Goal: Task Accomplishment & Management: Manage account settings

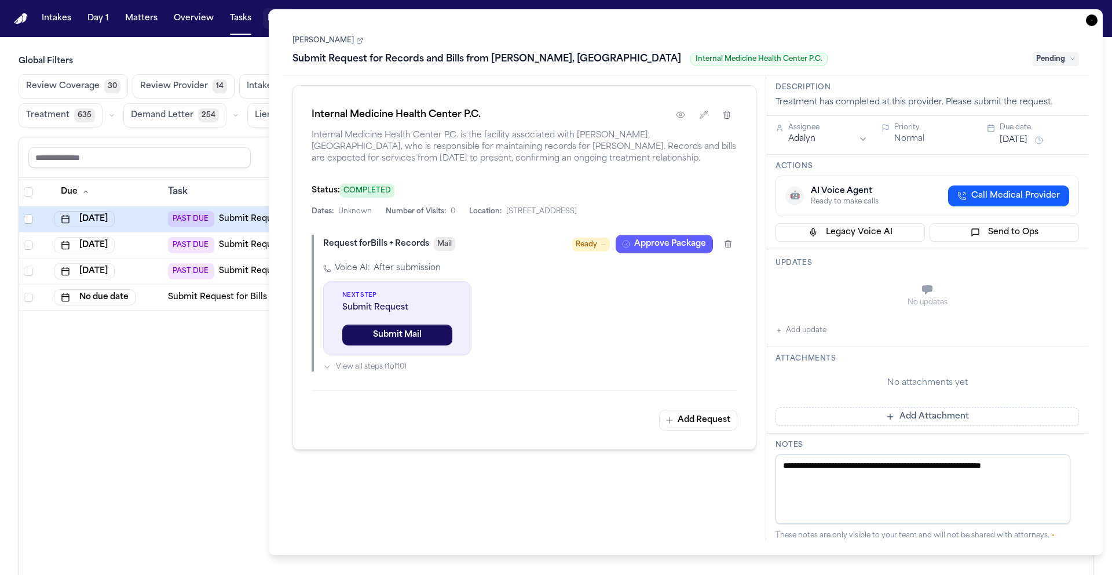
click at [1097, 21] on icon "button" at bounding box center [1092, 20] width 12 height 12
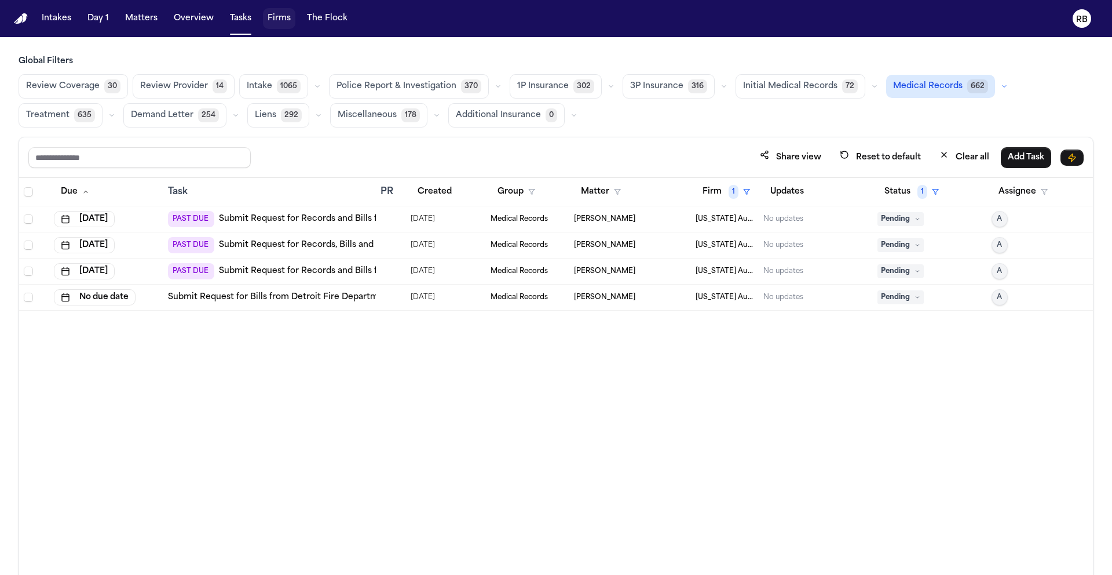
click at [706, 373] on div "Due Task PR Created Group Matter Firm 1 Updates Status 1 Assignee [DATE] PAST D…" at bounding box center [556, 401] width 1074 height 447
click at [519, 375] on div "Due Task PR Created Group Matter Firm 1 Updates Status 1 Assignee [DATE] PAST D…" at bounding box center [556, 401] width 1074 height 447
click at [402, 217] on td at bounding box center [391, 219] width 30 height 26
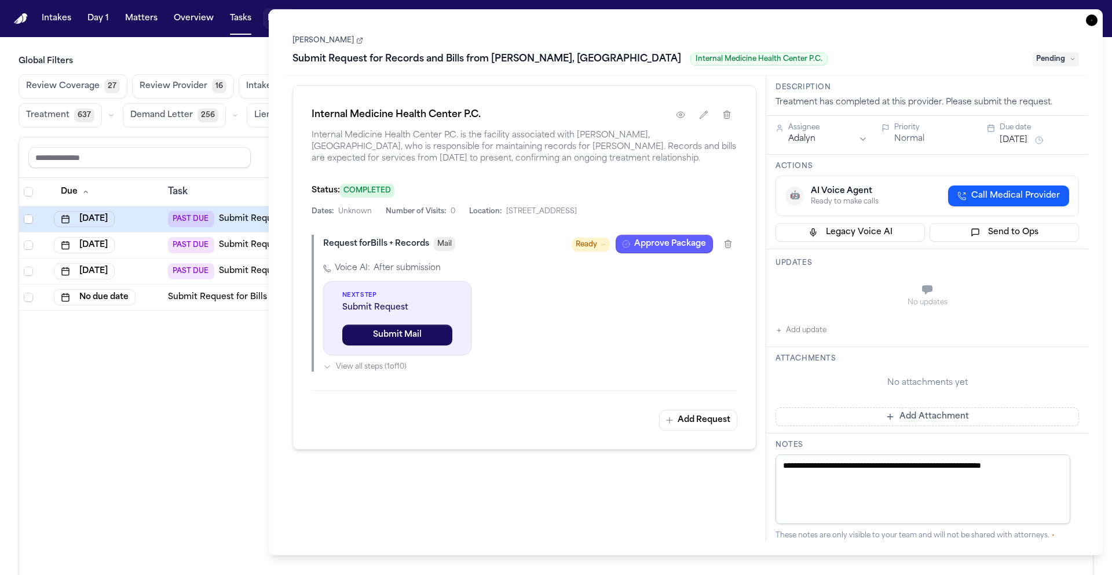
click at [488, 185] on div "Status: COMPLETED" at bounding box center [525, 190] width 426 height 14
click at [676, 118] on icon "button" at bounding box center [680, 114] width 9 height 9
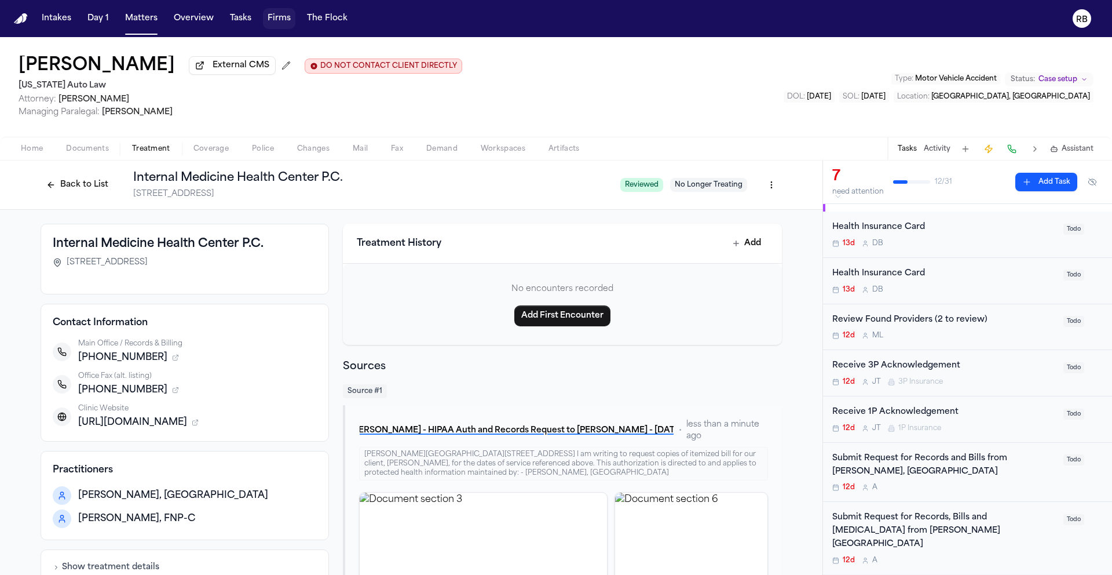
scroll to position [24, 0]
click at [1024, 477] on div "Submit Request for Records and Bills from Sarina Redmond, MD" at bounding box center [944, 463] width 224 height 27
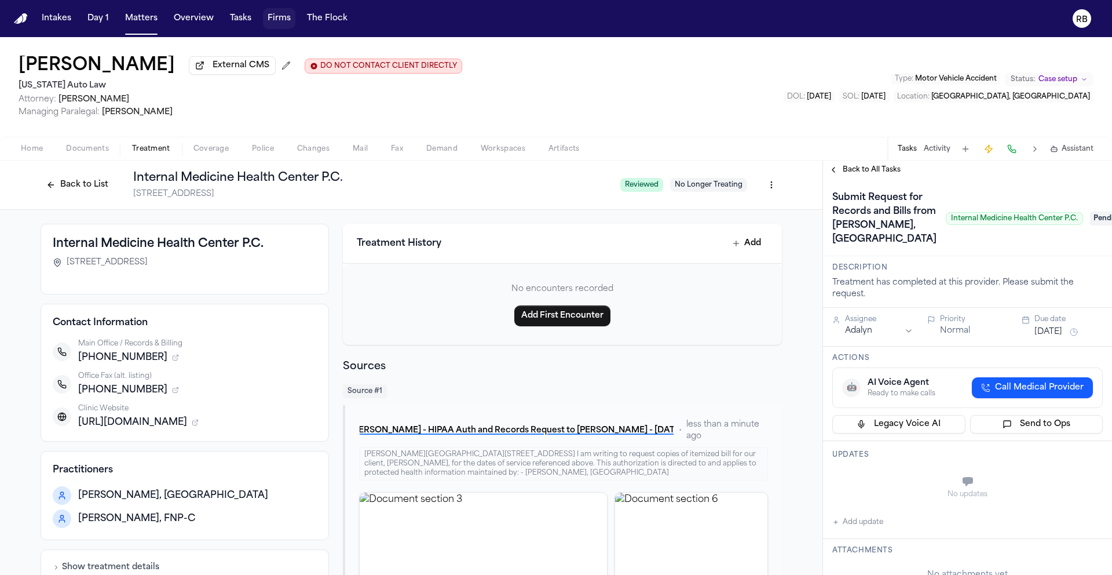
click at [859, 239] on h1 "Submit Request for Records and Bills from Sarina Redmond, MD" at bounding box center [885, 218] width 114 height 60
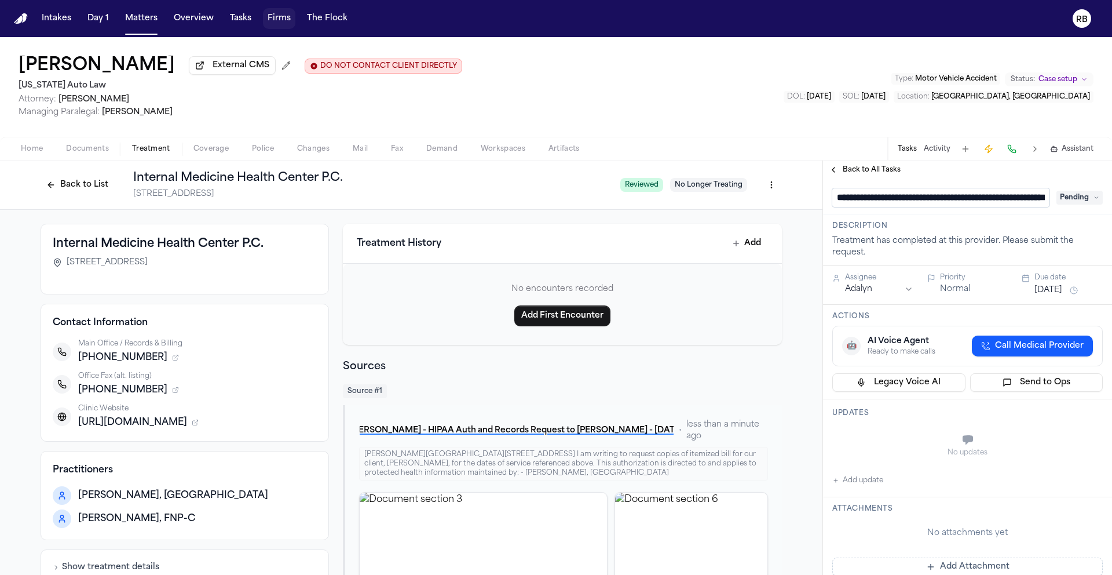
scroll to position [0, 97]
click at [939, 202] on input "**********" at bounding box center [936, 197] width 209 height 19
type input "**********"
click at [1028, 221] on div "**********" at bounding box center [967, 557] width 289 height 757
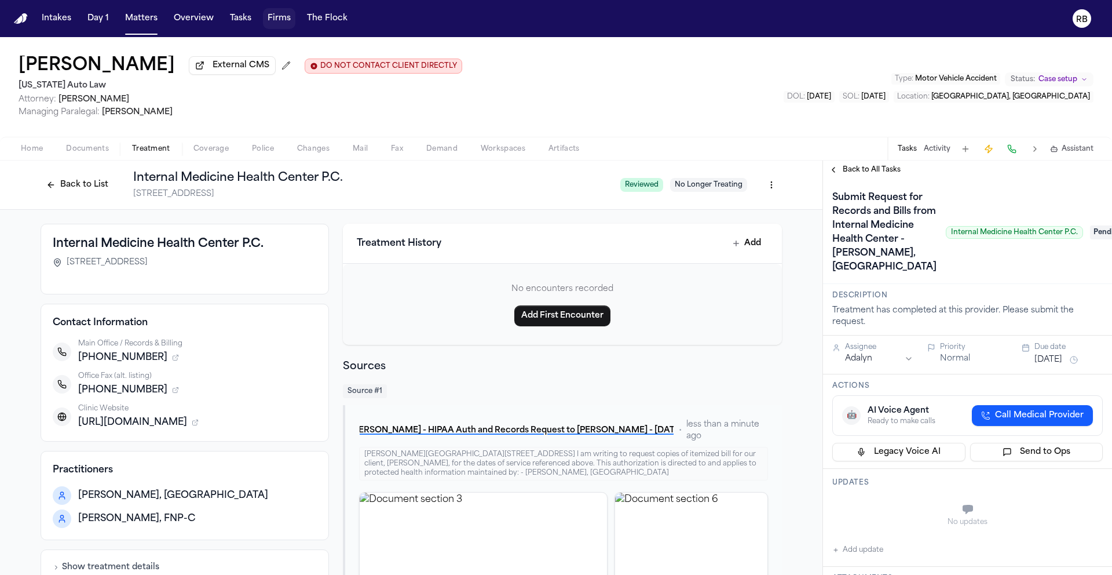
click at [85, 191] on button "Back to List" at bounding box center [78, 185] width 74 height 19
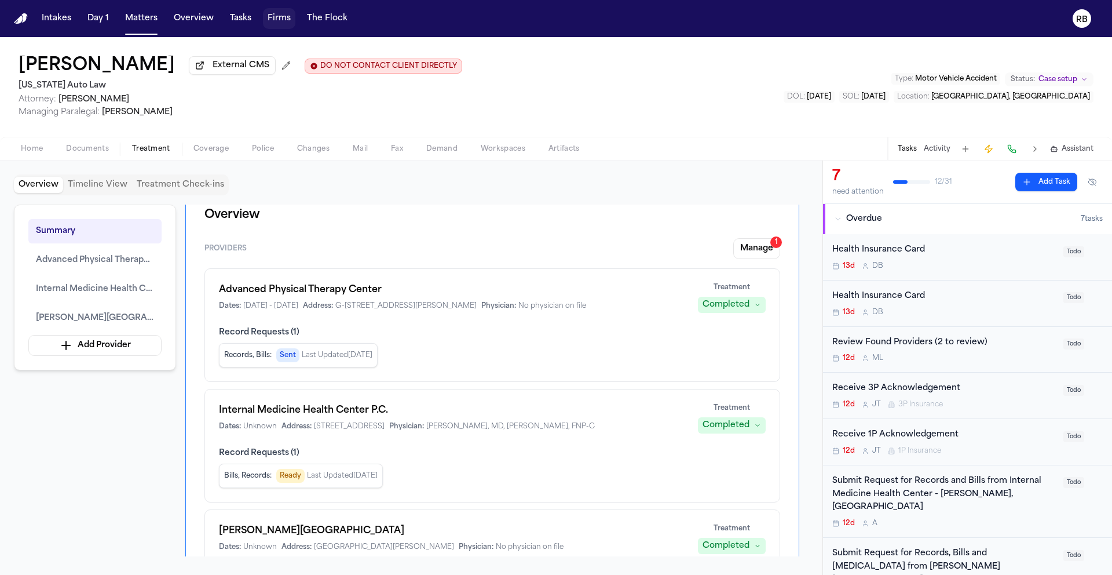
scroll to position [19, 0]
click at [130, 295] on span "Internal Medicine Health Center P.C." at bounding box center [95, 289] width 118 height 14
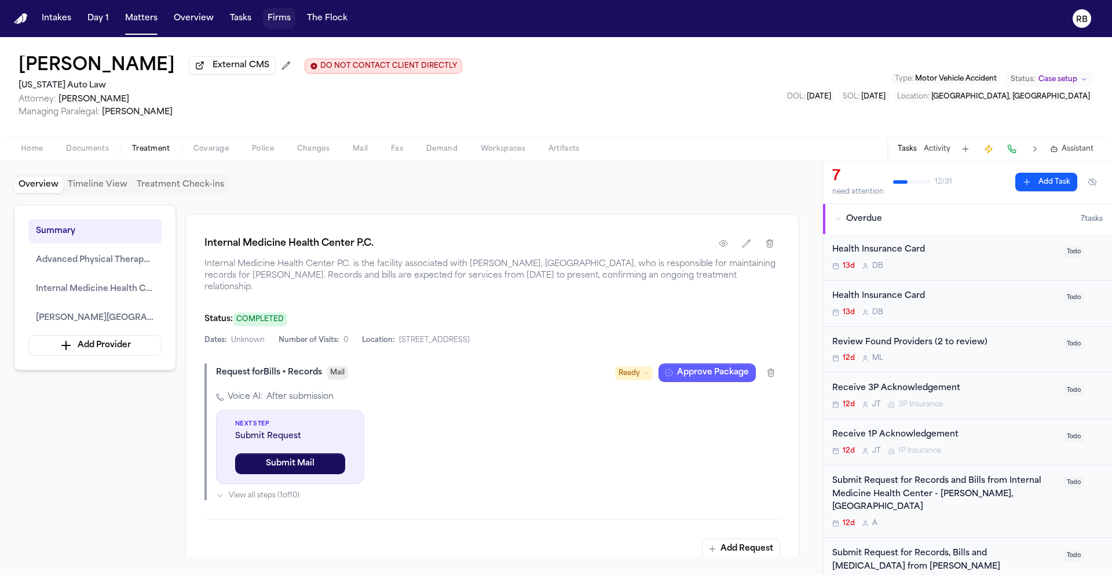
scroll to position [876, 0]
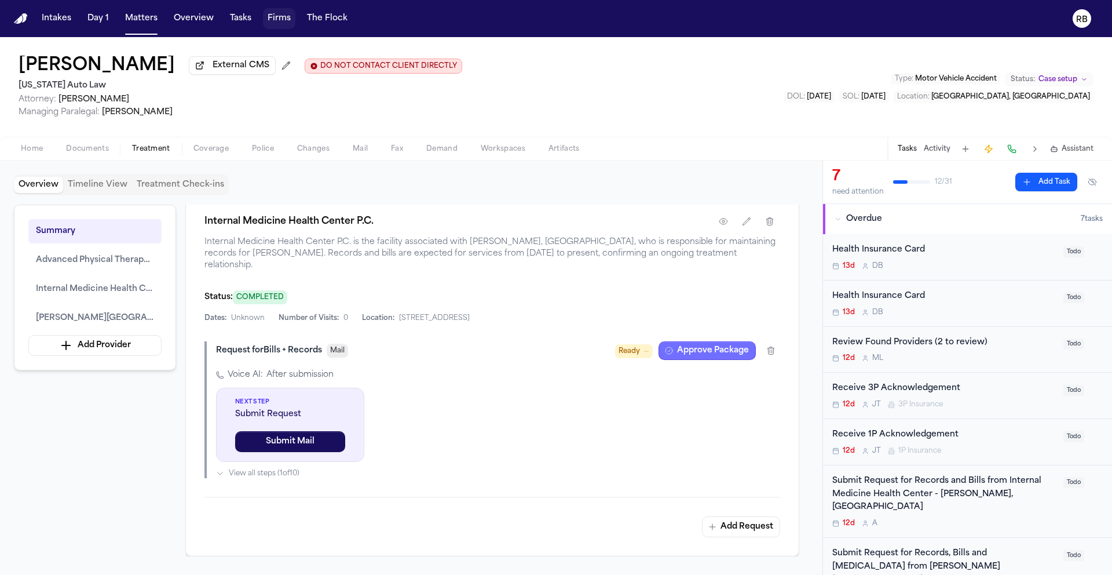
click at [699, 341] on button "Approve Package" at bounding box center [707, 350] width 97 height 19
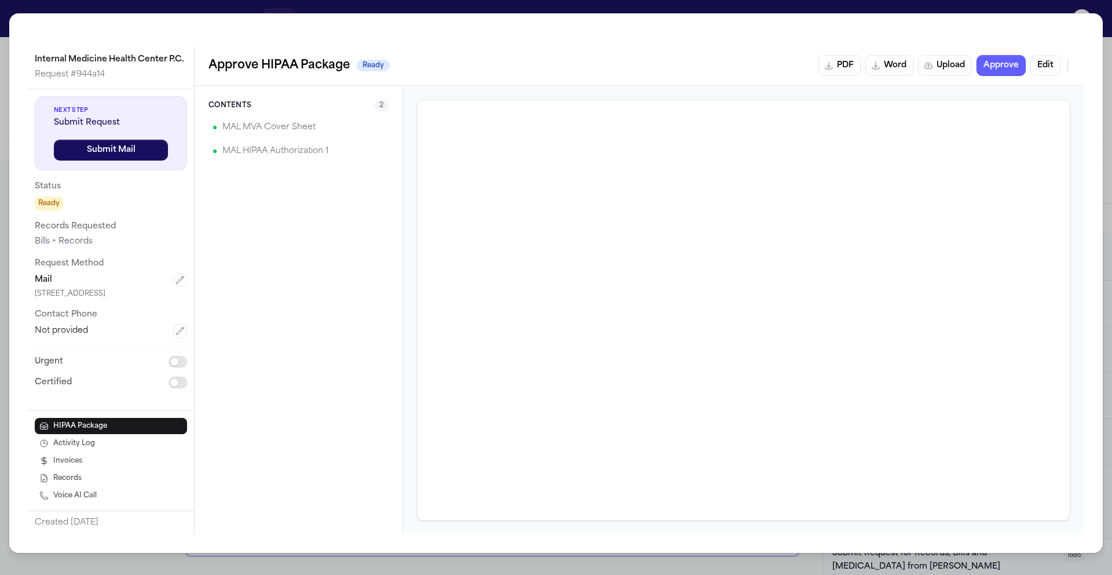
click at [79, 268] on p "Request Method" at bounding box center [111, 264] width 152 height 14
click at [176, 280] on button "button" at bounding box center [180, 280] width 14 height 14
click at [147, 282] on html "Intakes Day 1 Matters Overview Tasks Firms The Flock RB Naomi Gray External CMS…" at bounding box center [556, 287] width 1112 height 575
drag, startPoint x: 52, startPoint y: 313, endPoint x: 94, endPoint y: 311, distance: 42.4
click at [53, 313] on input "**********" at bounding box center [111, 311] width 152 height 21
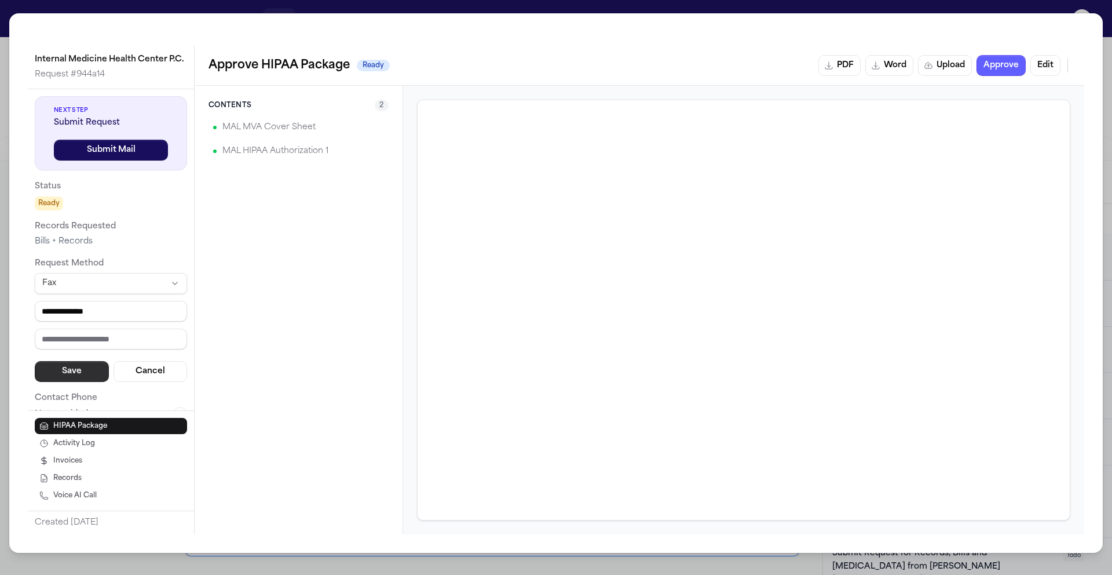
type input "**********"
click at [93, 368] on button "Save" at bounding box center [72, 371] width 74 height 21
click at [292, 129] on p "MAL MVA Cover Sheet" at bounding box center [268, 127] width 93 height 14
click at [259, 122] on p "MAL MVA Cover Sheet" at bounding box center [268, 127] width 93 height 14
click at [5, 12] on div "Internal Medicine Health Center P.C. Request # 944a14 Next Step Submit Request …" at bounding box center [556, 287] width 1112 height 575
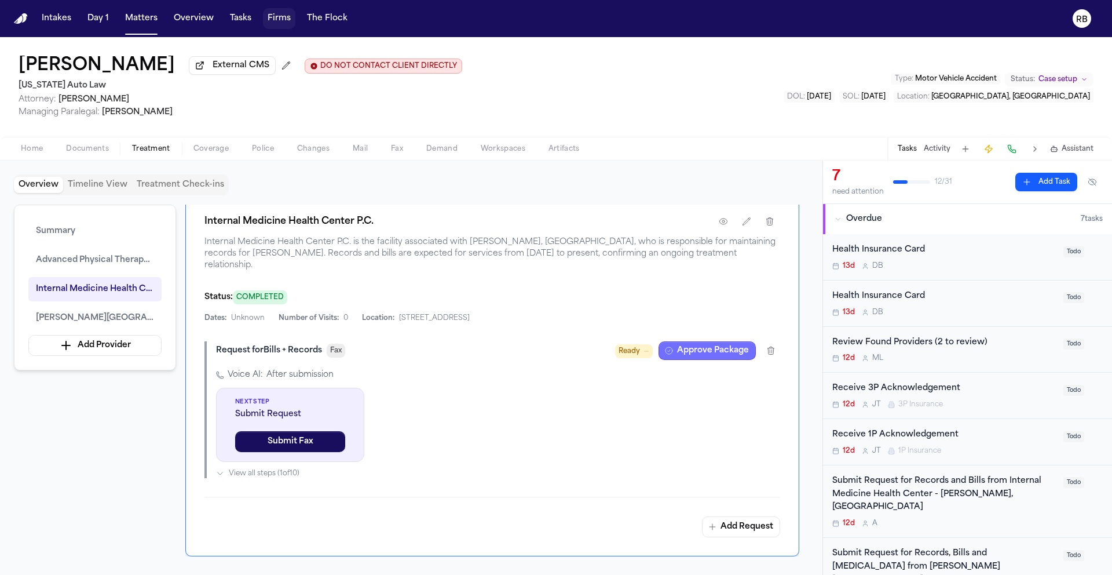
click at [699, 344] on button "Approve Package" at bounding box center [707, 350] width 97 height 19
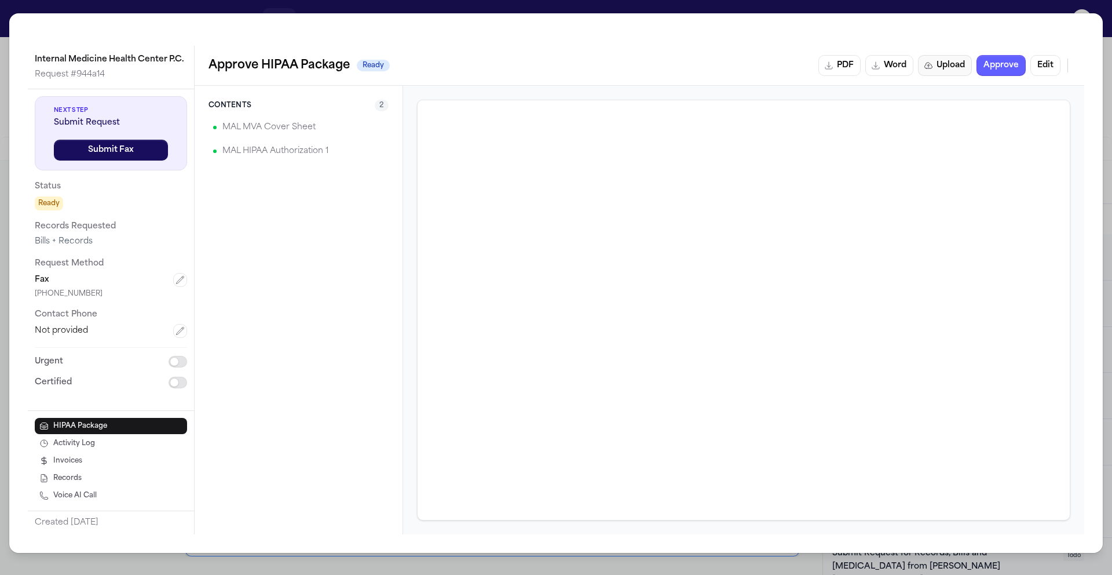
click at [954, 61] on button "Upload" at bounding box center [945, 65] width 54 height 21
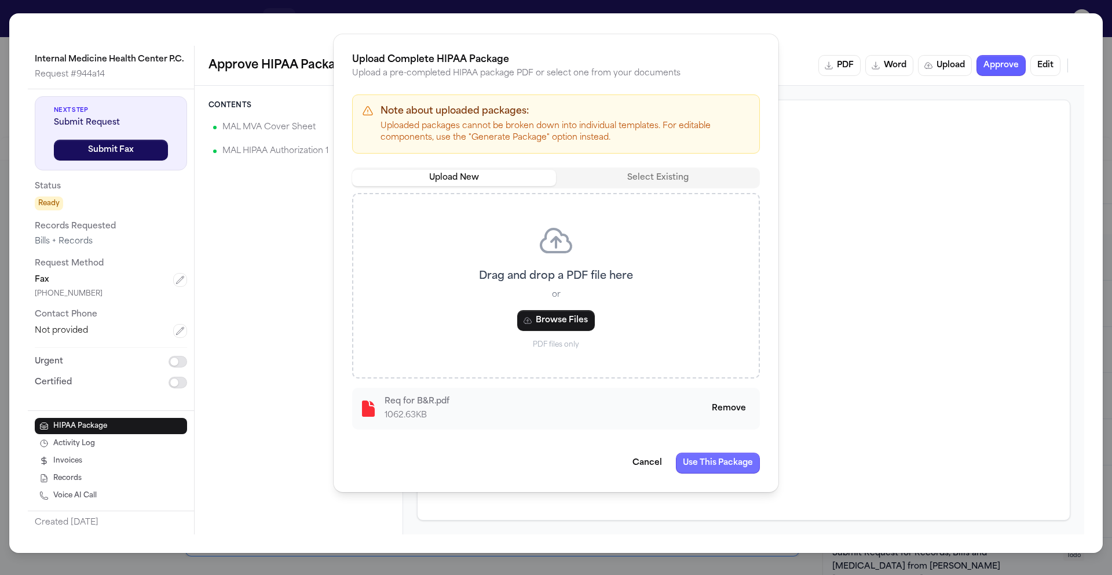
click at [731, 465] on button "Use This Package" at bounding box center [718, 462] width 84 height 21
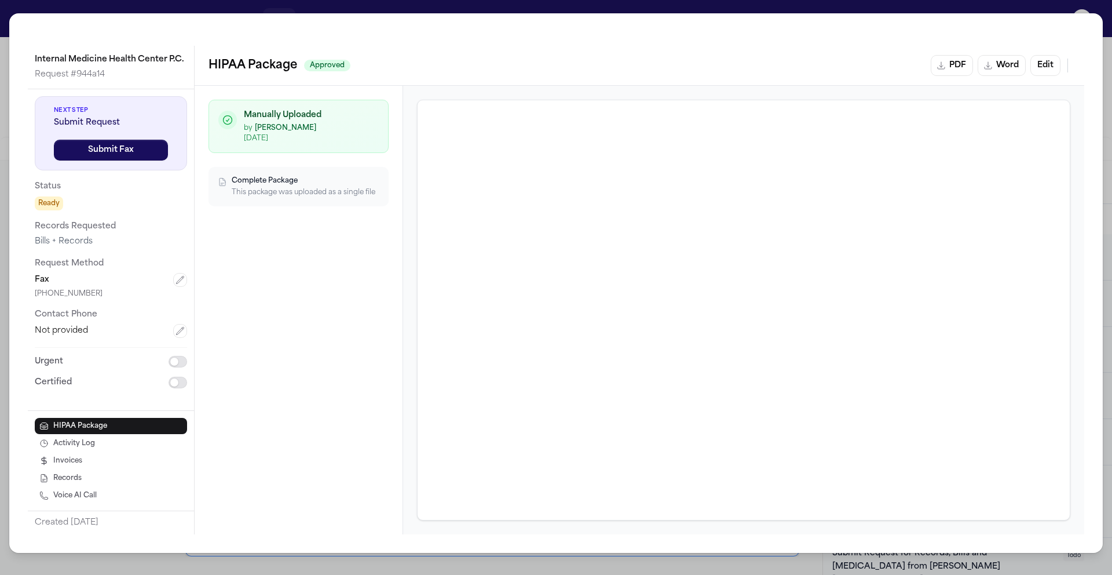
click at [2, 27] on div "Internal Medicine Health Center P.C. Request # 944a14 Next Step Submit Request …" at bounding box center [556, 287] width 1112 height 575
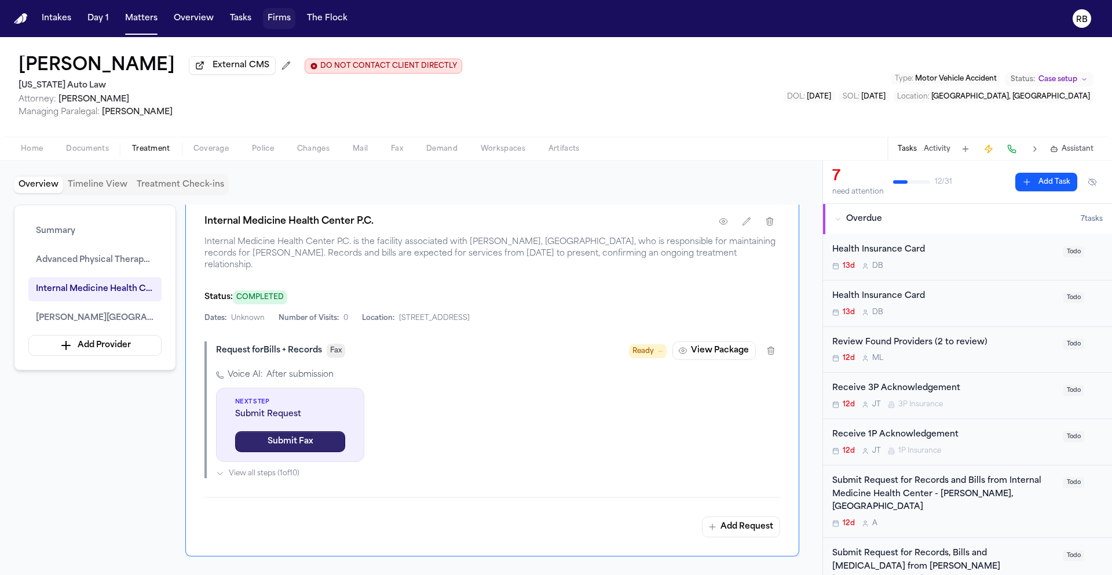
click at [293, 431] on button "Submit Fax" at bounding box center [290, 441] width 110 height 21
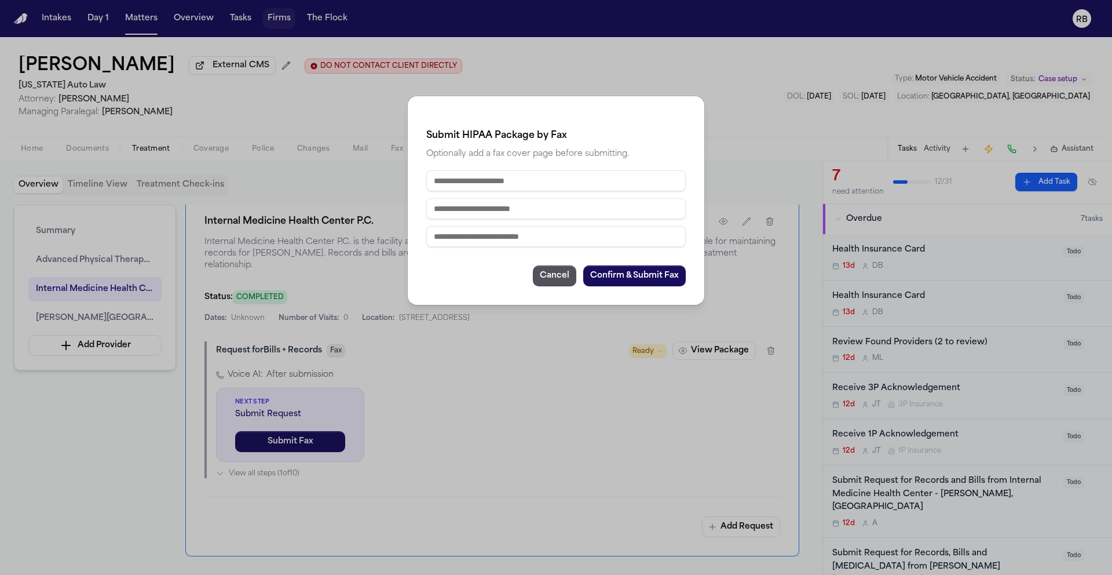
click at [537, 186] on input "text" at bounding box center [556, 180] width 260 height 21
type input "**********"
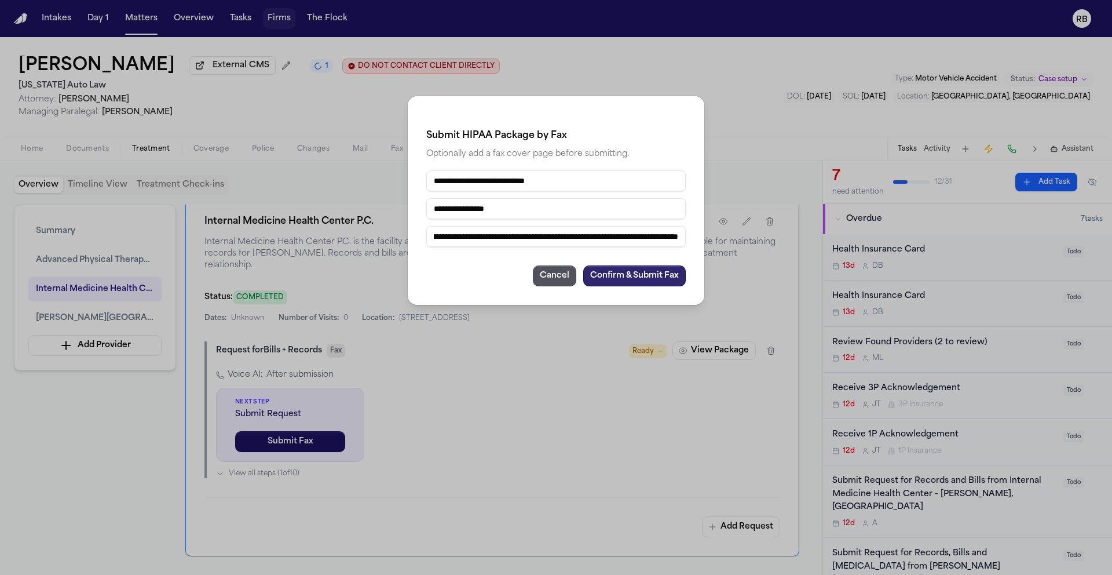
type input "**********"
click at [613, 276] on button "Confirm & Submit Fax" at bounding box center [634, 275] width 103 height 21
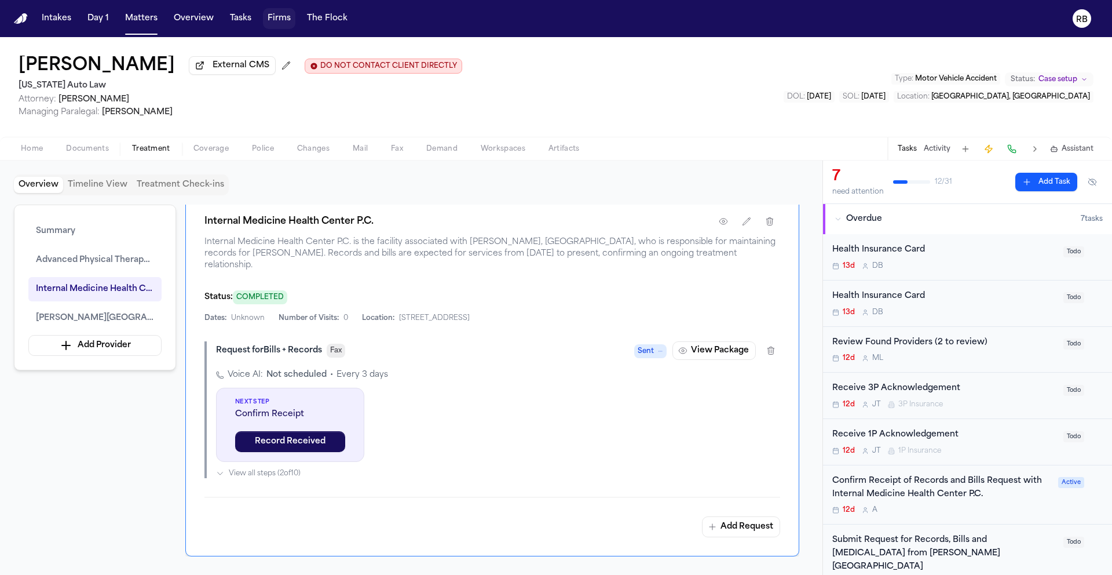
click at [1014, 501] on div "Confirm Receipt of Records and Bills Request with Internal Medicine Health Cent…" at bounding box center [941, 487] width 219 height 27
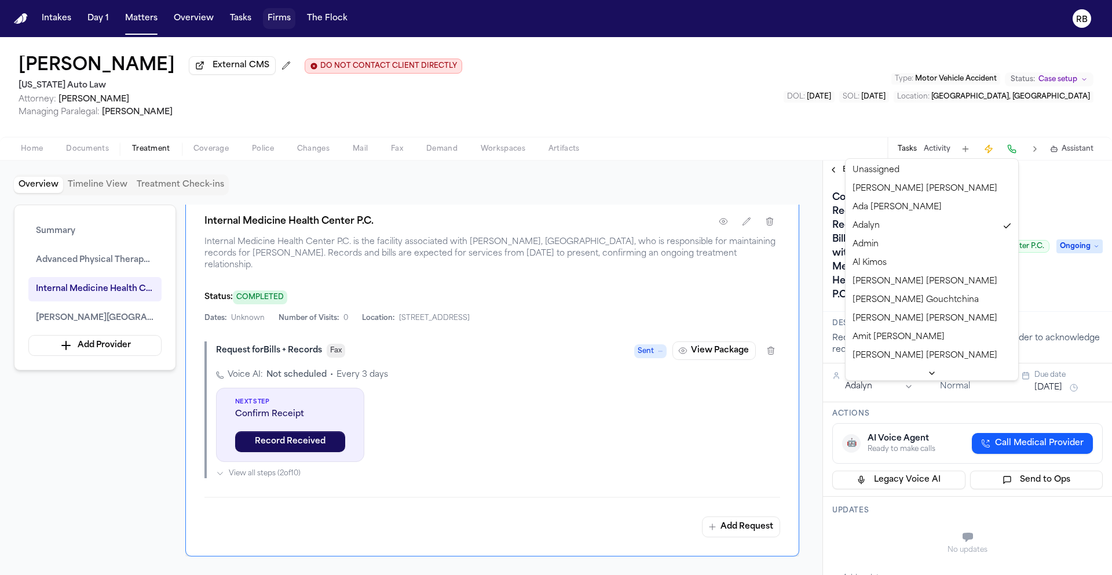
click at [907, 389] on html "Intakes Day 1 Matters Overview Tasks Firms The Flock RB Naomi Gray External CMS…" at bounding box center [556, 287] width 1112 height 575
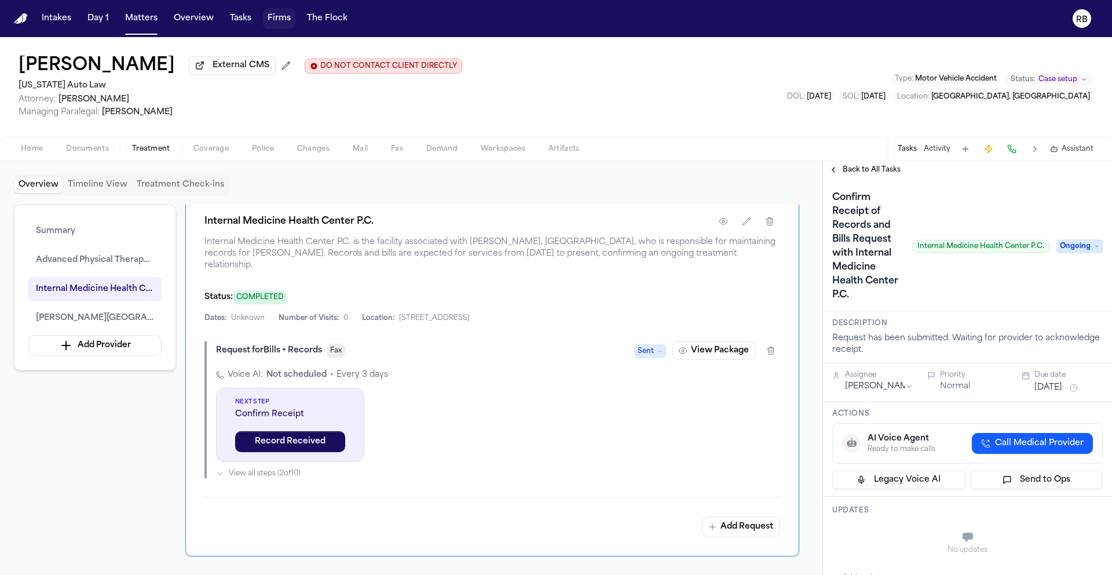
click at [1052, 385] on button "Sep 25, 2025" at bounding box center [1049, 388] width 28 height 12
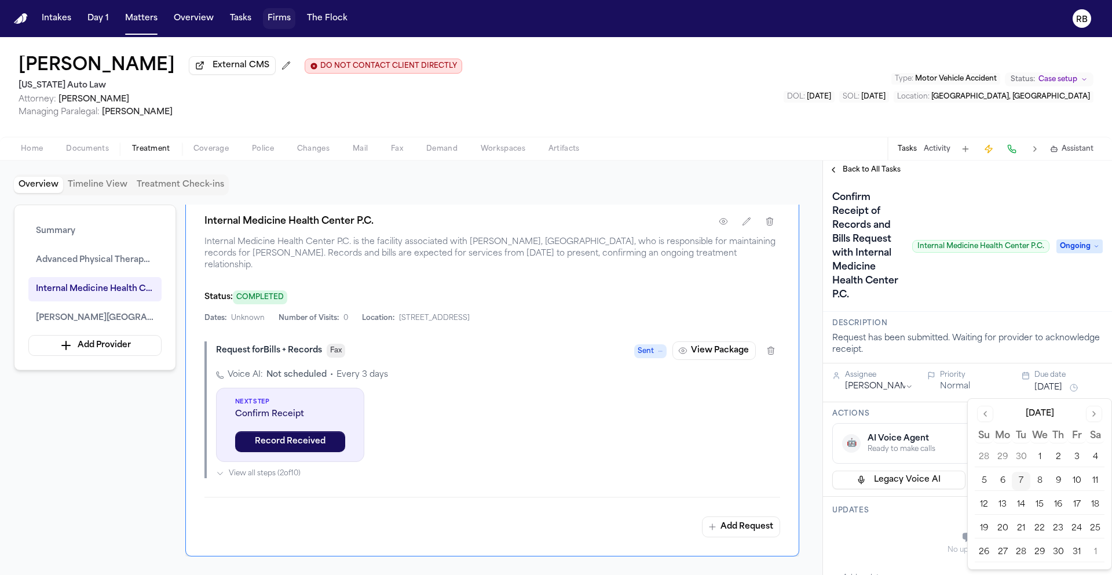
click at [1021, 498] on button "14" at bounding box center [1021, 504] width 19 height 19
click at [921, 515] on h3 "Updates" at bounding box center [967, 510] width 271 height 9
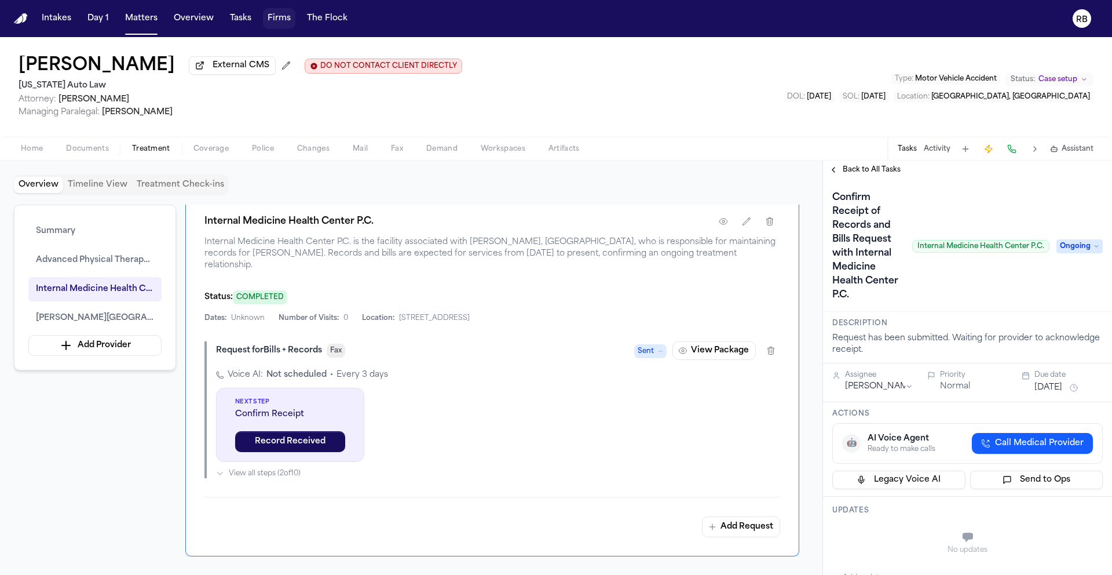
click at [1070, 245] on span "Ongoing" at bounding box center [1080, 246] width 46 height 14
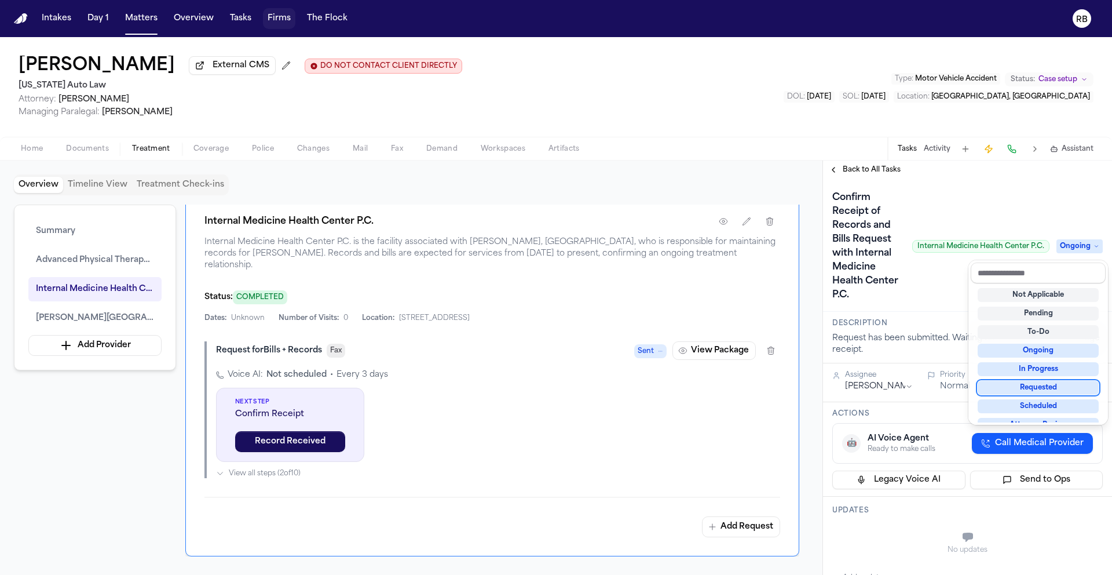
click at [1065, 385] on div "Requested" at bounding box center [1038, 388] width 121 height 14
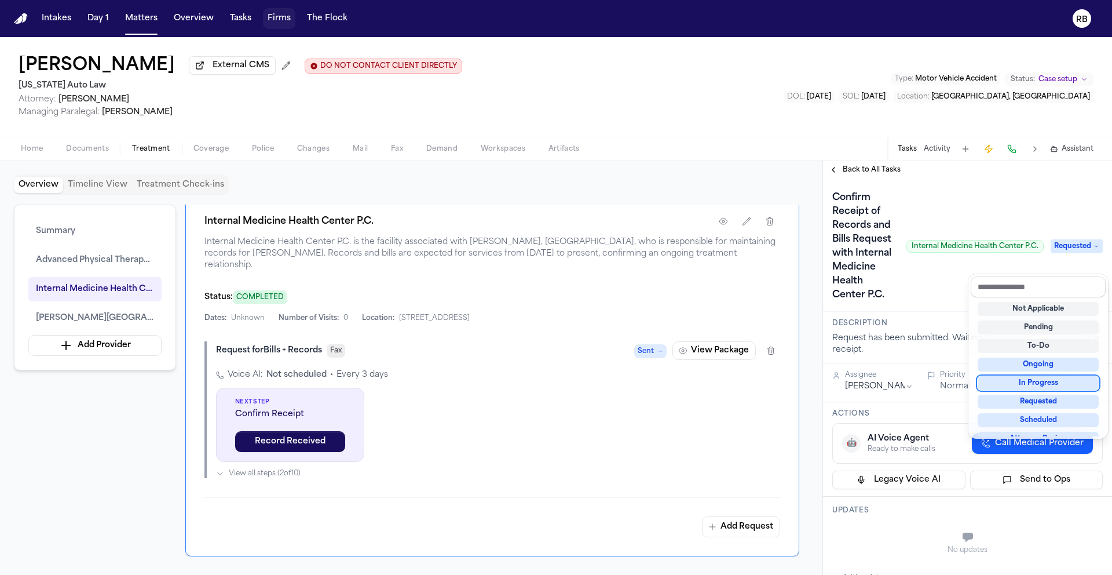
click at [914, 293] on div "Confirm Receipt of Records and Bills Request with Internal Medicine Health Cent…" at bounding box center [967, 246] width 271 height 116
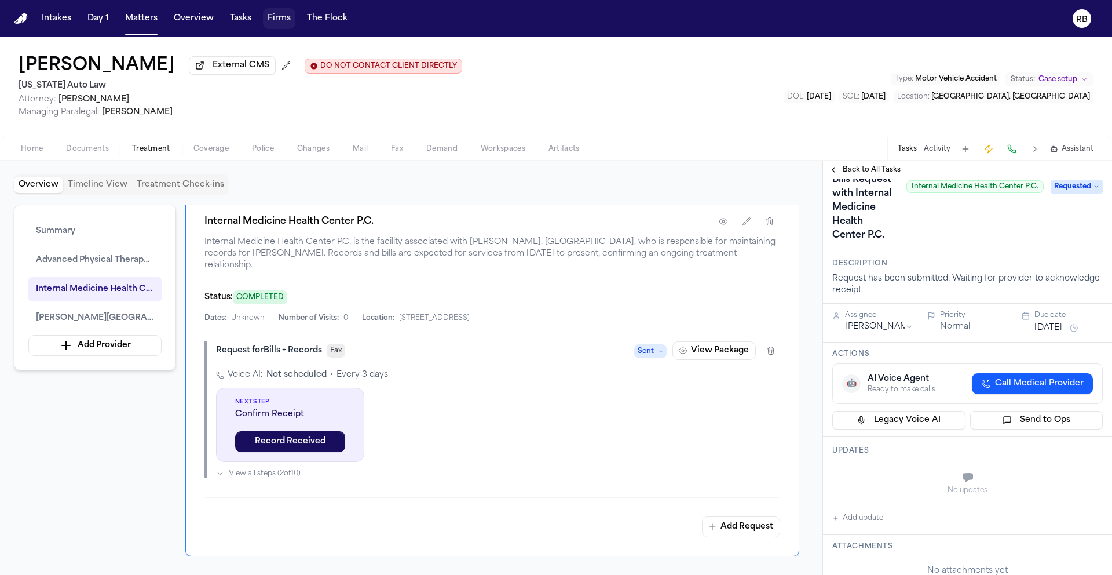
scroll to position [134, 0]
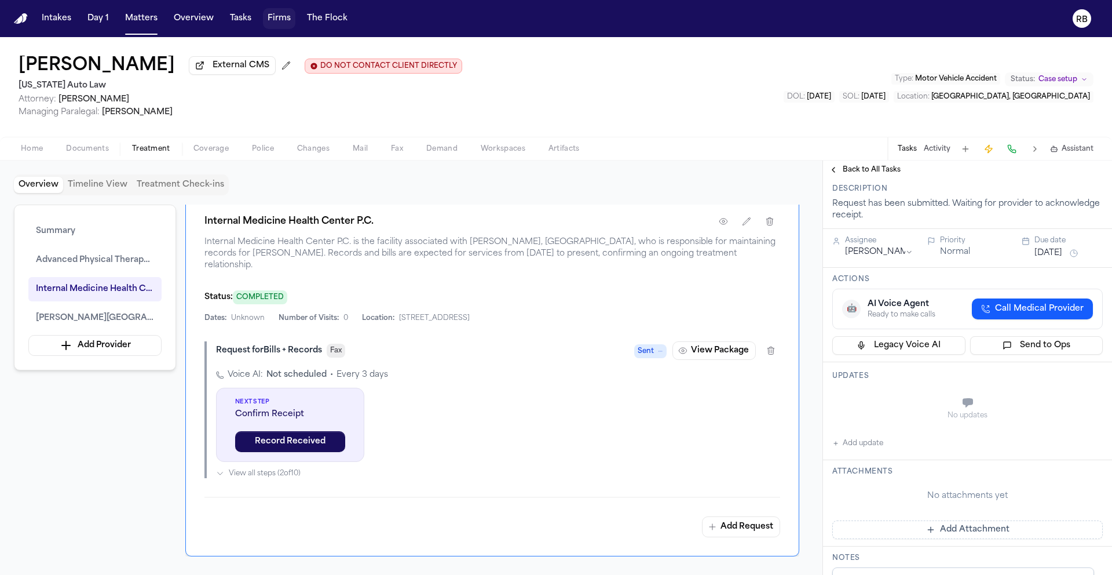
click at [859, 450] on button "Add update" at bounding box center [857, 443] width 51 height 14
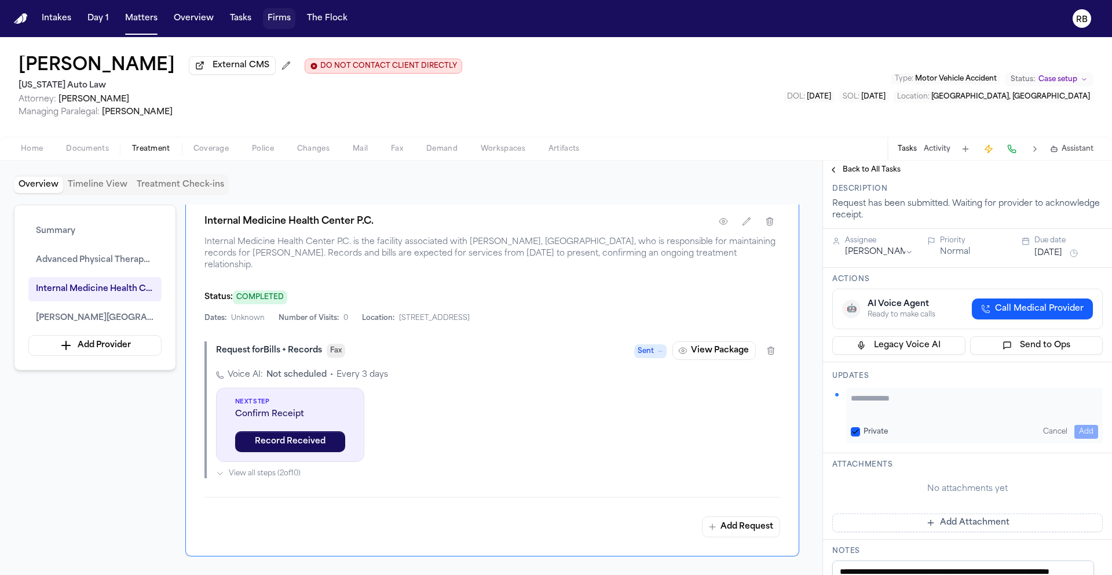
click at [900, 415] on textarea "Add your update" at bounding box center [974, 403] width 247 height 23
type textarea "**********"
click at [1079, 439] on button "Add" at bounding box center [1087, 432] width 24 height 14
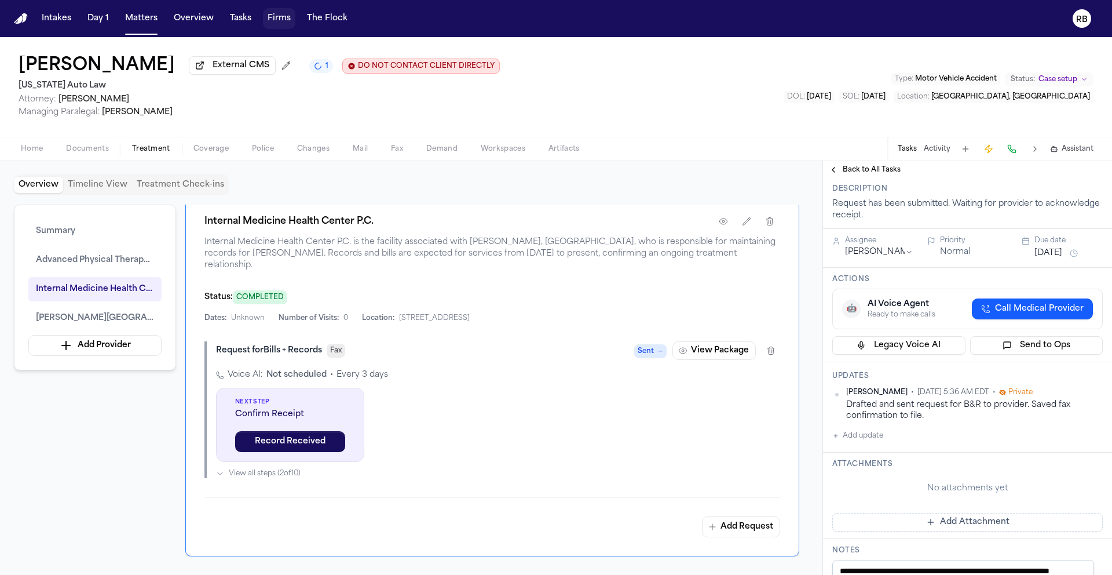
click at [945, 531] on button "Add Attachment" at bounding box center [967, 522] width 271 height 19
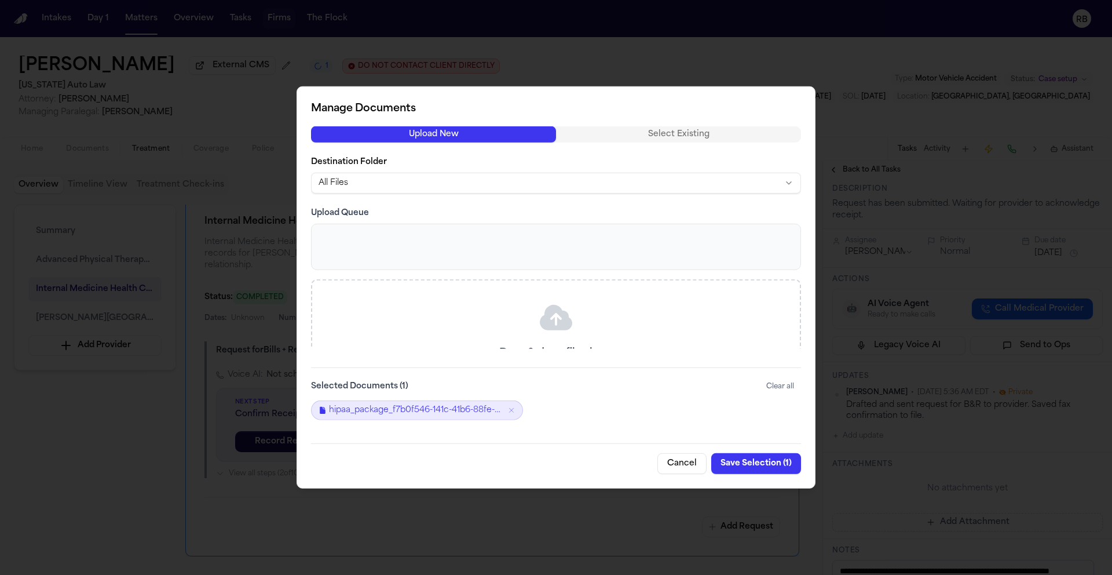
click at [778, 461] on button "Save Selection ( 1 )" at bounding box center [756, 463] width 90 height 21
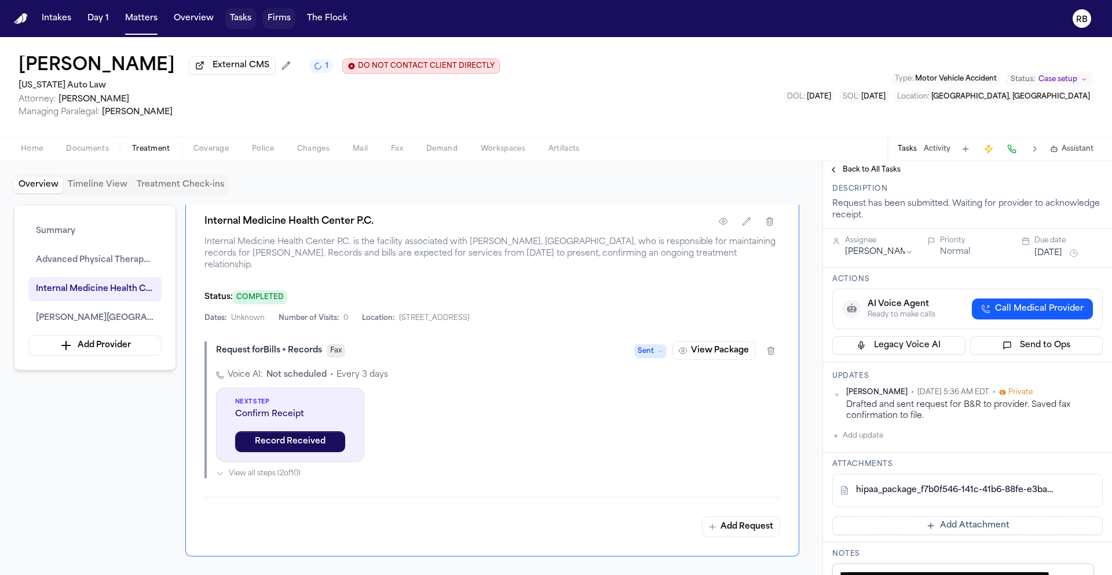
click at [236, 17] on button "Tasks" at bounding box center [240, 18] width 31 height 21
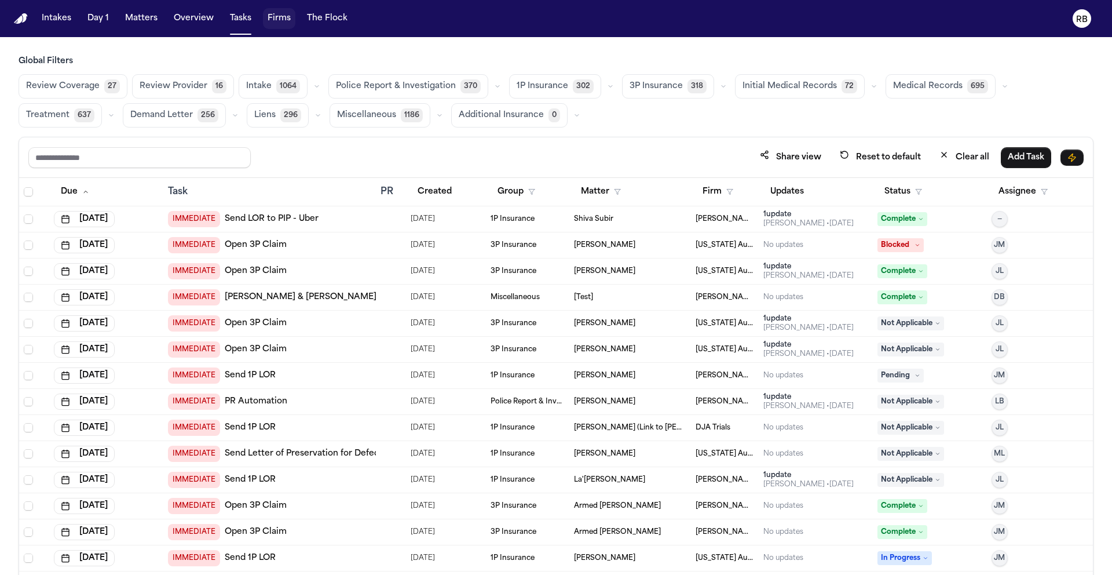
click at [916, 86] on span "Medical Records" at bounding box center [928, 87] width 70 height 12
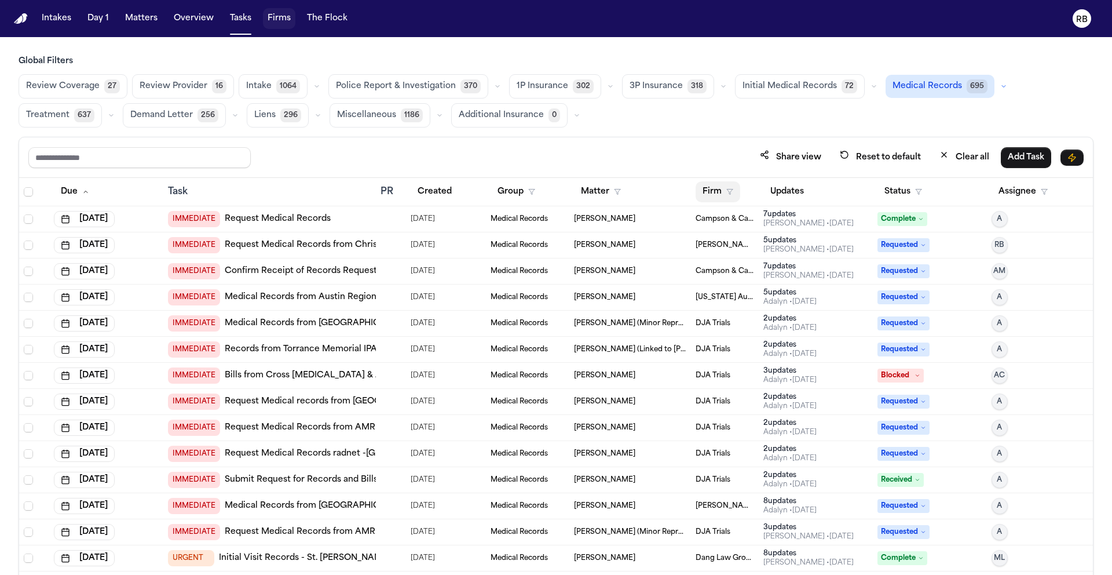
click at [713, 189] on button "Firm" at bounding box center [718, 191] width 45 height 21
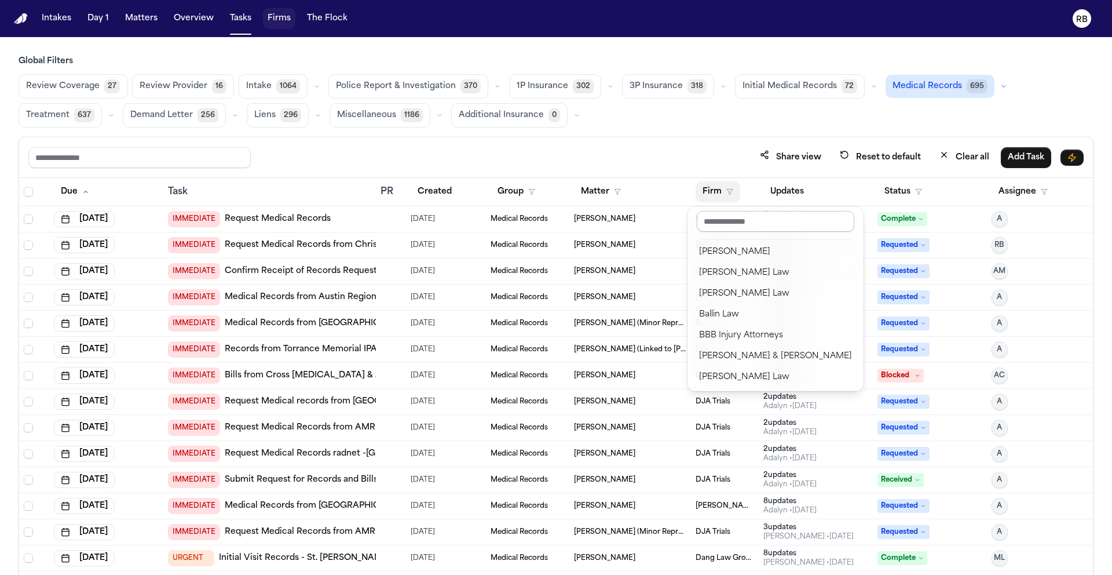
click at [739, 216] on input "text" at bounding box center [776, 221] width 158 height 21
type input "****"
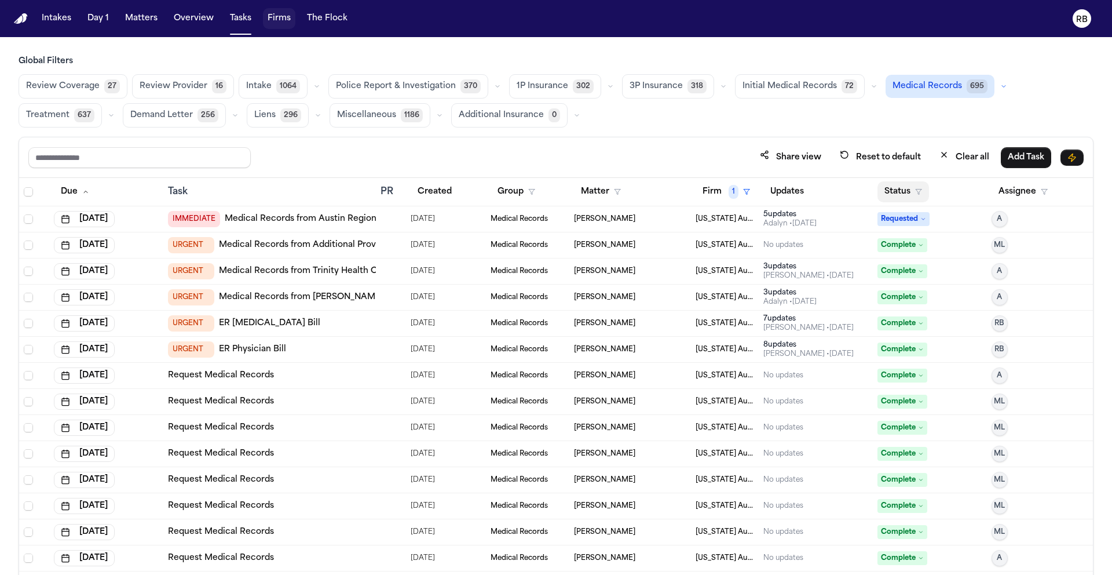
click at [895, 189] on button "Status" at bounding box center [904, 191] width 52 height 21
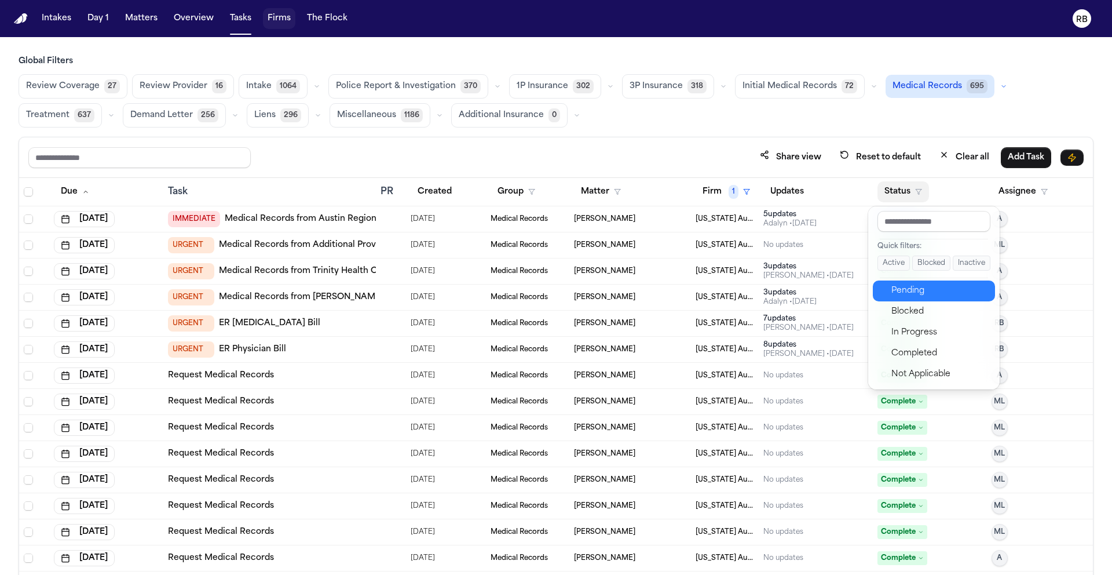
click at [939, 291] on div "Pending" at bounding box center [940, 291] width 97 height 14
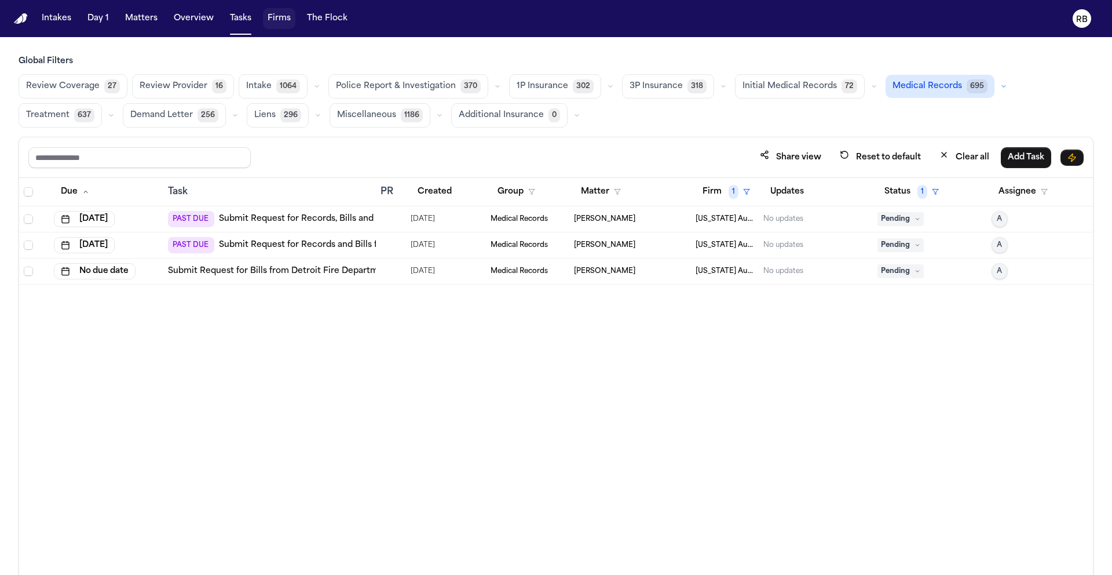
click at [600, 414] on div "Due Task PR Created Group Matter Firm 1 Updates Status 1 Assignee Sep 25, 2025 …" at bounding box center [556, 401] width 1074 height 447
click at [389, 217] on div at bounding box center [385, 218] width 9 height 9
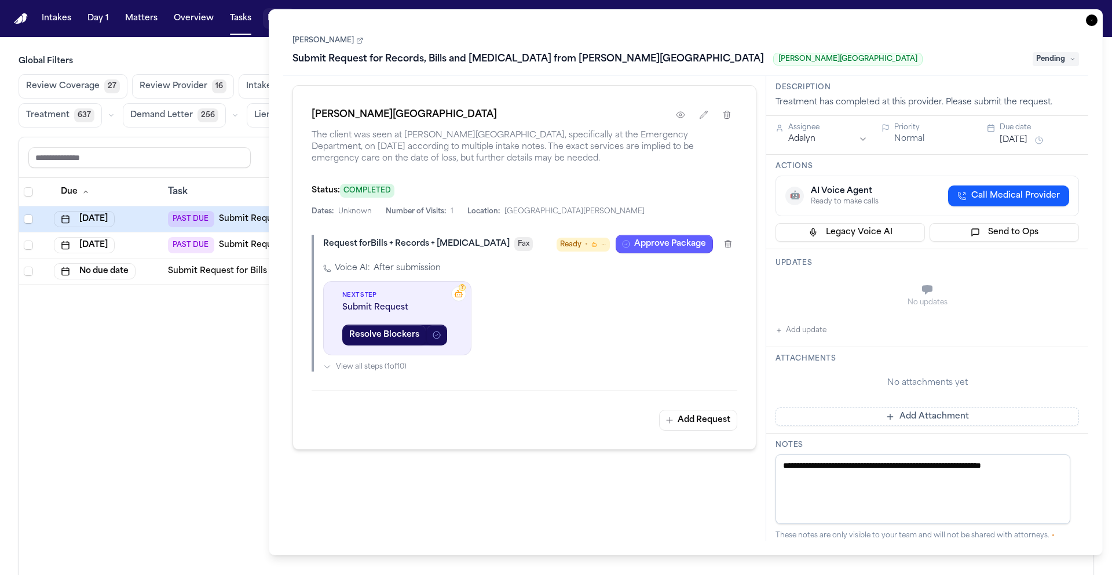
click at [1093, 20] on icon "button" at bounding box center [1092, 20] width 12 height 12
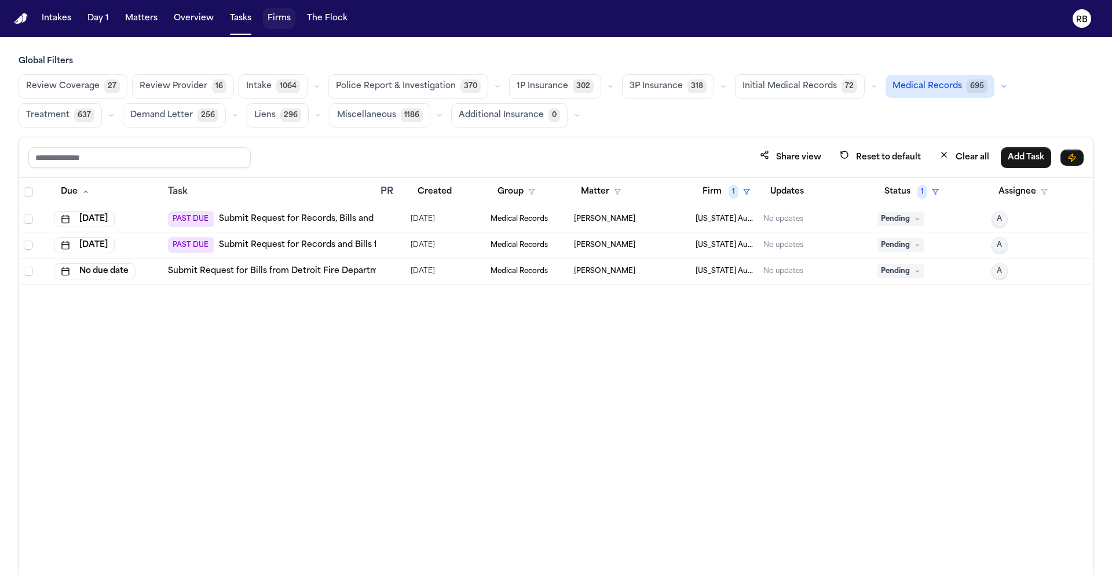
click at [392, 218] on div at bounding box center [391, 218] width 21 height 9
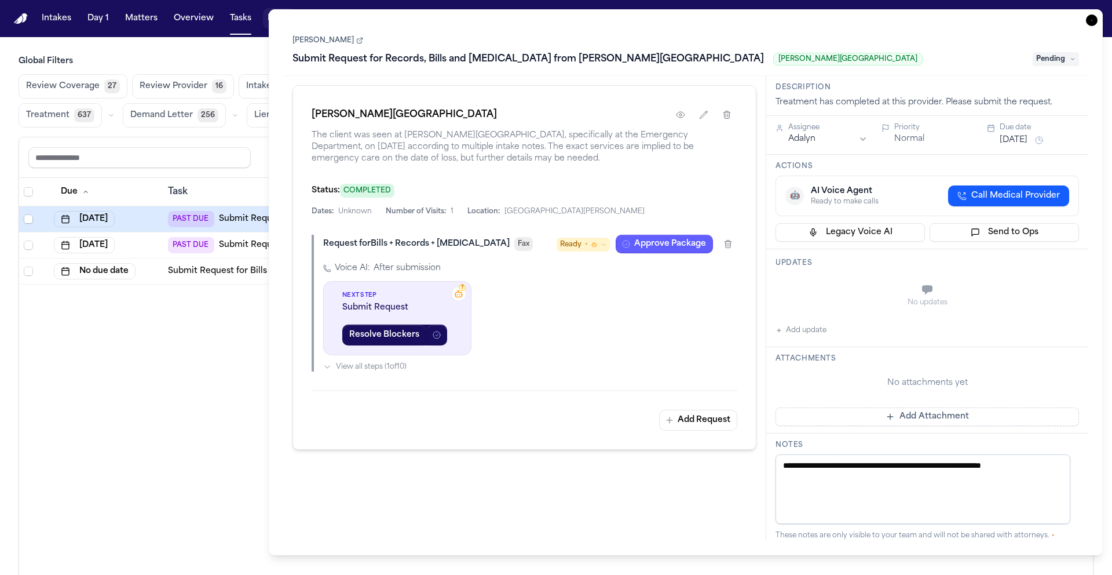
click at [1090, 18] on icon "button" at bounding box center [1092, 20] width 12 height 12
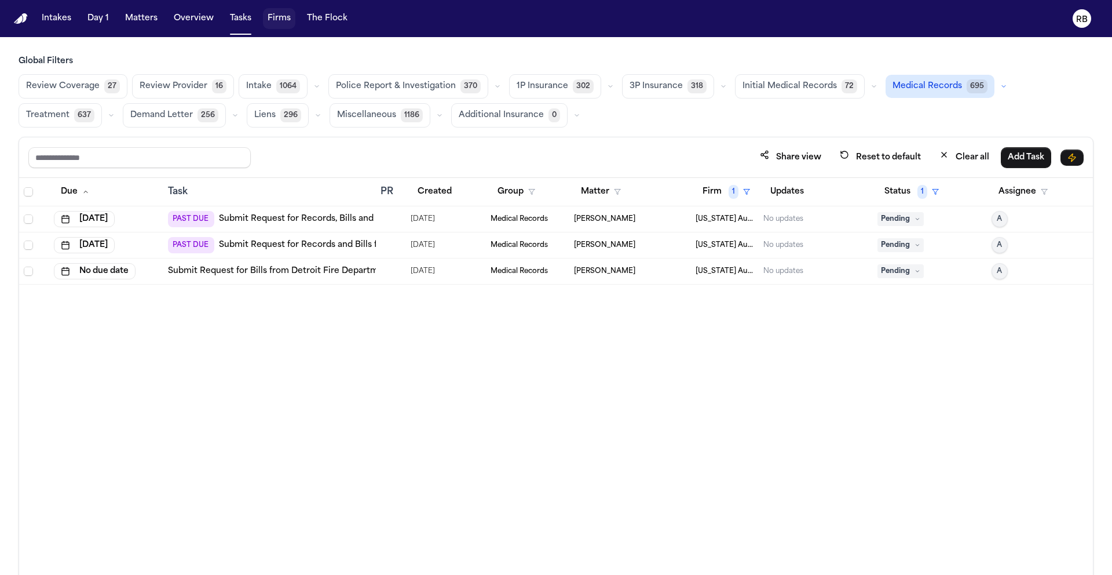
click at [390, 247] on div at bounding box center [391, 244] width 21 height 9
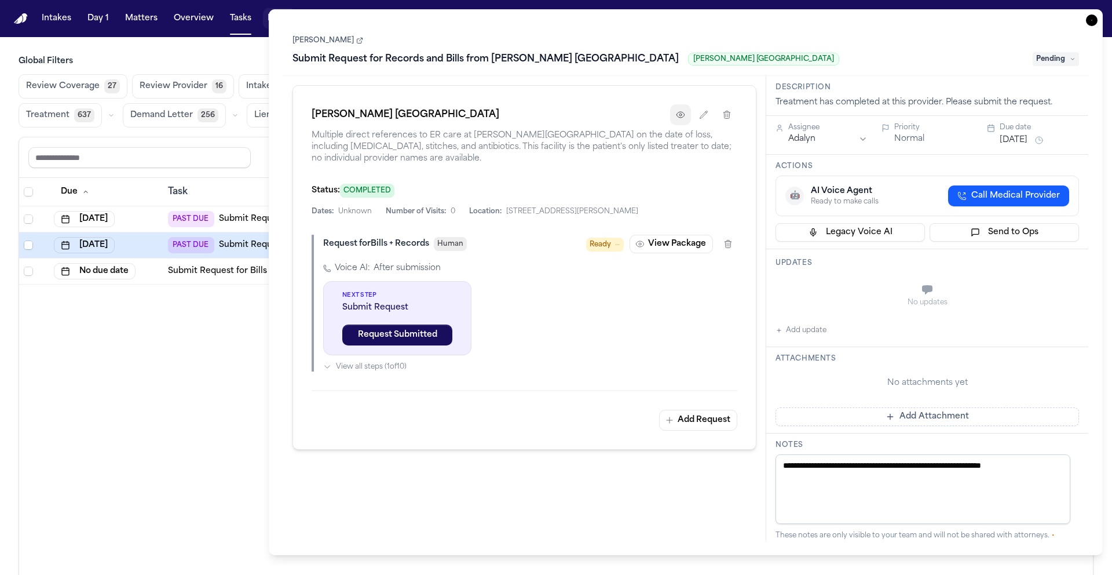
click at [682, 119] on icon "button" at bounding box center [680, 114] width 9 height 9
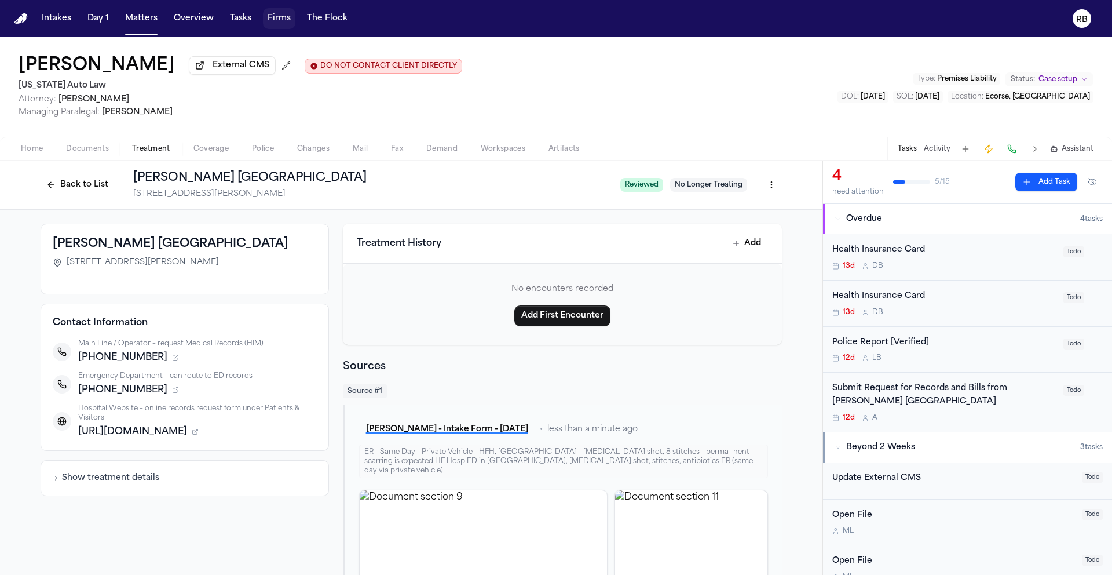
click at [69, 186] on button "Back to List" at bounding box center [78, 185] width 74 height 19
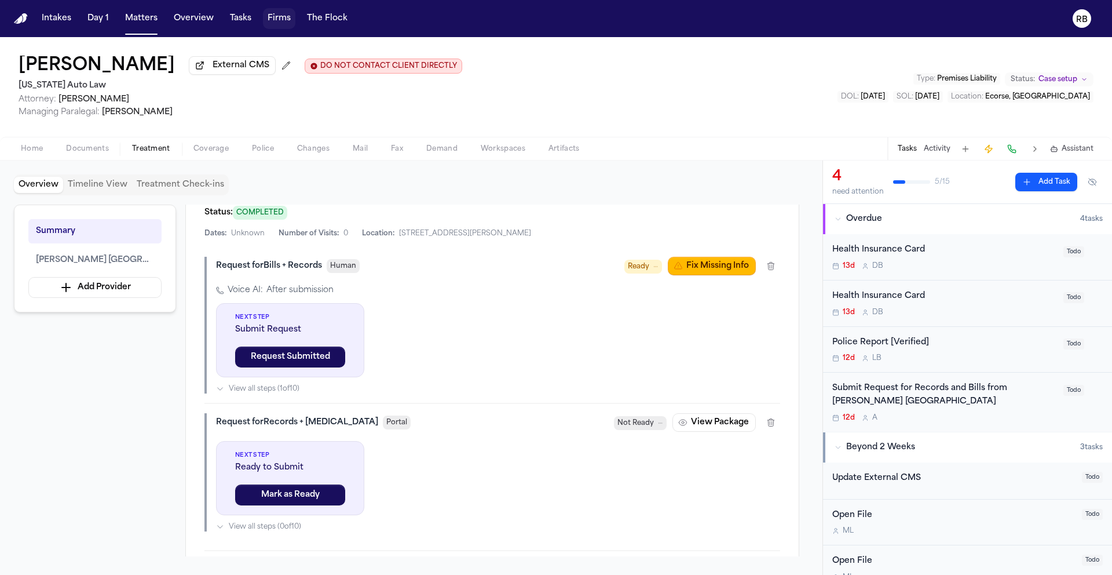
scroll to position [349, 0]
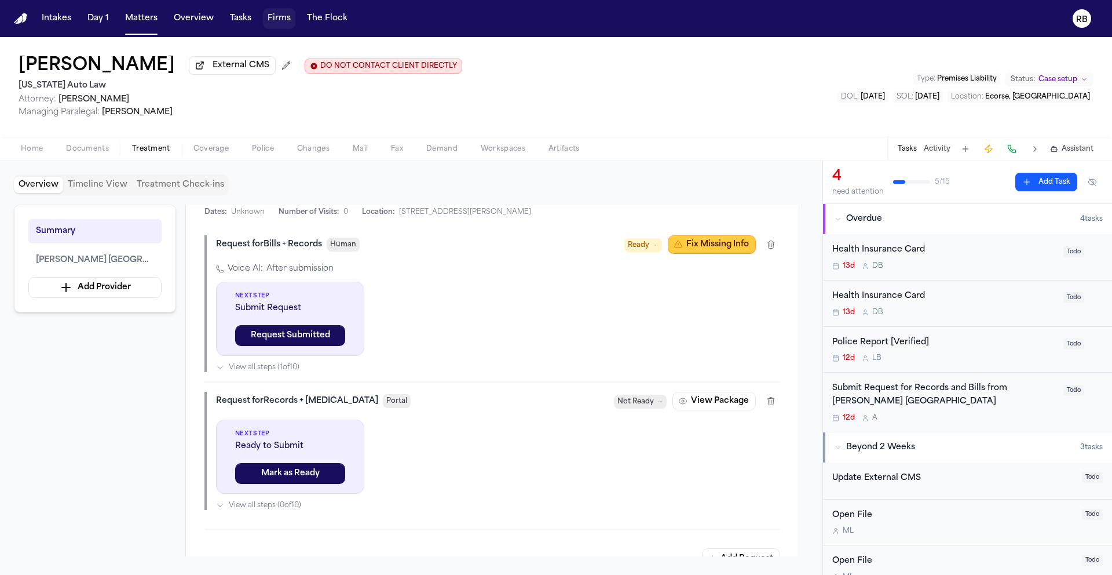
click at [708, 250] on button "Fix Missing Info" at bounding box center [712, 244] width 88 height 19
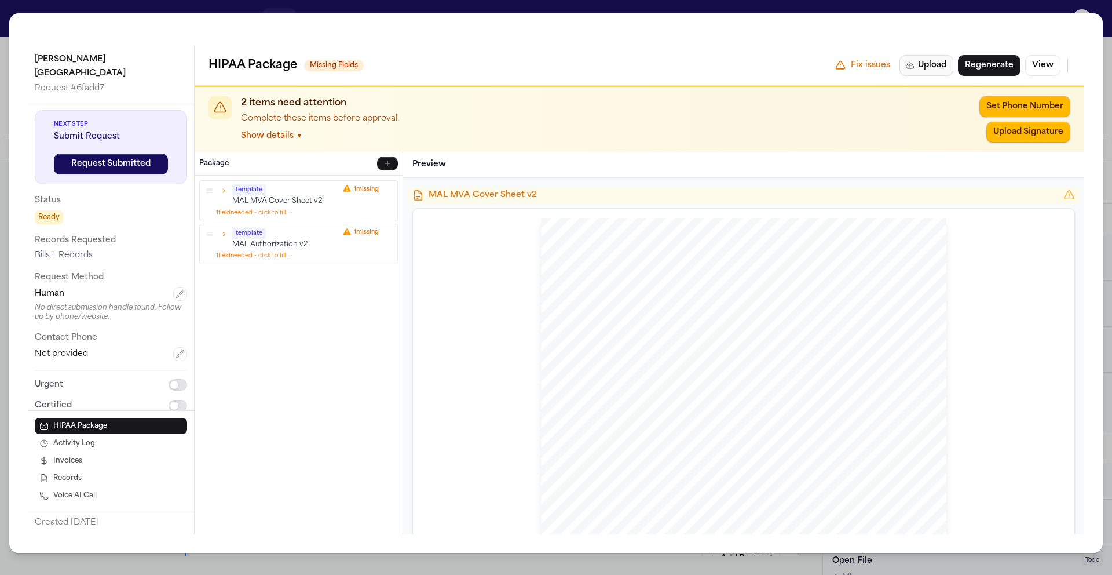
click at [942, 72] on button "Upload" at bounding box center [927, 65] width 54 height 21
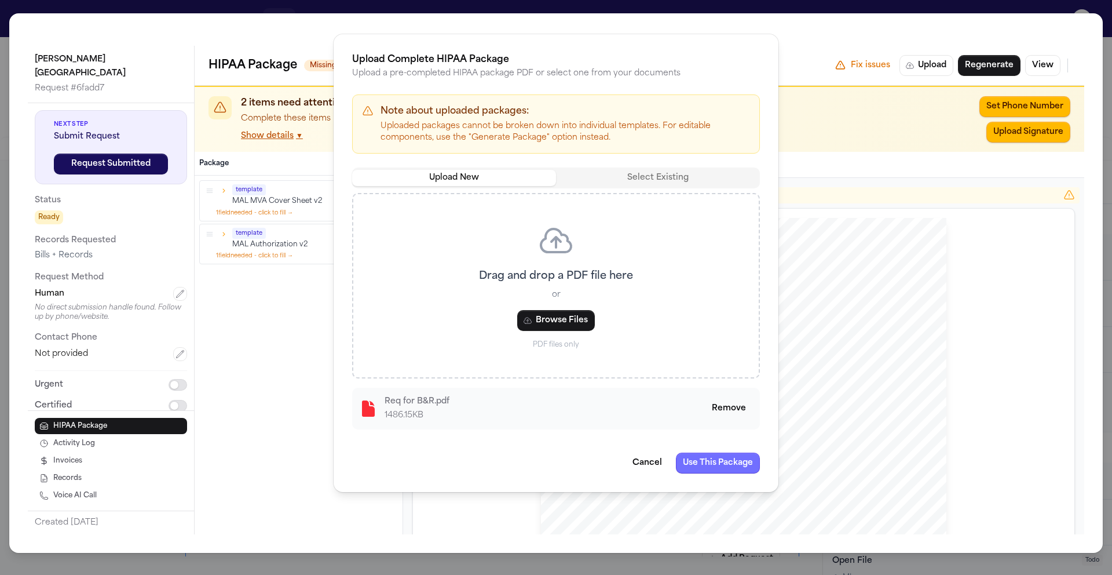
click at [689, 463] on button "Use This Package" at bounding box center [718, 462] width 84 height 21
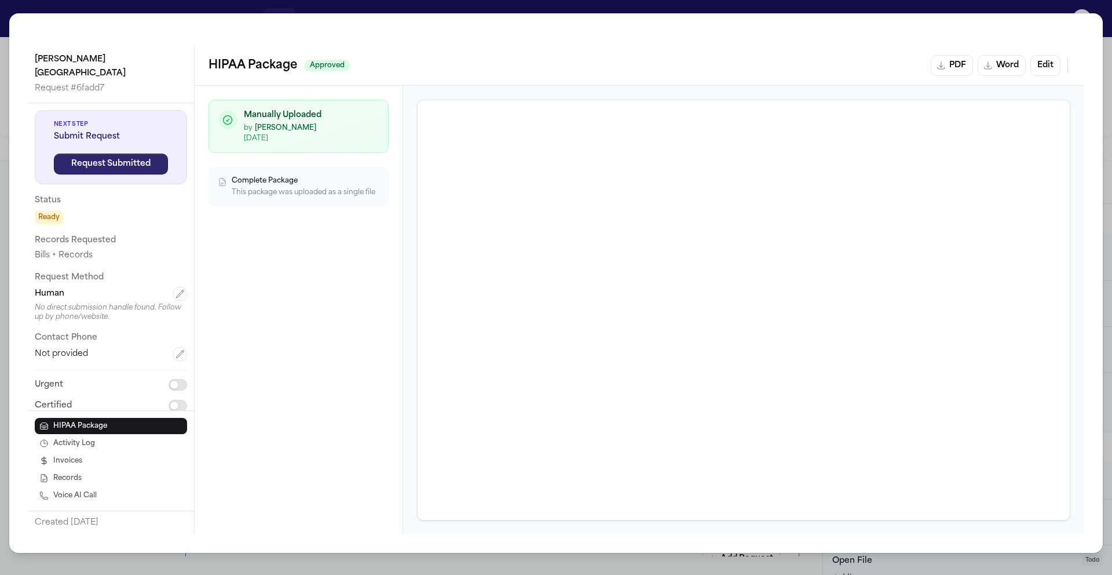
click at [115, 154] on button "Request Submitted" at bounding box center [111, 164] width 114 height 21
click at [10, 23] on div "Henry Ford Wyandotte Hospital Request # 6fadd7 Next Step Confirm Receipt Record…" at bounding box center [556, 282] width 1094 height 539
click at [4, 20] on div "Henry Ford Wyandotte Hospital Request # 6fadd7 Next Step Confirm Receipt Record…" at bounding box center [556, 287] width 1112 height 575
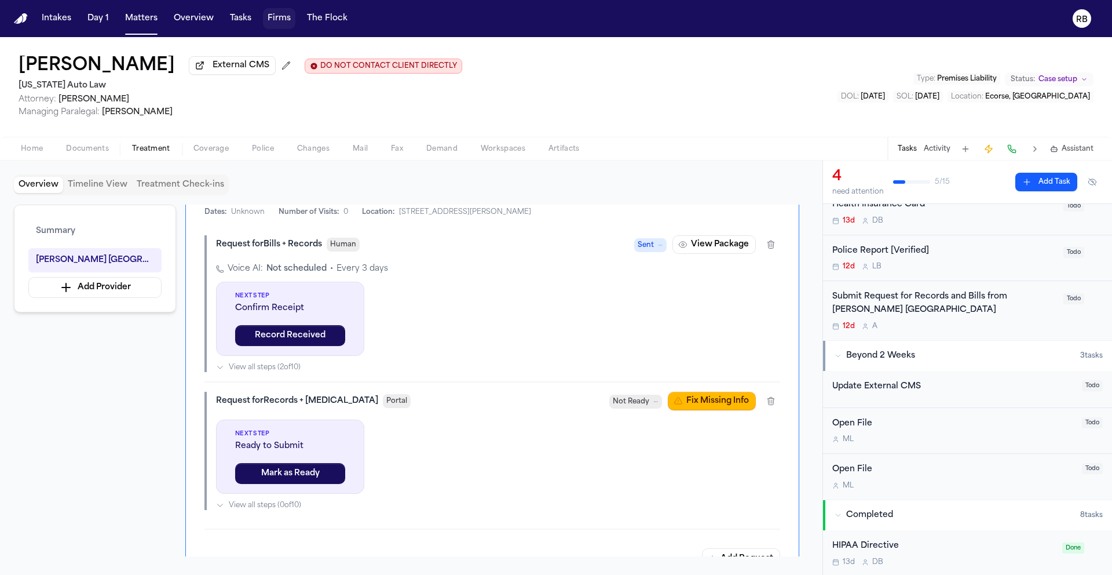
scroll to position [89, 0]
click at [994, 330] on div "12d A" at bounding box center [944, 328] width 224 height 9
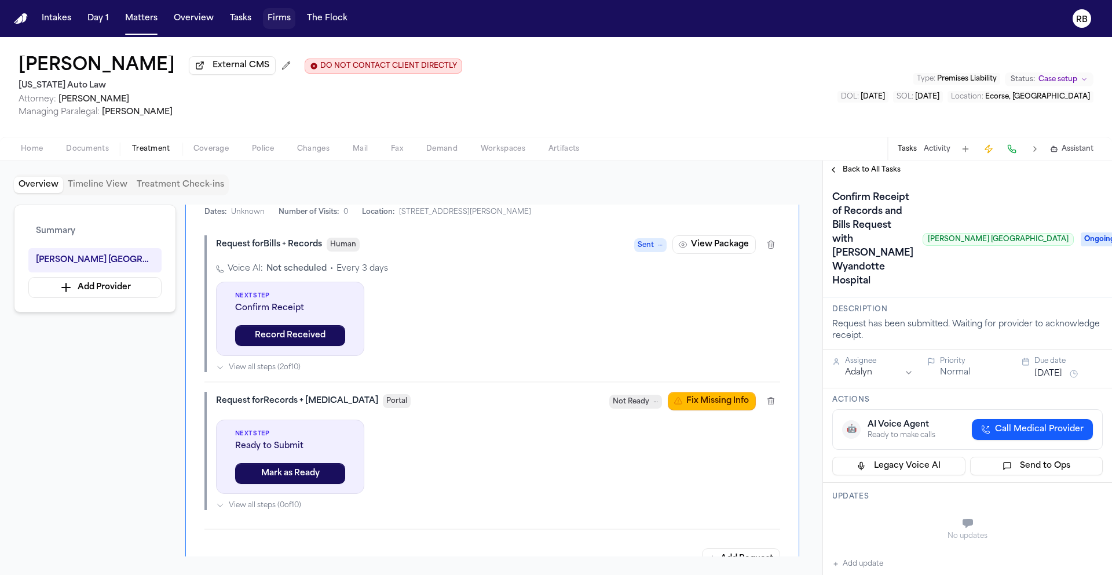
click at [1081, 236] on span "Ongoing" at bounding box center [1104, 239] width 46 height 14
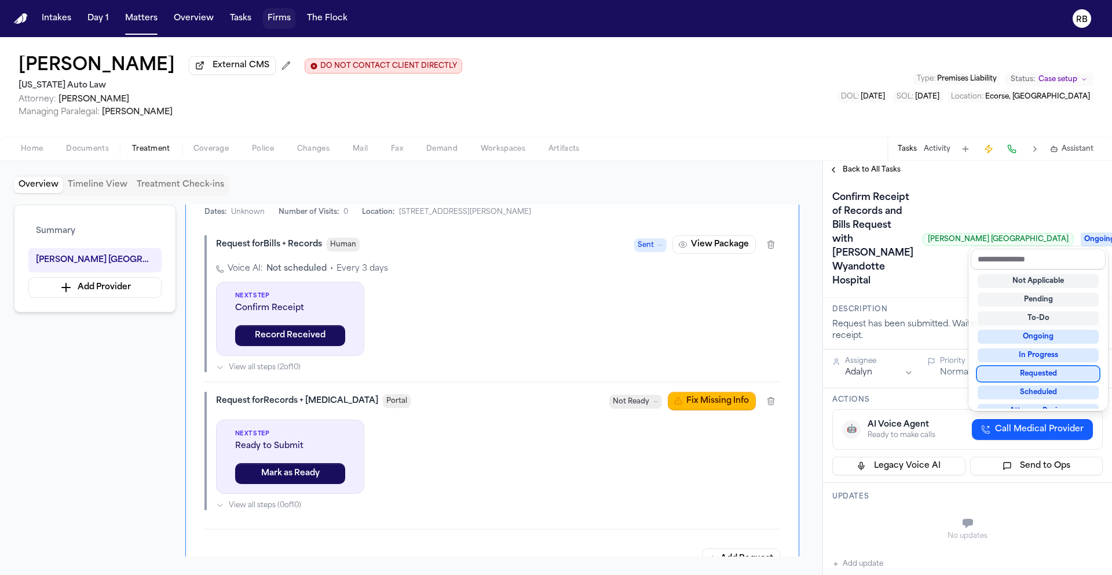
click at [1061, 375] on div "Requested" at bounding box center [1038, 374] width 121 height 14
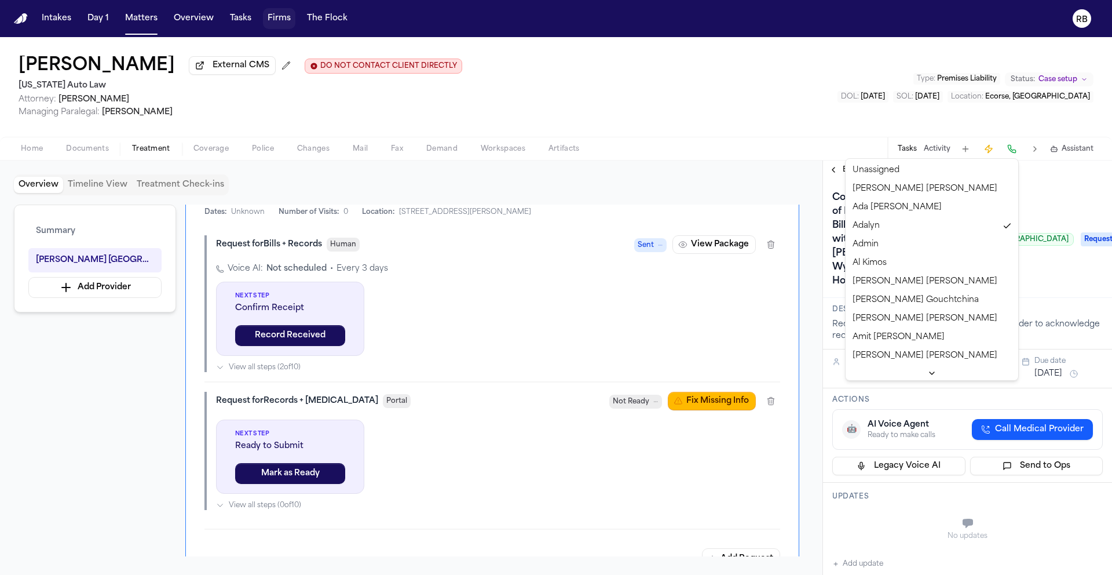
click at [899, 389] on html "Intakes Day 1 Matters Overview Tasks Firms The Flock RB Javon Giles External CM…" at bounding box center [556, 287] width 1112 height 575
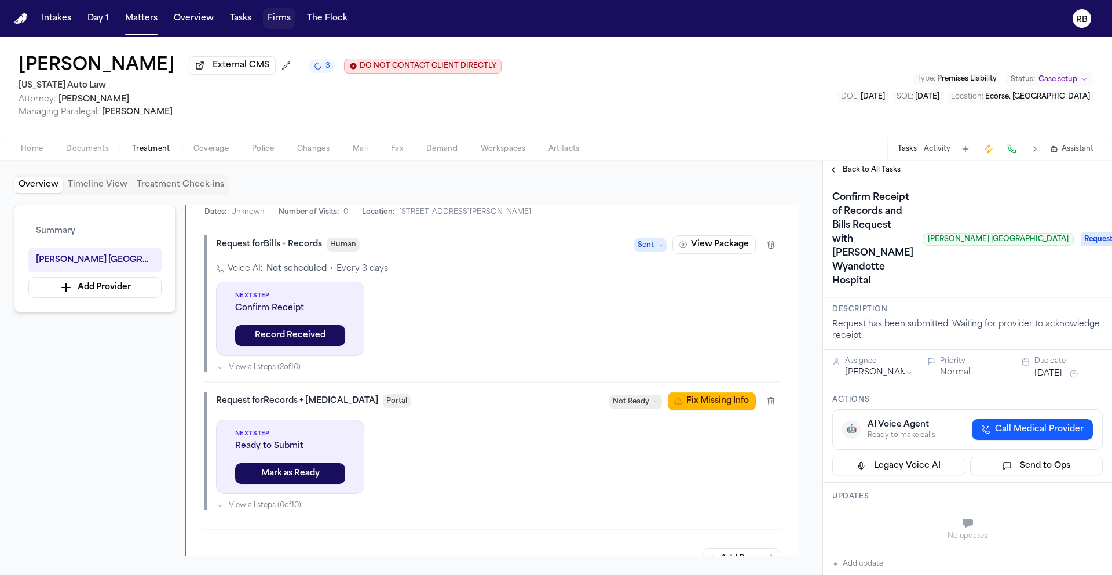
click at [1053, 379] on button "Sep 25, 2025" at bounding box center [1049, 374] width 28 height 12
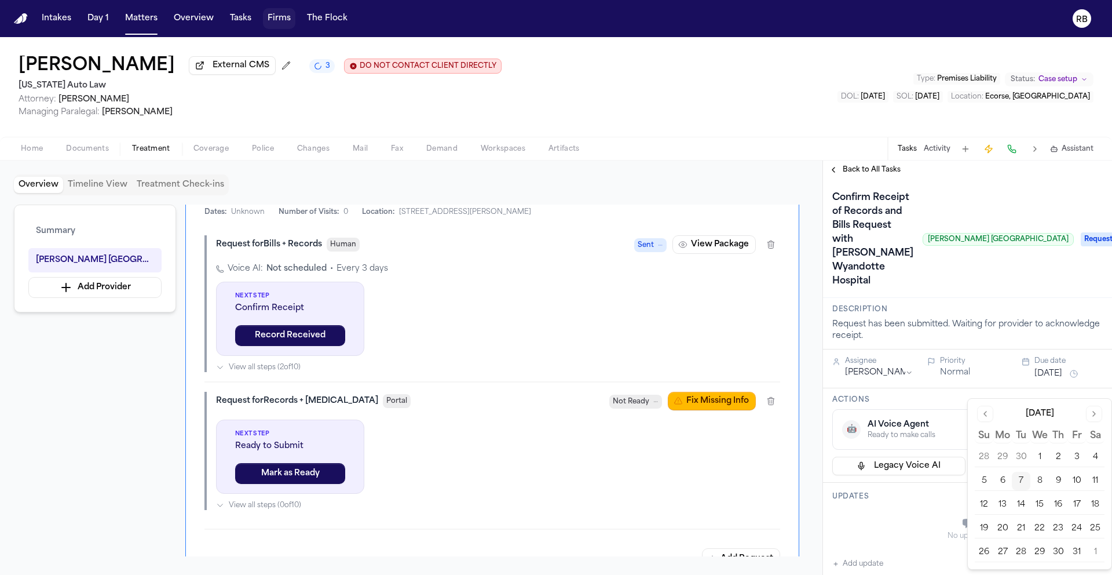
click at [1023, 502] on button "14" at bounding box center [1021, 504] width 19 height 19
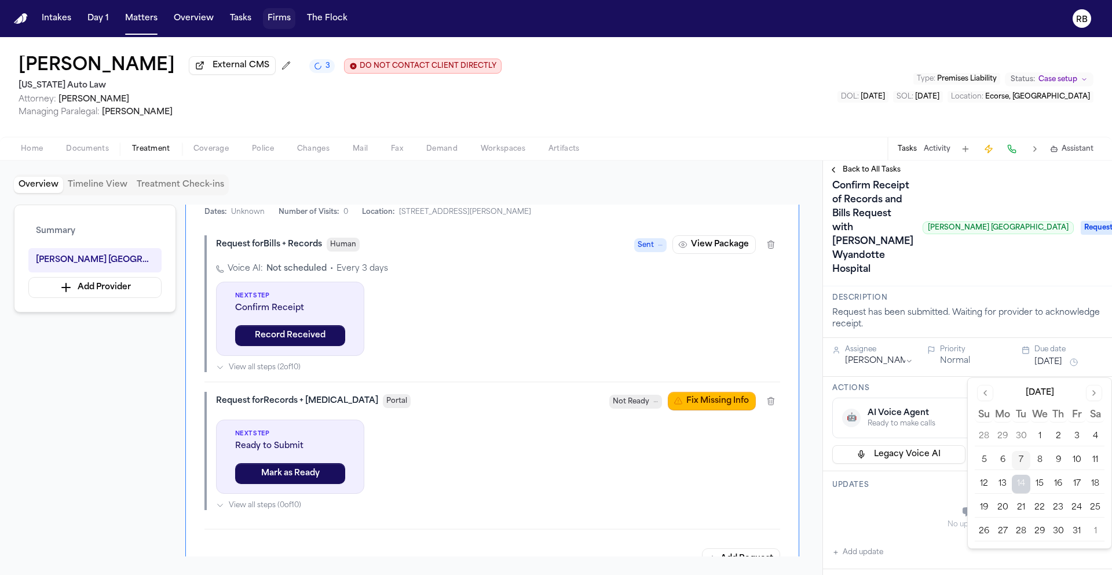
scroll to position [152, 0]
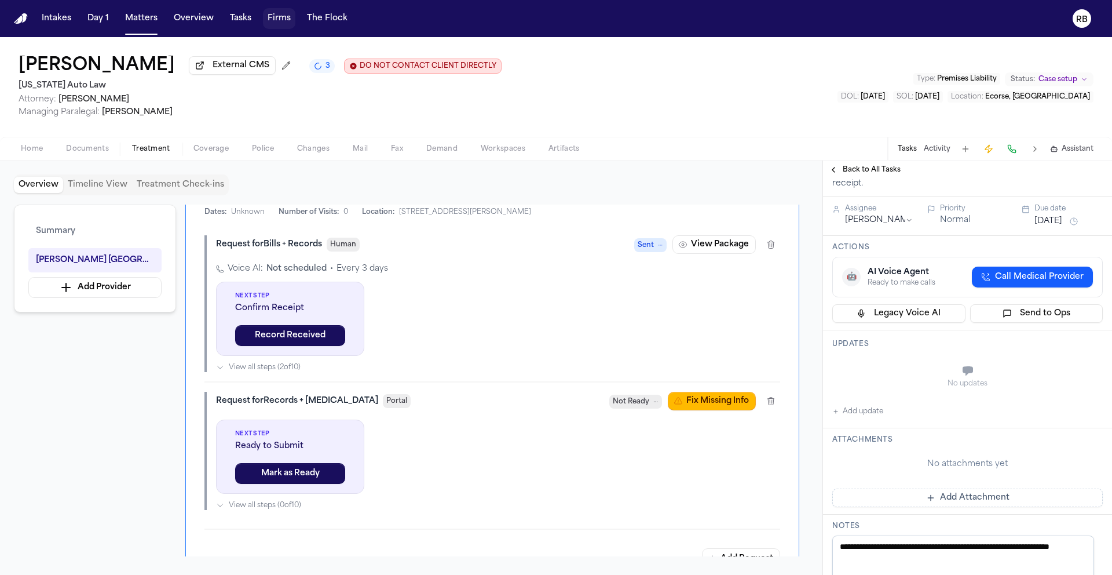
click at [899, 379] on div "No updates" at bounding box center [967, 377] width 271 height 42
click at [852, 418] on button "Add update" at bounding box center [857, 411] width 51 height 14
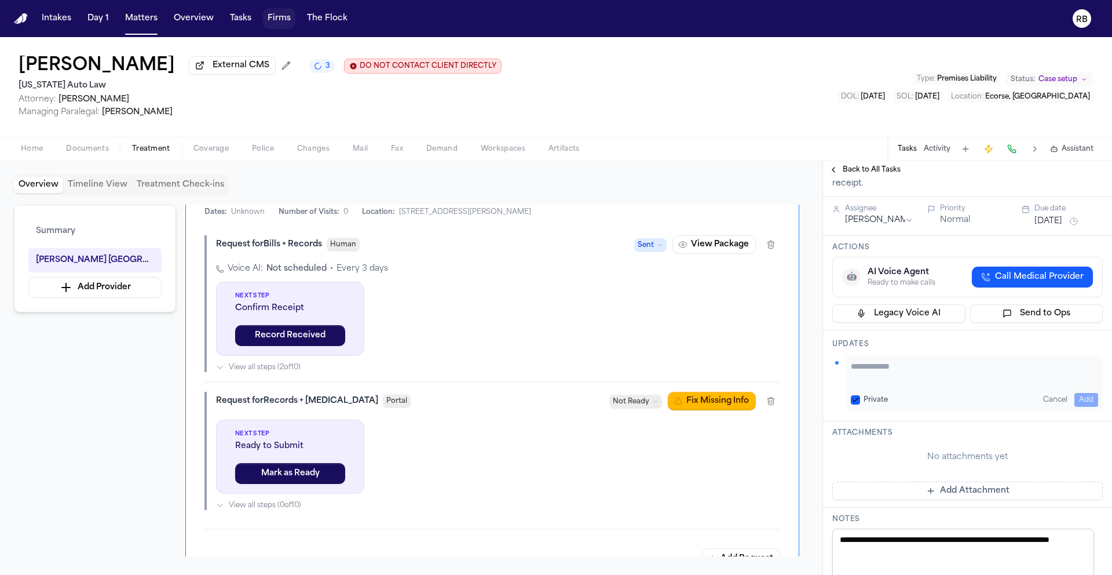
click at [900, 384] on textarea "Add your update" at bounding box center [974, 371] width 247 height 23
type textarea "**********"
click at [1086, 407] on button "Add" at bounding box center [1087, 400] width 24 height 14
click at [965, 499] on button "Add Attachment" at bounding box center [967, 490] width 271 height 19
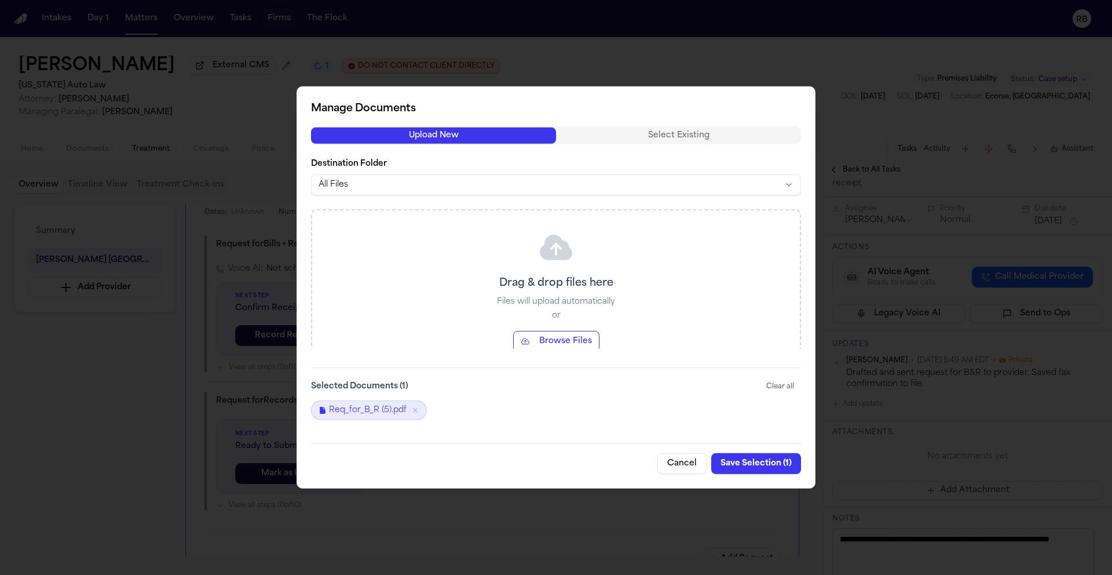
click at [784, 460] on button "Save Selection ( 1 )" at bounding box center [756, 463] width 90 height 21
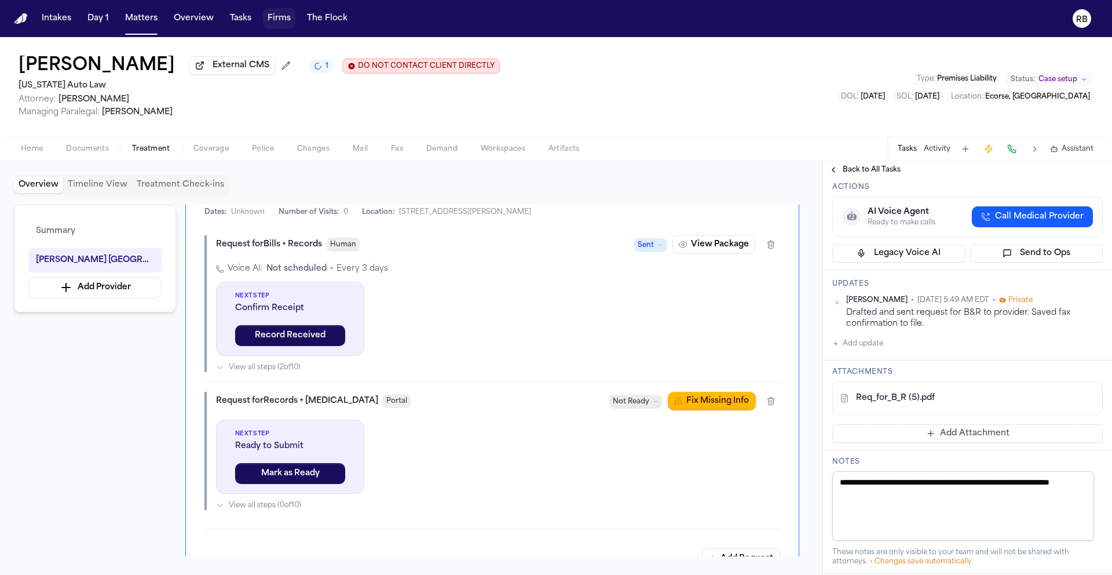
scroll to position [213, 0]
click at [934, 442] on button "Add Attachment" at bounding box center [967, 432] width 271 height 19
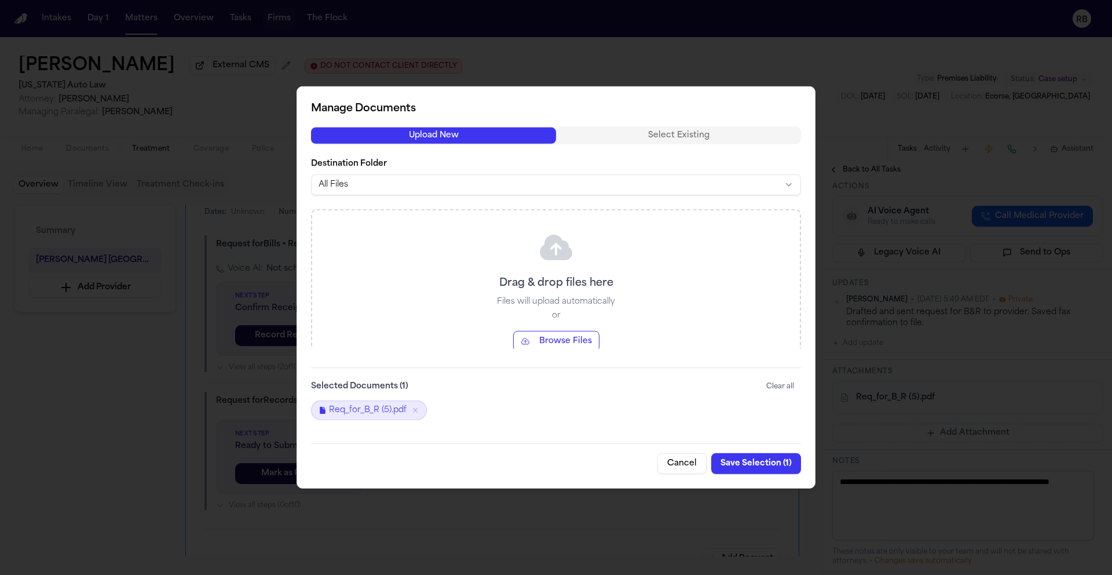
click at [762, 465] on button "Save Selection ( 1 )" at bounding box center [756, 463] width 90 height 21
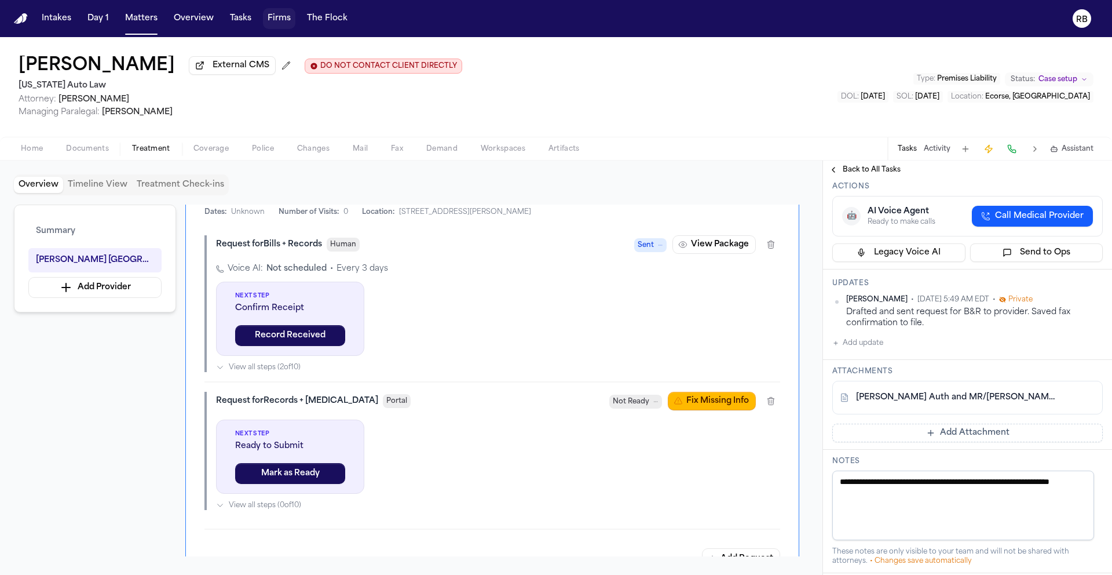
drag, startPoint x: 538, startPoint y: 109, endPoint x: 532, endPoint y: 106, distance: 7.0
click at [538, 109] on div "Javon Giles External CMS DO NOT CONTACT CLIENT DIRECTLY DO NOT CONTACT Michigan…" at bounding box center [556, 87] width 1112 height 100
click at [953, 442] on button "Add Attachment" at bounding box center [967, 432] width 271 height 19
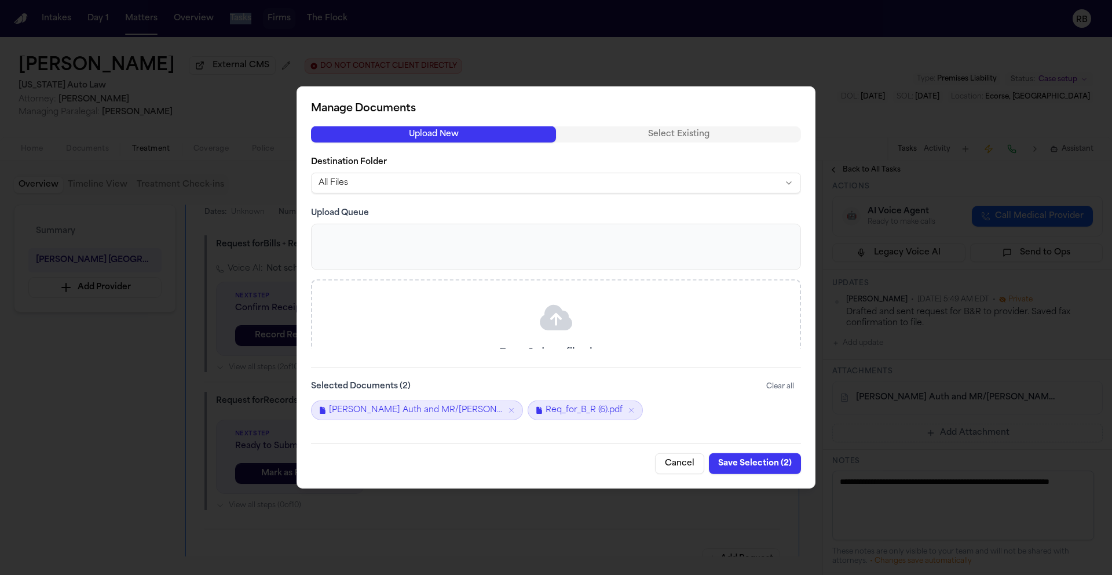
click at [746, 463] on button "Save Selection ( 2 )" at bounding box center [755, 463] width 92 height 21
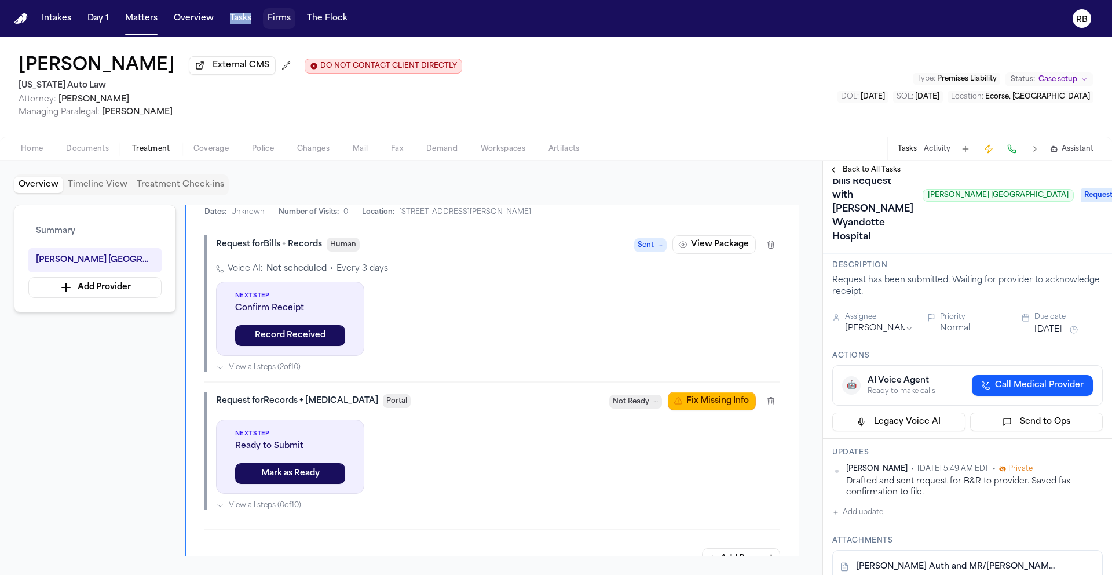
scroll to position [0, 0]
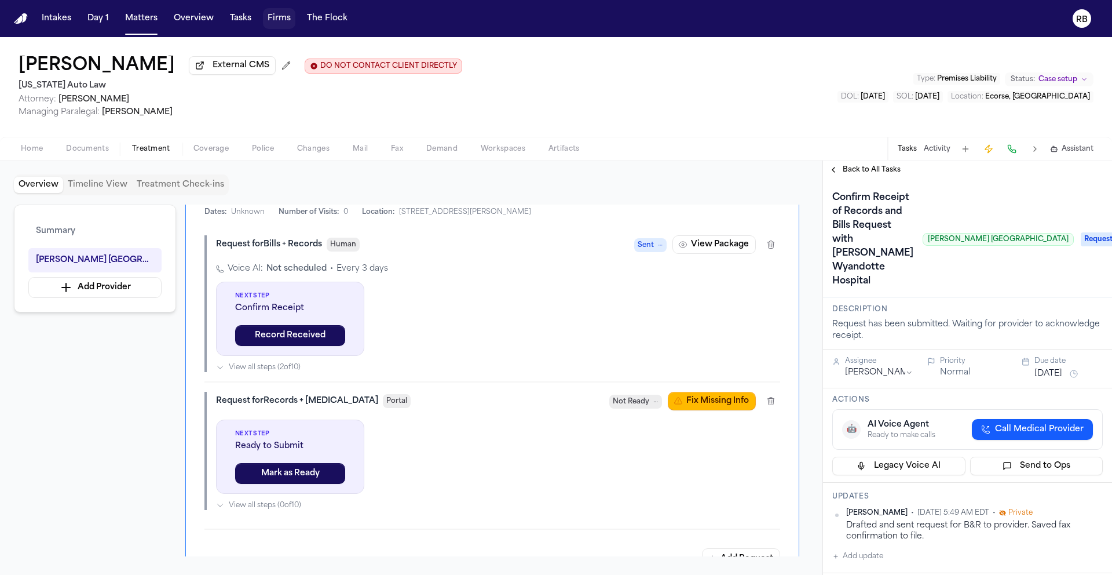
click at [654, 85] on div "Javon Giles External CMS DO NOT CONTACT CLIENT DIRECTLY DO NOT CONTACT Michigan…" at bounding box center [556, 87] width 1112 height 100
click at [589, 81] on div "Javon Giles External CMS DO NOT CONTACT CLIENT DIRECTLY DO NOT CONTACT Michigan…" at bounding box center [556, 87] width 1112 height 100
click at [590, 82] on div "Javon Giles External CMS DO NOT CONTACT CLIENT DIRECTLY DO NOT CONTACT Michigan…" at bounding box center [556, 87] width 1112 height 100
click at [632, 98] on div "Javon Giles External CMS DO NOT CONTACT CLIENT DIRECTLY DO NOT CONTACT Michigan…" at bounding box center [556, 87] width 1112 height 100
click at [156, 15] on div "Open in external CMS https://michiganautolaw.filevineapp.com/#/project/13067962…" at bounding box center [124, 29] width 97 height 28
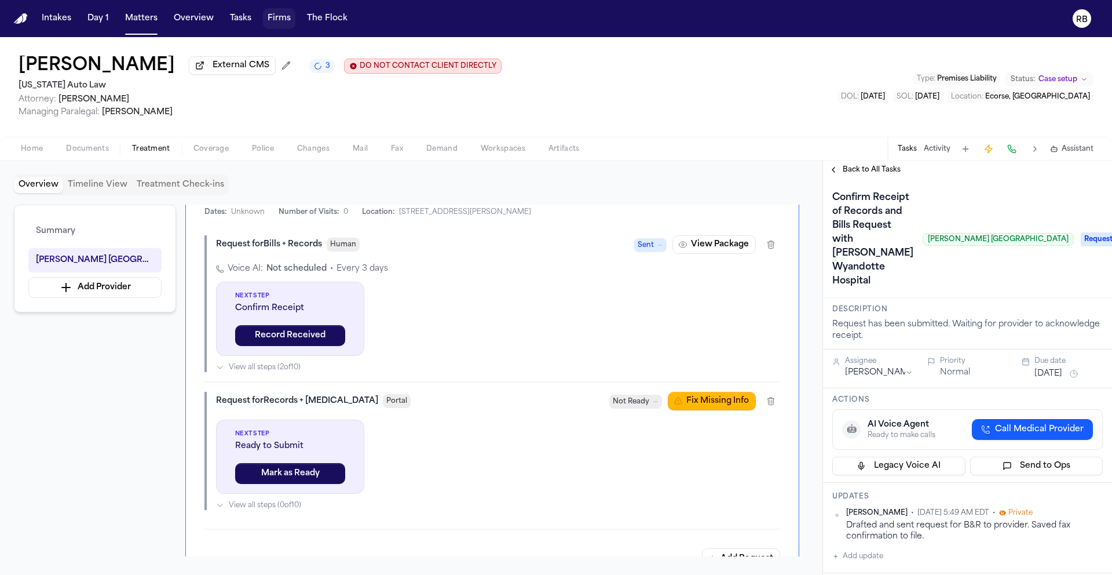
click at [718, 105] on div "Javon Giles External CMS 3 DO NOT CONTACT CLIENT DIRECTLY DO NOT CONTACT Michig…" at bounding box center [556, 87] width 1112 height 100
click at [136, 19] on button "Matters" at bounding box center [141, 18] width 42 height 21
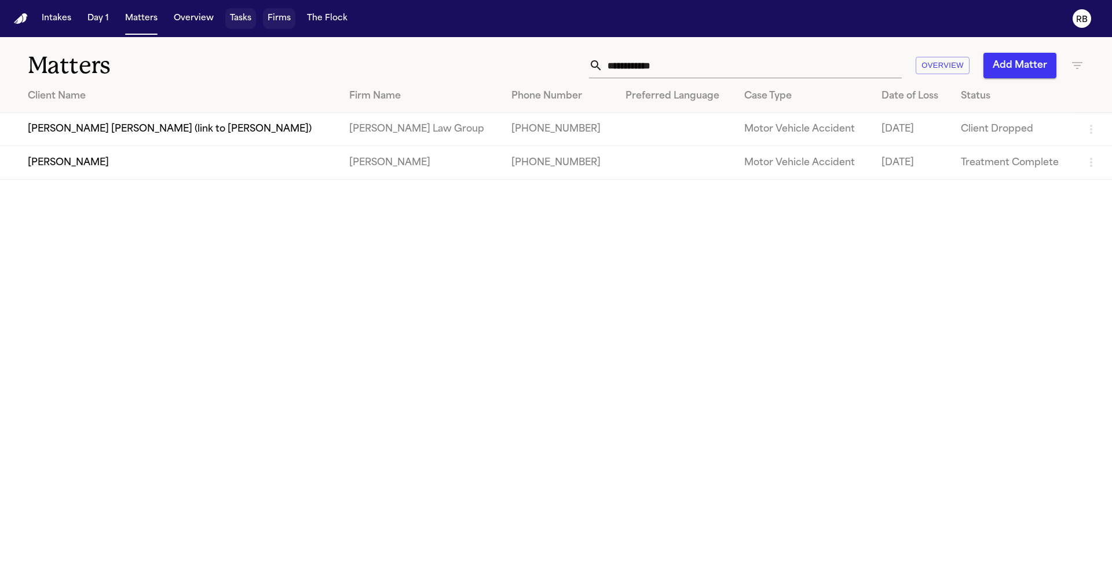
click at [243, 13] on button "Tasks" at bounding box center [240, 18] width 31 height 21
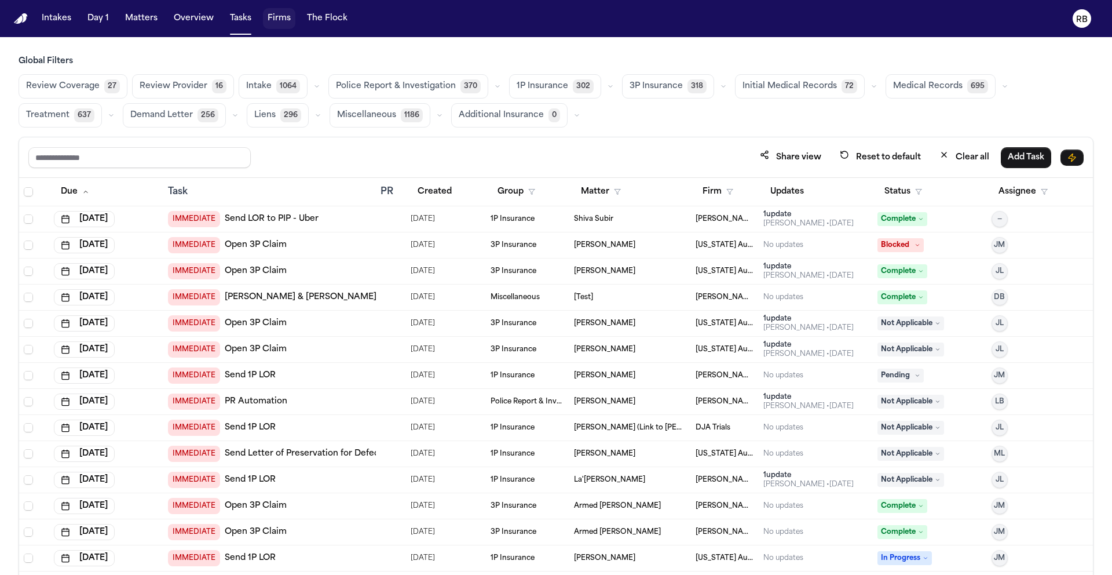
click at [909, 84] on span "Medical Records" at bounding box center [928, 87] width 70 height 12
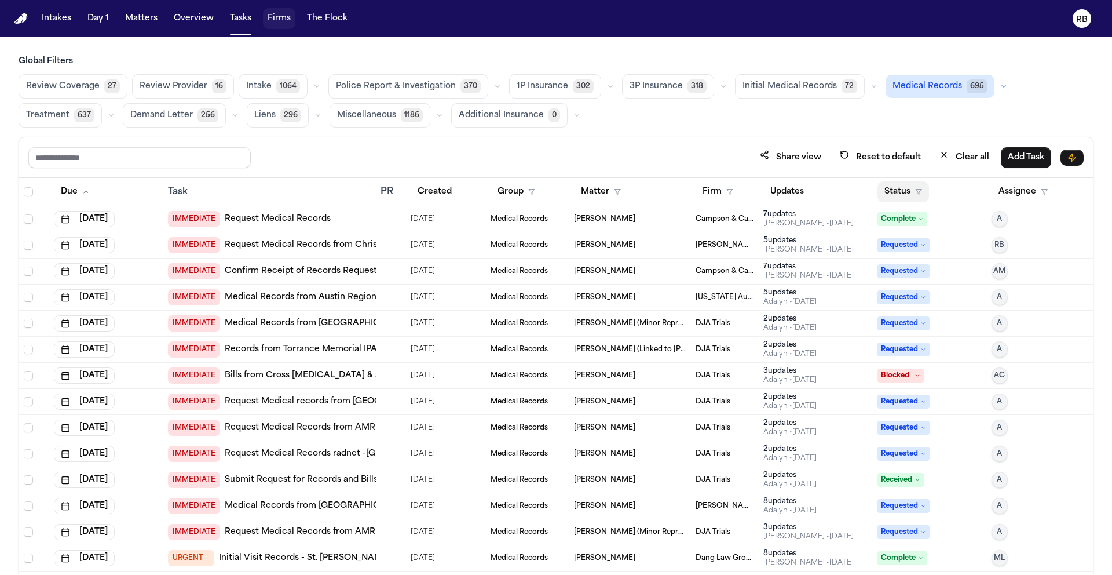
click at [894, 188] on button "Status" at bounding box center [904, 191] width 52 height 21
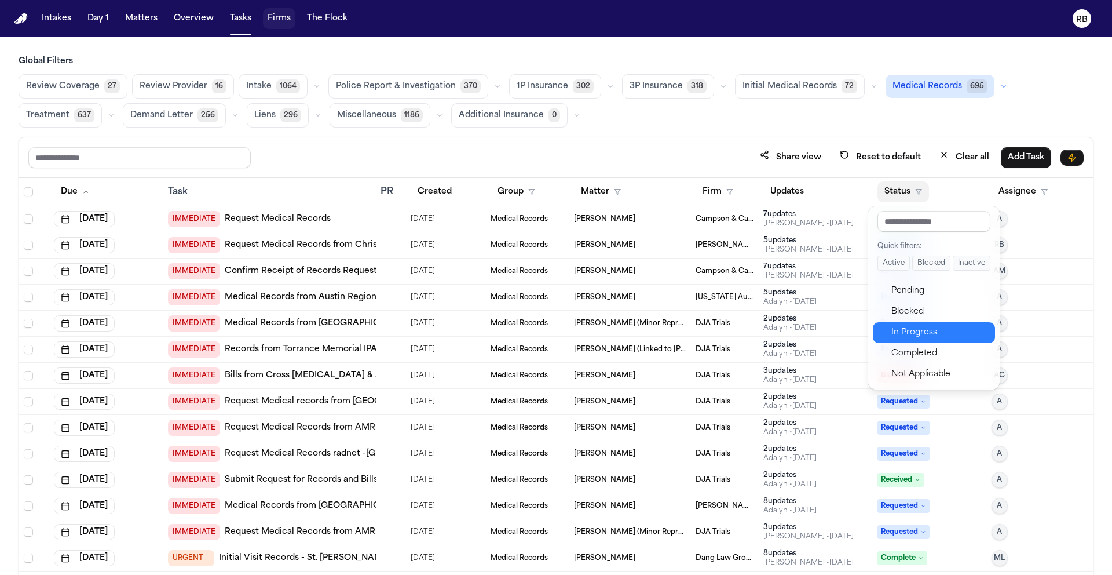
click at [939, 336] on div "In Progress" at bounding box center [940, 333] width 97 height 14
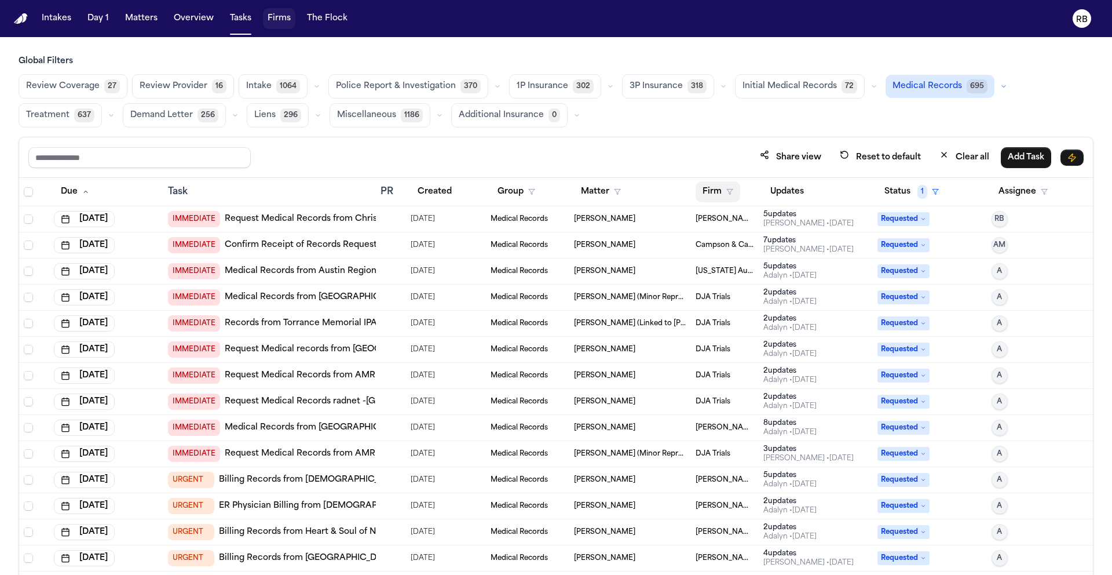
click at [705, 183] on button "Firm" at bounding box center [718, 191] width 45 height 21
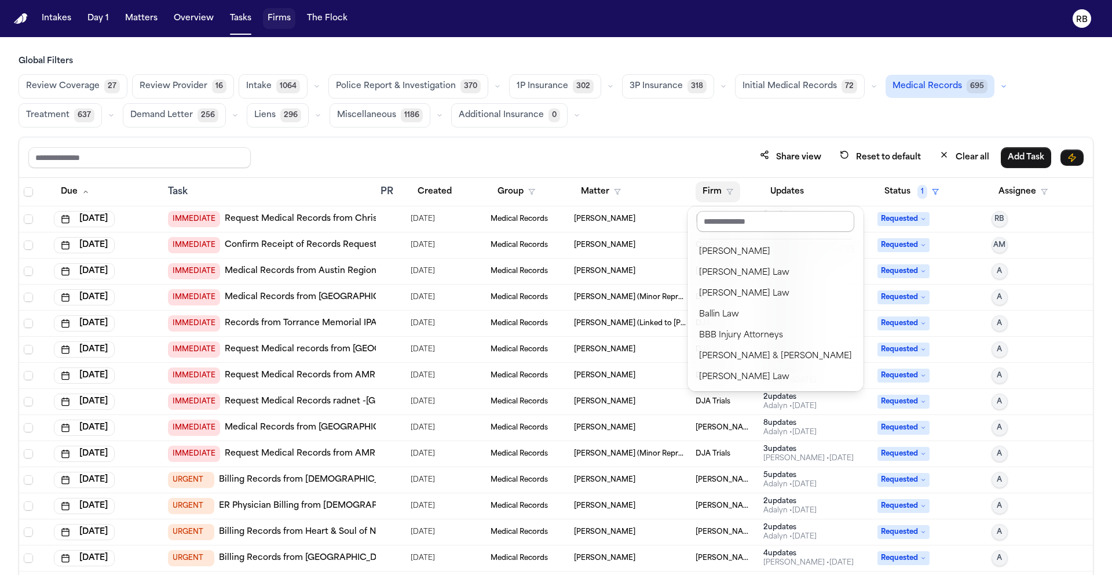
click at [754, 229] on input "text" at bounding box center [776, 221] width 158 height 21
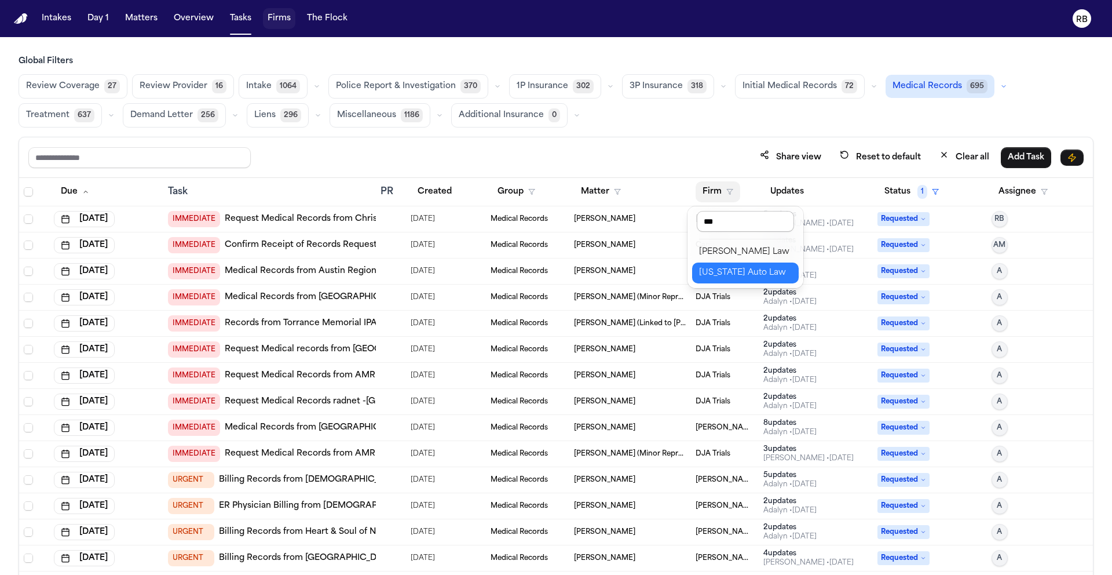
type input "****"
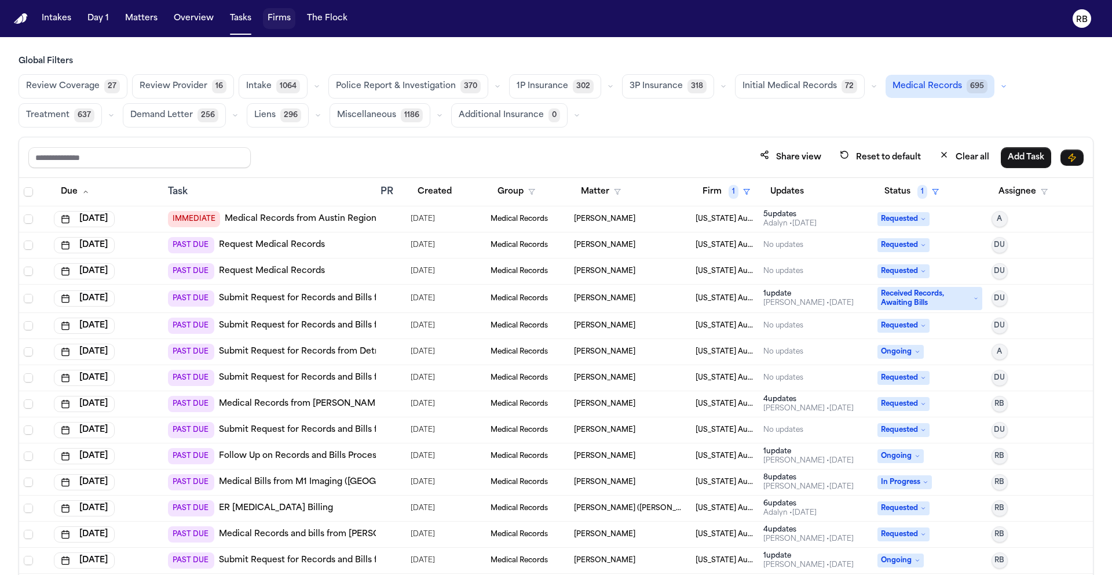
click at [681, 140] on div "Share view Reset to default Clear all Add Task" at bounding box center [556, 157] width 1074 height 41
click at [370, 239] on td "PAST DUE Request Medical Records" at bounding box center [269, 245] width 213 height 26
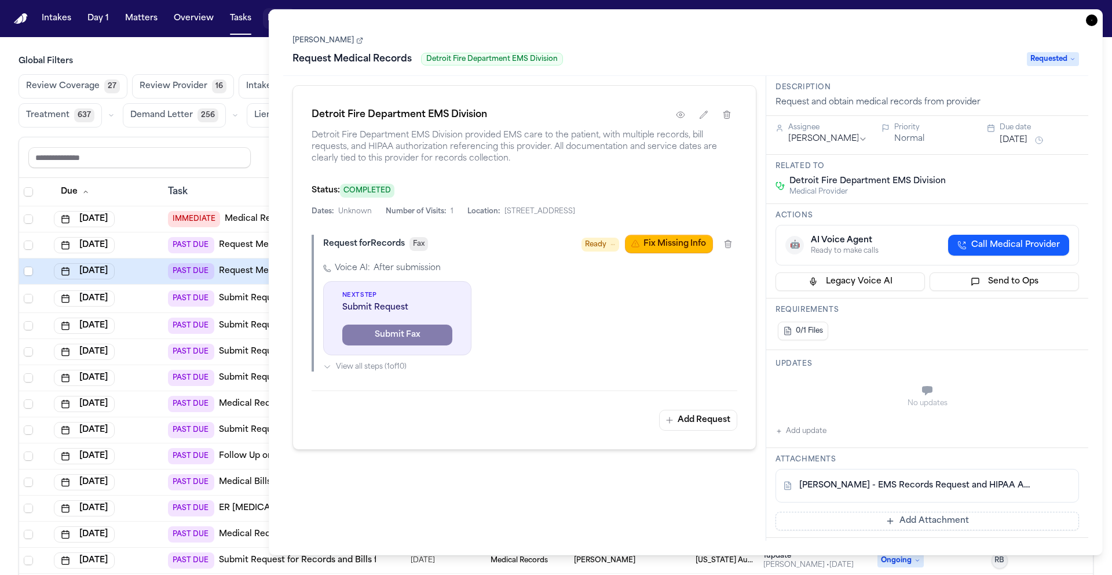
click at [985, 171] on h3 "Related to" at bounding box center [928, 166] width 304 height 9
click at [945, 481] on link "K. McConnico - EMS Records Request and HIPAA Auth to Detroit Fire Dept - 8.31.2…" at bounding box center [915, 486] width 233 height 12
click at [346, 42] on link "Kennesha McConnico" at bounding box center [328, 40] width 71 height 9
click at [972, 488] on link "K. McConnico - EMS Records Request and HIPAA Auth to Detroit Fire Dept - 8.31.2…" at bounding box center [915, 486] width 233 height 12
click at [815, 429] on button "Add update" at bounding box center [801, 431] width 51 height 14
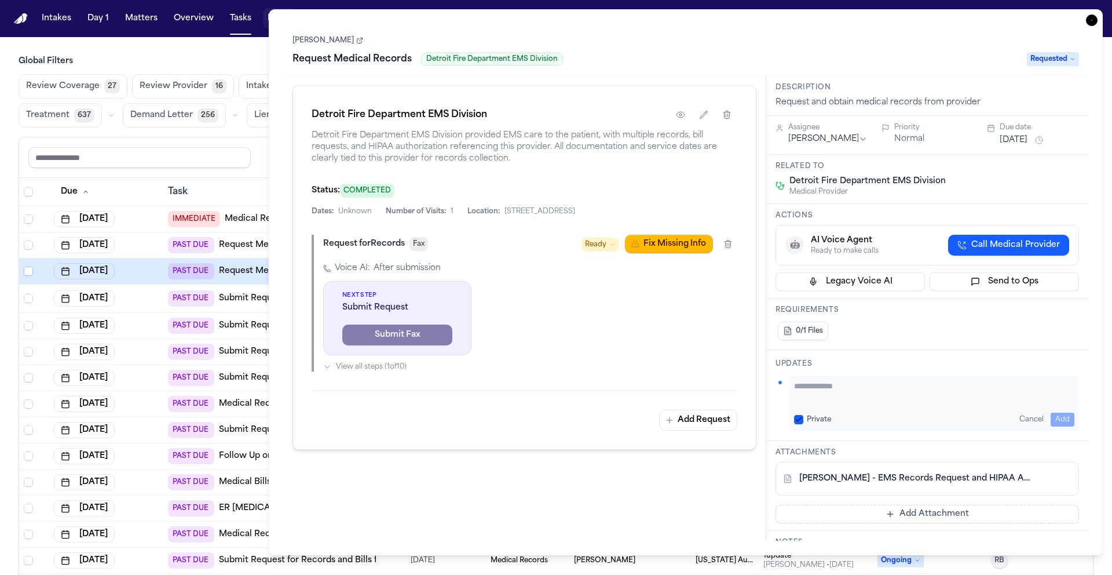
click at [858, 390] on textarea "Add your update" at bounding box center [934, 391] width 280 height 23
type textarea "**********"
drag, startPoint x: 934, startPoint y: 397, endPoint x: 793, endPoint y: 386, distance: 141.7
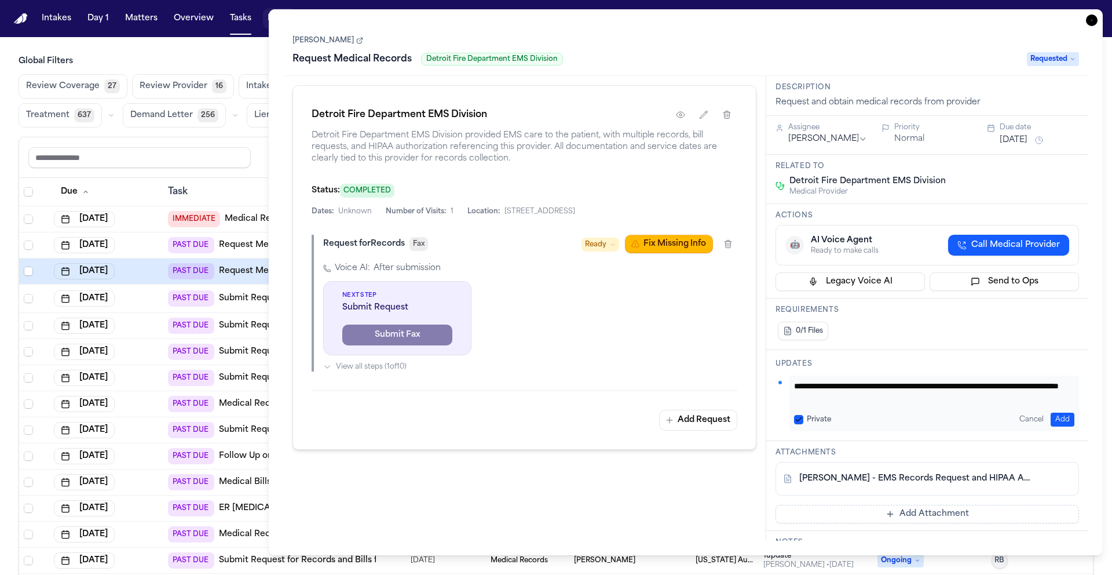
click at [793, 386] on div "**********" at bounding box center [935, 403] width 290 height 56
click at [1093, 23] on icon "button" at bounding box center [1092, 20] width 12 height 12
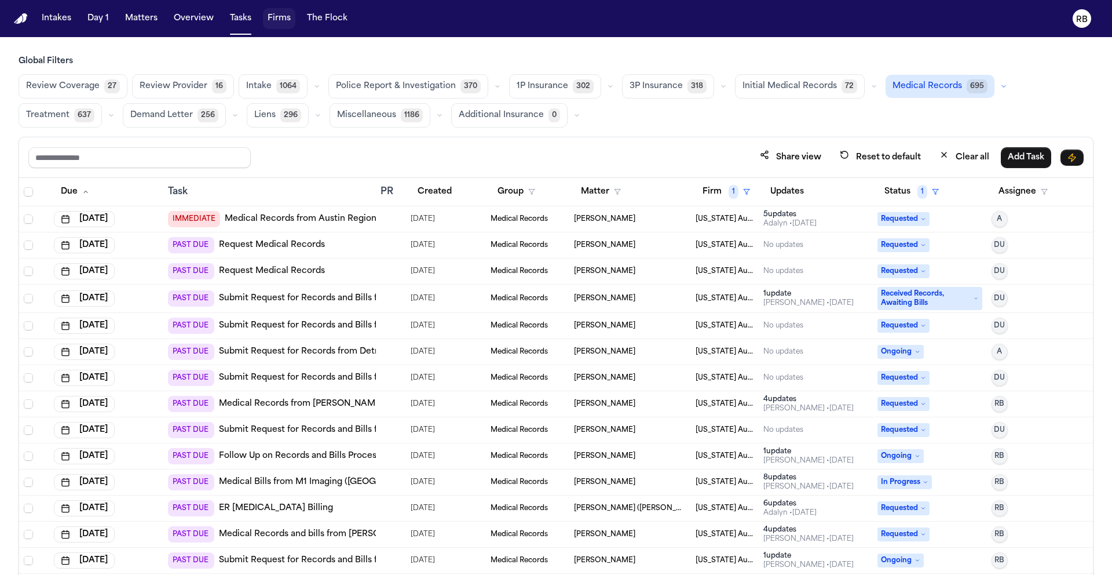
click at [423, 151] on div "Share view Reset to default Clear all Add Task" at bounding box center [556, 157] width 1056 height 21
click at [382, 246] on div at bounding box center [385, 244] width 9 height 9
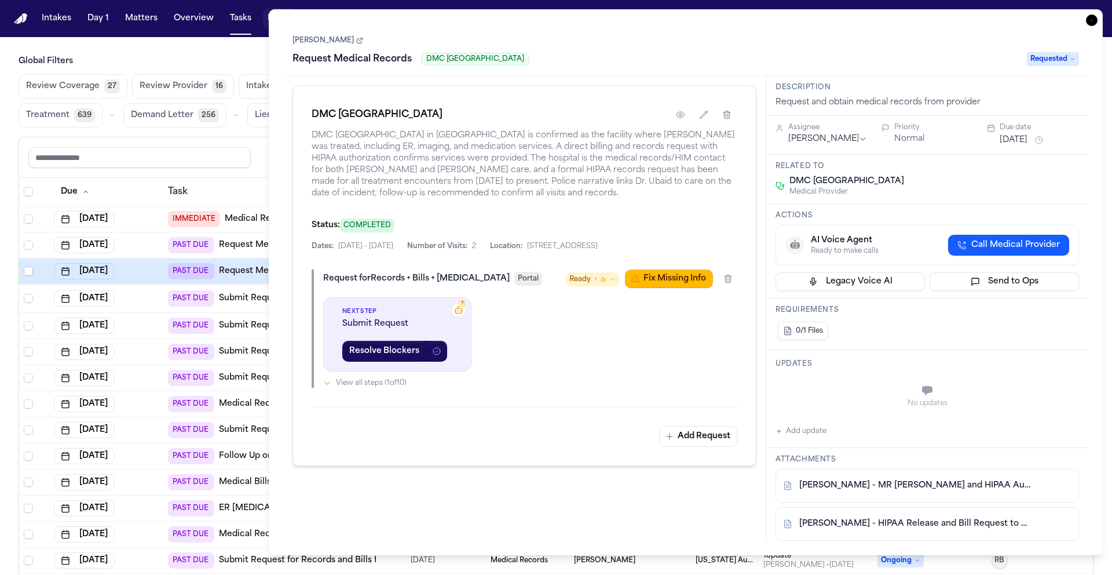
click at [1089, 22] on icon "button" at bounding box center [1092, 20] width 12 height 12
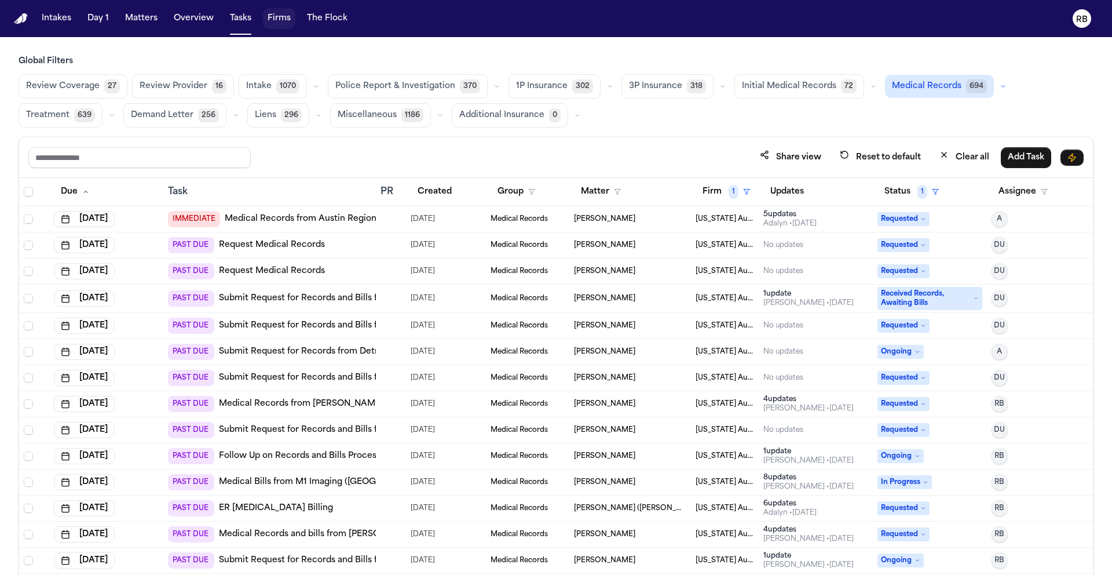
click at [384, 288] on td at bounding box center [391, 298] width 30 height 28
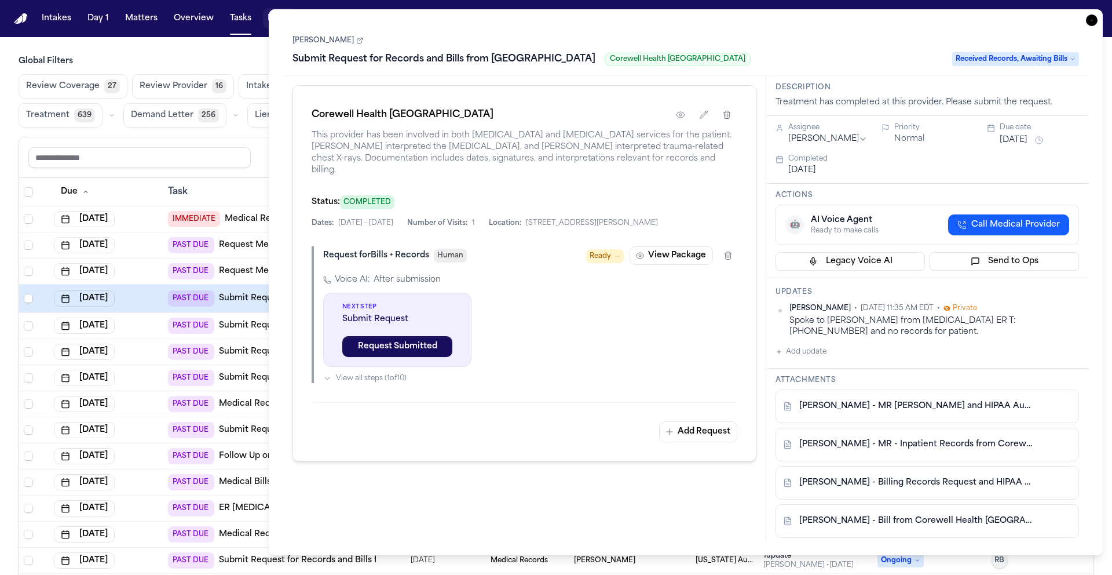
click at [812, 352] on button "Add update" at bounding box center [801, 352] width 51 height 14
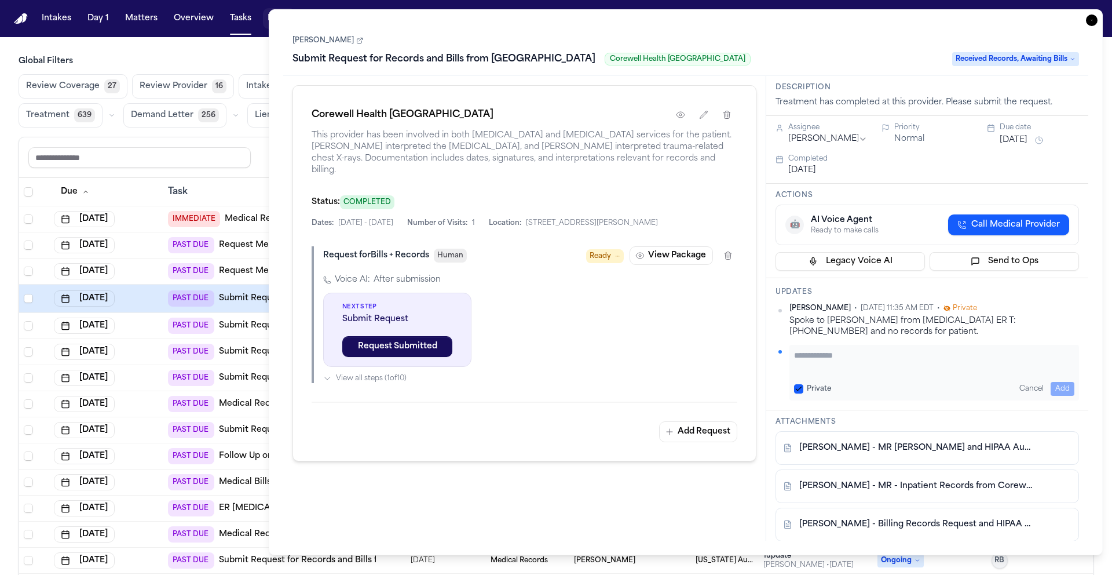
click at [851, 349] on textarea "Add your update" at bounding box center [934, 360] width 280 height 23
click at [934, 367] on textarea "**********" at bounding box center [930, 360] width 272 height 23
type textarea "**********"
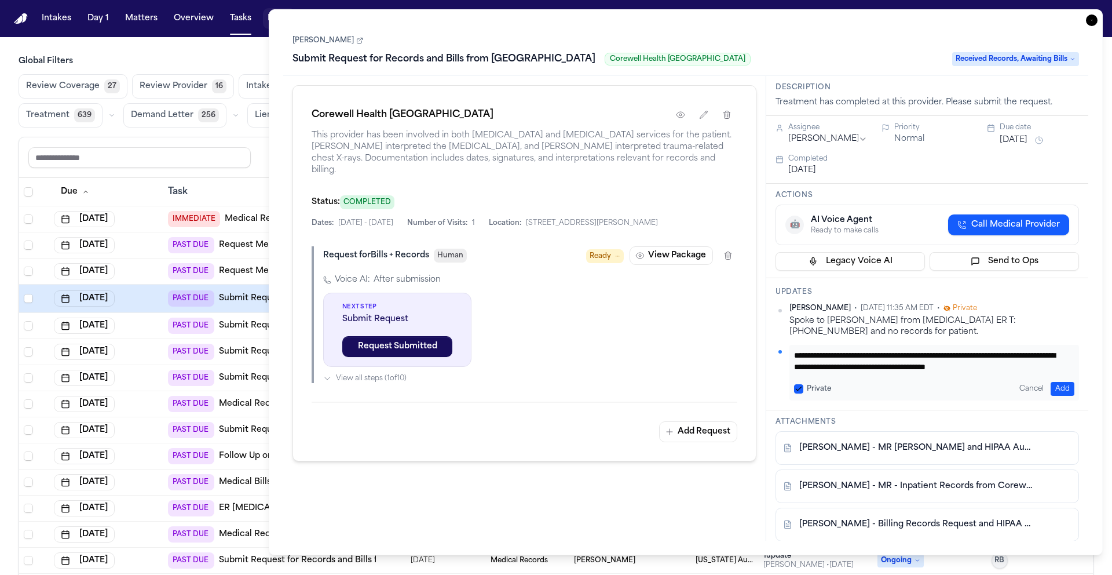
click at [1051, 387] on button "Add" at bounding box center [1063, 389] width 24 height 14
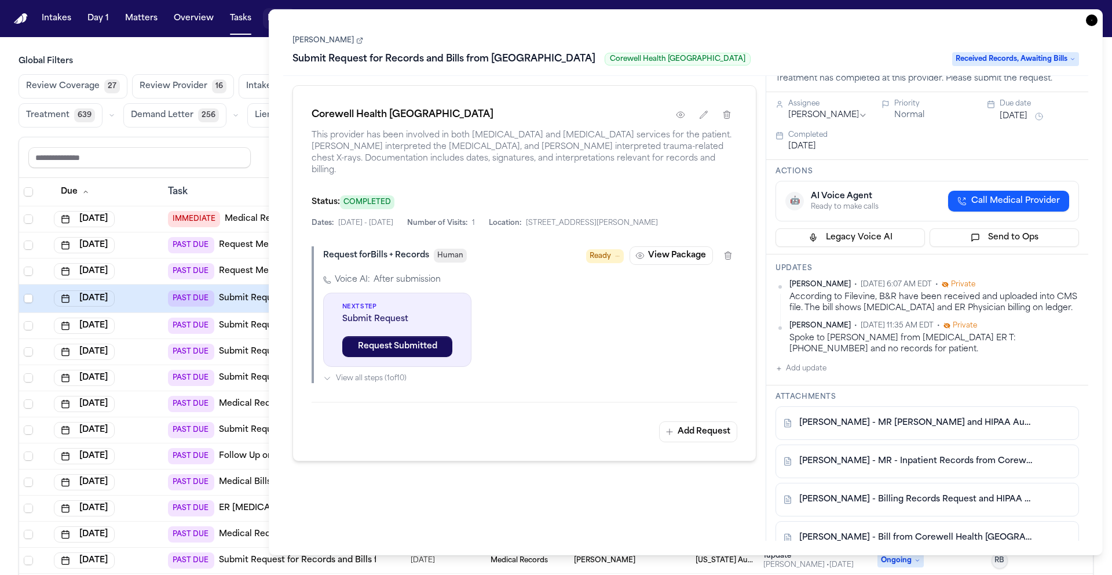
scroll to position [0, 0]
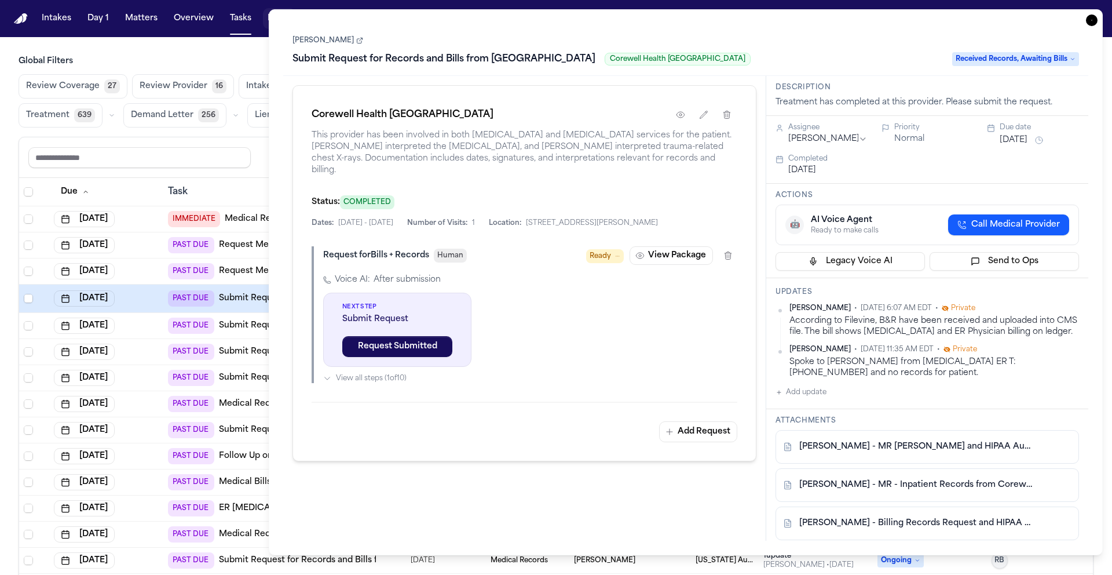
click at [840, 140] on html "Intakes Day 1 Matters Overview Tasks Firms The Flock RB Global Filters Review C…" at bounding box center [556, 287] width 1112 height 575
click at [1025, 59] on span "Received Records, Awaiting Bills" at bounding box center [1015, 59] width 127 height 14
type input "****"
click at [1014, 108] on div "Complete" at bounding box center [1006, 106] width 97 height 14
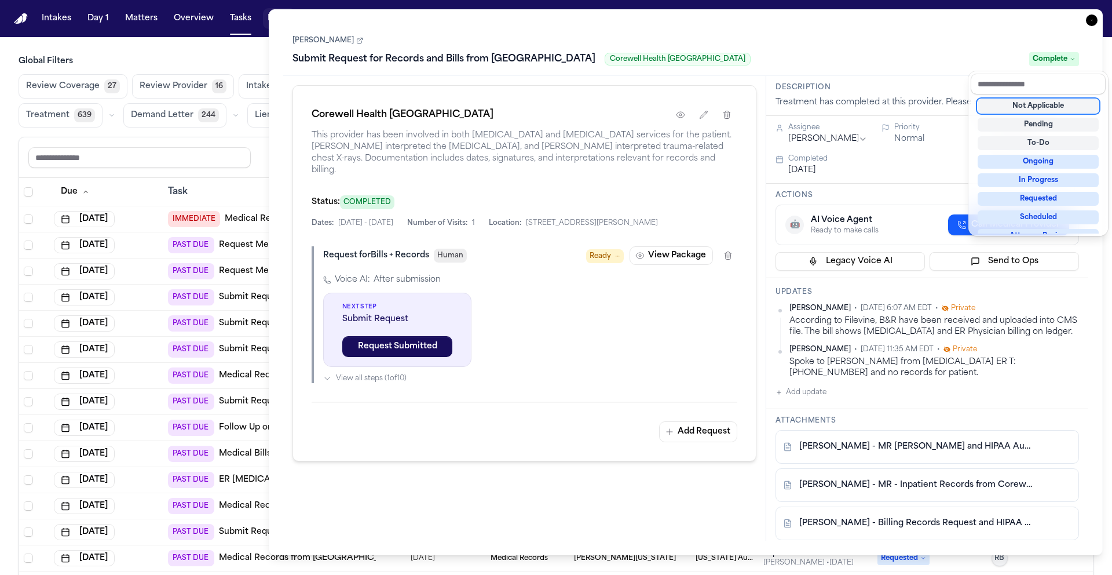
click at [1014, 30] on div "Kevin Rowley Submit Request for Records and Bills from Corewell Health Dearborn…" at bounding box center [685, 50] width 805 height 52
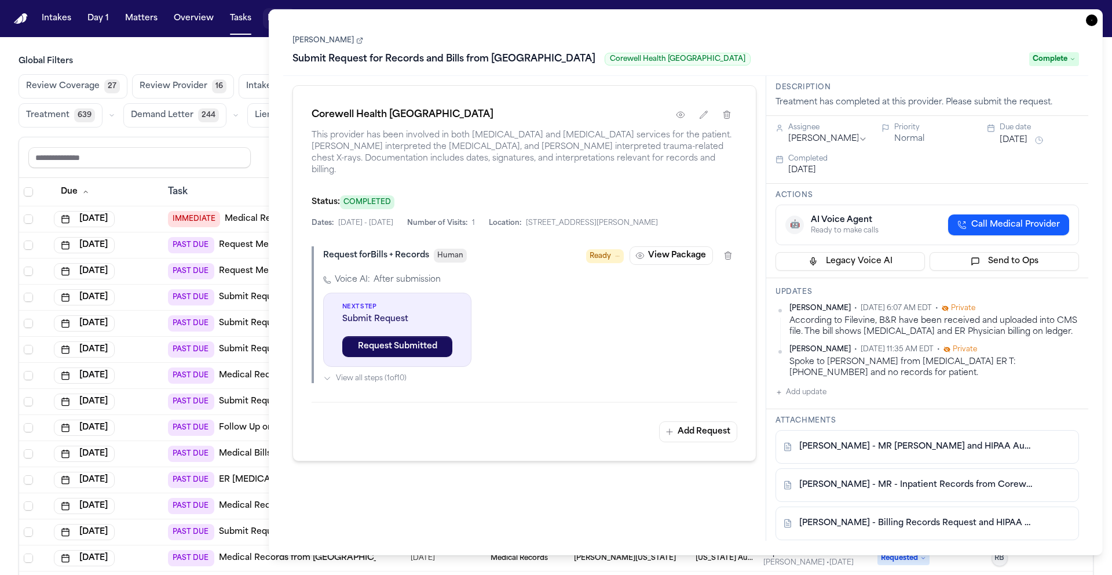
click at [1091, 23] on icon "button" at bounding box center [1092, 20] width 12 height 12
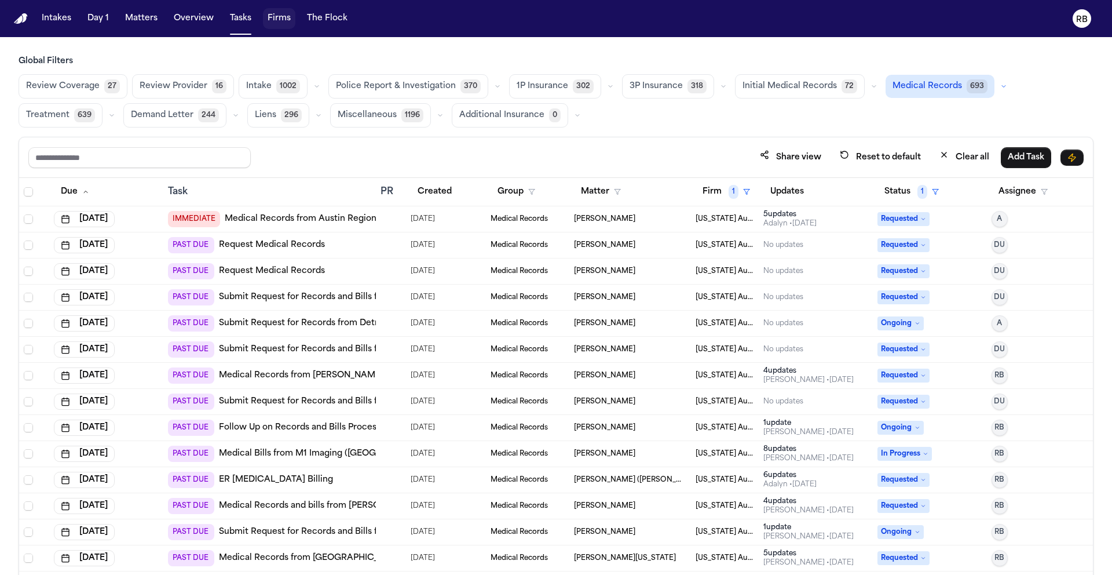
click at [398, 300] on div at bounding box center [391, 297] width 21 height 9
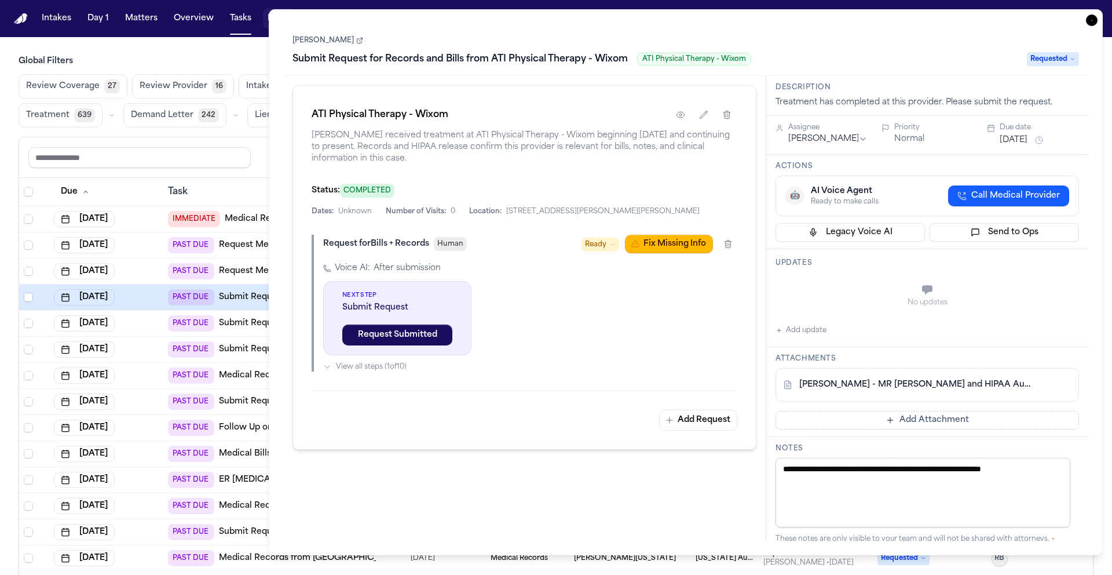
click at [1010, 195] on span "Call Medical Provider" at bounding box center [1016, 196] width 89 height 12
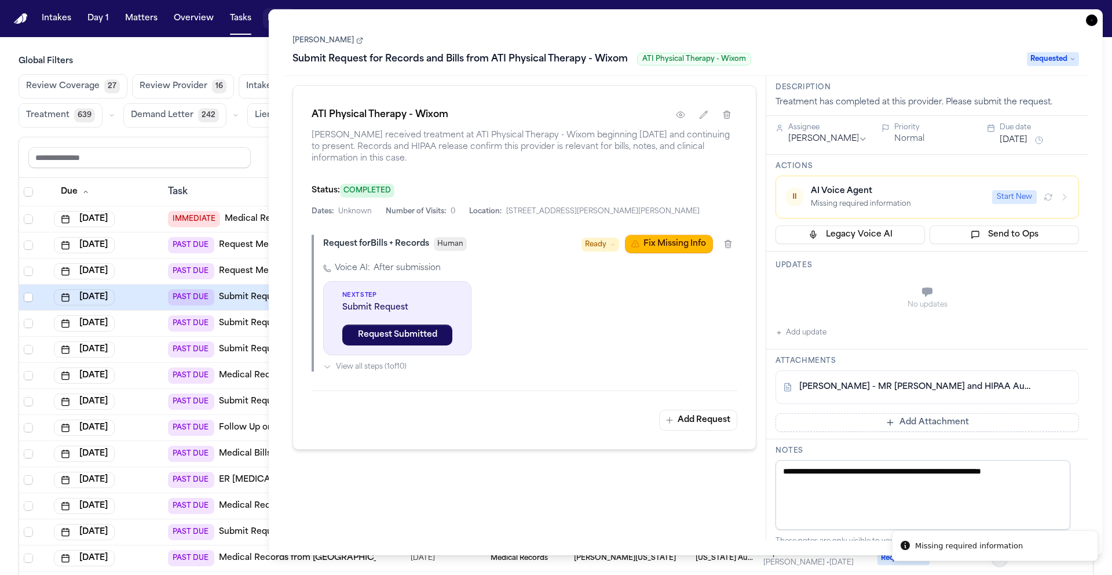
click at [915, 197] on div "AI Voice Agent" at bounding box center [898, 191] width 174 height 12
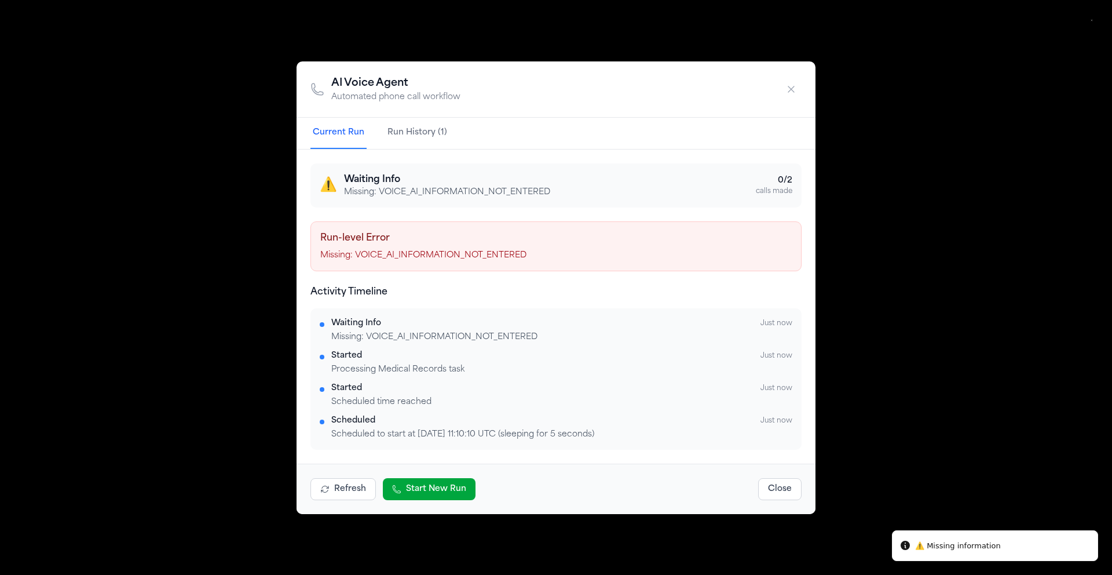
click at [518, 246] on div "Run-level Error Missing: VOICE_AI_INFORMATION_NOT_ENTERED" at bounding box center [556, 246] width 491 height 50
click at [357, 490] on button "Refresh" at bounding box center [343, 489] width 65 height 22
click at [795, 86] on icon "button" at bounding box center [792, 89] width 12 height 12
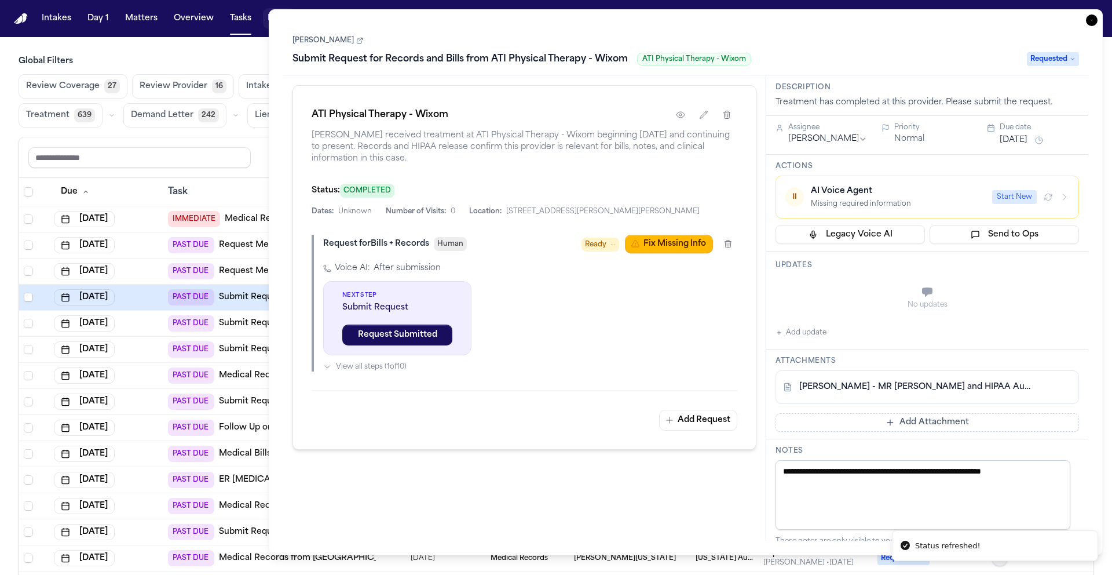
click at [318, 45] on link "Lolita Troxell" at bounding box center [328, 40] width 71 height 9
click at [1093, 16] on icon "button" at bounding box center [1092, 20] width 12 height 12
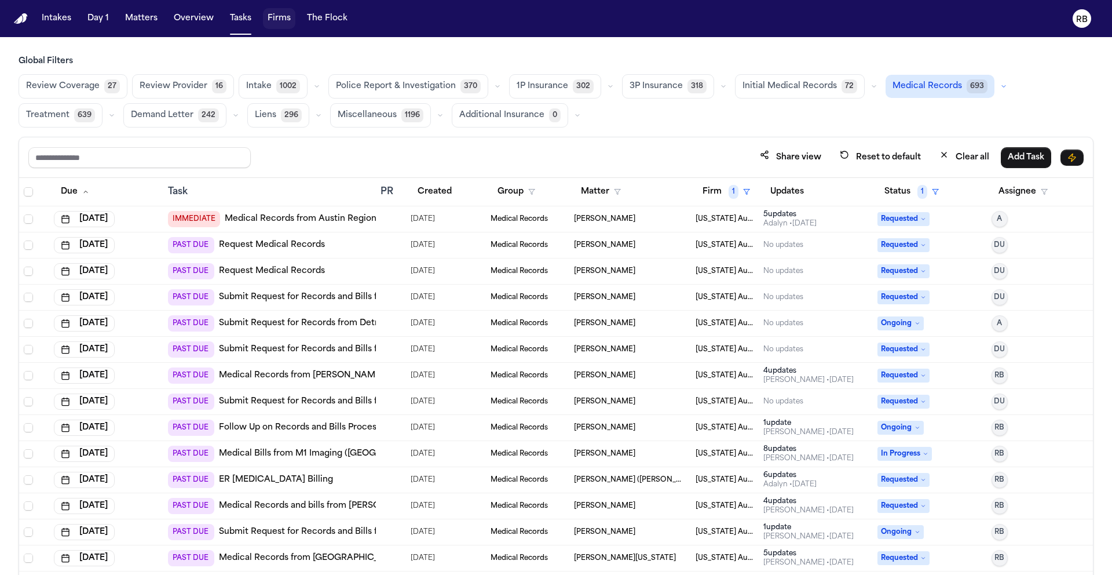
click at [357, 162] on div "Share view Reset to default Clear all Add Task" at bounding box center [556, 157] width 1056 height 21
click at [357, 160] on div "Share view Reset to default Clear all Add Task" at bounding box center [556, 157] width 1056 height 21
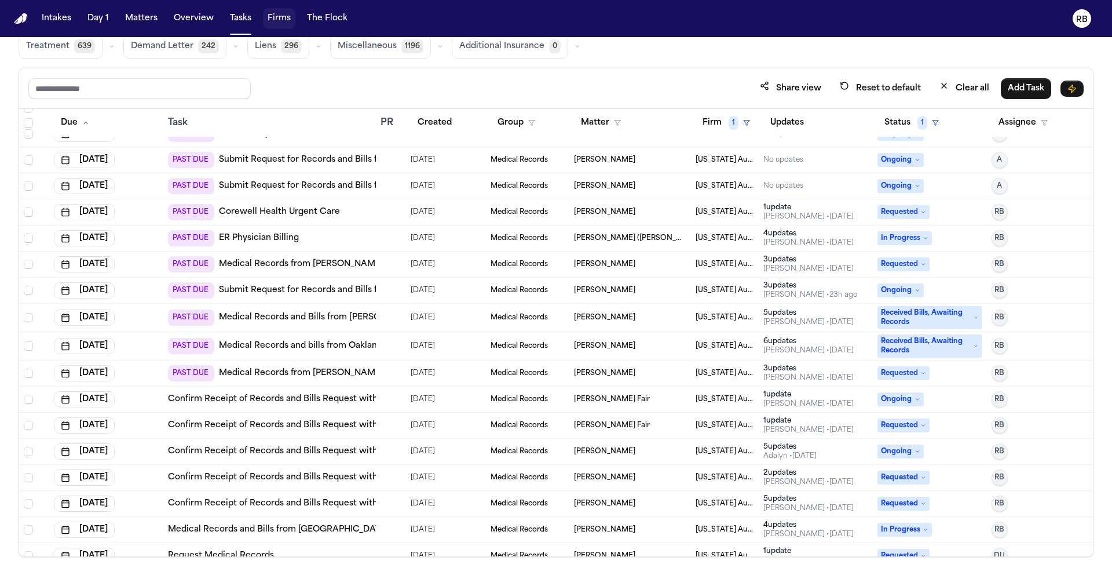
scroll to position [673, 0]
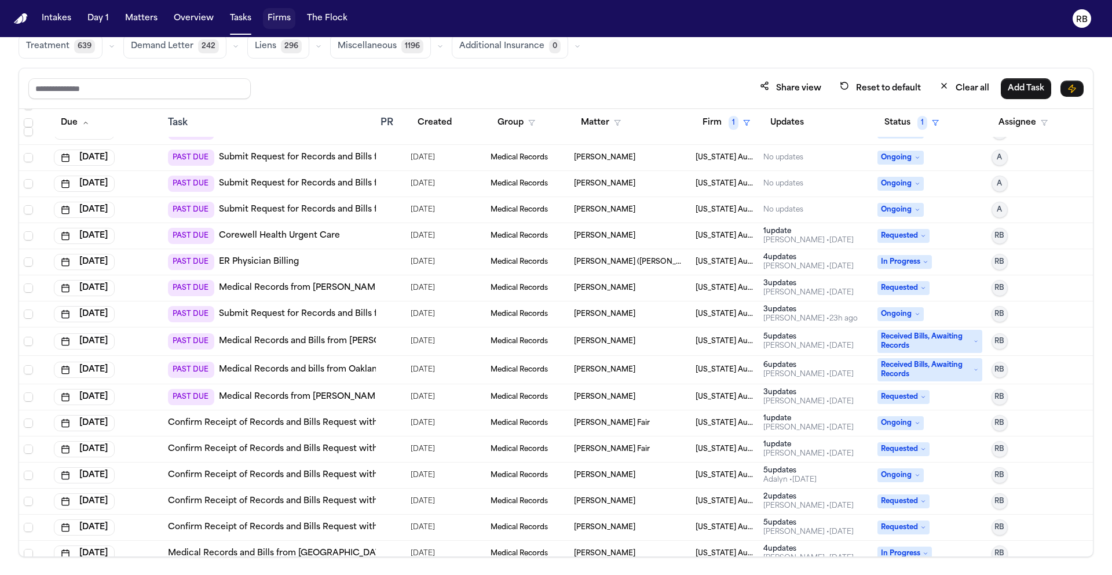
click at [908, 317] on span "Ongoing" at bounding box center [901, 314] width 46 height 14
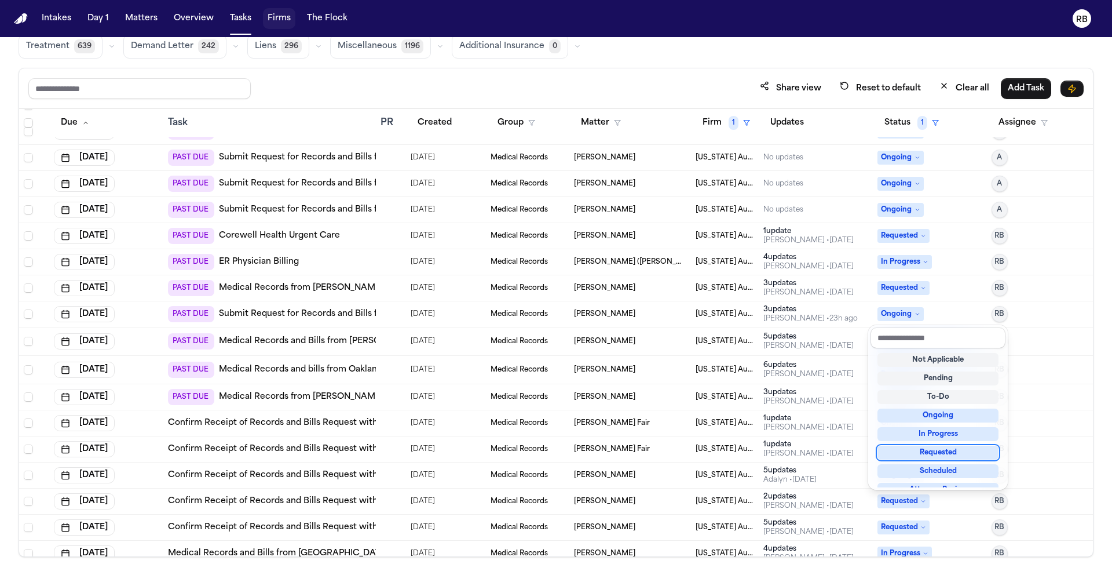
click at [962, 454] on div "Requested" at bounding box center [938, 452] width 121 height 14
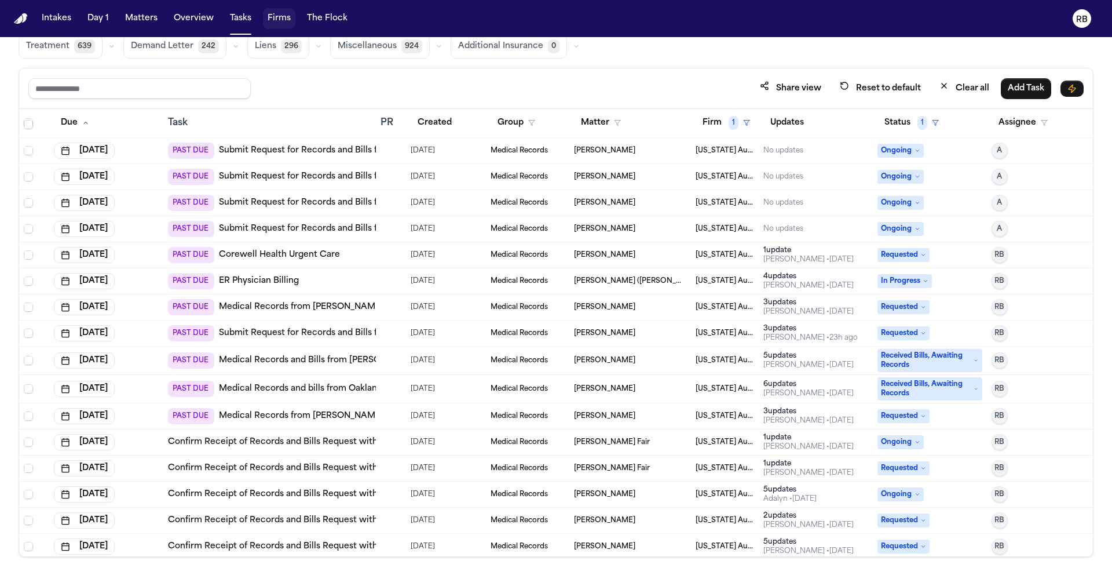
scroll to position [639, 0]
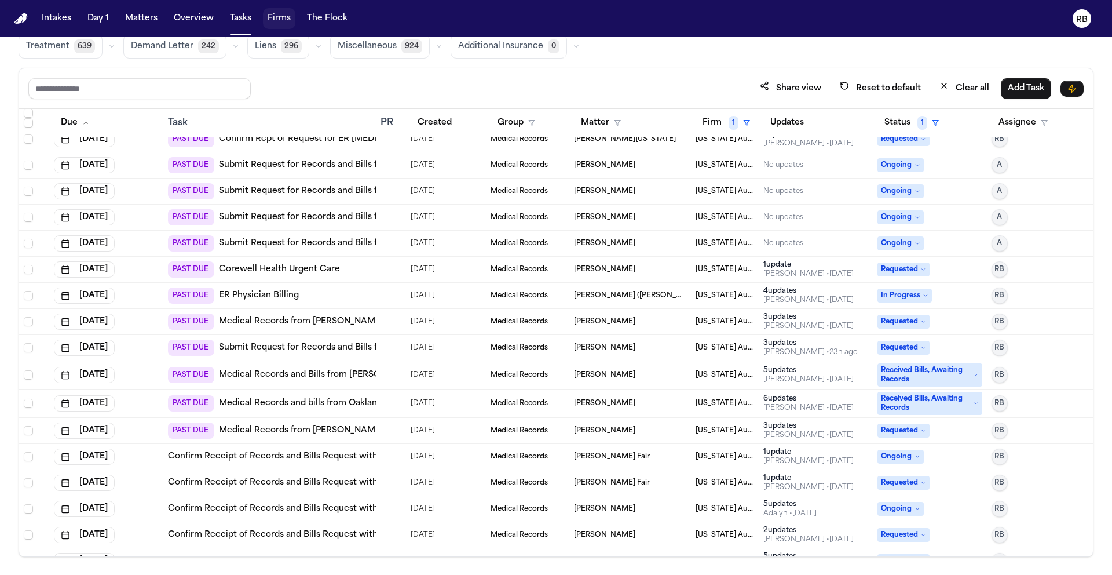
click at [886, 238] on span "Ongoing" at bounding box center [901, 243] width 46 height 14
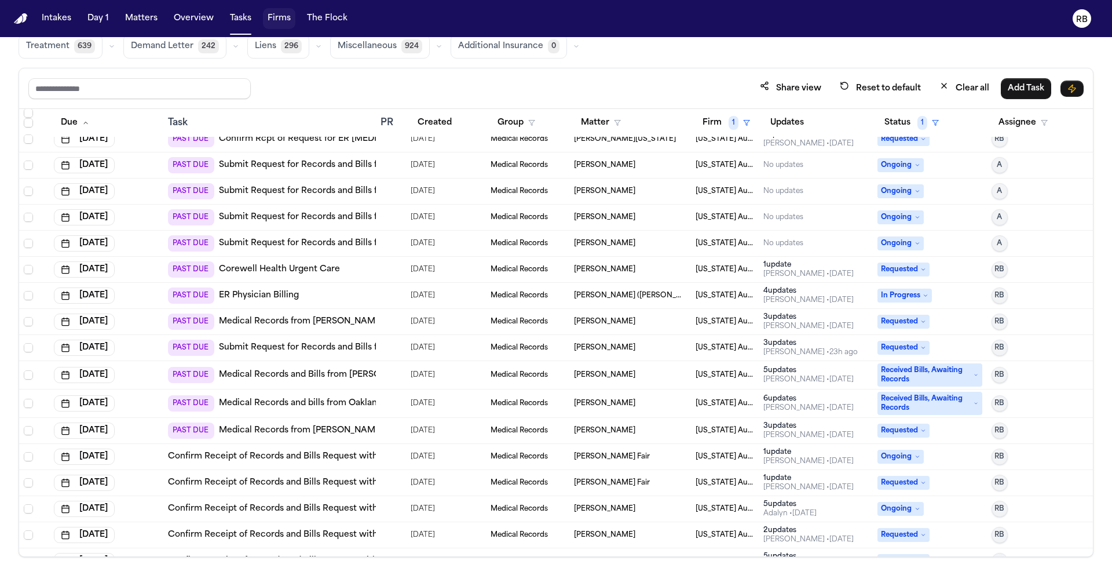
click at [389, 241] on div at bounding box center [391, 243] width 21 height 9
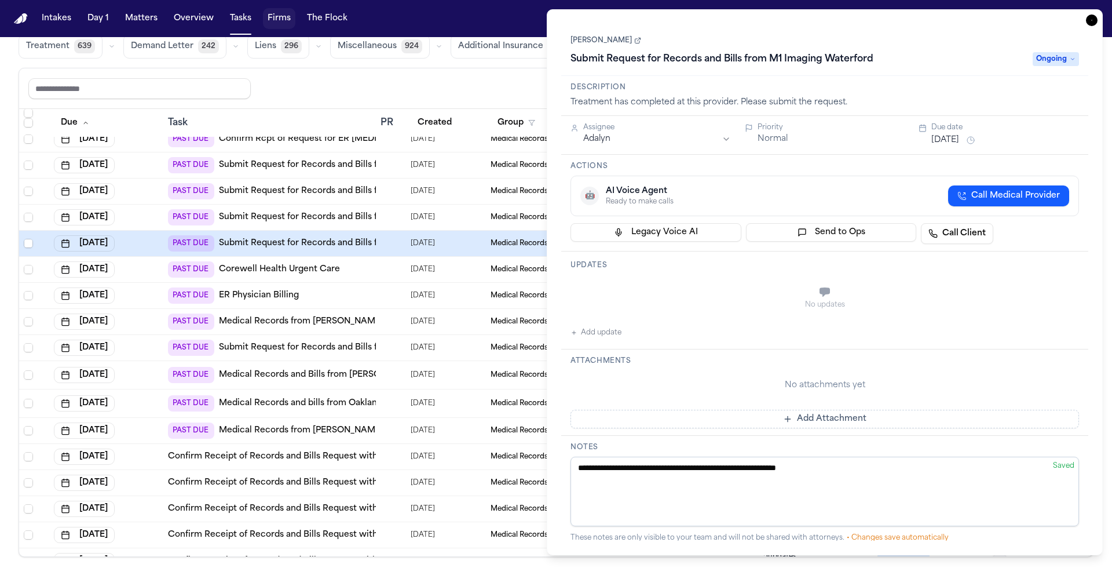
click at [516, 101] on div "Share view Reset to default Clear all Add Task" at bounding box center [556, 88] width 1074 height 41
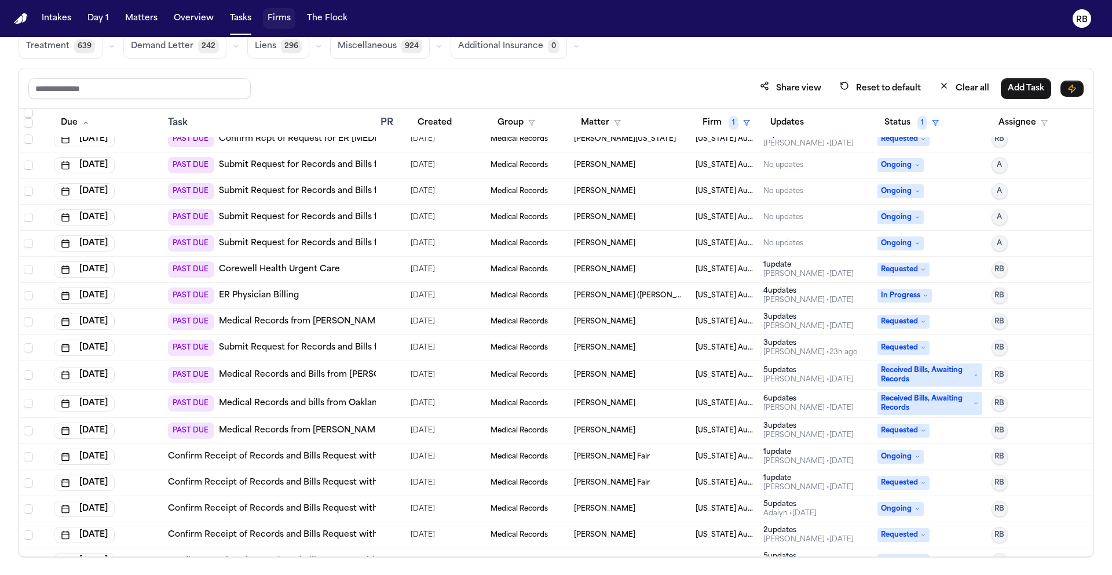
click at [388, 218] on div at bounding box center [391, 217] width 21 height 9
click at [432, 78] on div "Share view Reset to default Clear all Add Task" at bounding box center [556, 88] width 1056 height 21
click at [385, 242] on div at bounding box center [385, 243] width 9 height 9
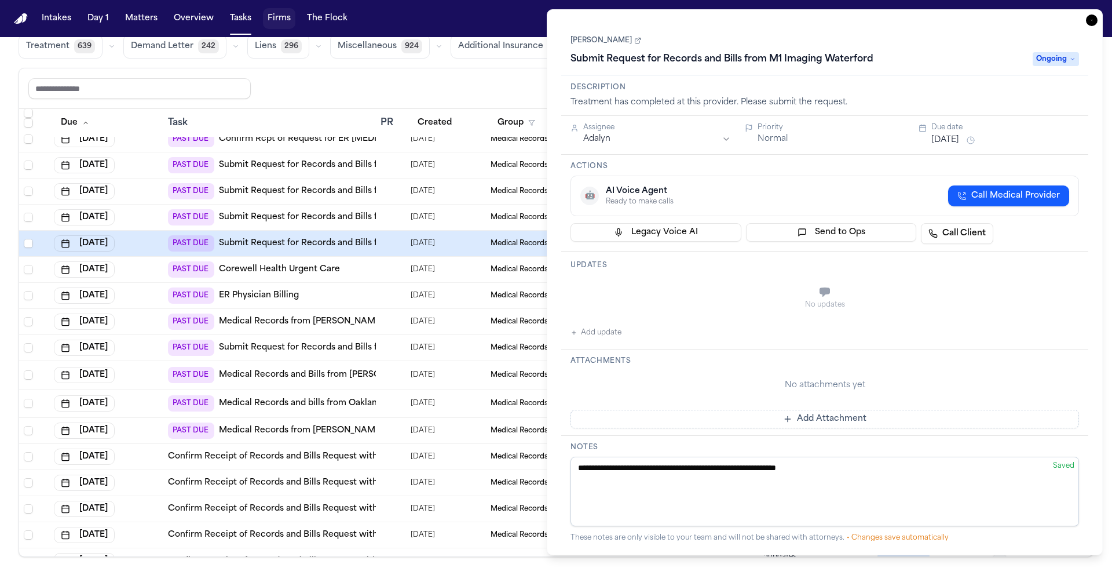
click at [1096, 22] on icon "button" at bounding box center [1092, 20] width 12 height 12
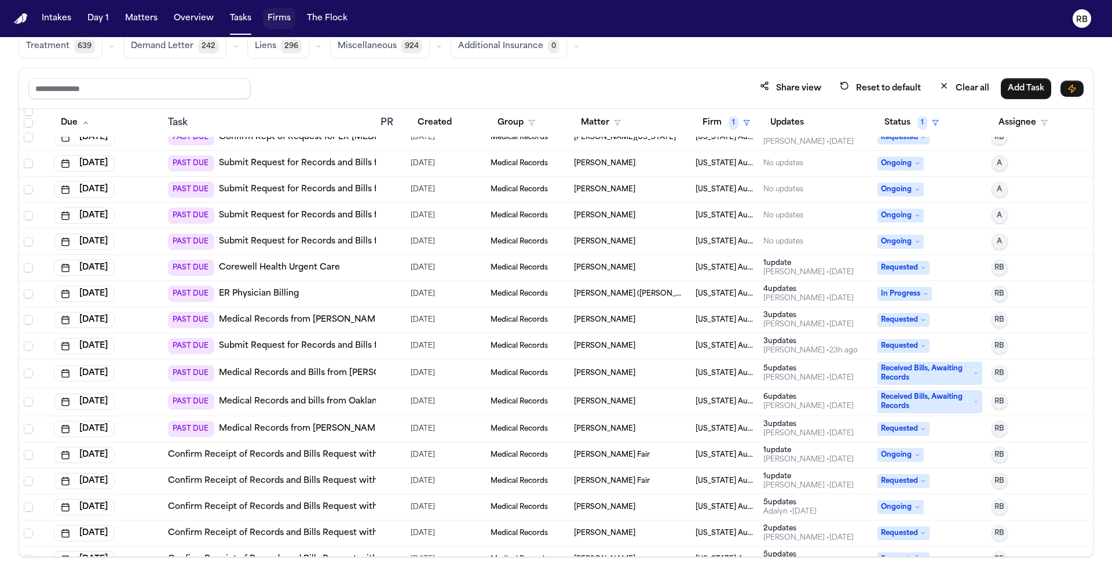
scroll to position [641, 0]
click at [384, 217] on div at bounding box center [385, 214] width 9 height 9
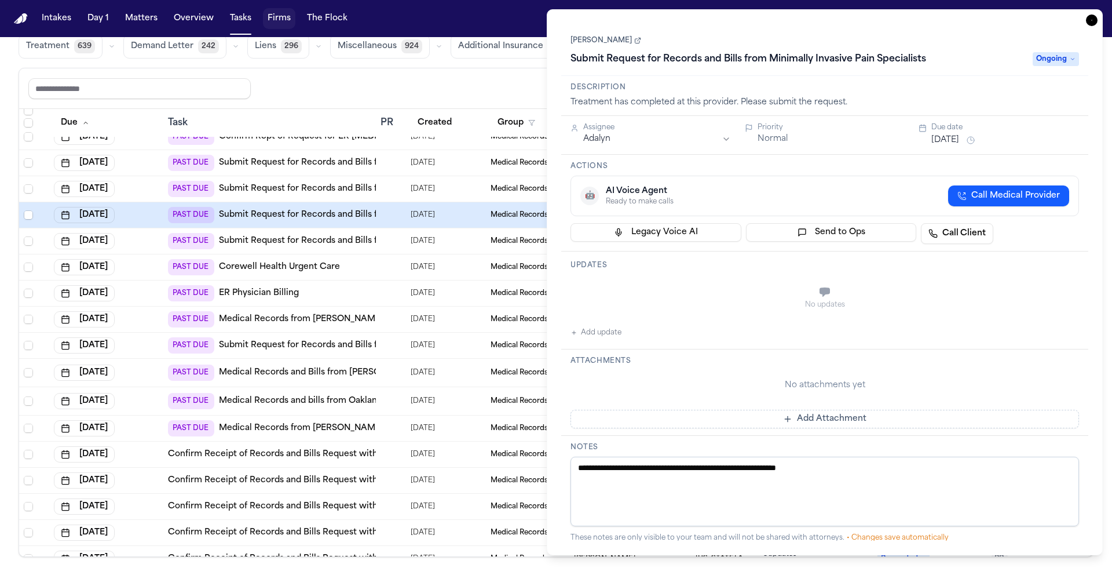
click at [388, 192] on div at bounding box center [391, 188] width 21 height 9
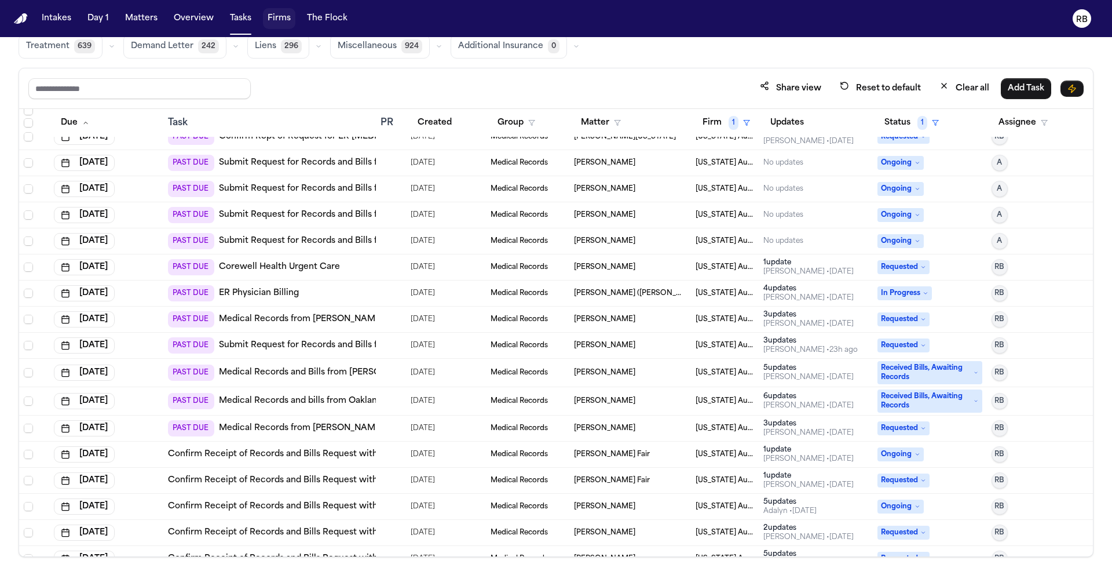
click at [393, 163] on div at bounding box center [391, 162] width 21 height 9
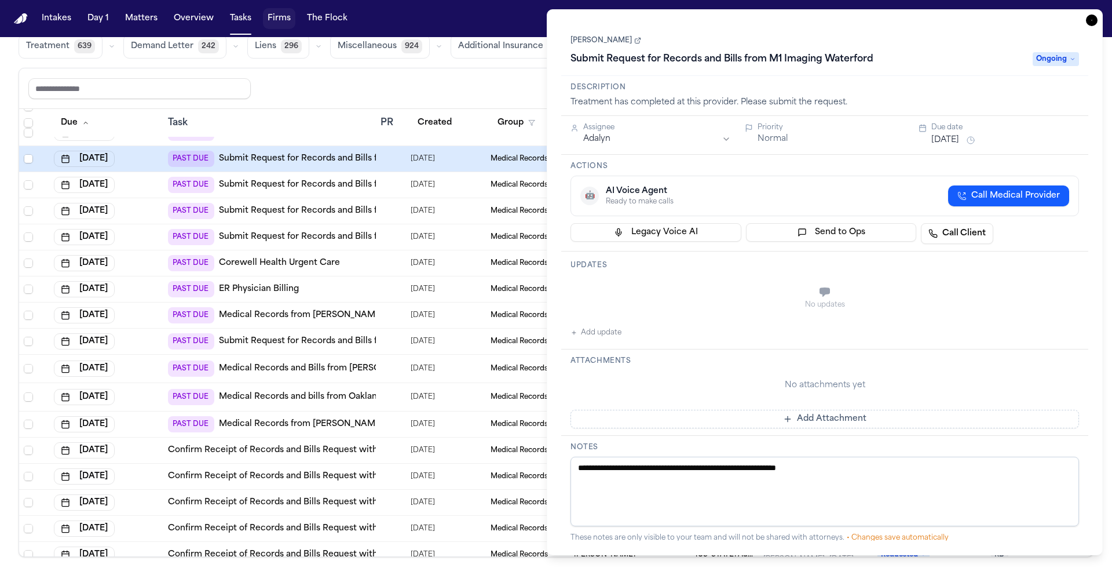
scroll to position [646, 0]
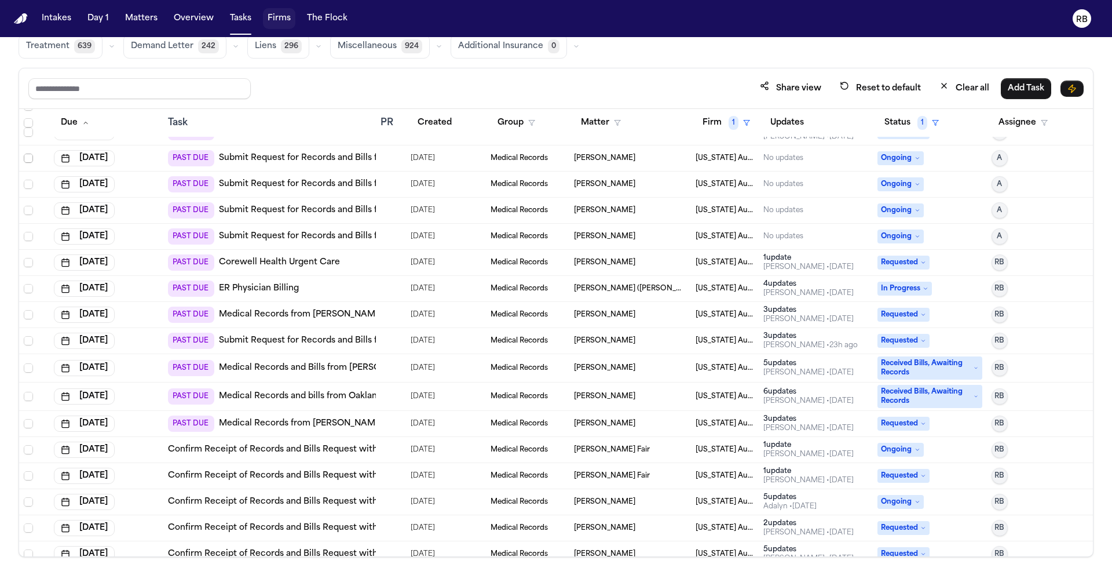
click at [25, 158] on span "Select row" at bounding box center [28, 158] width 9 height 9
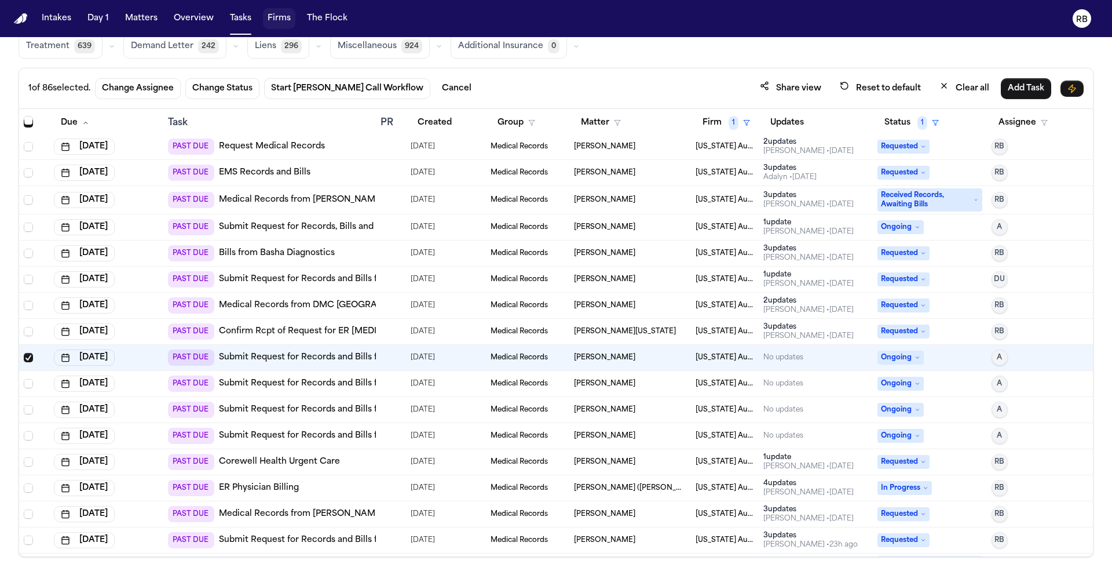
scroll to position [419, 0]
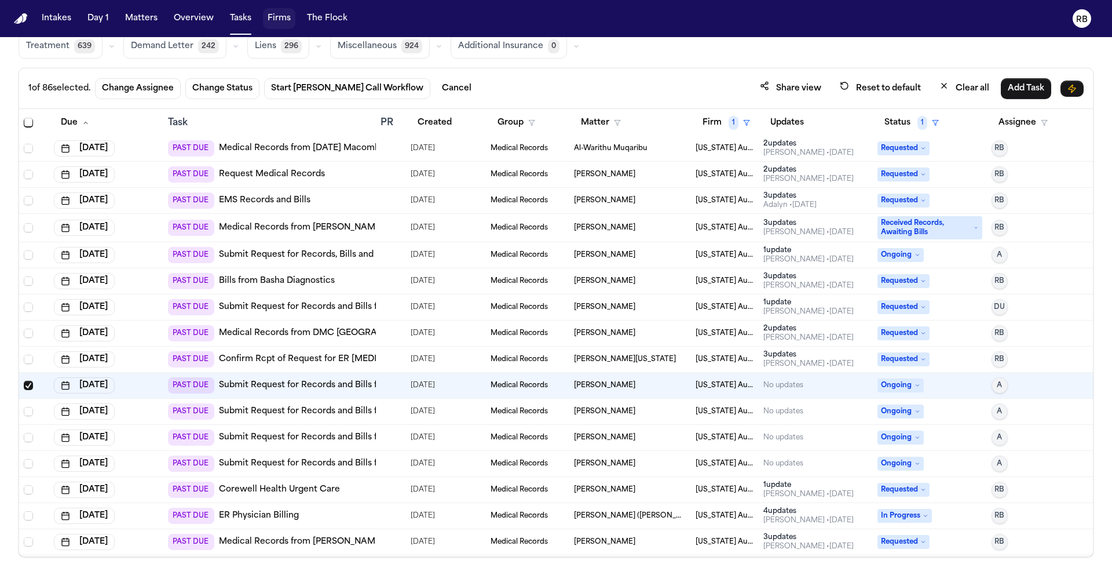
click at [386, 360] on div at bounding box center [385, 359] width 9 height 9
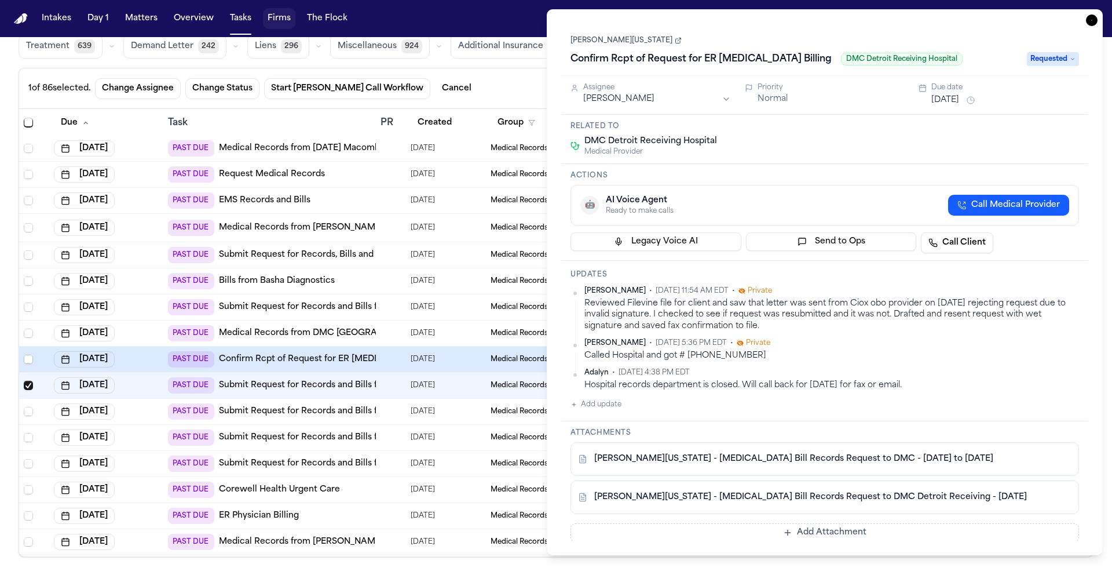
click at [389, 333] on div at bounding box center [391, 332] width 21 height 9
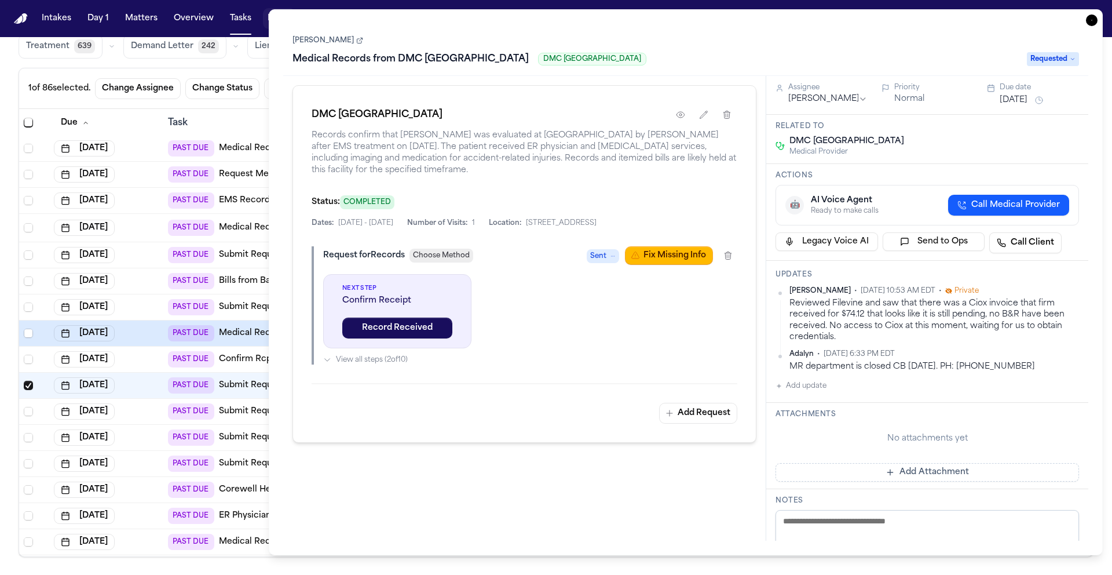
click at [1087, 21] on icon "button" at bounding box center [1092, 20] width 12 height 12
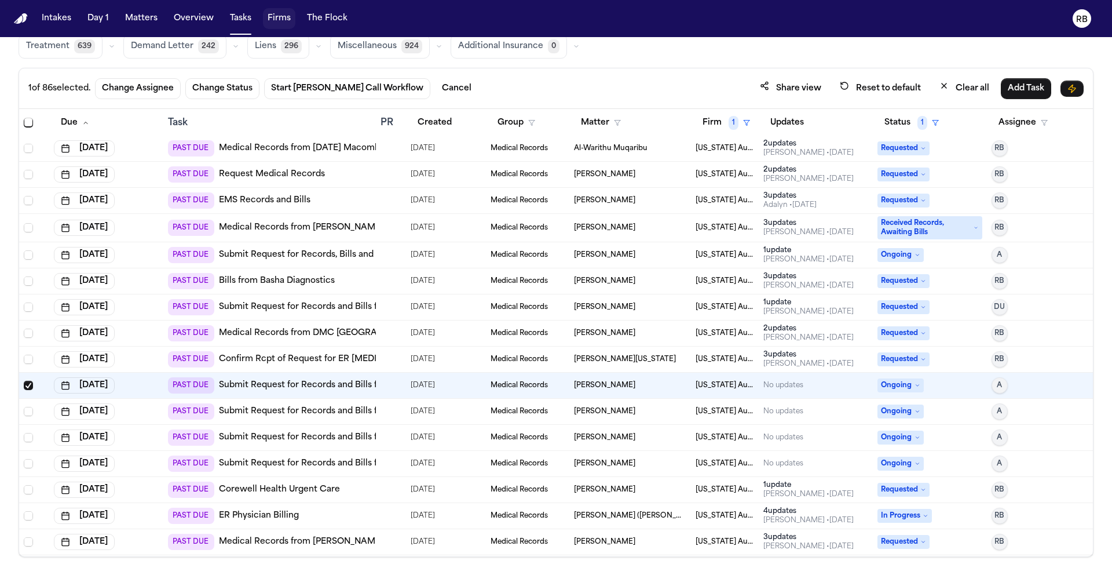
click at [381, 308] on div at bounding box center [385, 306] width 9 height 9
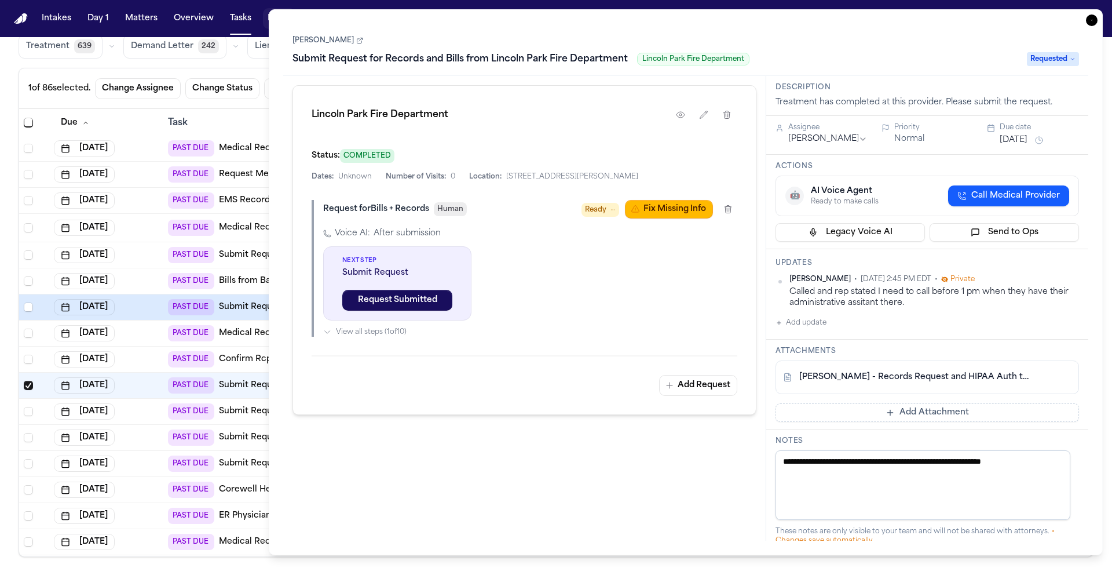
click at [1093, 19] on icon "button" at bounding box center [1092, 20] width 12 height 12
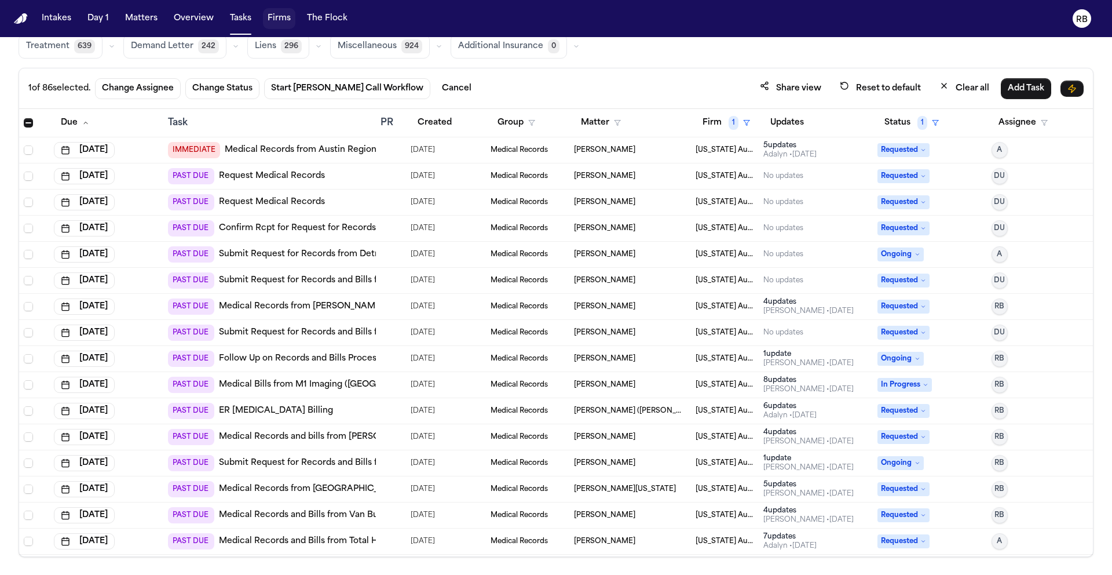
click at [30, 123] on span "Select all" at bounding box center [28, 122] width 9 height 9
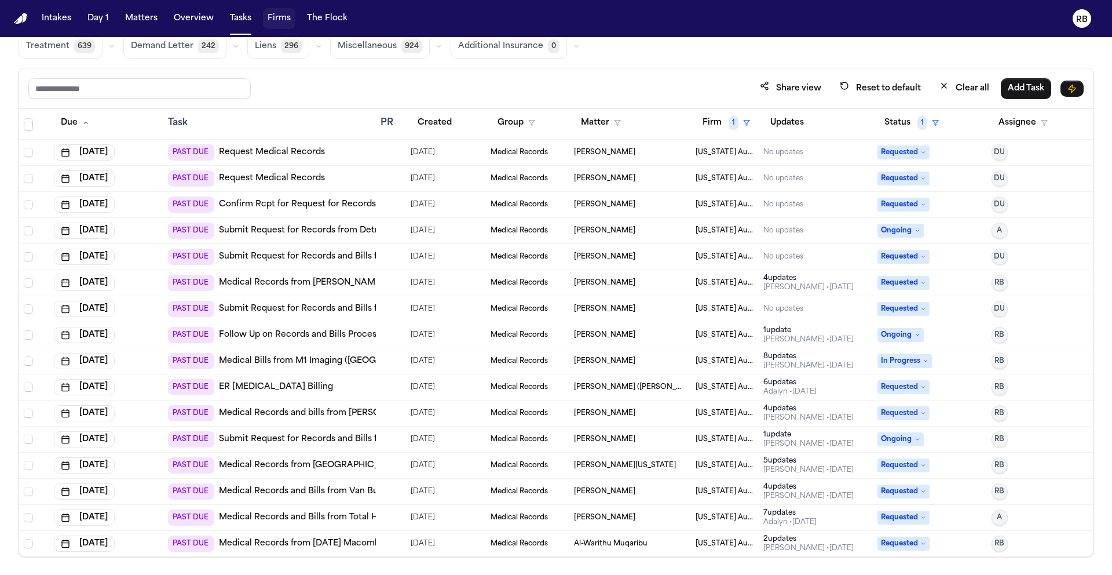
scroll to position [24, 0]
click at [381, 487] on div at bounding box center [385, 490] width 9 height 9
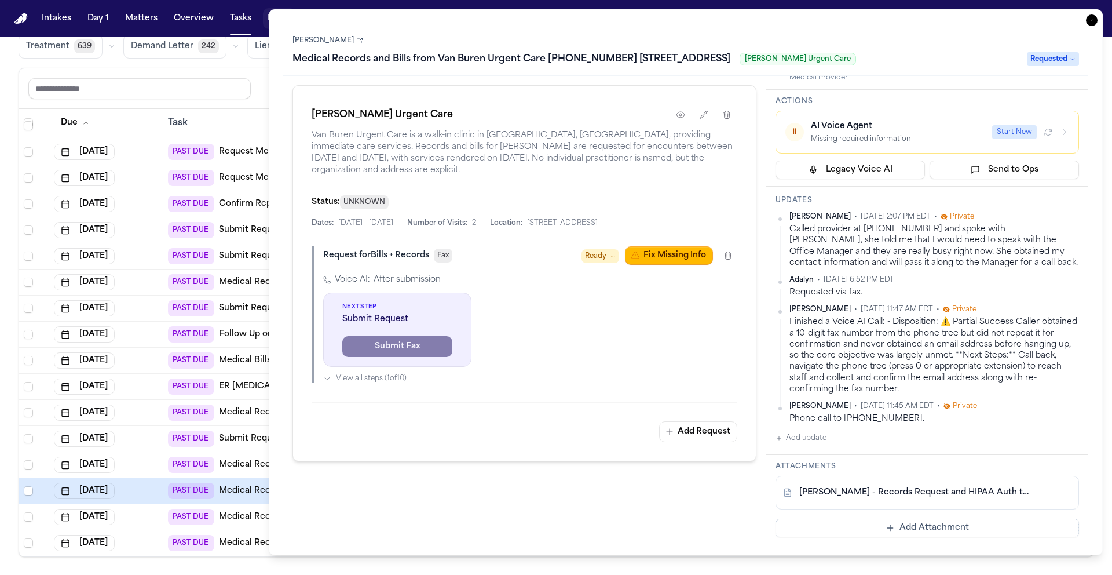
scroll to position [86, 0]
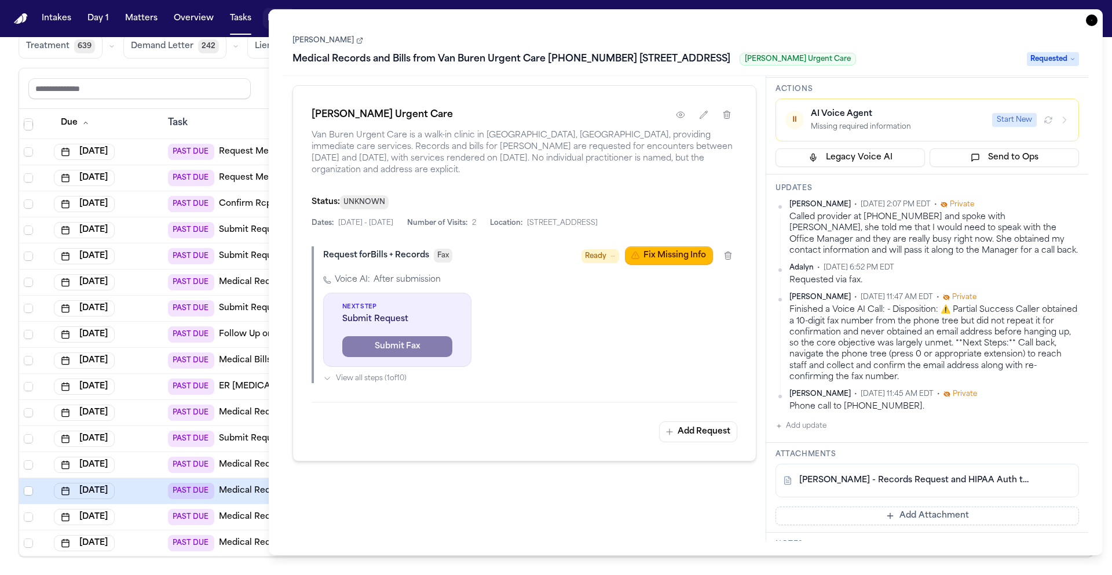
click at [956, 510] on button "Add Attachment" at bounding box center [928, 515] width 304 height 19
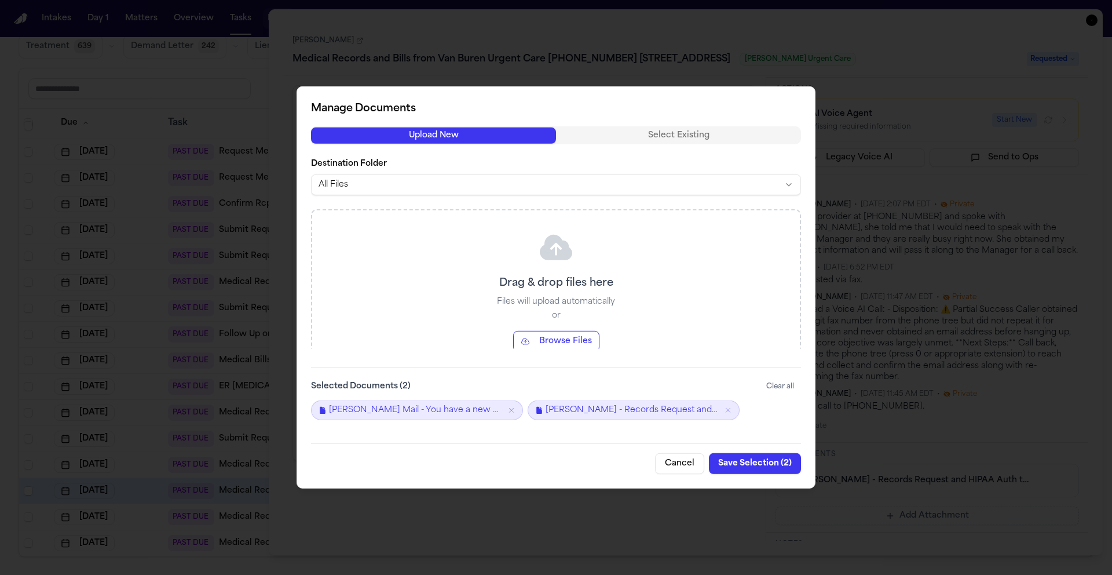
click at [772, 463] on button "Save Selection ( 2 )" at bounding box center [755, 463] width 92 height 21
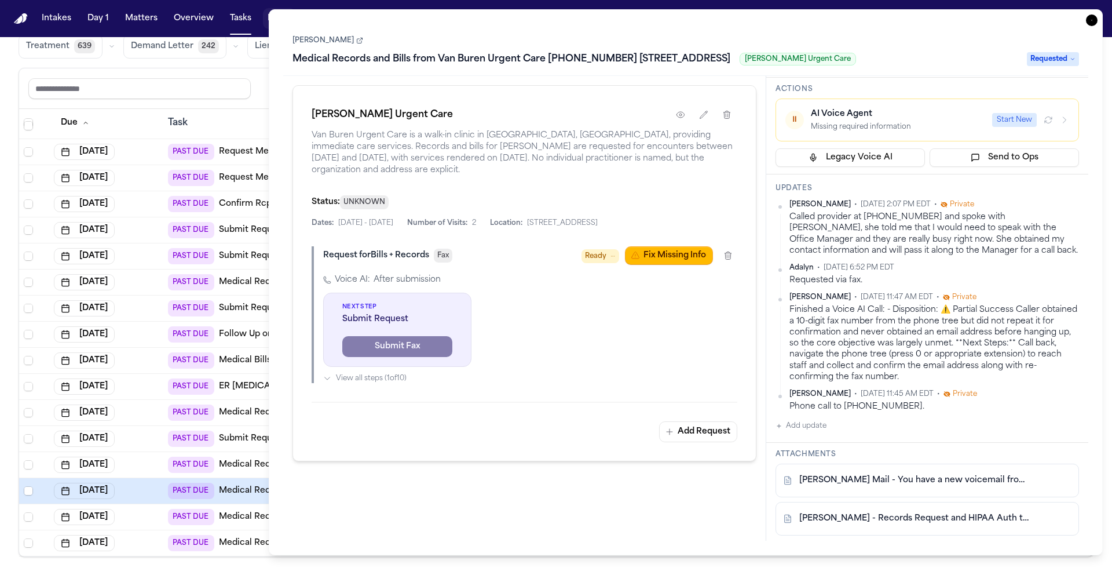
click at [897, 519] on link "R. Johnson - Records Request and HIPAA Auth to Van Buren Urgent Care - 8.25.25" at bounding box center [915, 519] width 233 height 12
click at [811, 427] on button "Add update" at bounding box center [801, 426] width 51 height 14
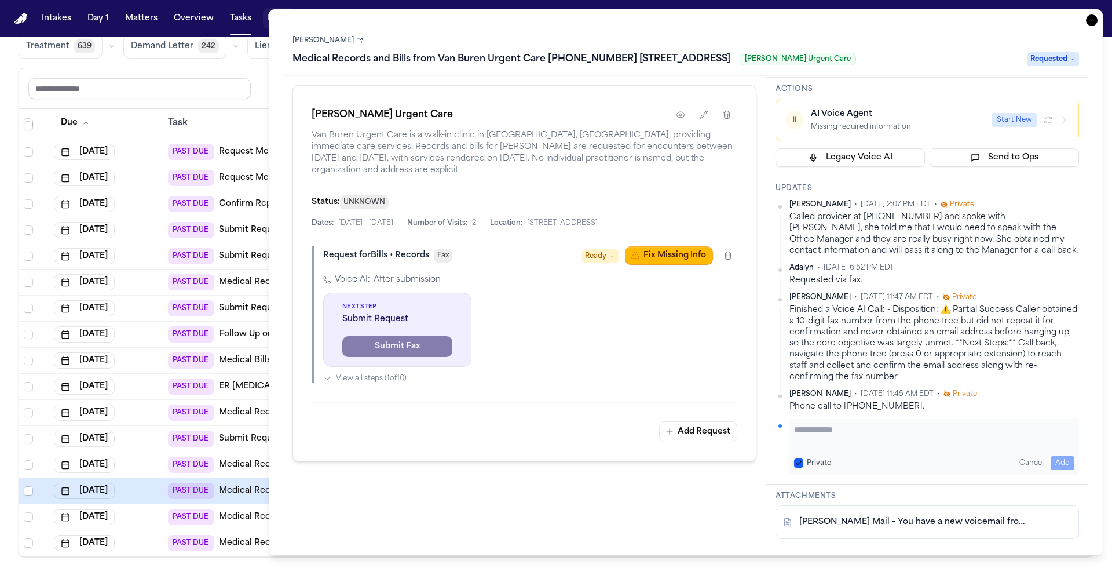
click at [828, 425] on textarea "Add your update" at bounding box center [934, 434] width 280 height 23
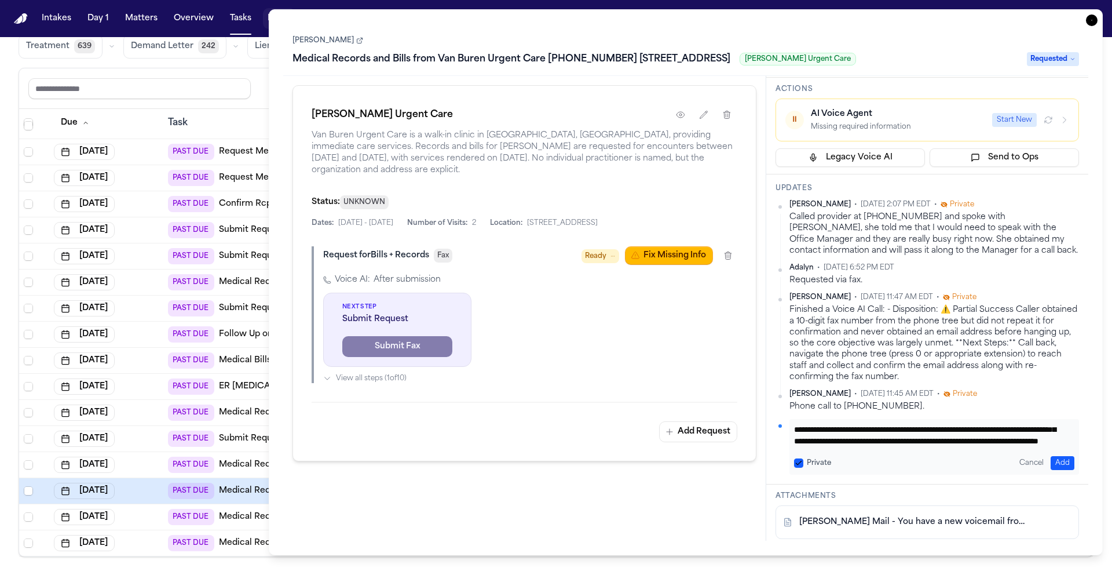
type textarea "**********"
click at [1062, 456] on button "Add" at bounding box center [1063, 463] width 24 height 14
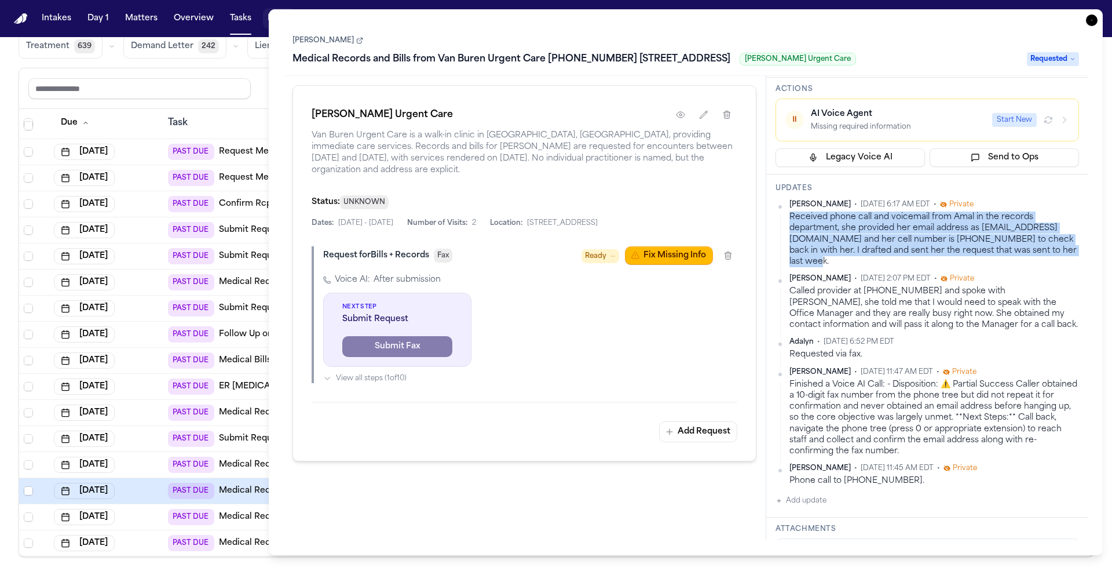
drag, startPoint x: 909, startPoint y: 261, endPoint x: 787, endPoint y: 221, distance: 128.4
click at [787, 221] on div "Richelle Bauman • Oct 7, 2025 6:17 AM EDT • Private Received phone call and voi…" at bounding box center [928, 233] width 304 height 67
copy div "Received phone call and voicemail from Amal in the records department, she prov…"
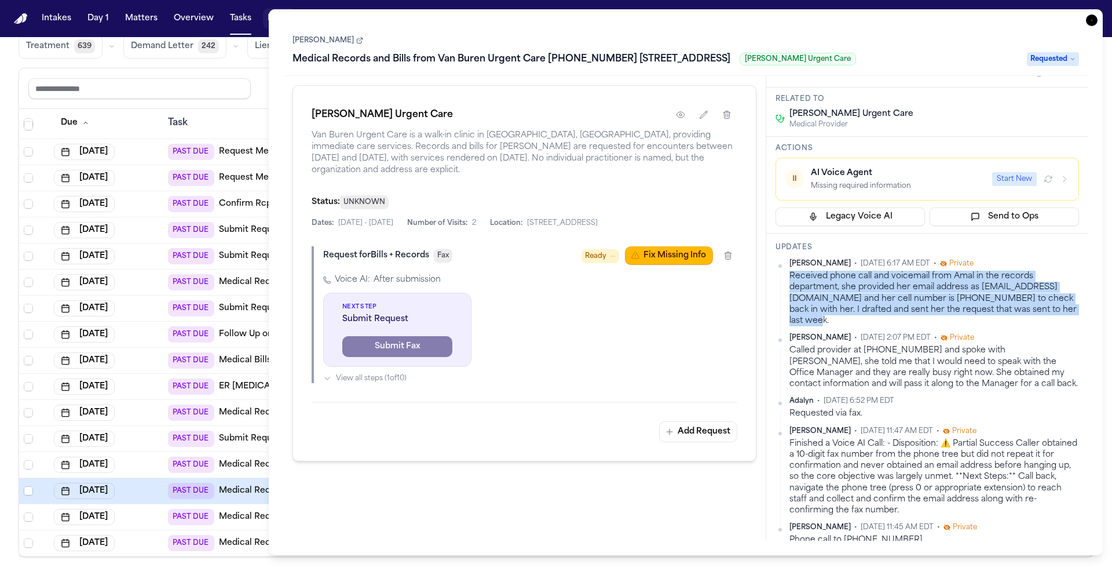
scroll to position [0, 0]
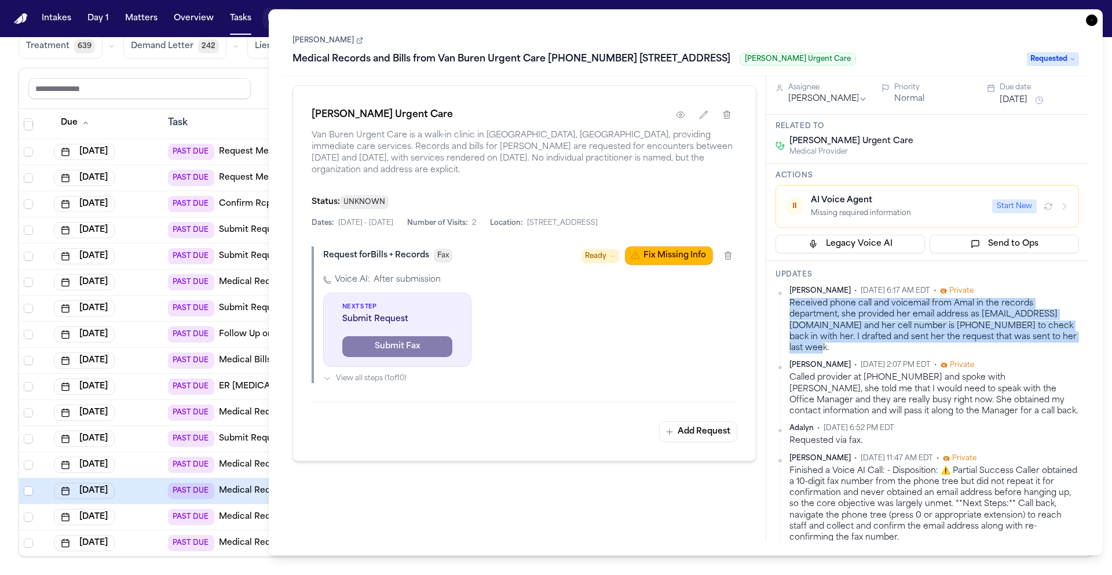
click at [1015, 104] on button "Oct 1, 2025" at bounding box center [1014, 100] width 28 height 12
click at [1027, 213] on button "14" at bounding box center [1021, 215] width 19 height 19
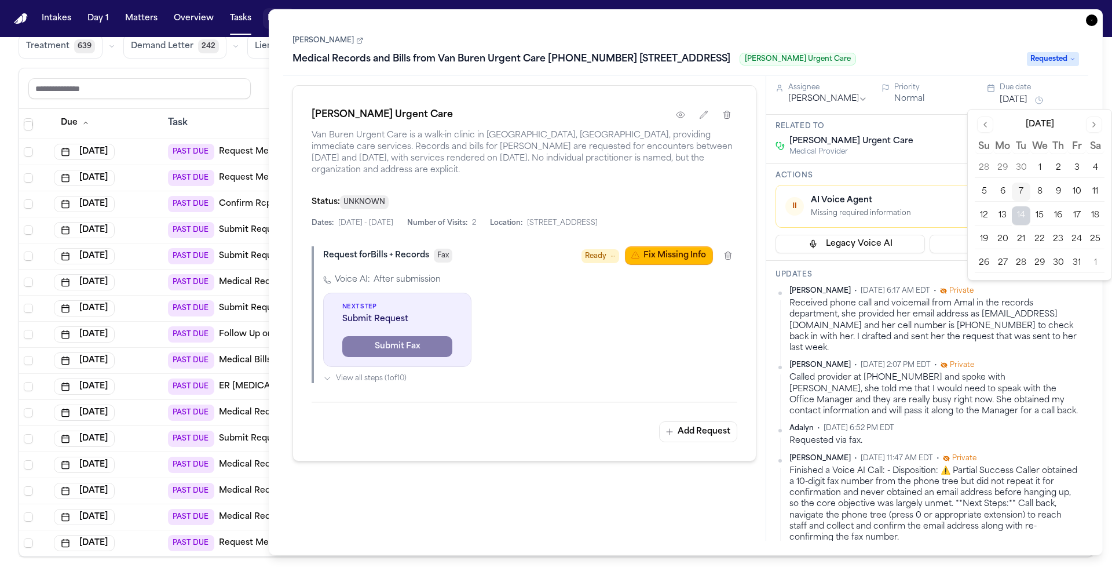
click at [928, 133] on div "Related to Van Buren Urgent Care Medical Provider" at bounding box center [927, 139] width 322 height 49
click at [1091, 19] on icon "button" at bounding box center [1092, 20] width 12 height 12
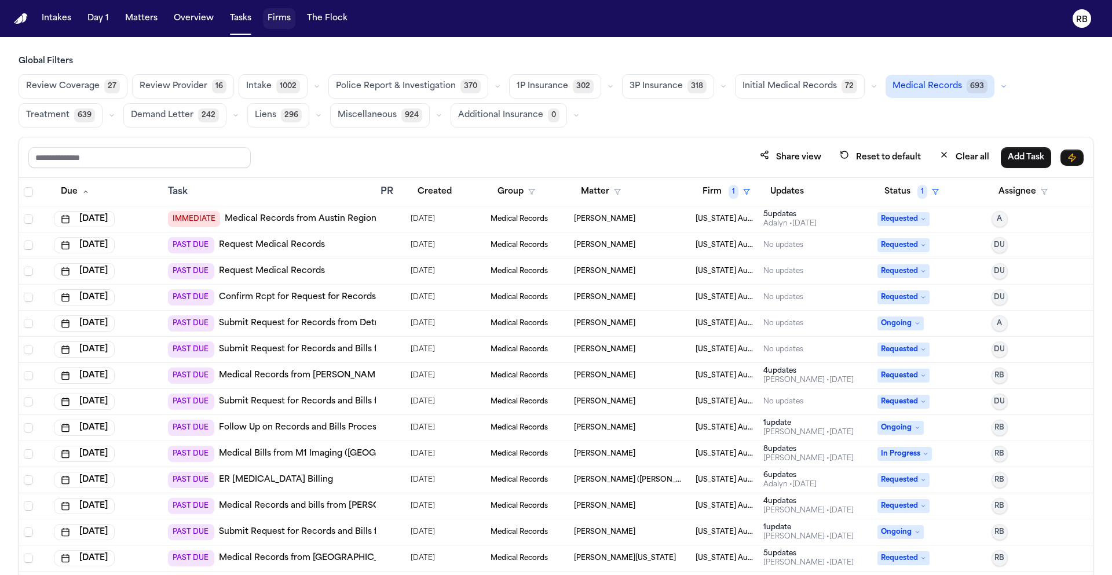
click at [361, 247] on div "PAST DUE Request Medical Records" at bounding box center [269, 245] width 203 height 16
click at [260, 269] on link "Request Medical Records" at bounding box center [272, 271] width 106 height 12
click at [376, 249] on td at bounding box center [391, 245] width 30 height 26
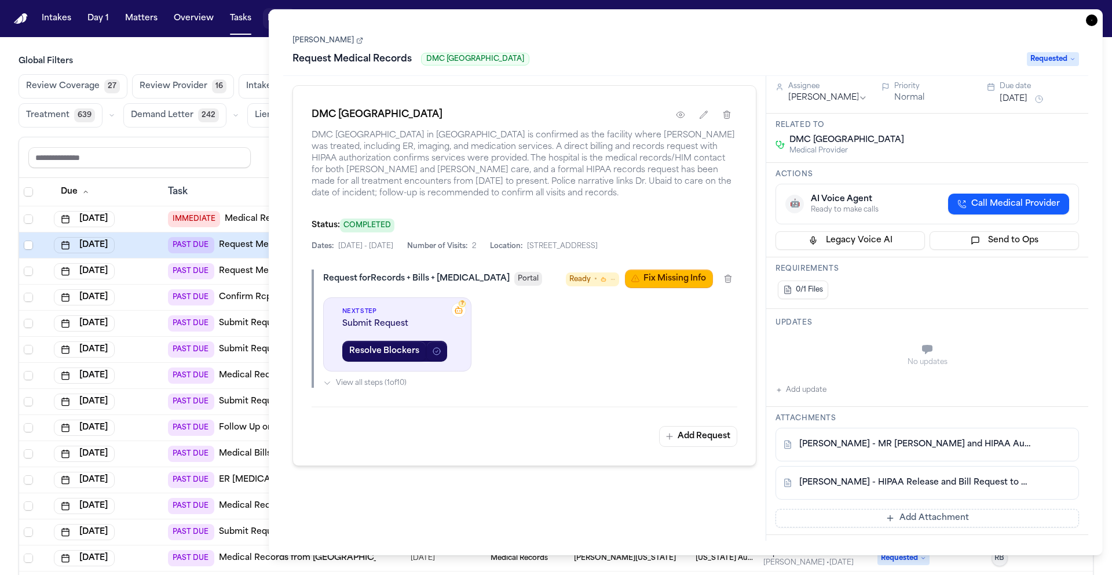
scroll to position [61, 0]
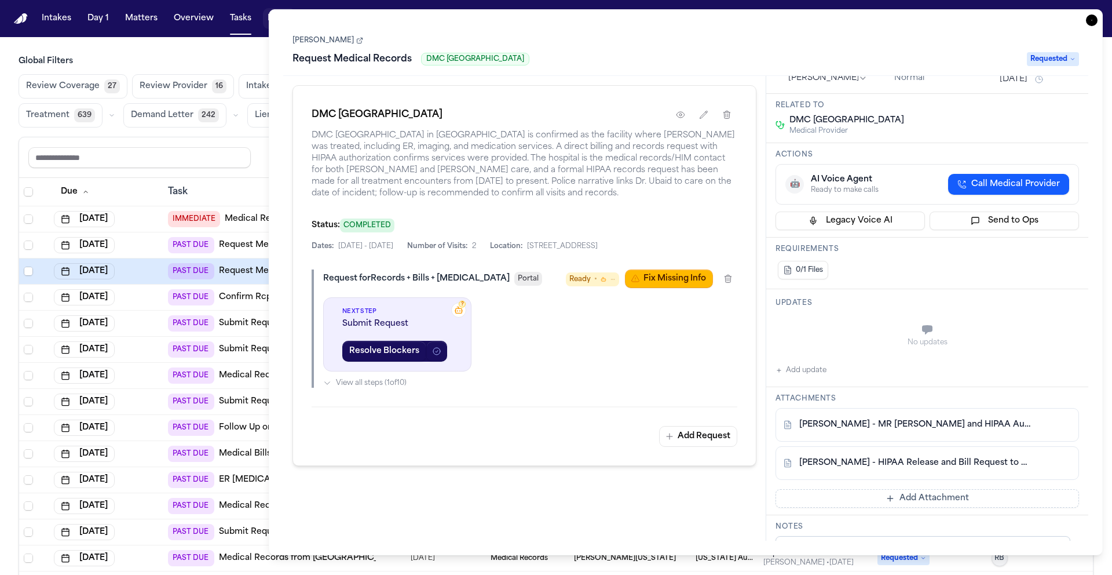
click at [1093, 25] on icon "button" at bounding box center [1092, 20] width 12 height 12
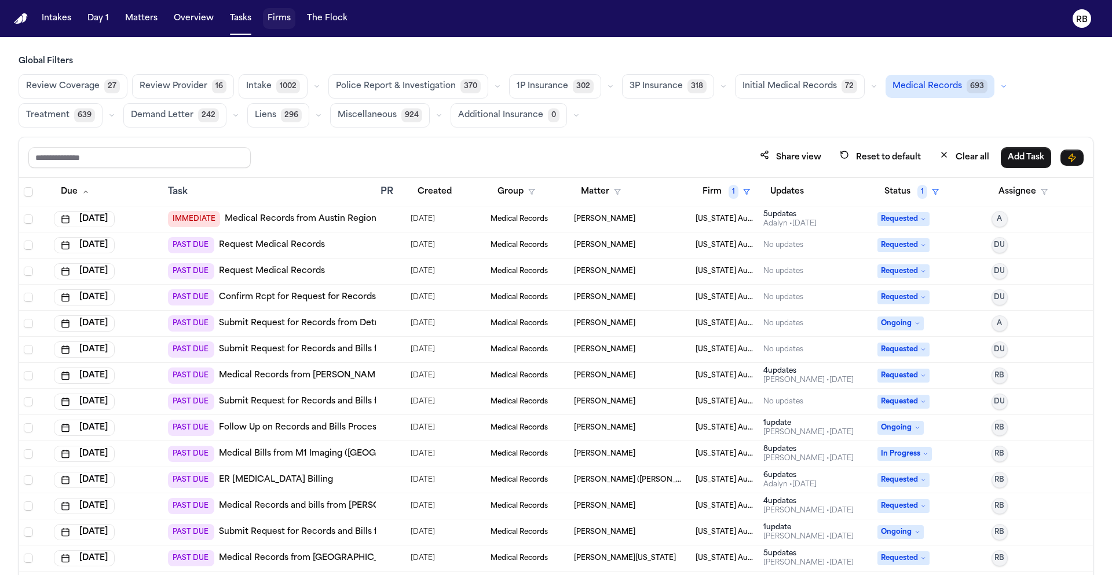
click at [363, 250] on div "PAST DUE Request Medical Records" at bounding box center [269, 245] width 203 height 16
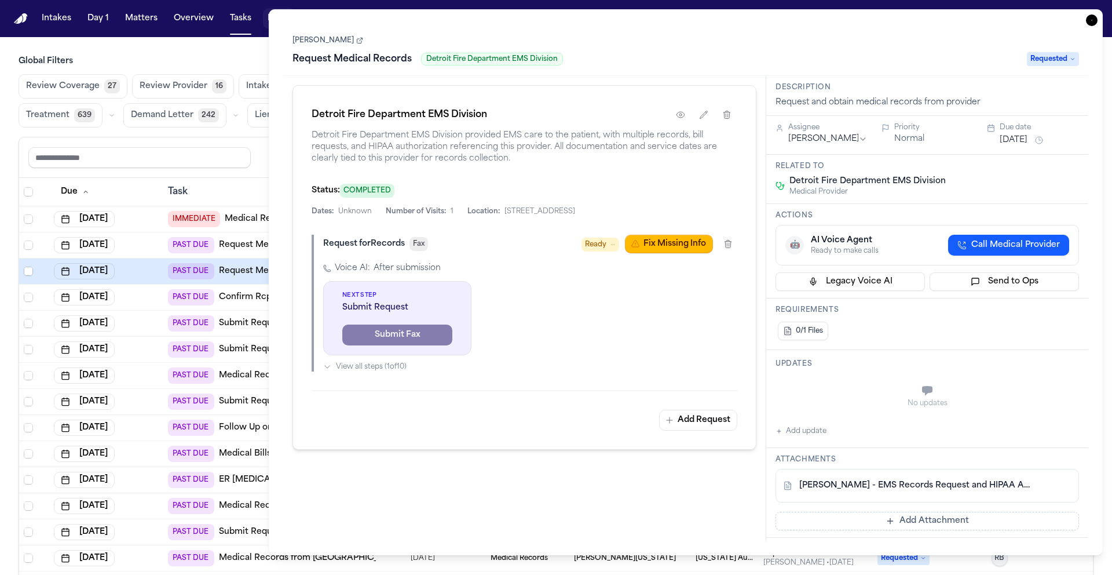
click at [418, 56] on div "Request Medical Records Detroit Fire Department EMS Division" at bounding box center [657, 59] width 728 height 19
click at [406, 61] on h1 "Request Medical Records" at bounding box center [352, 59] width 129 height 19
click at [301, 61] on input "**********" at bounding box center [657, 59] width 728 height 19
click at [420, 57] on input "**********" at bounding box center [657, 59] width 728 height 19
click at [535, 53] on input "**********" at bounding box center [657, 59] width 728 height 19
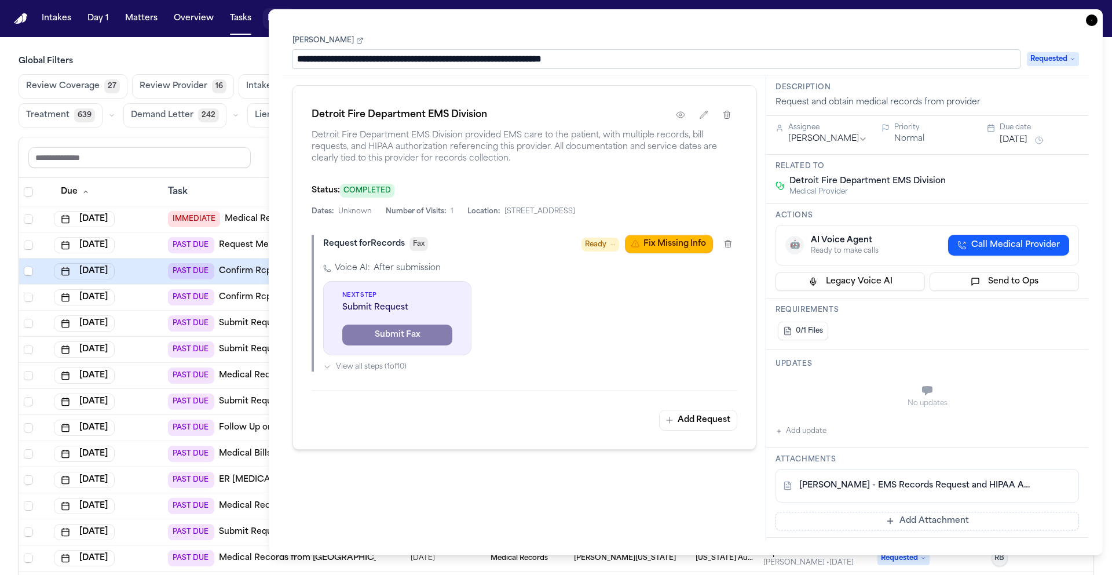
type input "**********"
click at [849, 35] on div "**********" at bounding box center [686, 50] width 787 height 35
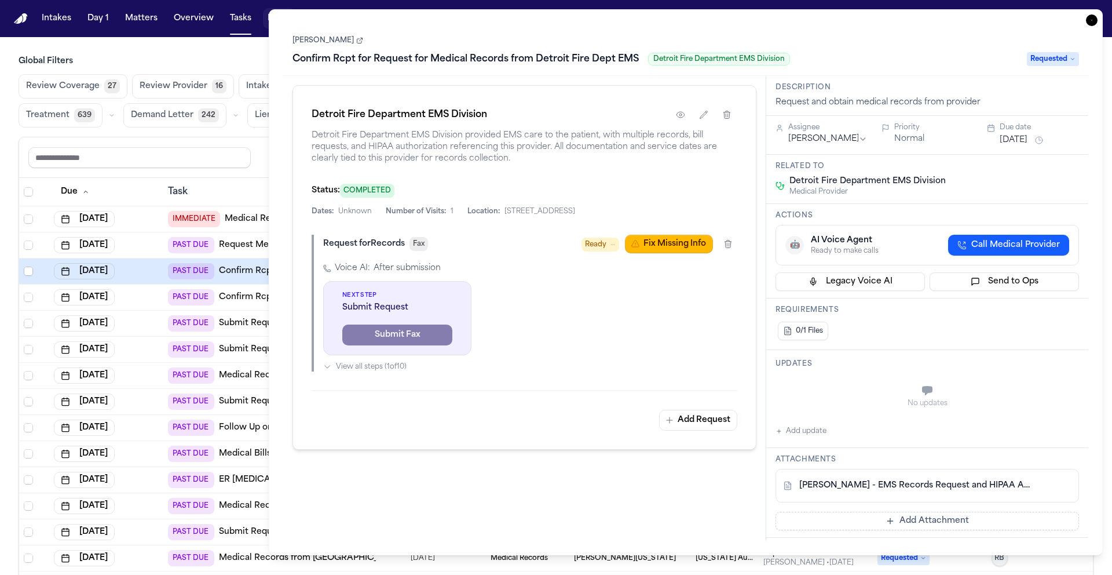
click at [1093, 21] on icon "button" at bounding box center [1092, 20] width 12 height 12
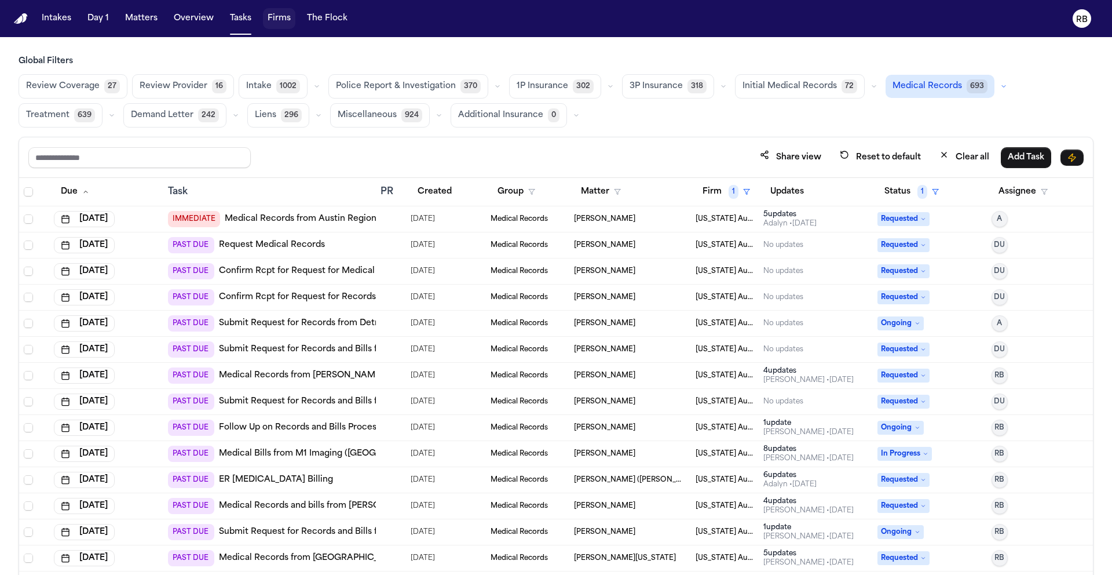
click at [384, 248] on div at bounding box center [385, 244] width 9 height 9
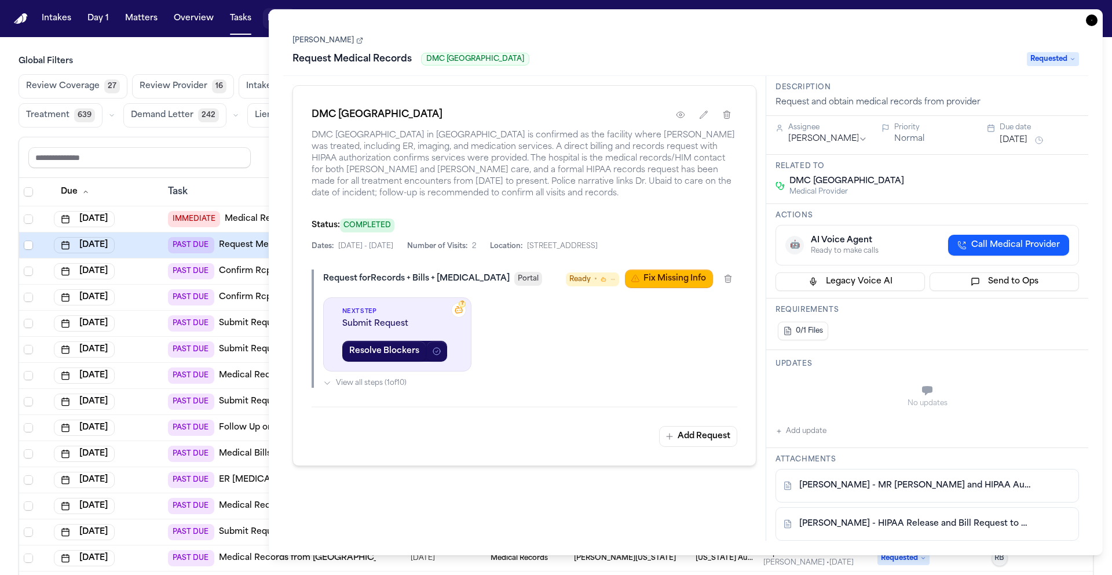
click at [541, 48] on div "Kennesha McConnico Request Medical Records DMC Sinai-Grace Hospital Requested" at bounding box center [686, 50] width 787 height 35
click at [399, 60] on h1 "Request Medical Records" at bounding box center [352, 59] width 129 height 19
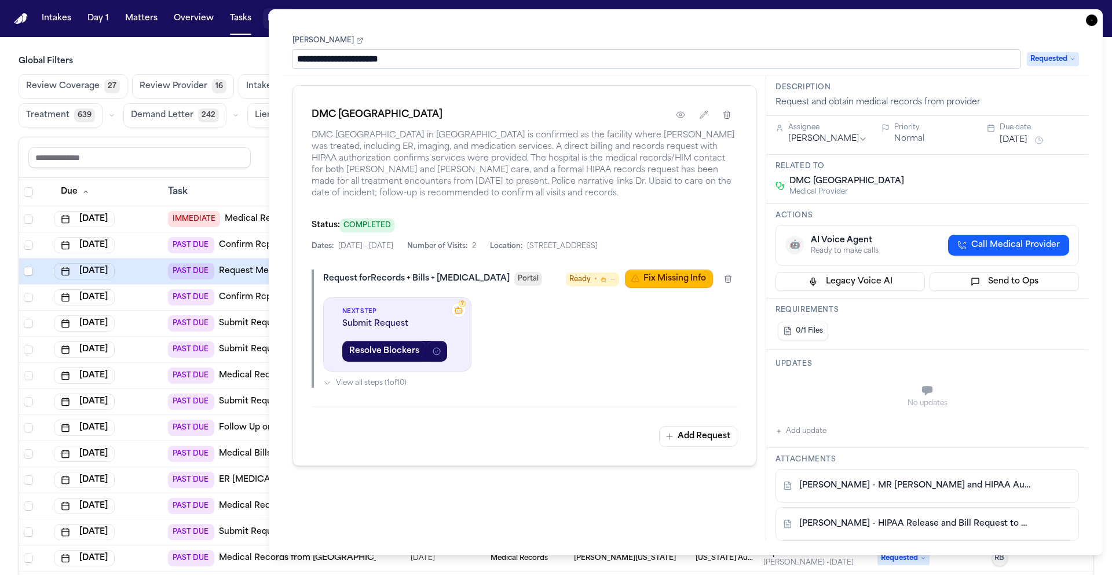
click at [301, 64] on input "**********" at bounding box center [657, 59] width 728 height 19
click at [558, 59] on input "**********" at bounding box center [657, 59] width 728 height 19
type input "**********"
click at [1050, 24] on div "**********" at bounding box center [685, 50] width 805 height 52
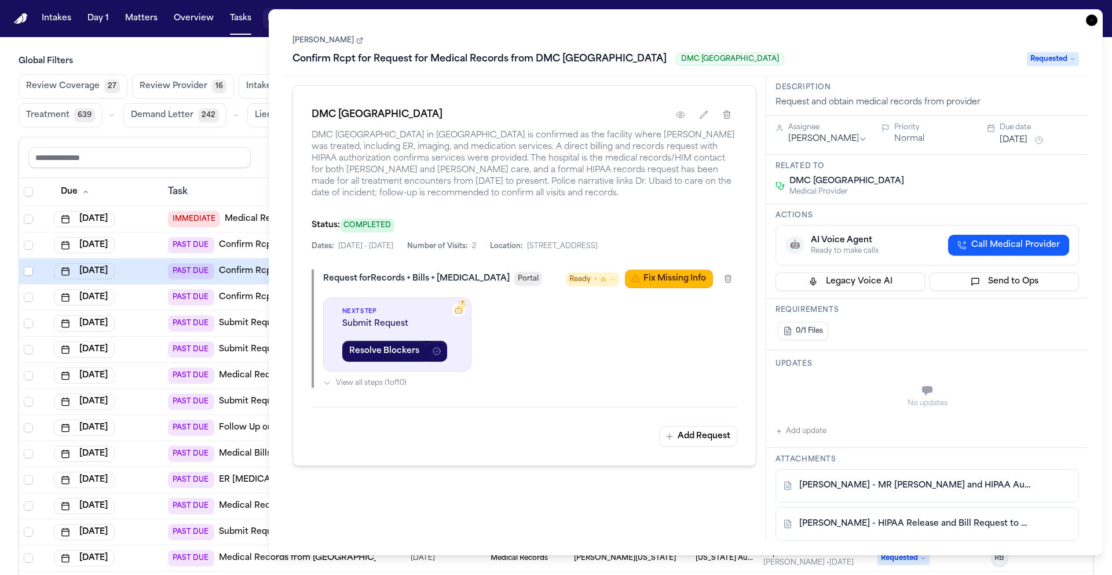
click at [1095, 20] on icon "button" at bounding box center [1092, 20] width 12 height 12
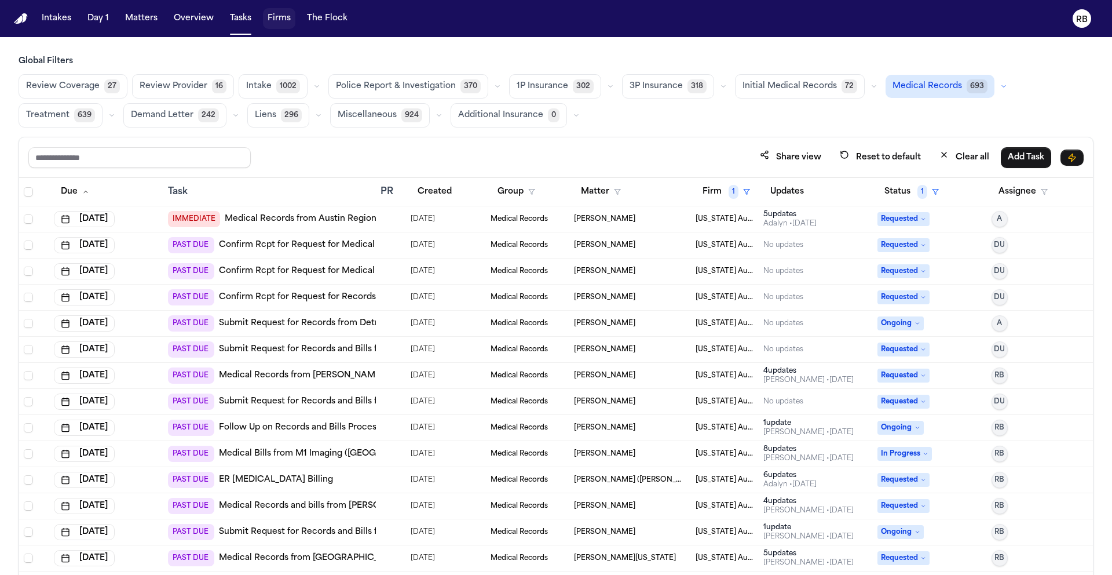
click at [396, 250] on td at bounding box center [391, 245] width 30 height 26
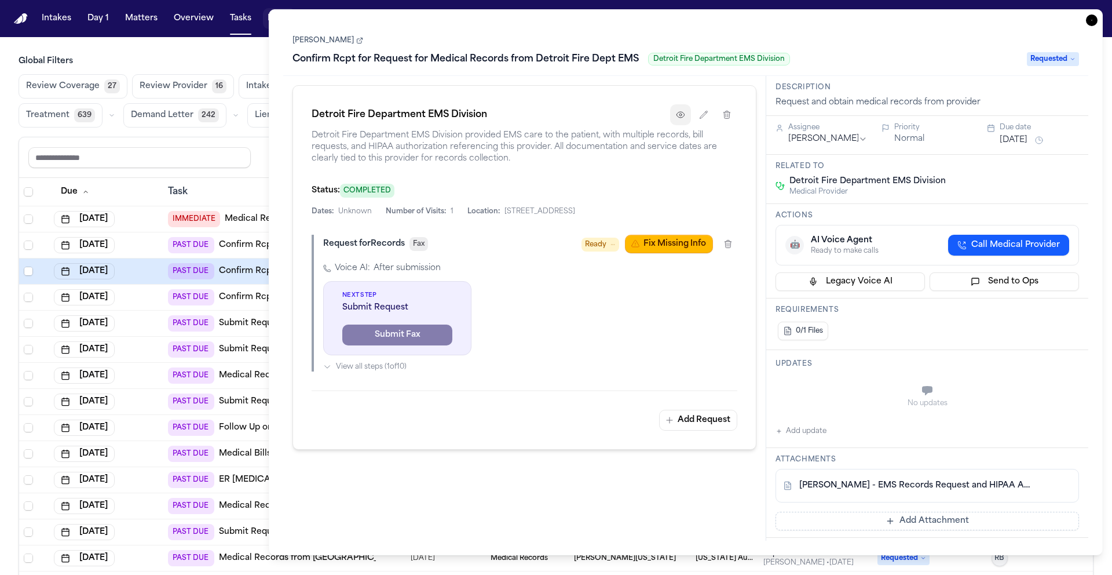
click at [682, 115] on icon "button" at bounding box center [680, 114] width 9 height 9
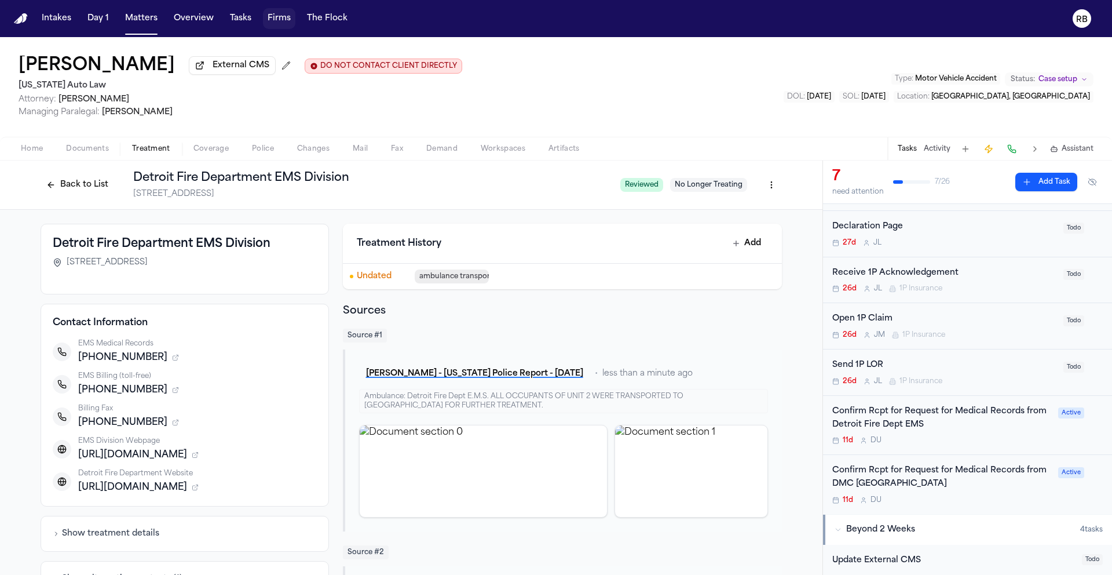
scroll to position [87, 0]
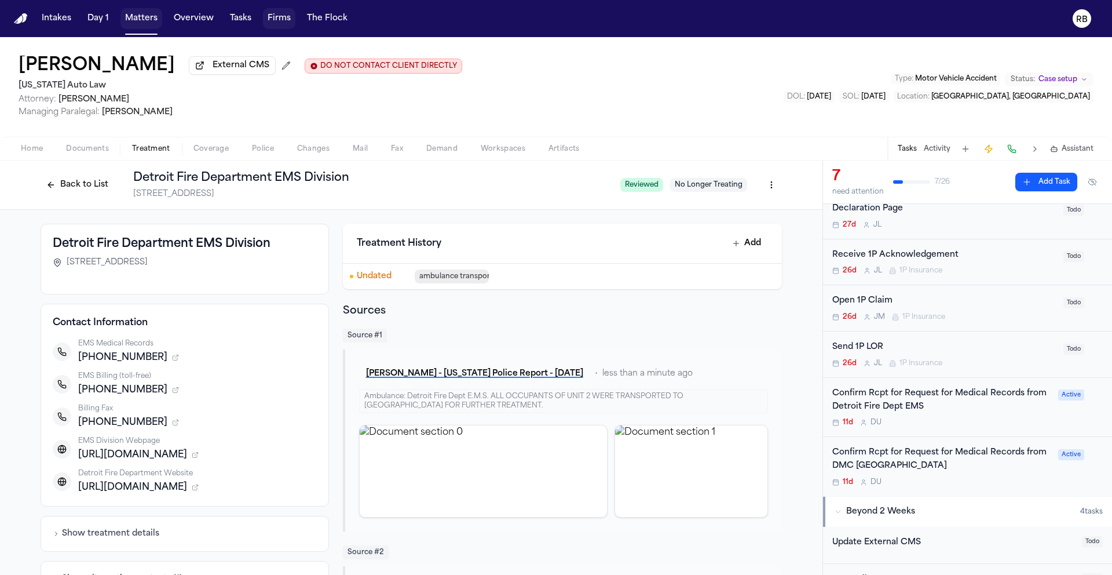
click at [135, 23] on button "Matters" at bounding box center [141, 18] width 42 height 21
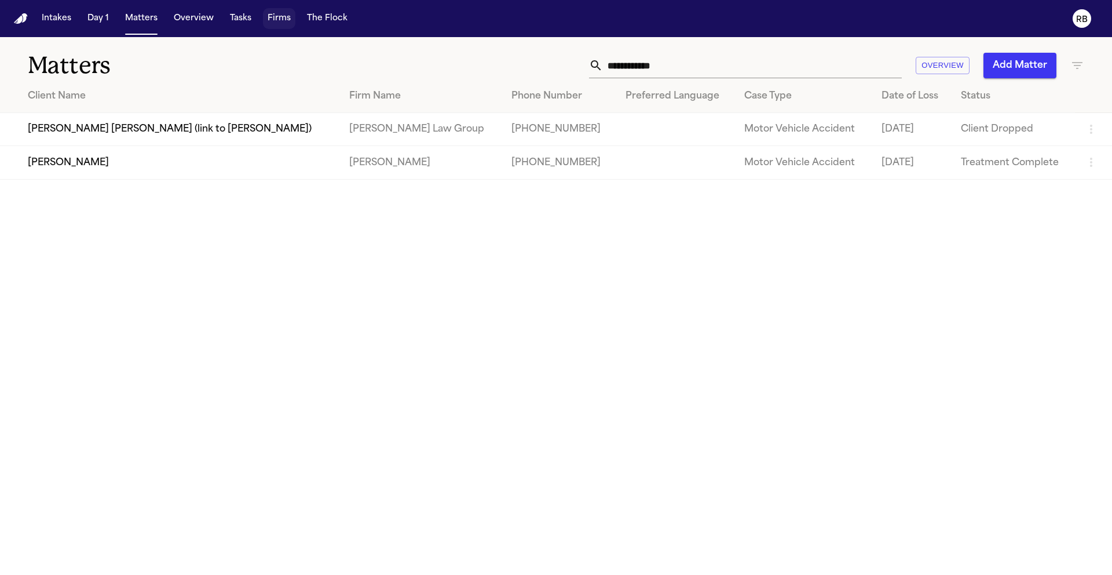
click at [724, 53] on input "**********" at bounding box center [752, 65] width 299 height 25
drag, startPoint x: 722, startPoint y: 69, endPoint x: 519, endPoint y: 60, distance: 203.0
click at [519, 60] on div "**********" at bounding box center [709, 65] width 749 height 25
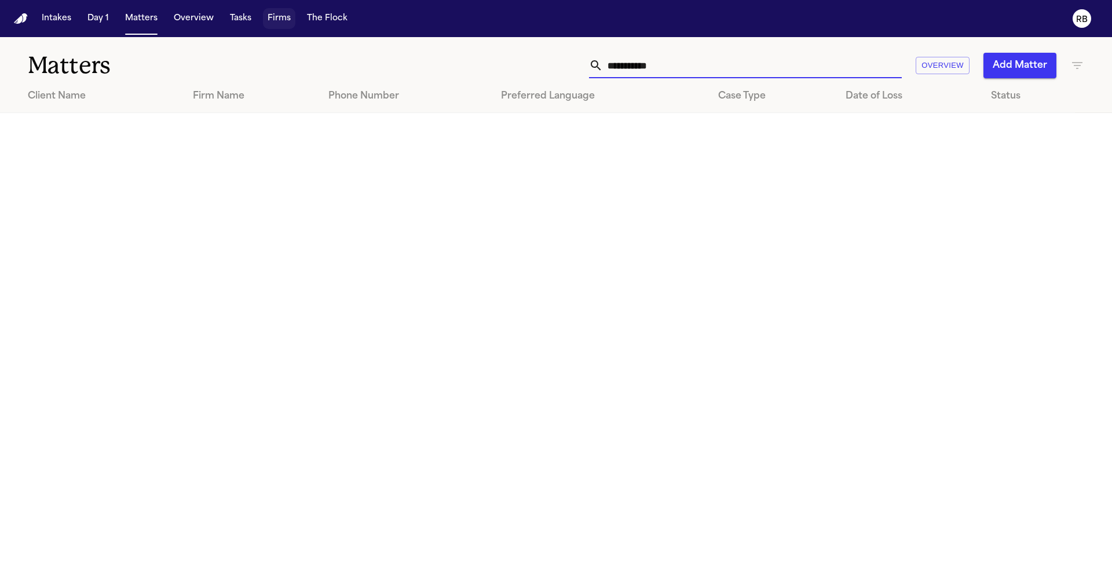
type input "**********"
click at [238, 14] on button "Tasks" at bounding box center [240, 18] width 31 height 21
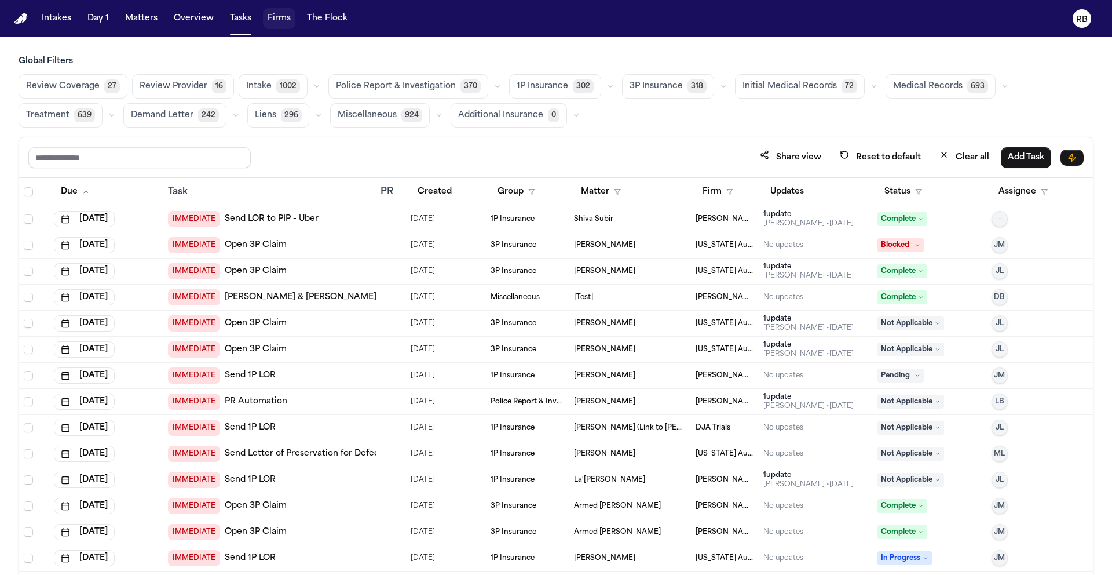
click at [914, 82] on span "Medical Records" at bounding box center [928, 87] width 70 height 12
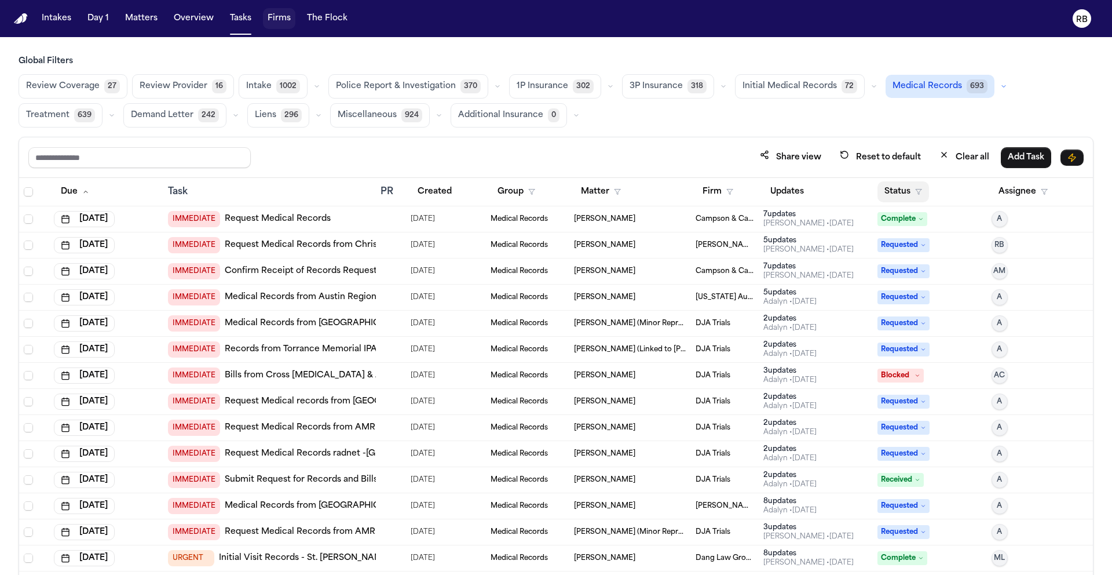
click at [897, 184] on button "Status" at bounding box center [904, 191] width 52 height 21
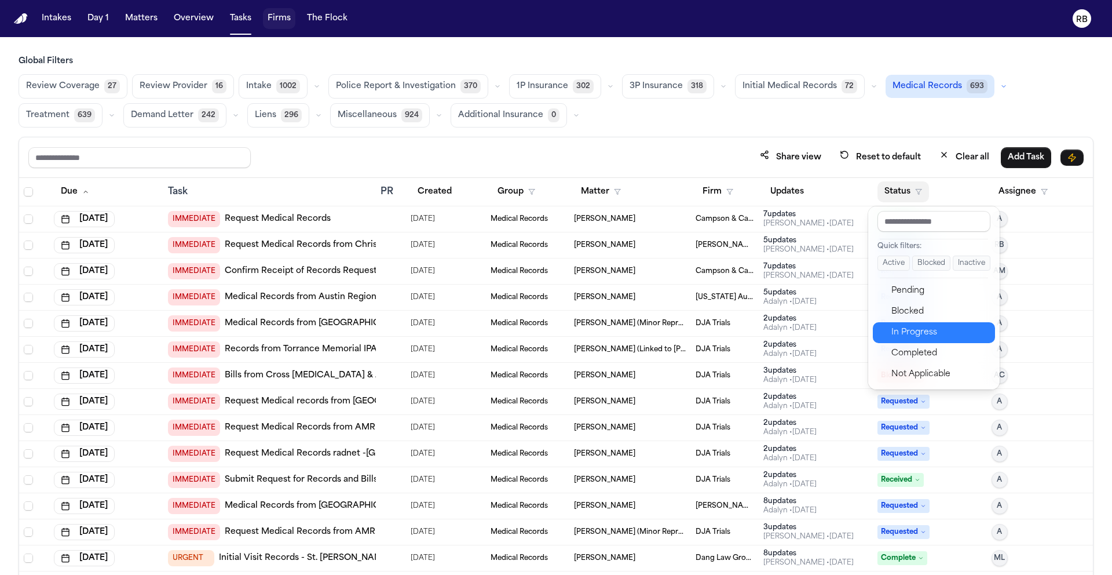
click at [936, 335] on div "In Progress" at bounding box center [940, 333] width 97 height 14
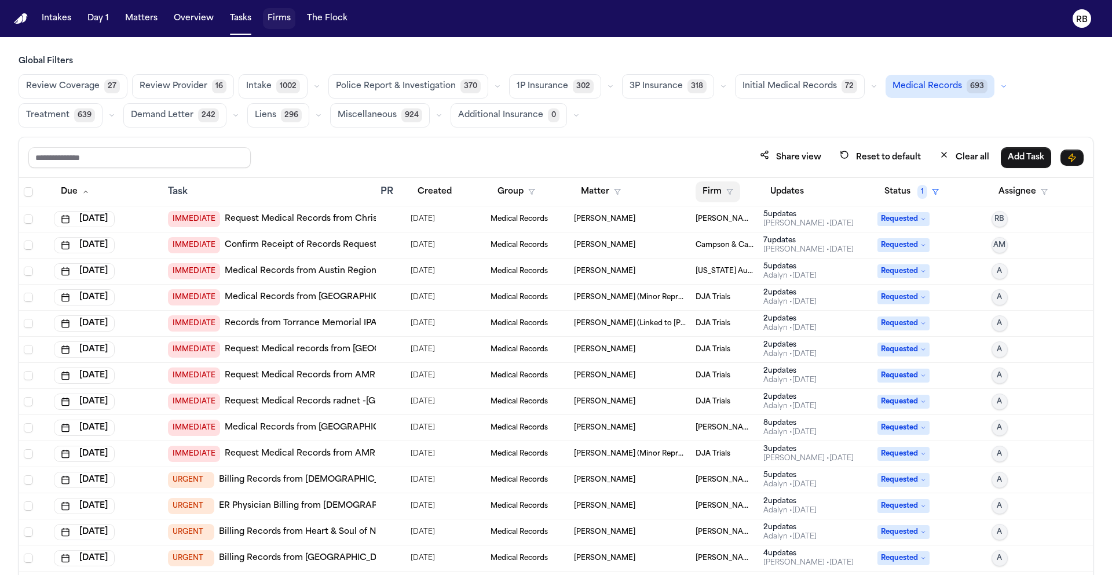
click at [712, 187] on button "Firm" at bounding box center [718, 191] width 45 height 21
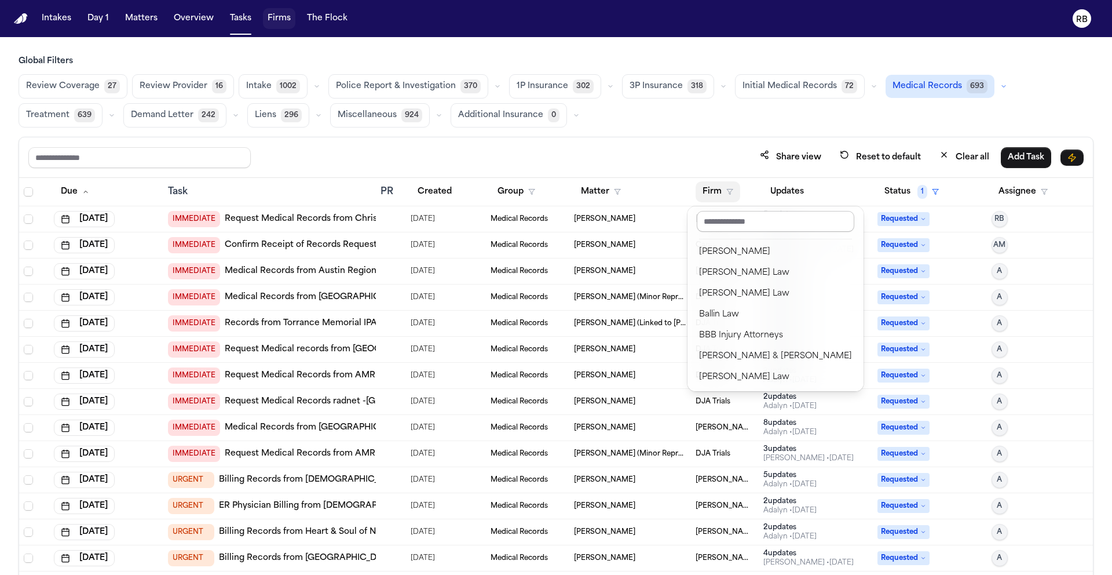
click at [729, 217] on input "text" at bounding box center [776, 221] width 158 height 21
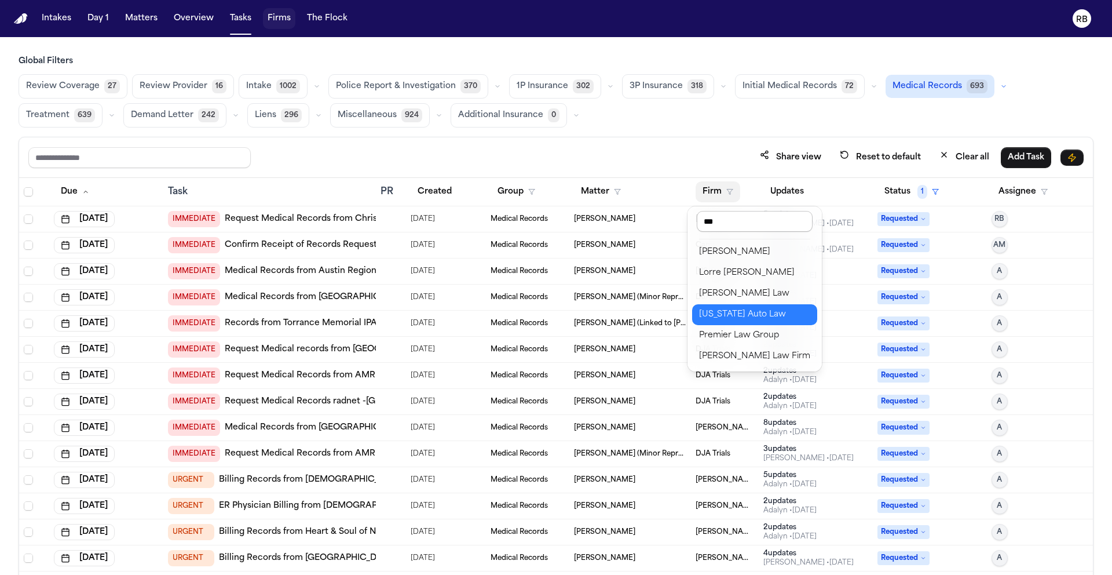
type input "****"
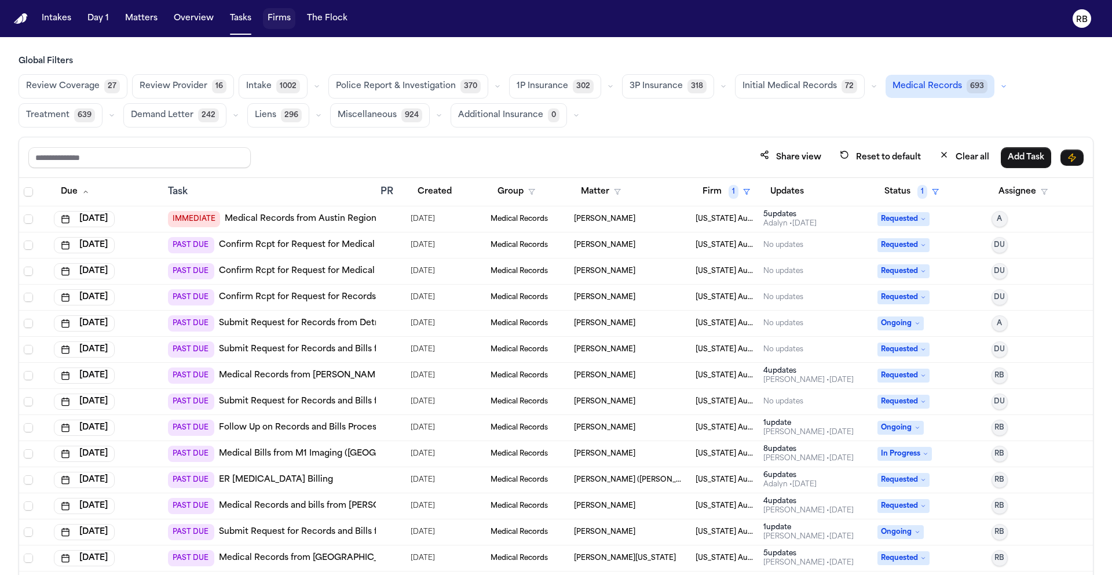
click at [693, 153] on div "Share view Reset to default Clear all Add Task" at bounding box center [556, 157] width 1056 height 21
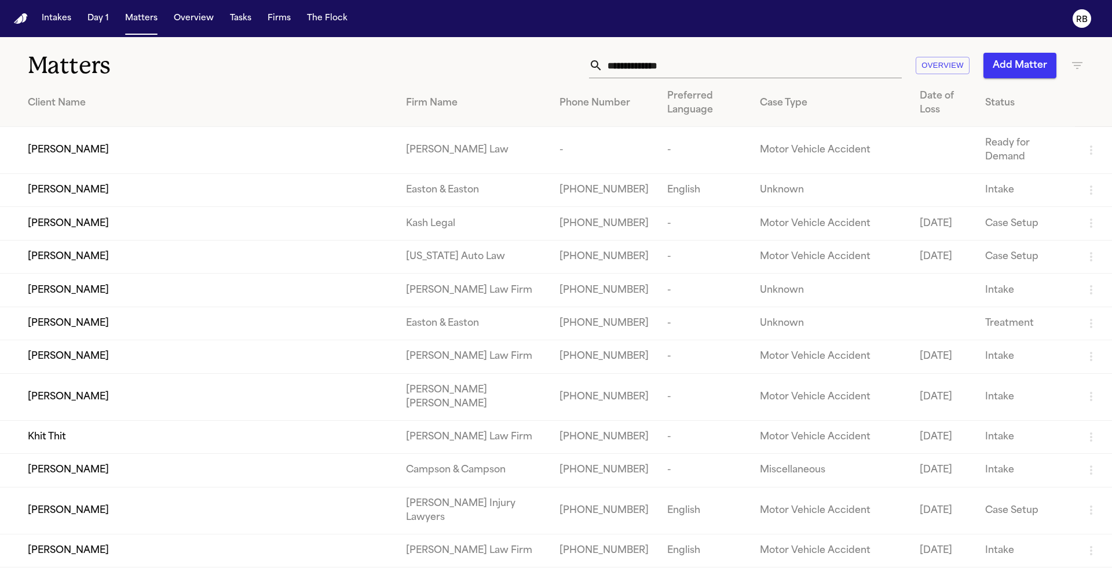
click at [636, 72] on input "text" at bounding box center [752, 65] width 299 height 25
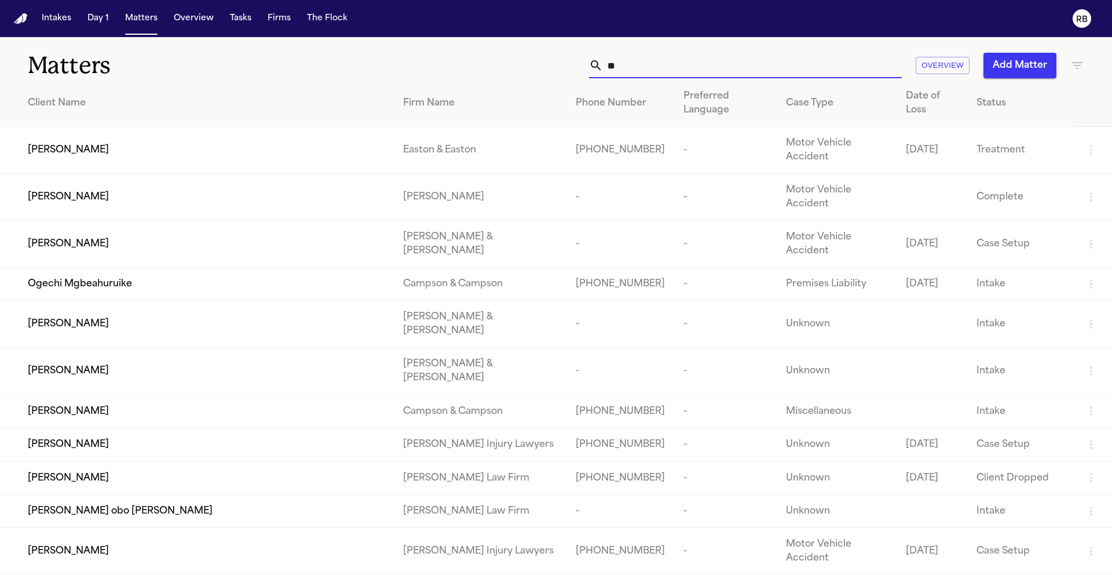
type input "*"
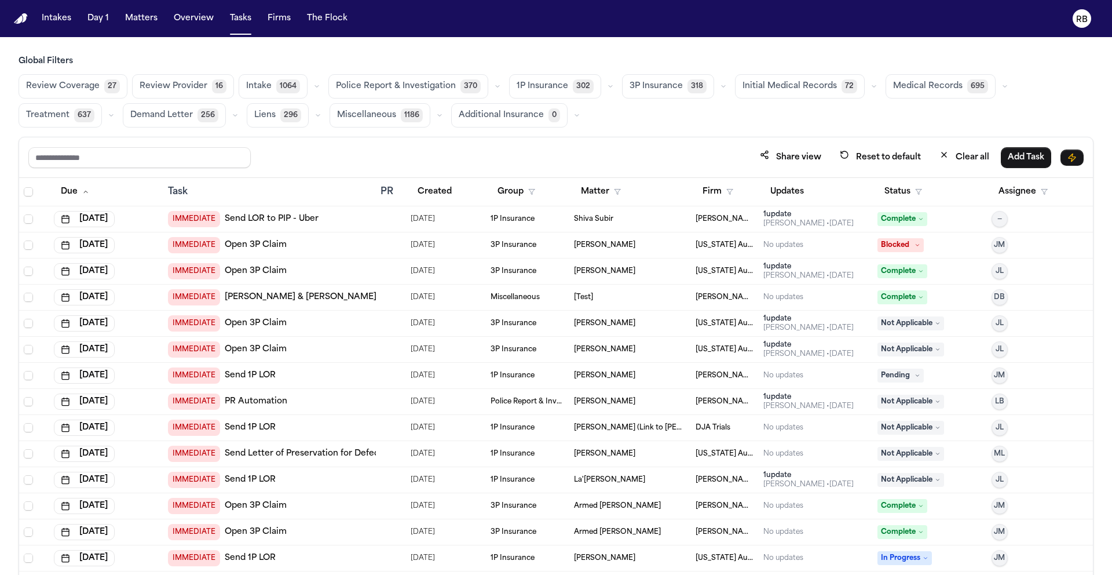
click at [937, 87] on span "Medical Records" at bounding box center [928, 87] width 70 height 12
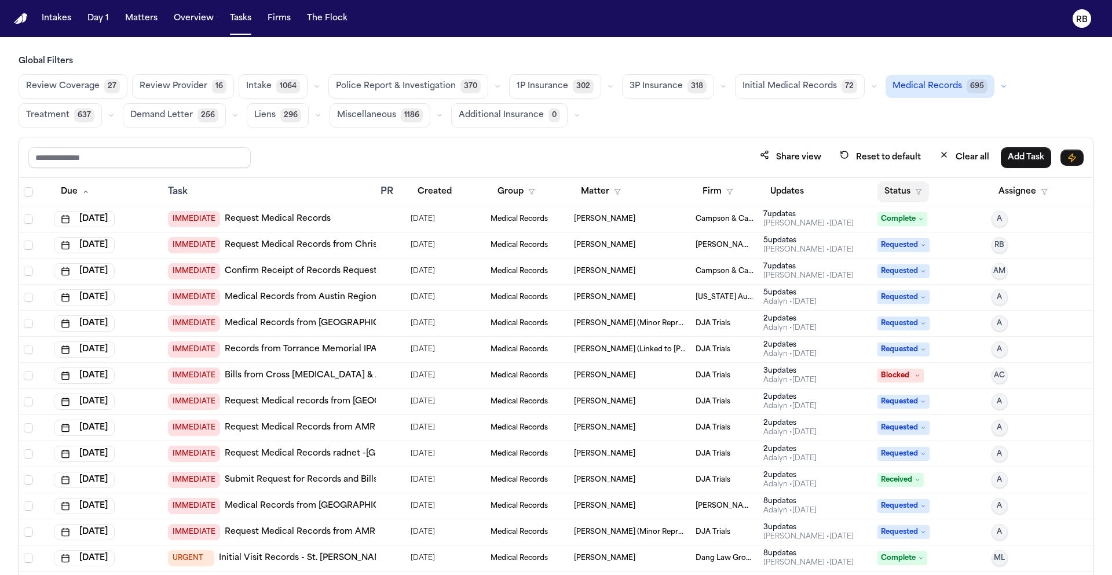
click at [897, 190] on button "Status" at bounding box center [904, 191] width 52 height 21
click at [918, 222] on input "text" at bounding box center [934, 221] width 113 height 21
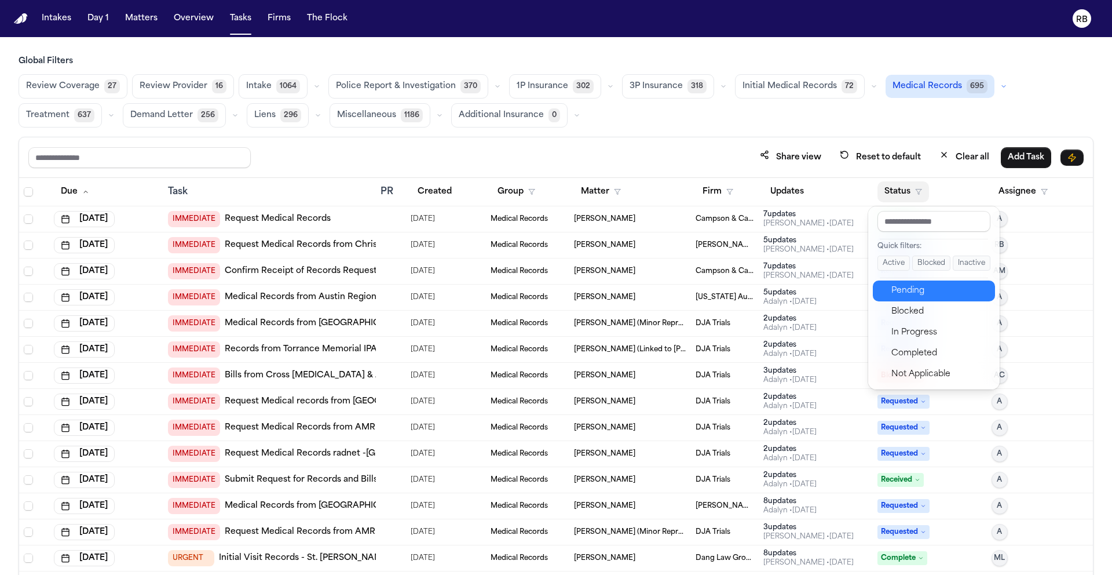
click at [900, 294] on div "Pending" at bounding box center [940, 291] width 97 height 14
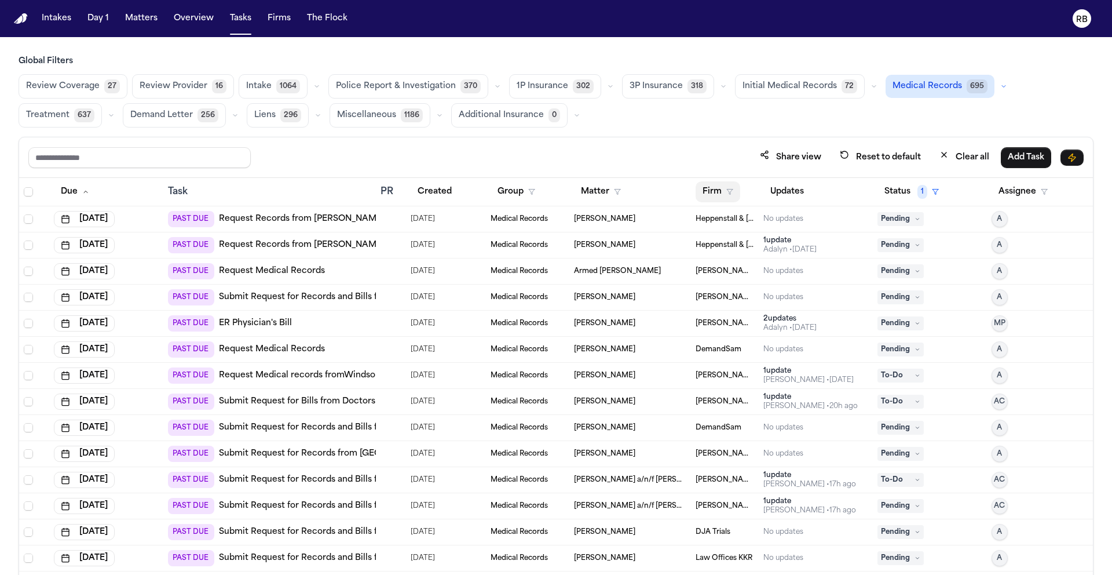
click at [702, 185] on button "Firm" at bounding box center [718, 191] width 45 height 21
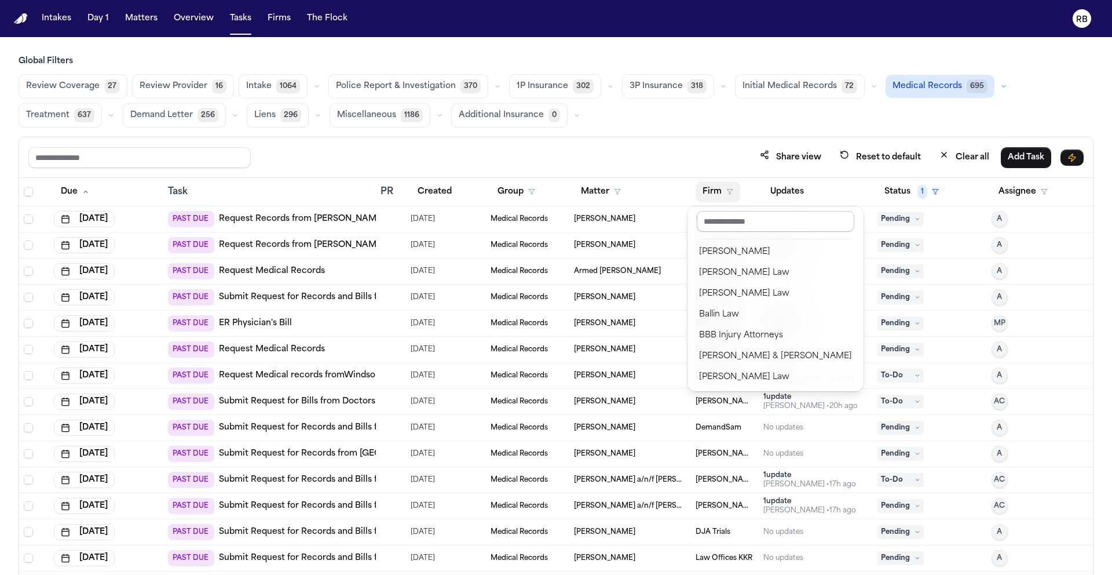
click at [736, 221] on input "text" at bounding box center [776, 221] width 158 height 21
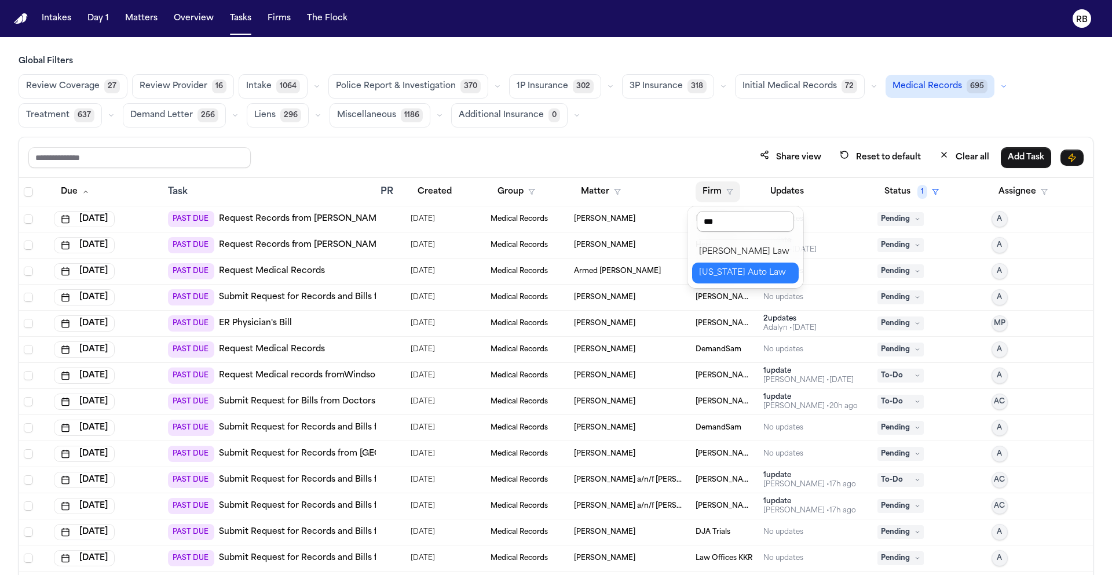
type input "****"
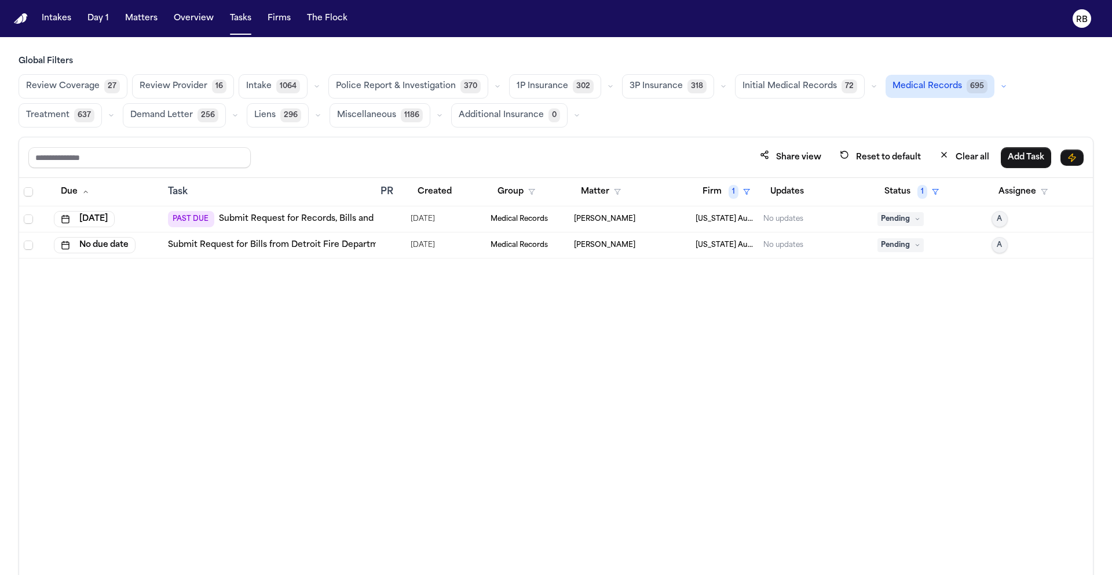
click at [839, 339] on div "Due Task PR Created Group Matter Firm 1 Updates Status 1 Assignee Sep 25, 2025 …" at bounding box center [556, 401] width 1074 height 447
click at [391, 245] on div at bounding box center [391, 244] width 21 height 9
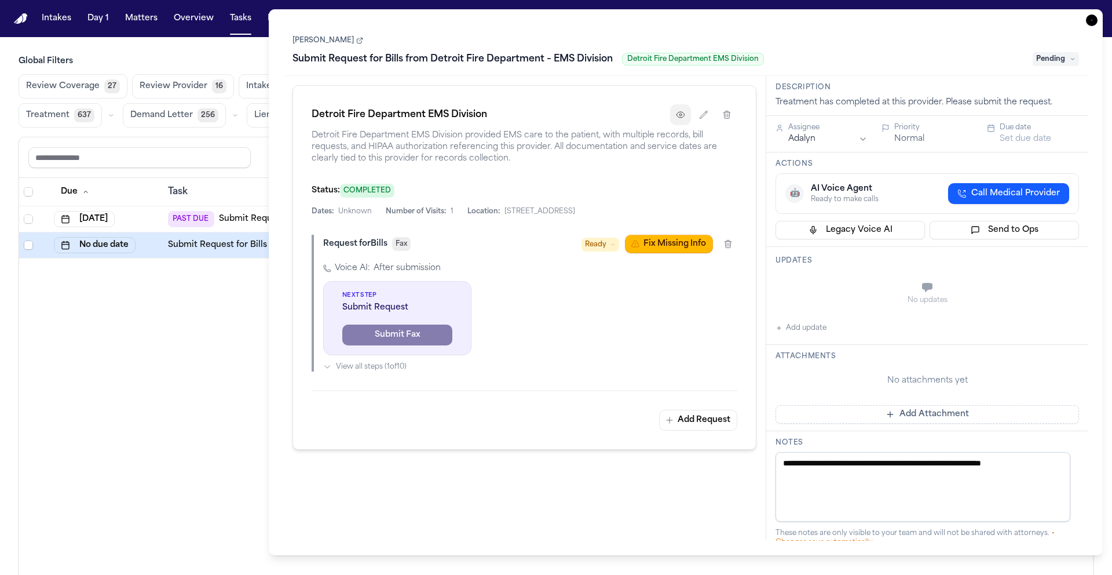
click at [682, 119] on icon "button" at bounding box center [680, 114] width 9 height 9
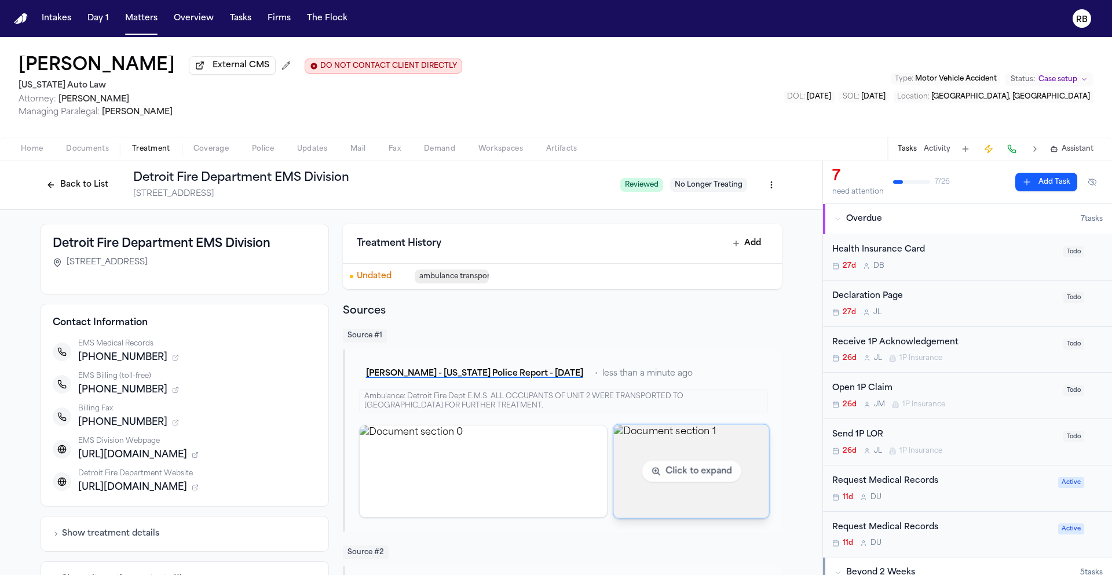
click at [704, 458] on img "View document section 1" at bounding box center [690, 470] width 155 height 93
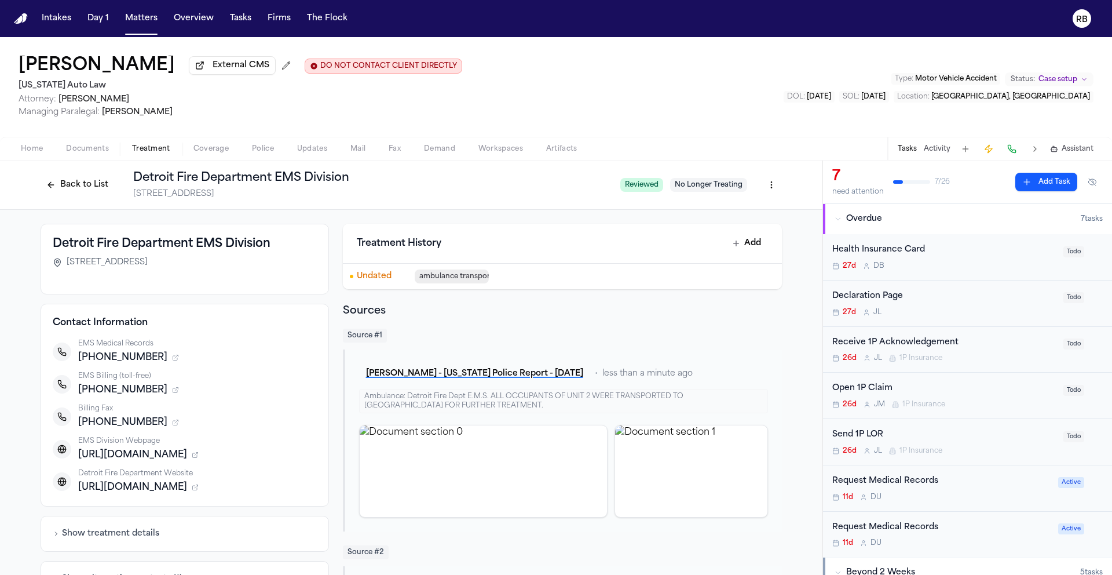
click at [85, 187] on button "Back to List" at bounding box center [78, 185] width 74 height 19
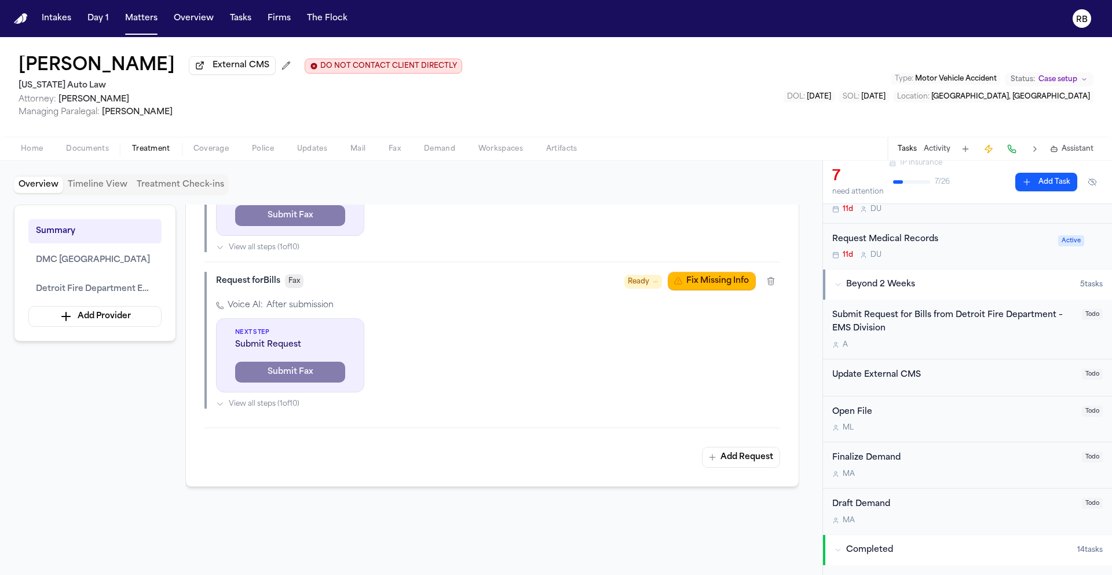
scroll to position [316, 0]
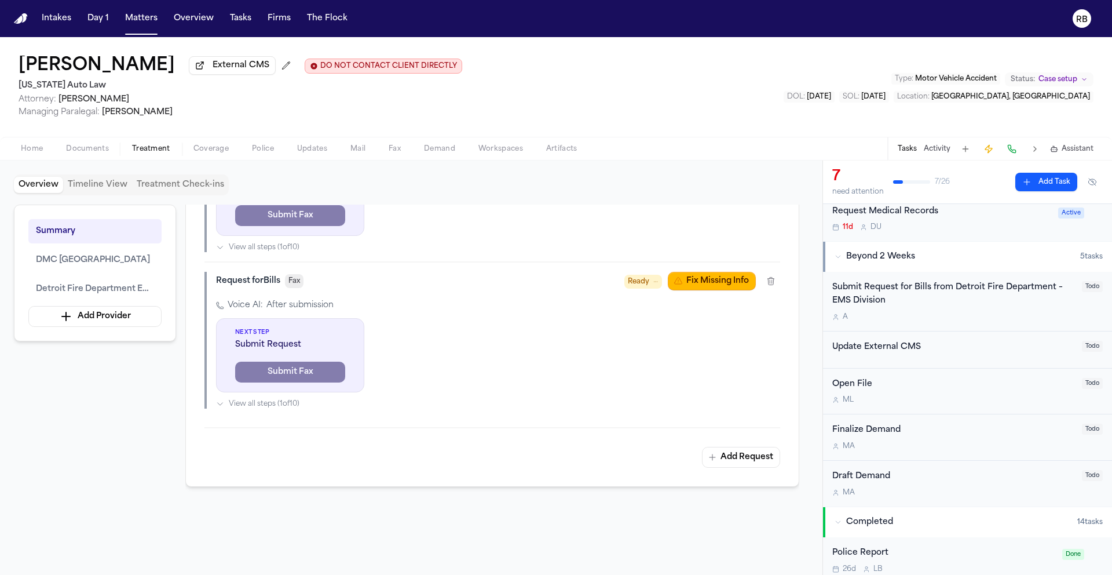
click at [1002, 316] on div "A" at bounding box center [953, 316] width 243 height 9
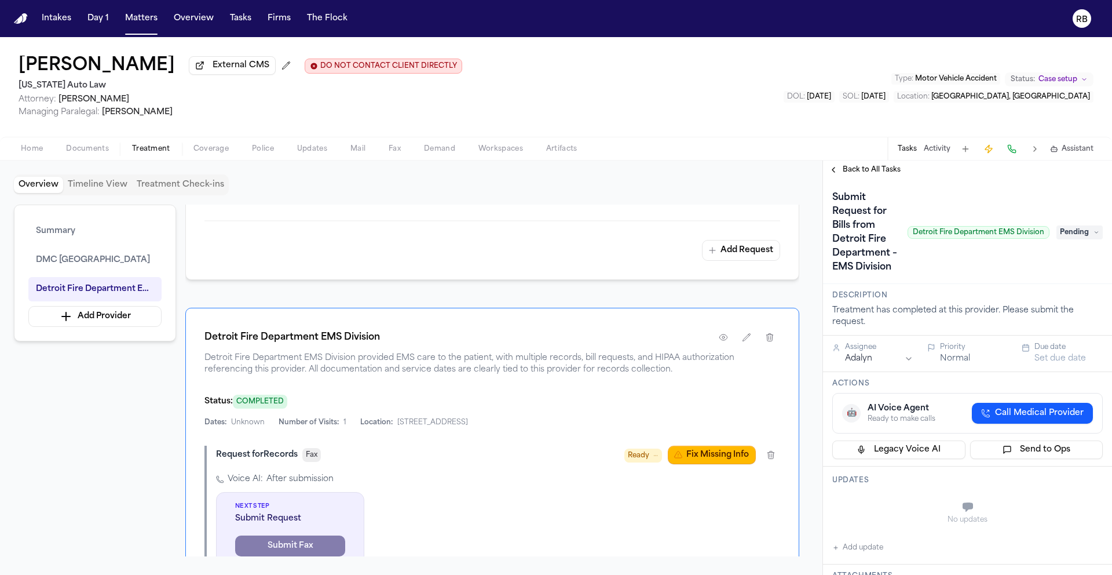
scroll to position [625, 0]
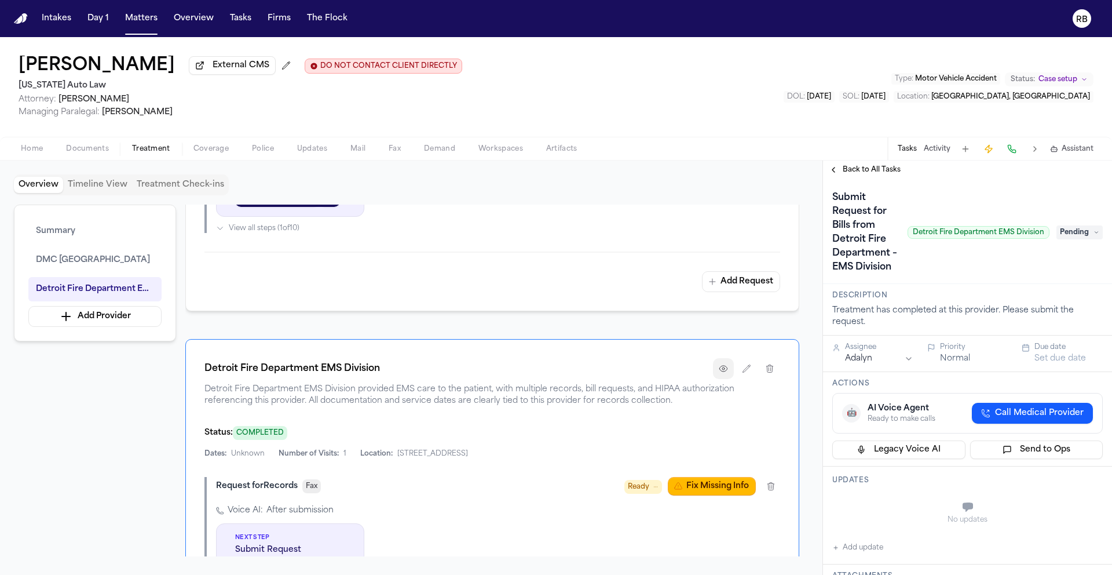
click at [723, 373] on icon "button" at bounding box center [723, 368] width 9 height 9
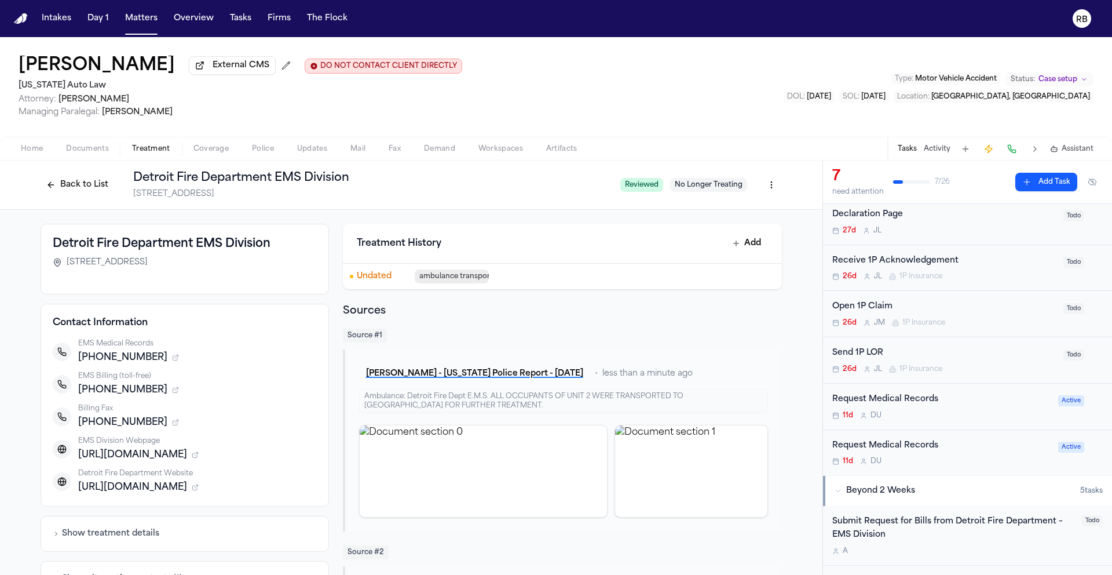
scroll to position [113, 0]
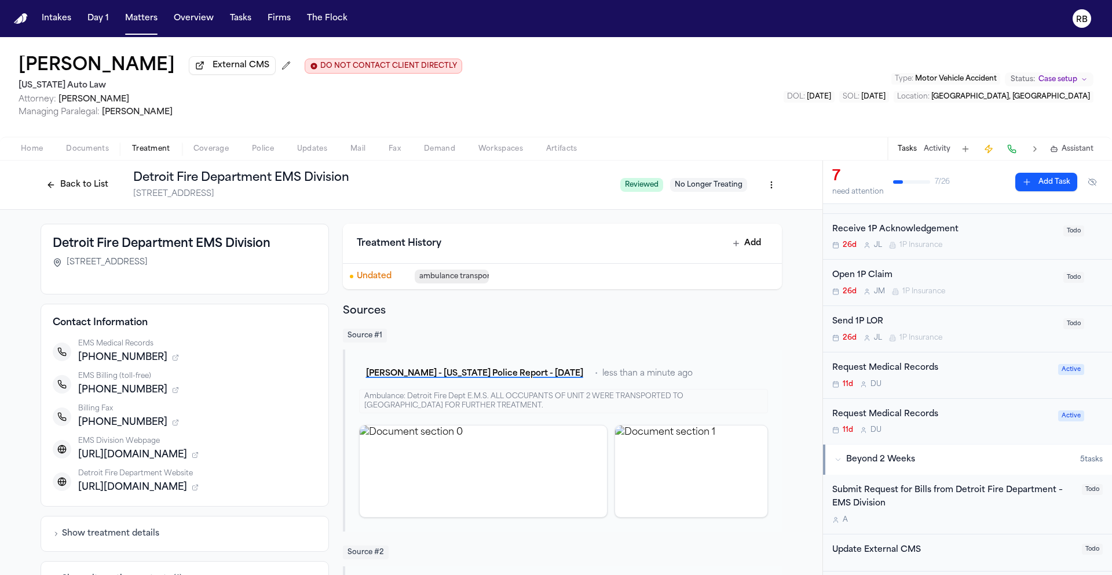
drag, startPoint x: 707, startPoint y: 341, endPoint x: 697, endPoint y: 346, distance: 10.9
click at [707, 341] on div "Source # 1" at bounding box center [562, 335] width 439 height 14
click at [65, 181] on button "Back to List" at bounding box center [78, 185] width 74 height 19
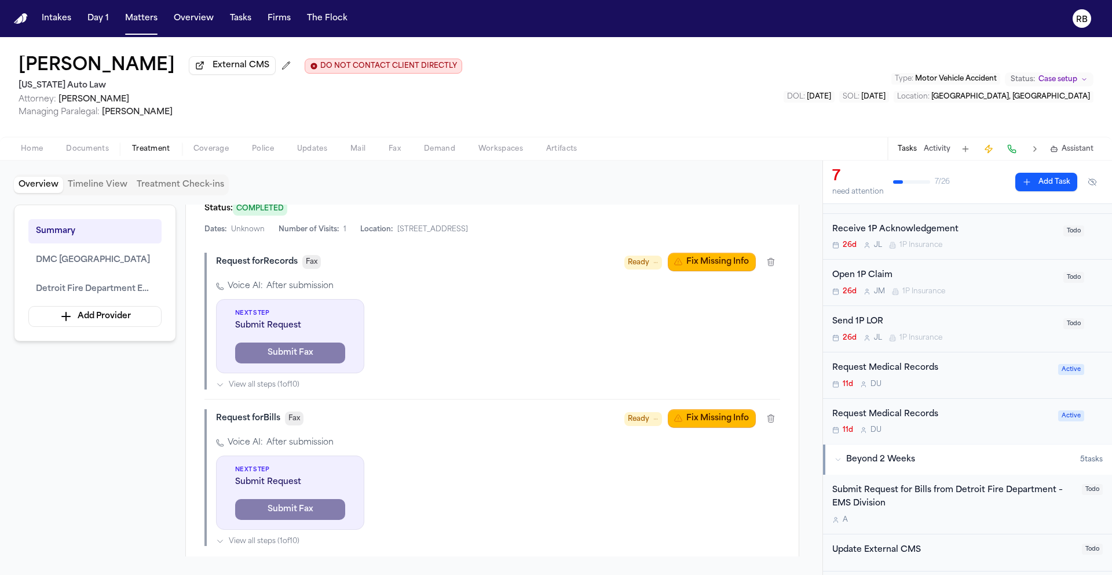
scroll to position [850, 0]
drag, startPoint x: 715, startPoint y: 304, endPoint x: 720, endPoint y: 276, distance: 28.1
click at [716, 303] on div "Voice AI: After submission Next Step Submit Request Submit Fax View all steps (…" at bounding box center [498, 334] width 564 height 109
click at [720, 264] on button "Fix Missing Info" at bounding box center [712, 261] width 88 height 19
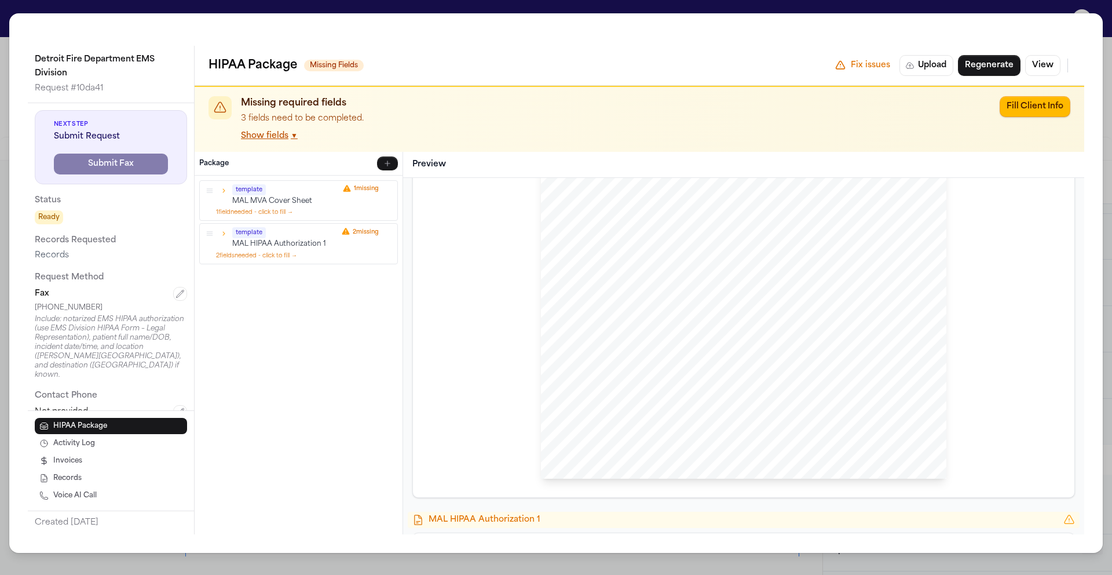
scroll to position [165, 0]
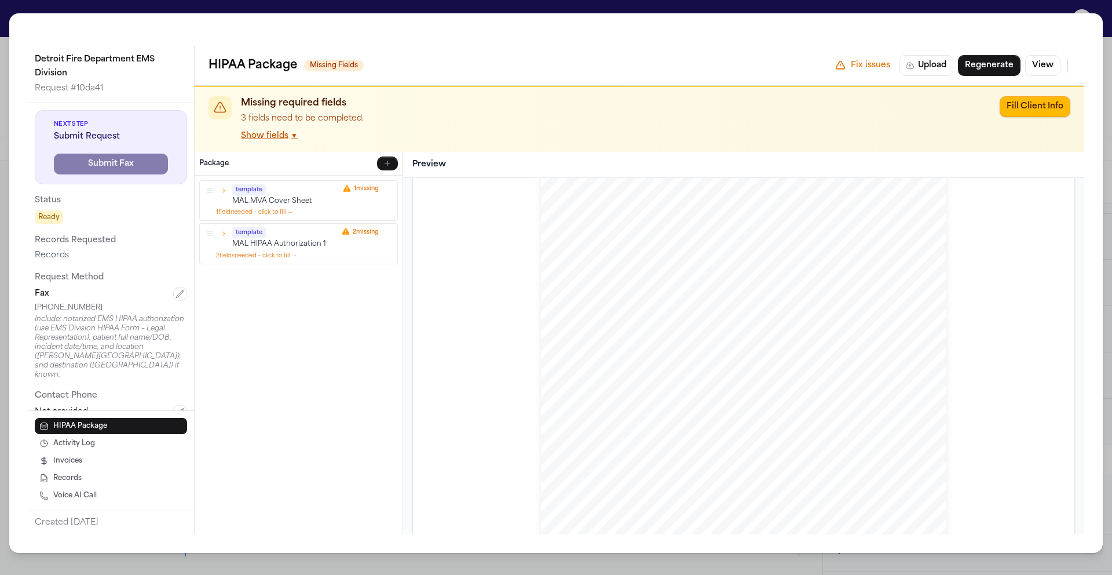
click at [227, 193] on icon "button" at bounding box center [224, 191] width 8 height 8
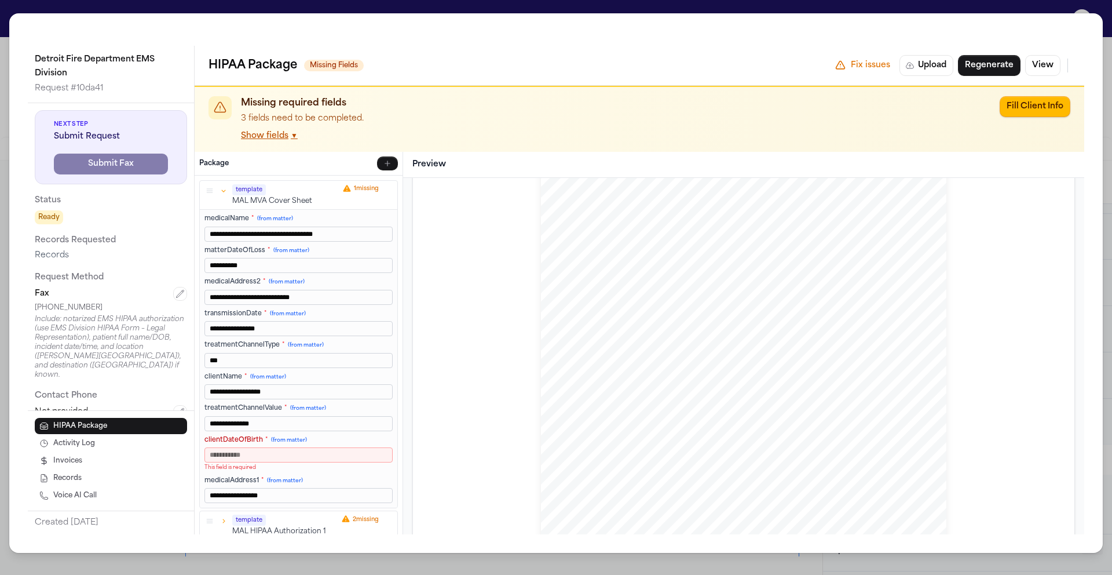
click at [334, 451] on input "clientDateOfBirth * (from matter)" at bounding box center [298, 454] width 188 height 15
click at [1, 17] on div "**********" at bounding box center [556, 287] width 1112 height 575
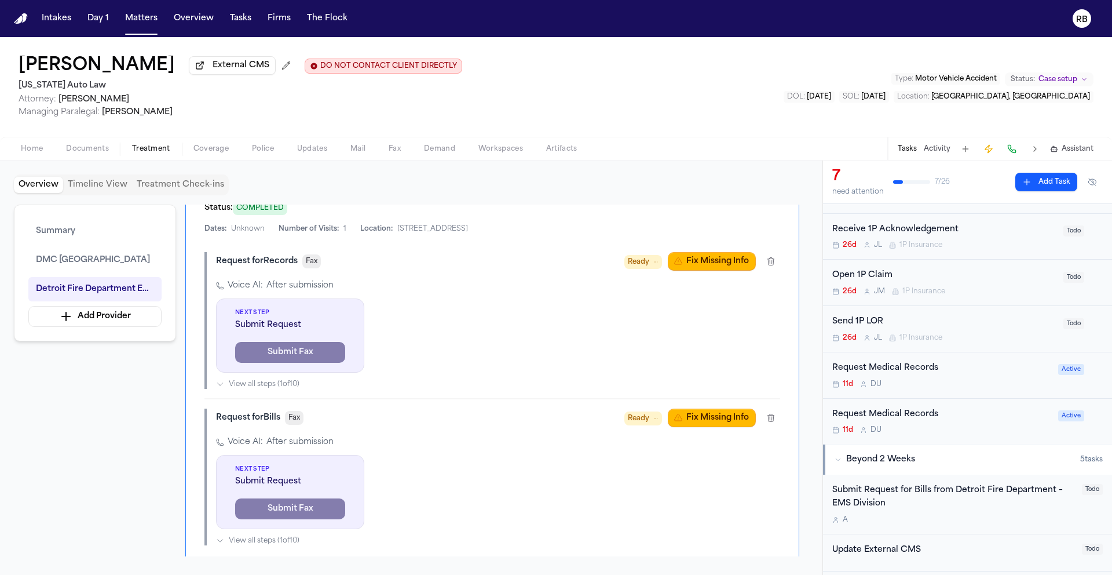
click at [949, 520] on div "A" at bounding box center [953, 519] width 243 height 9
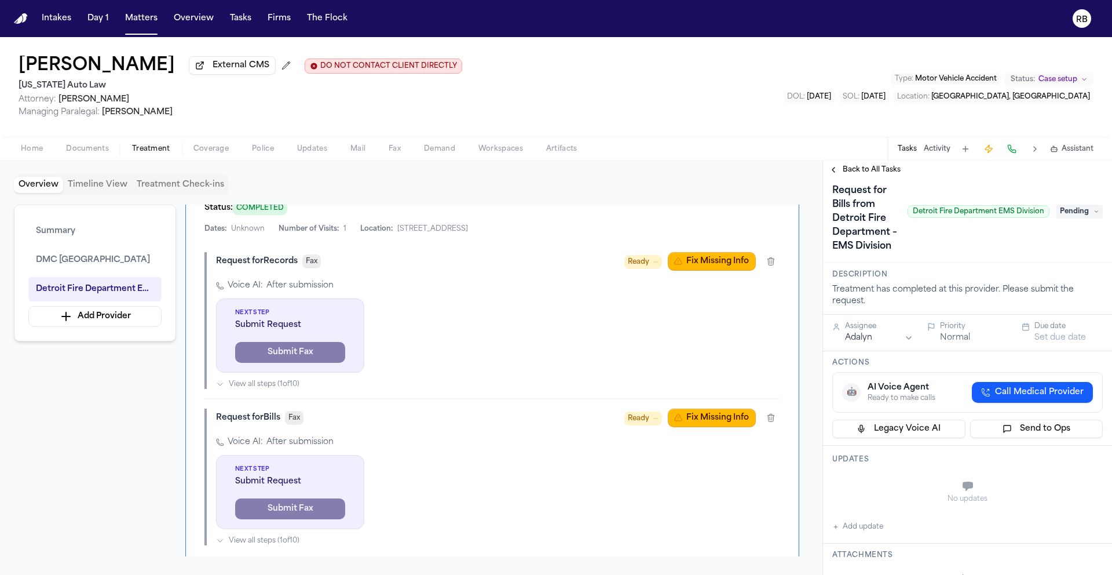
scroll to position [23, 0]
click at [869, 532] on button "Add update" at bounding box center [857, 525] width 51 height 14
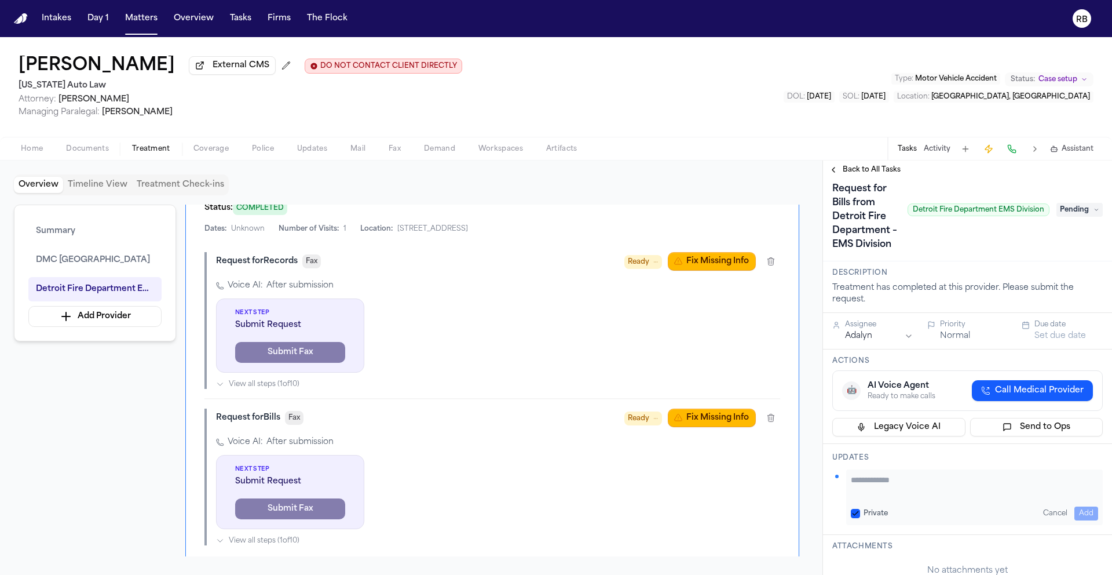
click at [910, 497] on textarea "Add your update" at bounding box center [974, 485] width 247 height 23
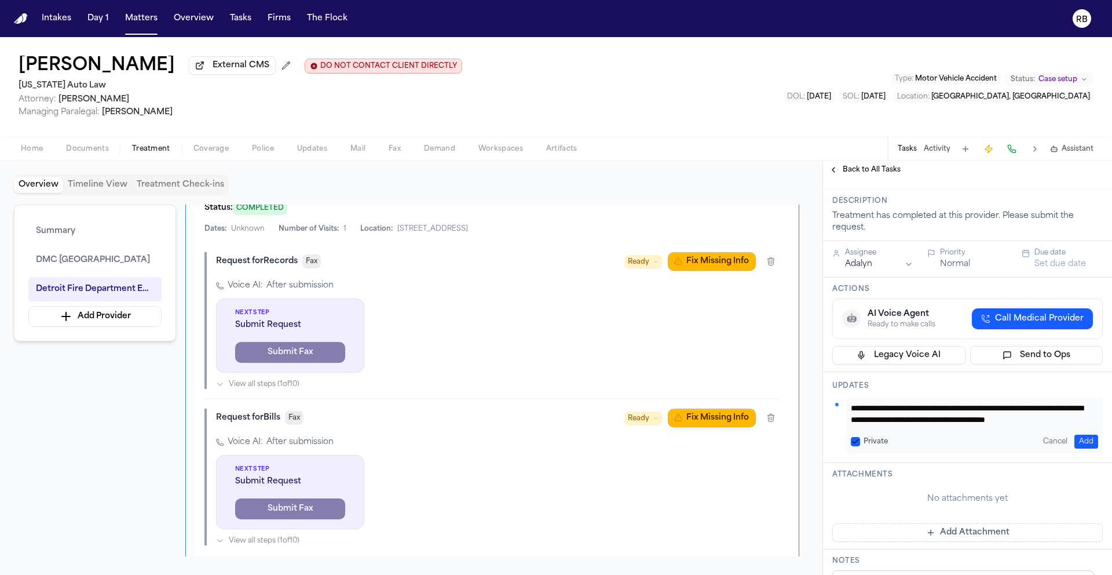
scroll to position [107, 0]
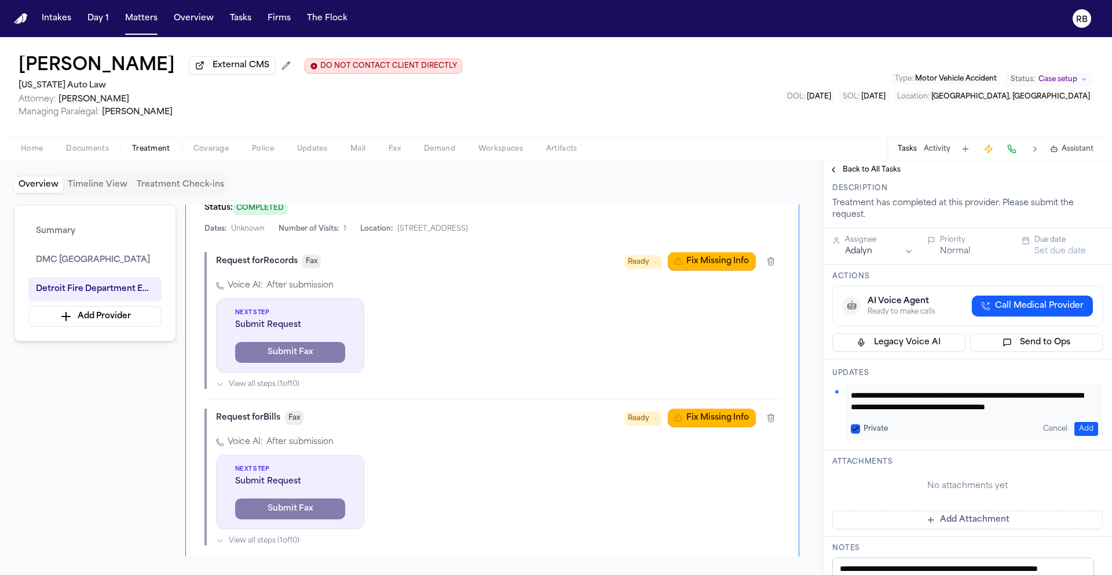
type textarea "**********"
click at [1075, 436] on button "Add" at bounding box center [1087, 429] width 24 height 14
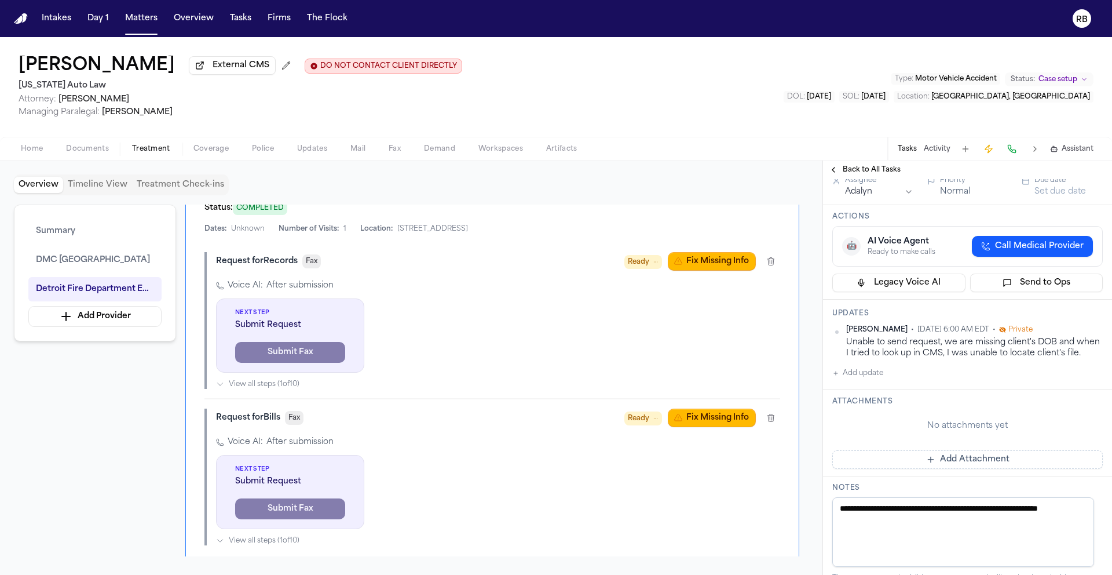
scroll to position [0, 0]
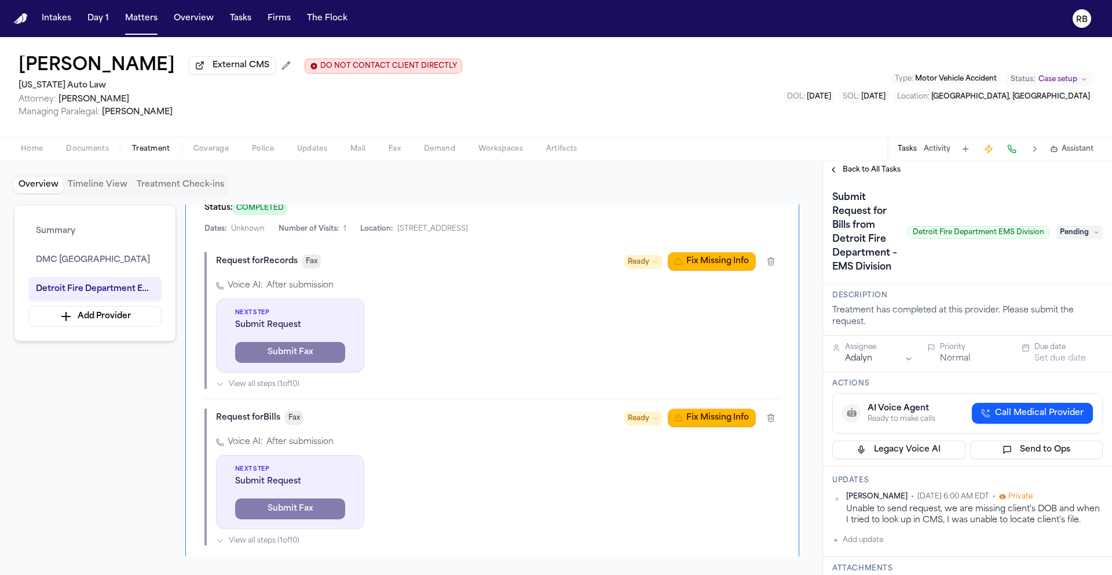
click at [1057, 364] on button "Set due date" at bounding box center [1061, 359] width 52 height 12
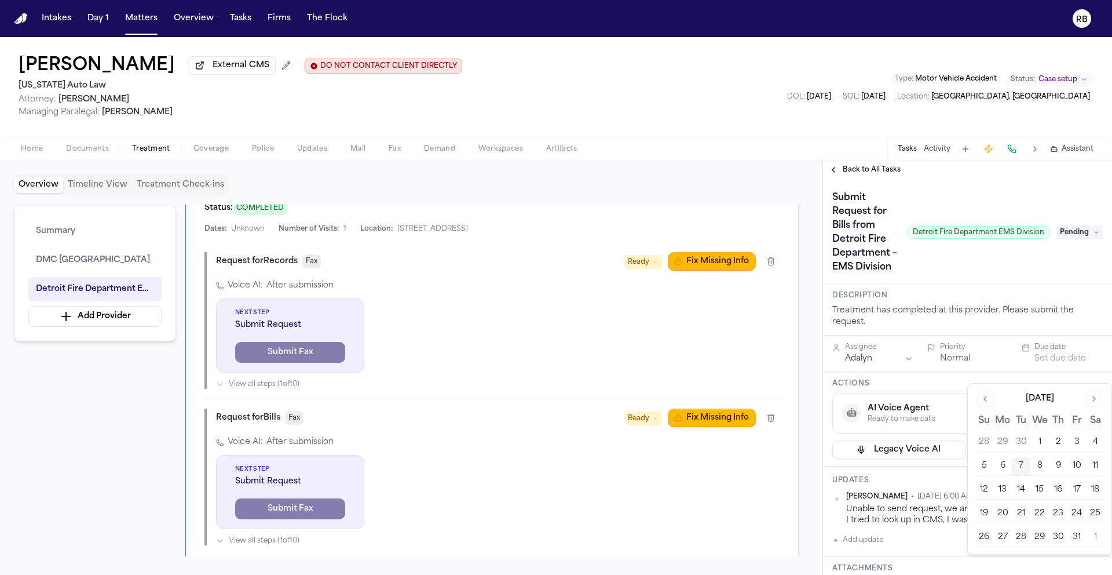
click at [1075, 467] on button "10" at bounding box center [1077, 465] width 19 height 19
click at [803, 192] on div "Overview Timeline View Treatment Check-ins" at bounding box center [411, 184] width 795 height 21
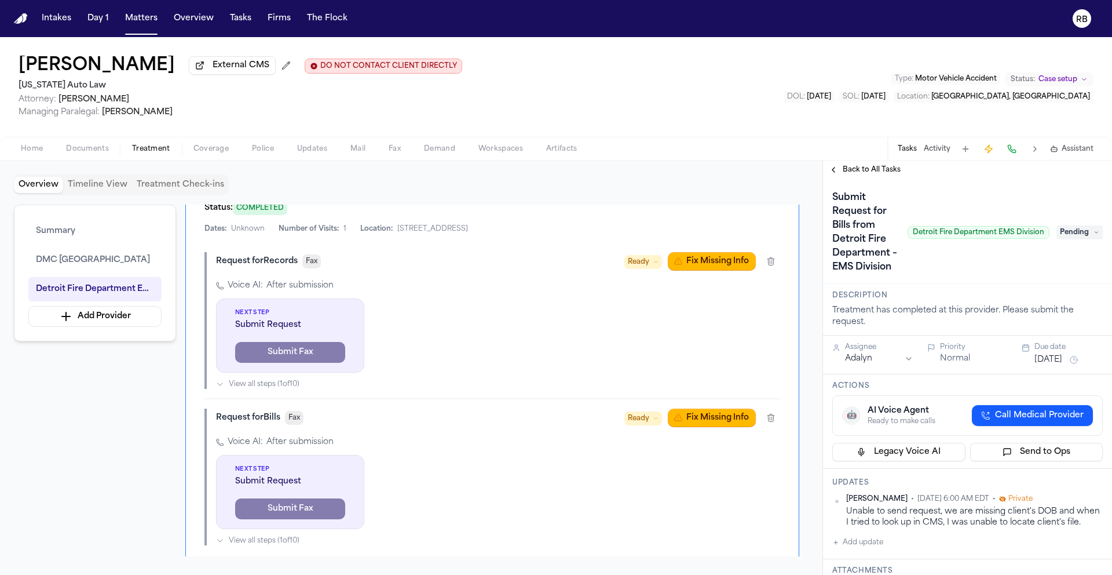
click at [792, 195] on div "Overview Timeline View Treatment Check-ins" at bounding box center [411, 184] width 795 height 21
click at [242, 23] on button "Tasks" at bounding box center [240, 18] width 31 height 21
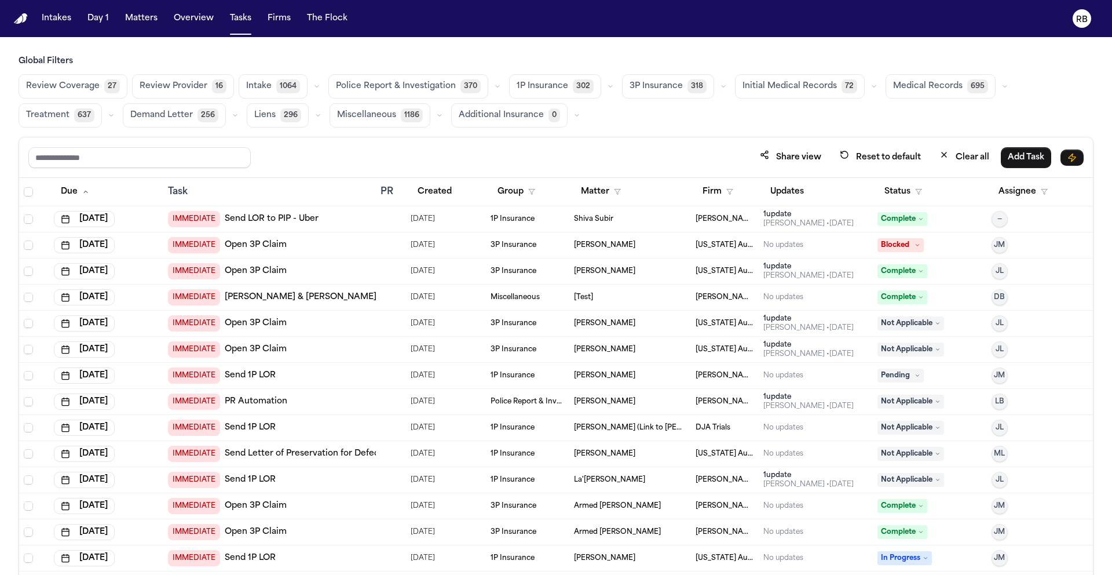
click at [724, 123] on div "Review Coverage 27 Review Provider 16 Intake 1064 Police Report & Investigation…" at bounding box center [556, 100] width 1075 height 53
click at [916, 93] on button "Medical Records 695" at bounding box center [941, 86] width 110 height 24
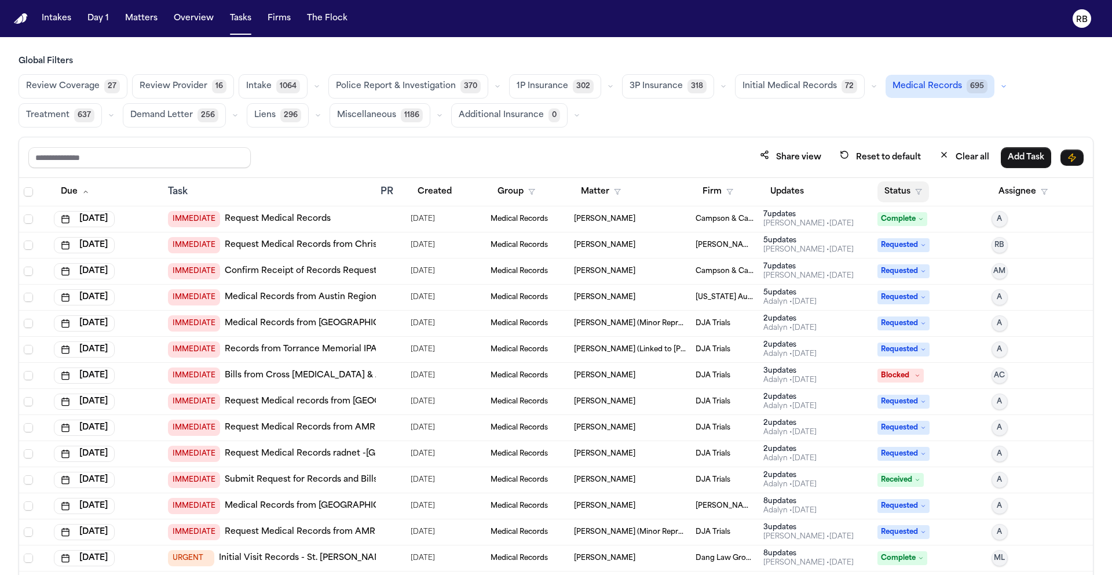
click at [893, 195] on button "Status" at bounding box center [904, 191] width 52 height 21
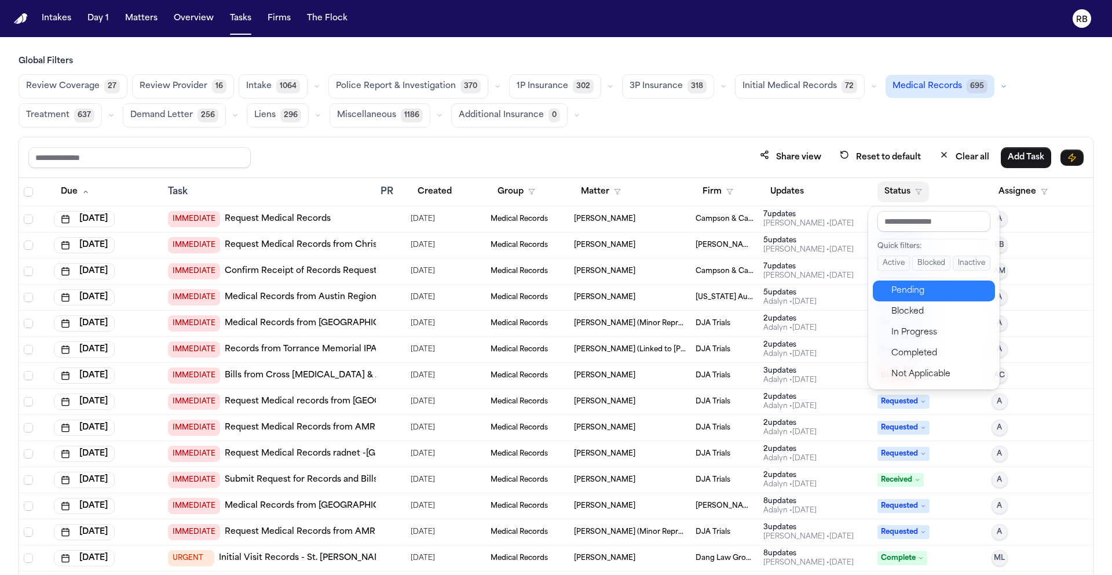
click at [925, 290] on div "Pending" at bounding box center [940, 291] width 97 height 14
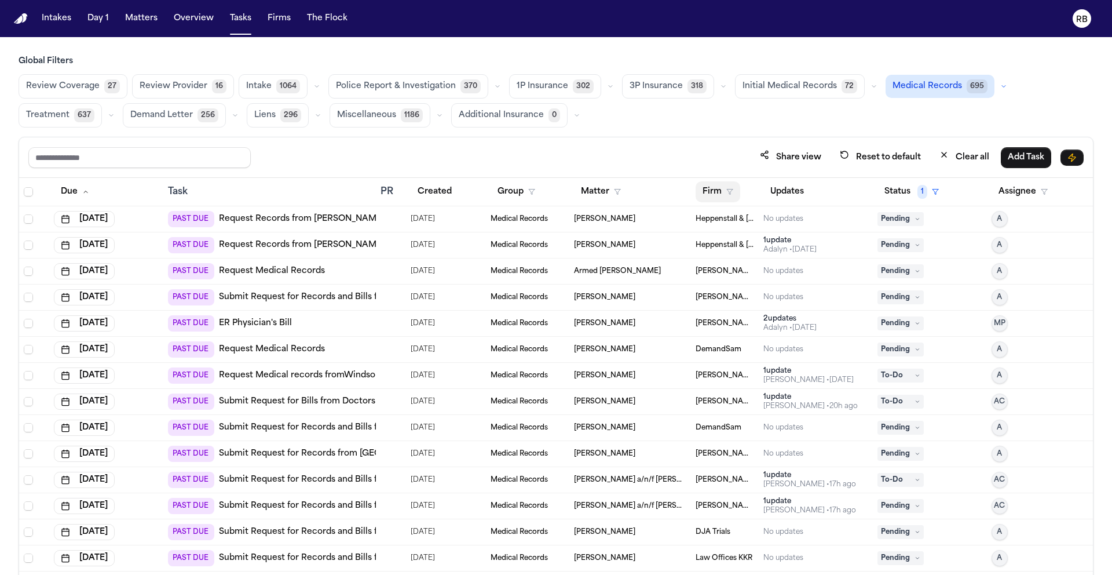
click at [710, 192] on button "Firm" at bounding box center [718, 191] width 45 height 21
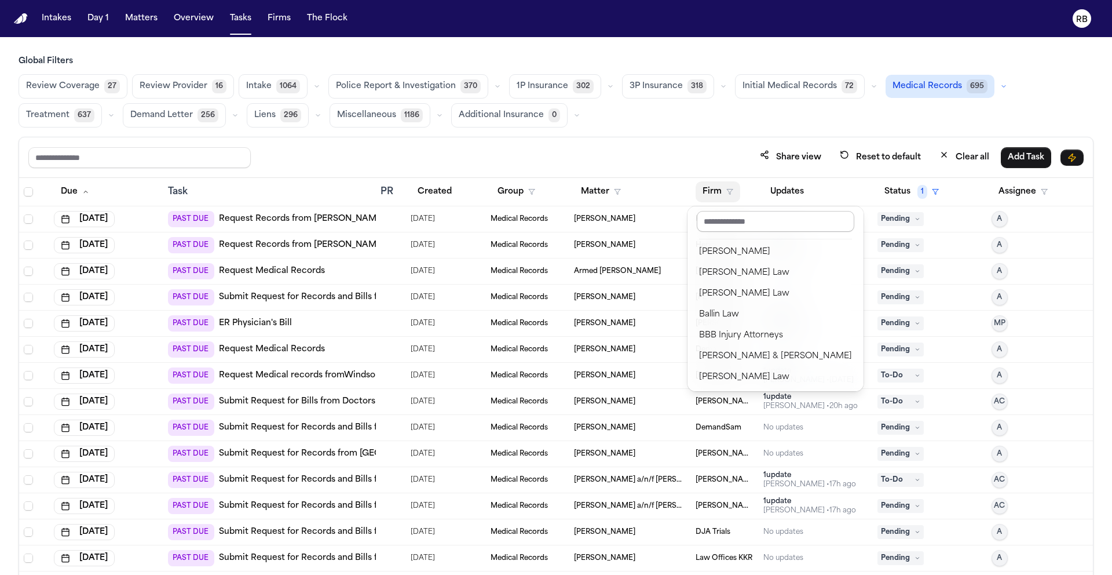
click at [772, 220] on input "text" at bounding box center [776, 221] width 158 height 21
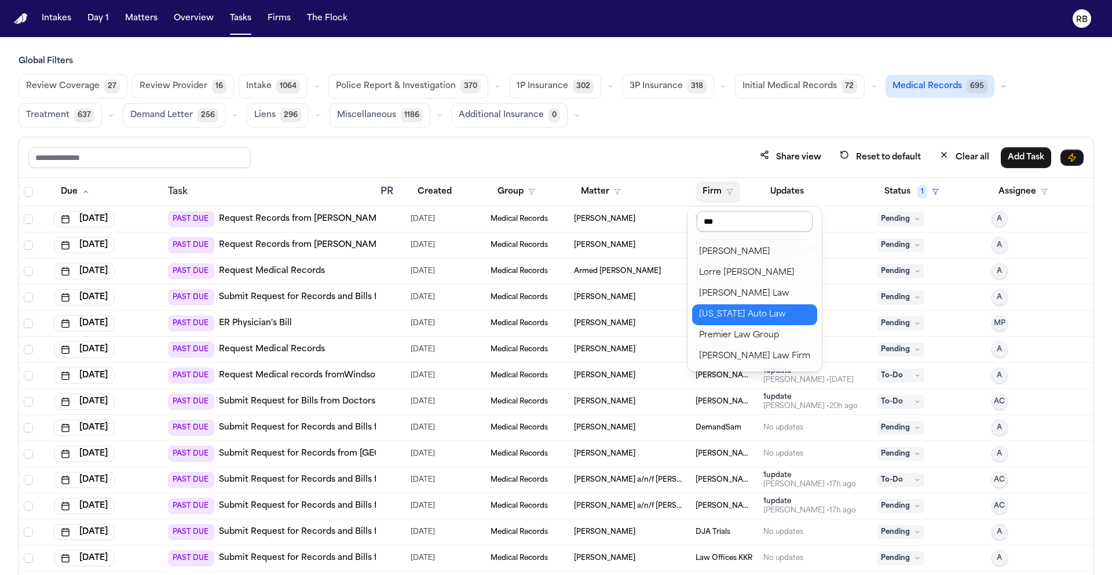
type input "****"
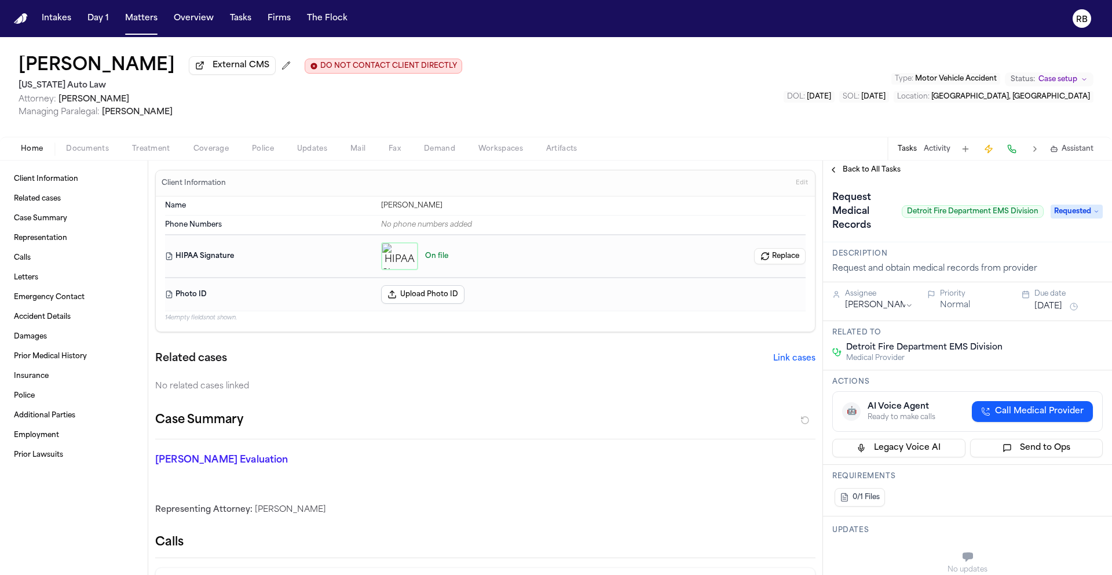
click at [850, 173] on span "Back to All Tasks" at bounding box center [872, 169] width 58 height 9
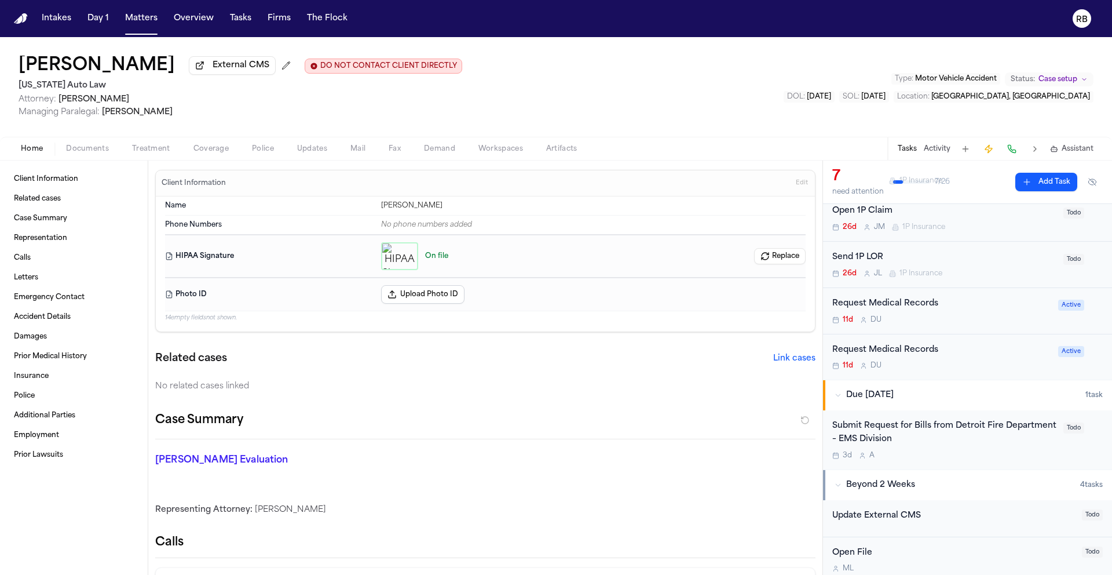
scroll to position [198, 0]
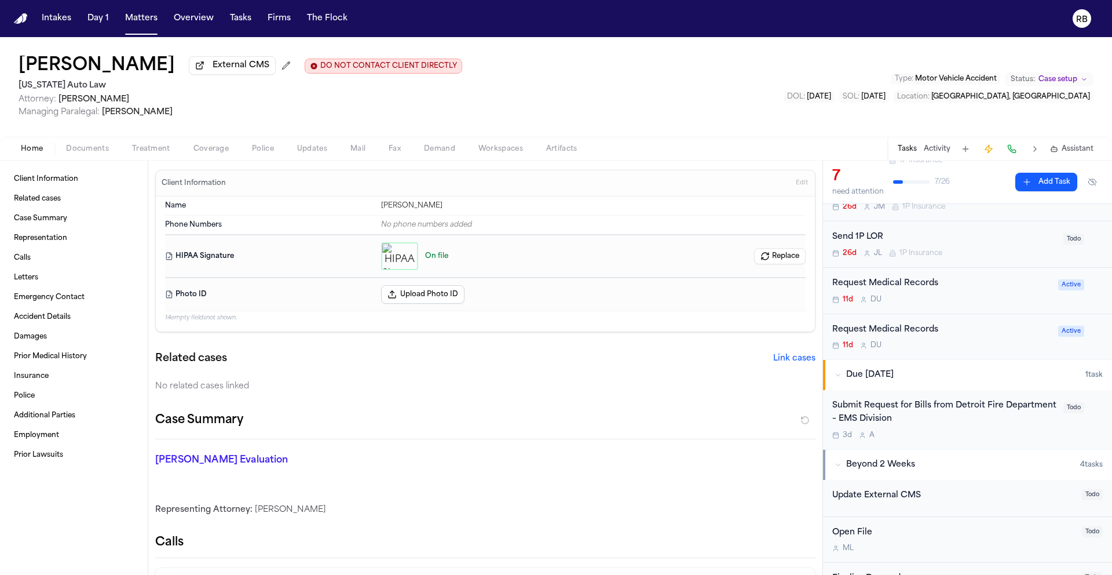
click at [993, 426] on div "Submit Request for Bills from Detroit Fire Department – EMS Division" at bounding box center [944, 412] width 224 height 27
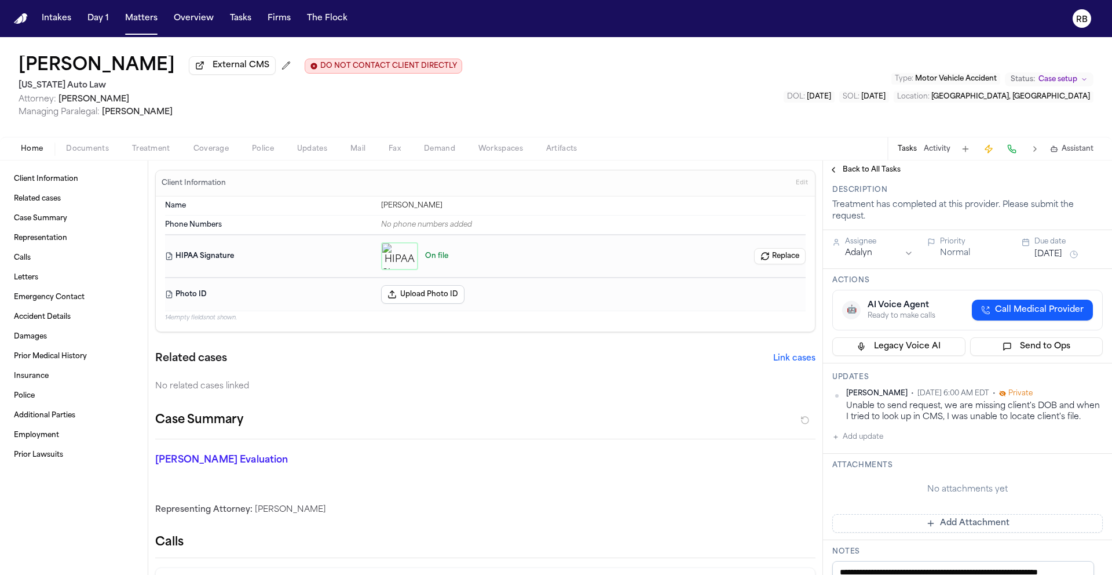
scroll to position [111, 0]
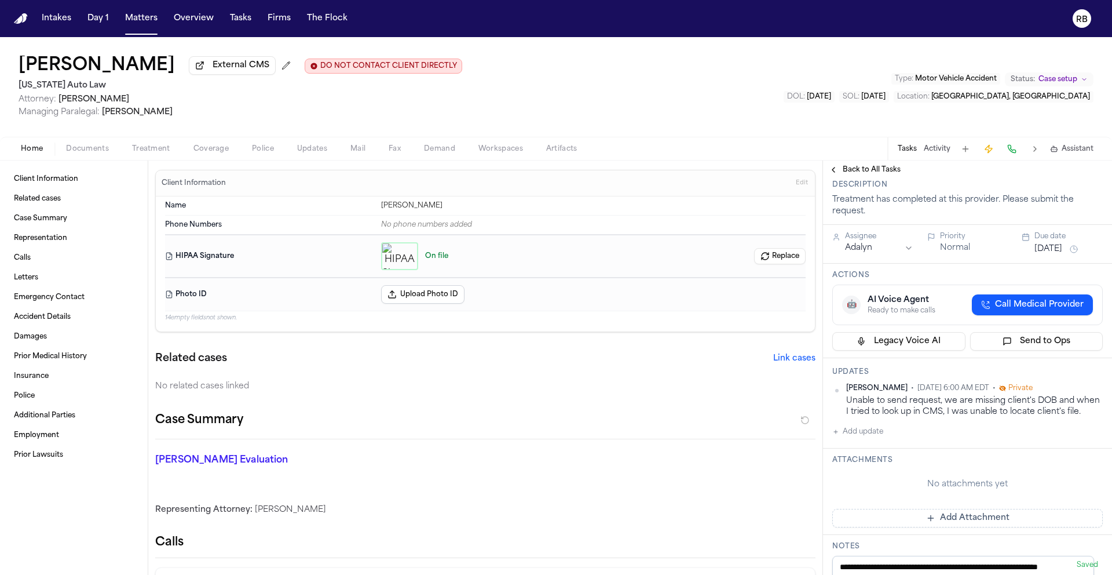
click at [876, 439] on button "Add update" at bounding box center [857, 432] width 51 height 14
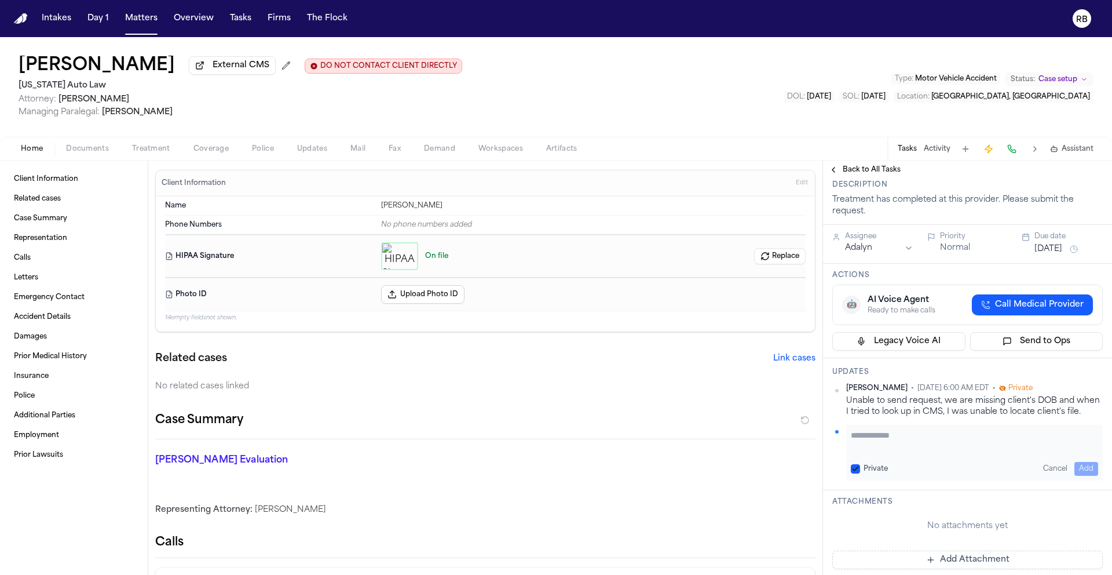
click at [877, 452] on textarea "Add your update" at bounding box center [974, 440] width 247 height 23
paste textarea "**********"
type textarea "**********"
click at [1080, 476] on button "Add" at bounding box center [1087, 469] width 24 height 14
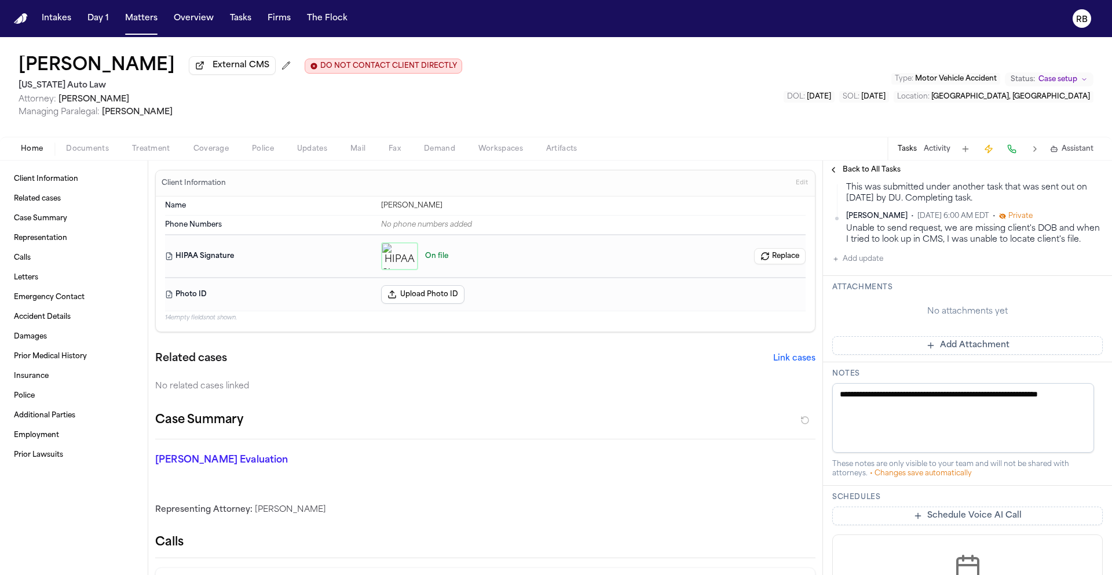
scroll to position [0, 0]
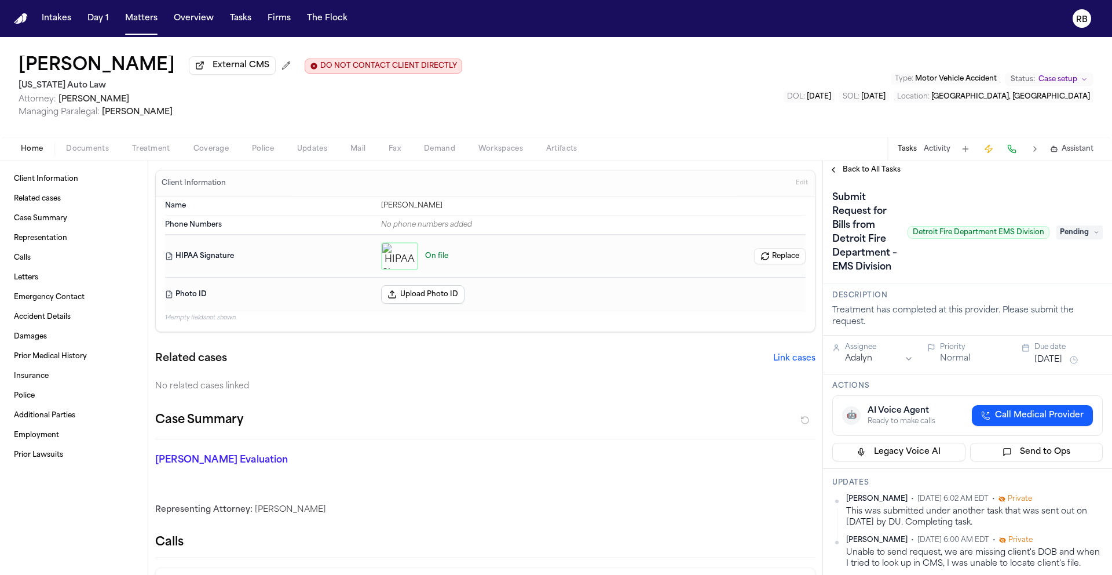
click at [1066, 239] on span "Pending" at bounding box center [1080, 232] width 46 height 14
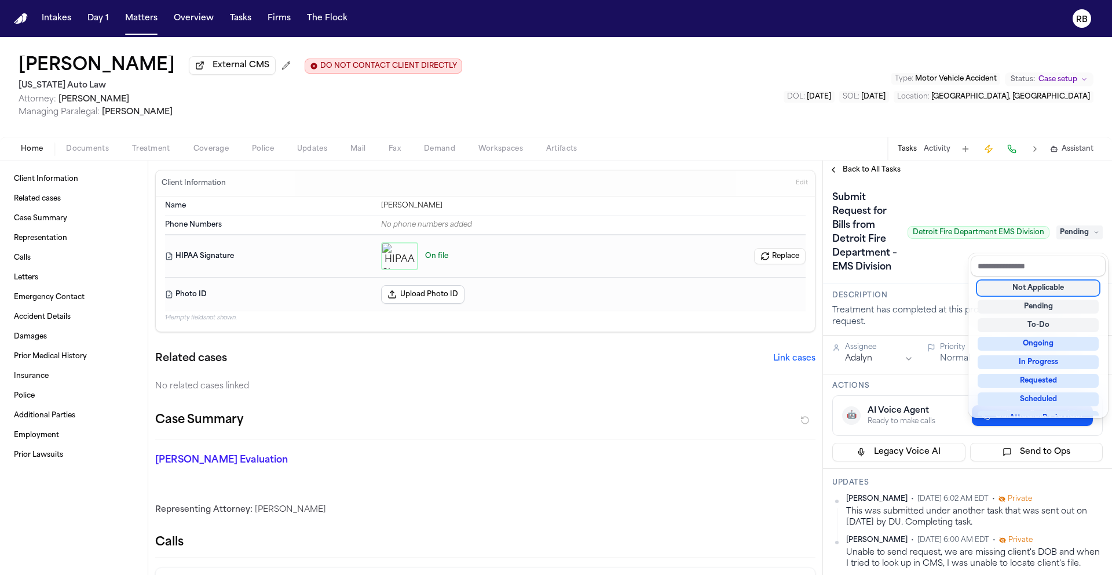
click at [1058, 284] on div "Not Applicable" at bounding box center [1038, 288] width 121 height 14
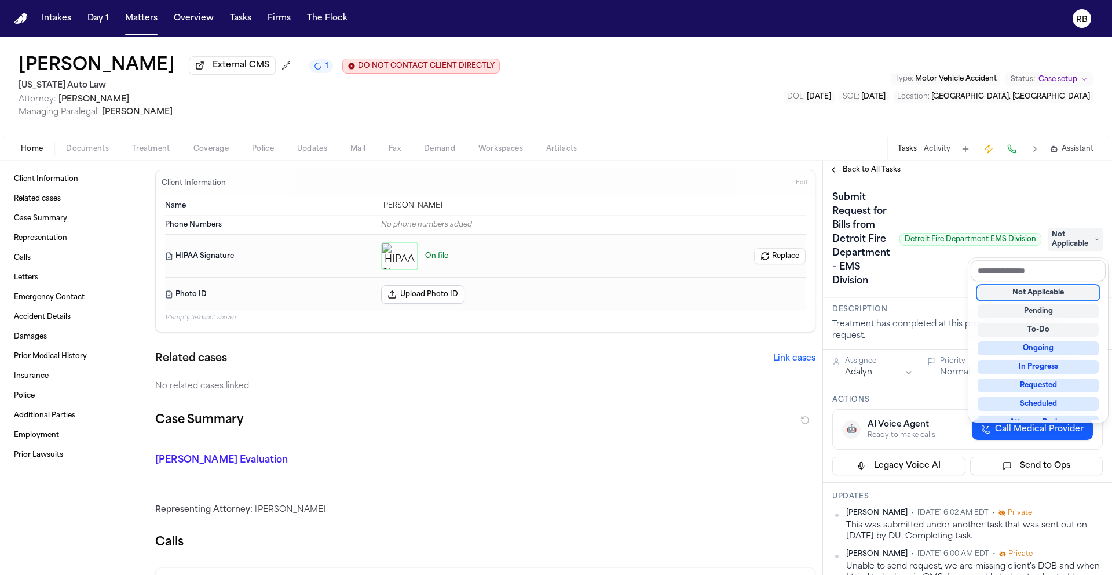
drag, startPoint x: 750, startPoint y: 363, endPoint x: 622, endPoint y: 301, distance: 142.2
click at [749, 363] on div "Client Information Related cases Case Summary Representation Calls Letters Emer…" at bounding box center [556, 367] width 1112 height 414
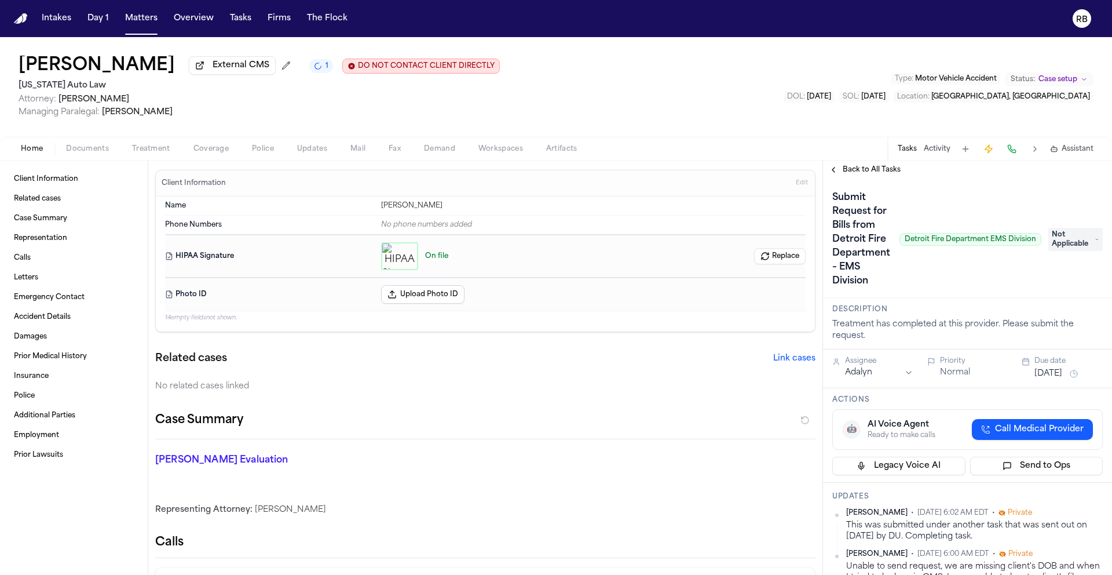
drag, startPoint x: 637, startPoint y: 99, endPoint x: 618, endPoint y: 92, distance: 21.1
click at [637, 98] on div "Kennesha McConnico External CMS 1 DO NOT CONTACT CLIENT DIRECTLY DO NOT CONTACT…" at bounding box center [556, 87] width 1112 height 100
click at [239, 14] on button "Tasks" at bounding box center [240, 18] width 31 height 21
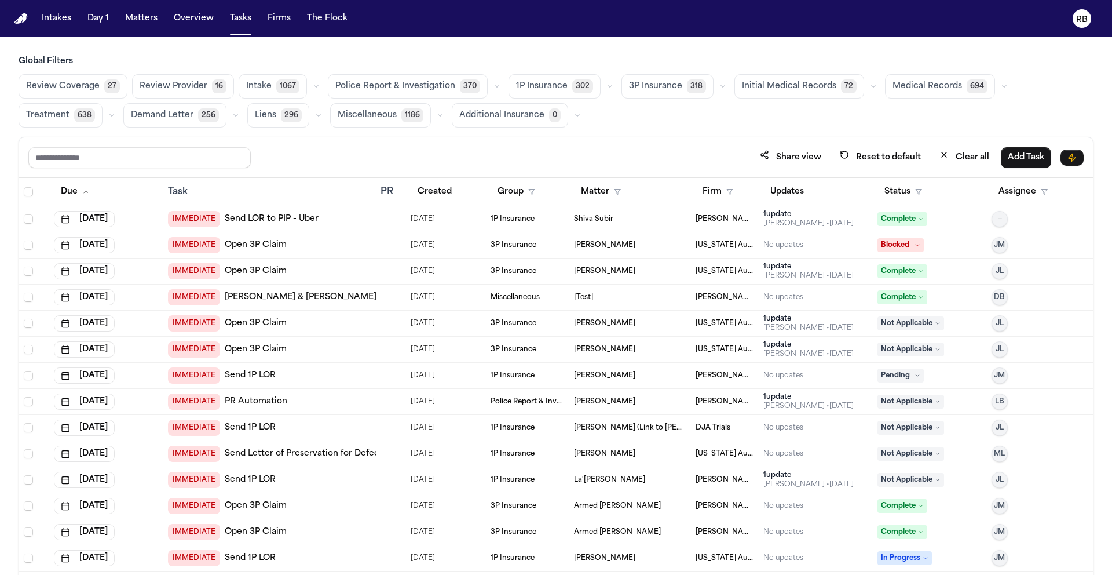
click at [934, 86] on span "Medical Records" at bounding box center [928, 87] width 70 height 12
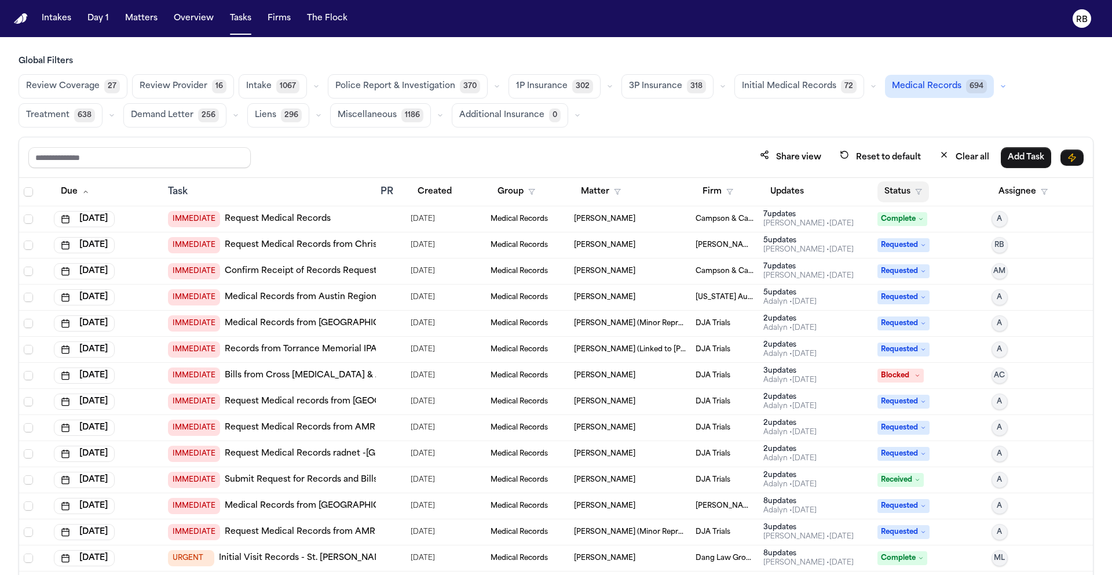
click at [889, 188] on button "Status" at bounding box center [904, 191] width 52 height 21
click at [923, 227] on input "text" at bounding box center [934, 221] width 113 height 21
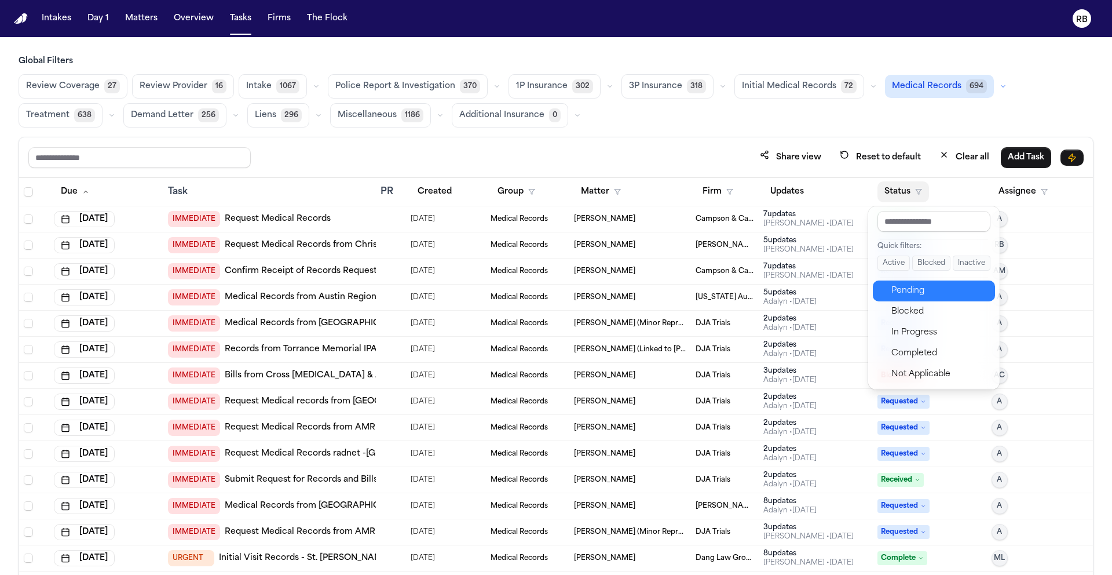
click at [922, 284] on div "Pending" at bounding box center [940, 291] width 97 height 14
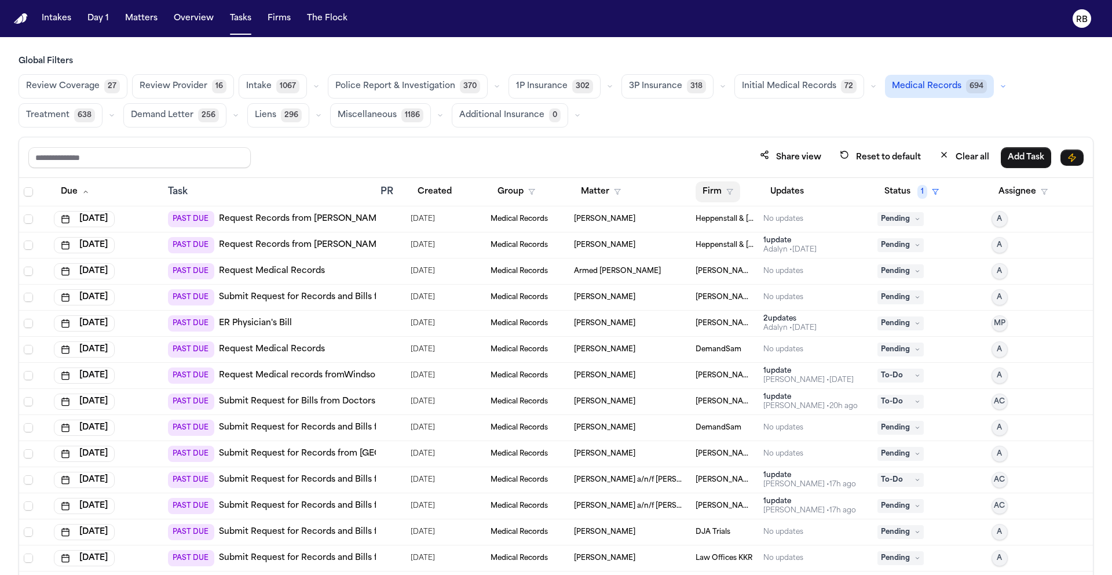
click at [704, 191] on button "Firm" at bounding box center [718, 191] width 45 height 21
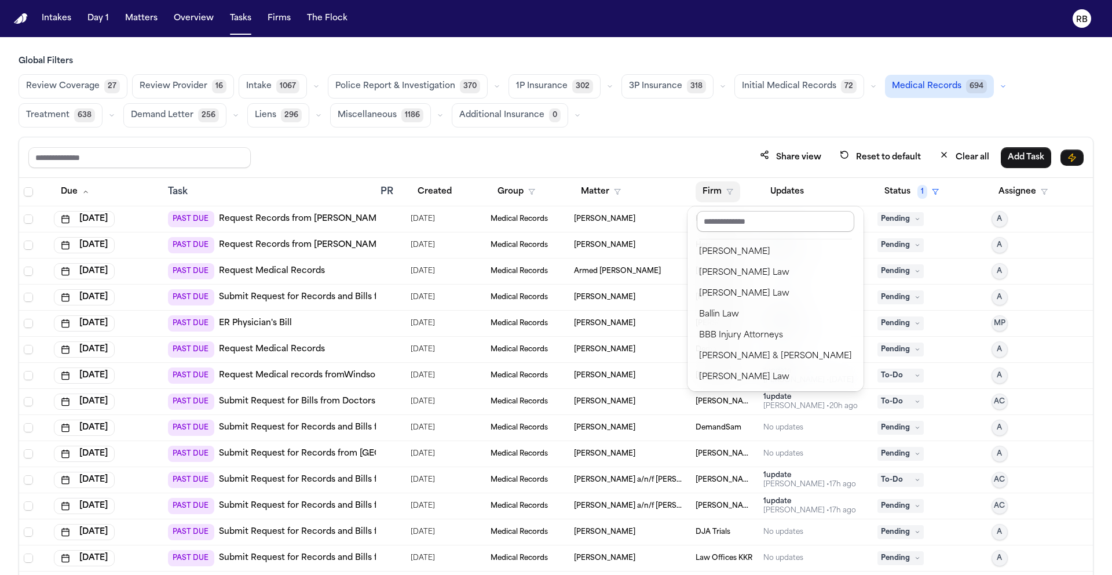
click at [740, 211] on input "text" at bounding box center [776, 221] width 158 height 21
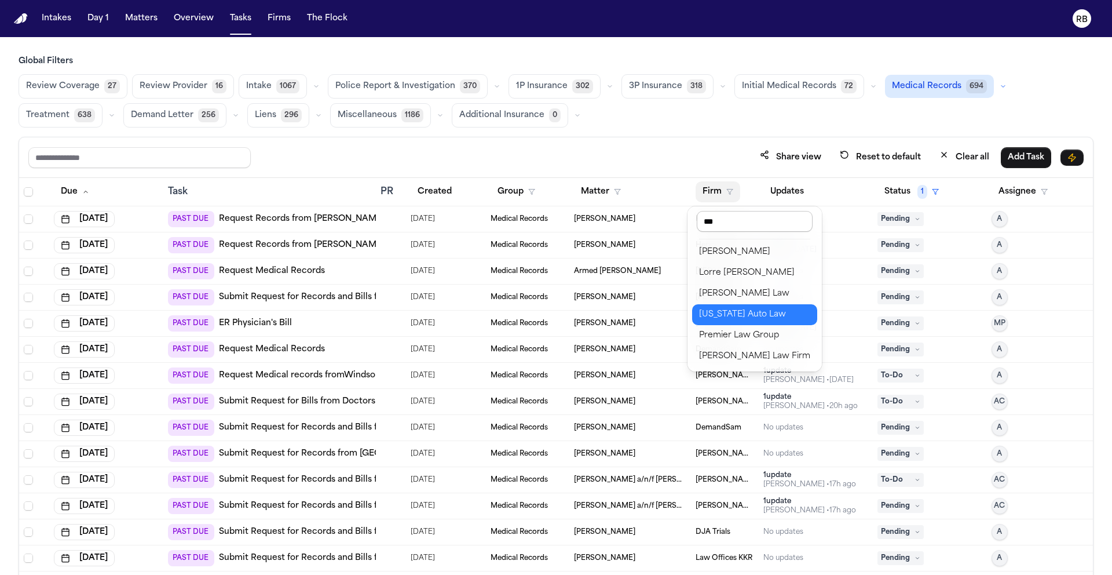
type input "****"
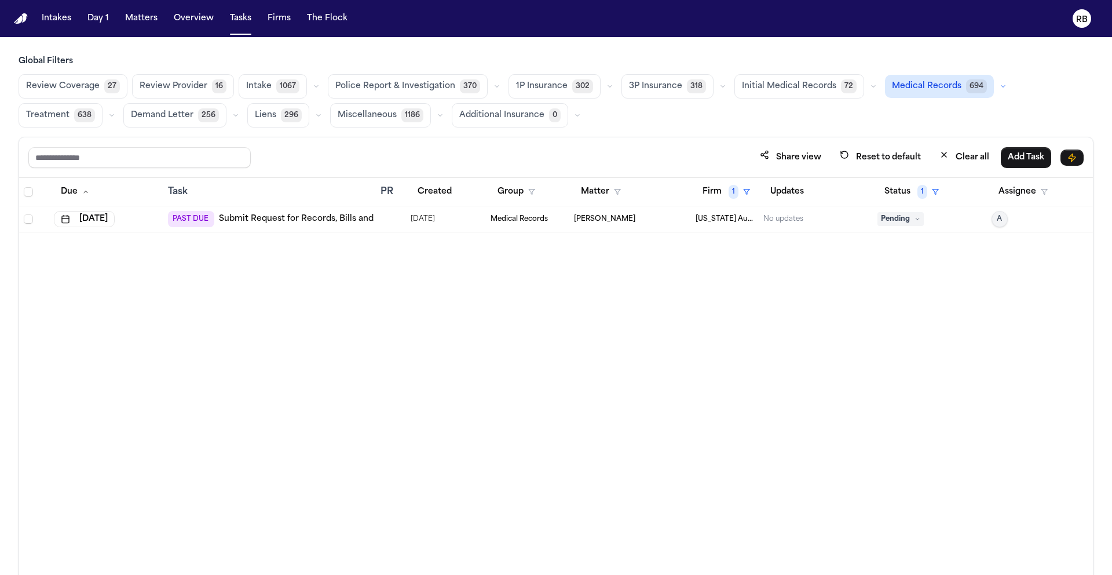
click at [560, 414] on div "Due Task PR Created Group Matter Firm 1 Updates Status 1 Assignee Sep 25, 2025 …" at bounding box center [556, 401] width 1074 height 447
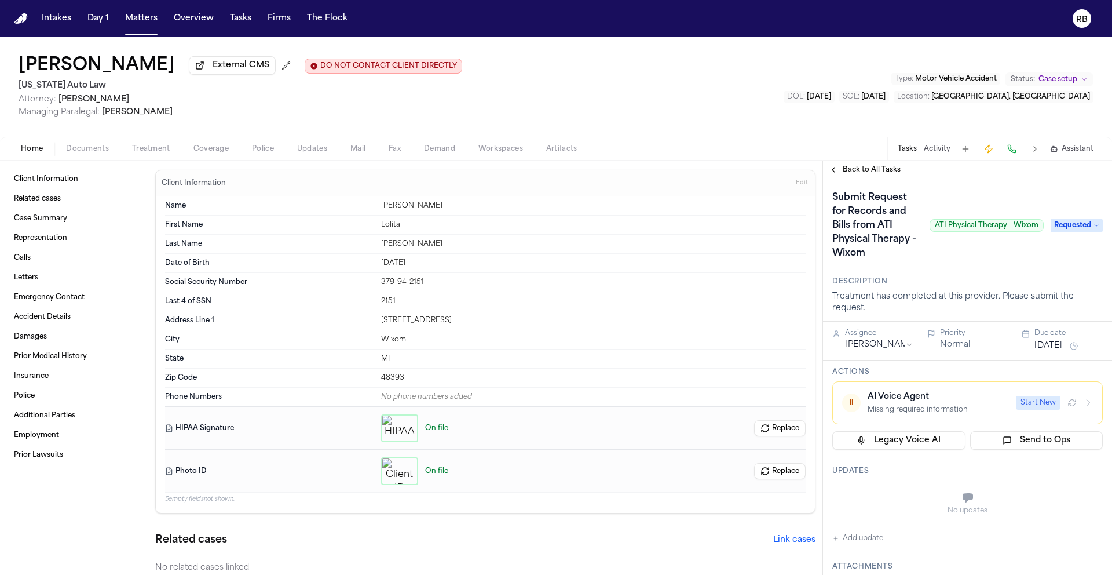
click at [550, 87] on div "[PERSON_NAME] External CMS DO NOT CONTACT CLIENT DIRECTLY DO NOT CONTACT [US_ST…" at bounding box center [556, 87] width 1112 height 100
click at [875, 224] on h1 "Submit Request for Records and Bills from ATI Physical Therapy - Wixom" at bounding box center [876, 225] width 97 height 74
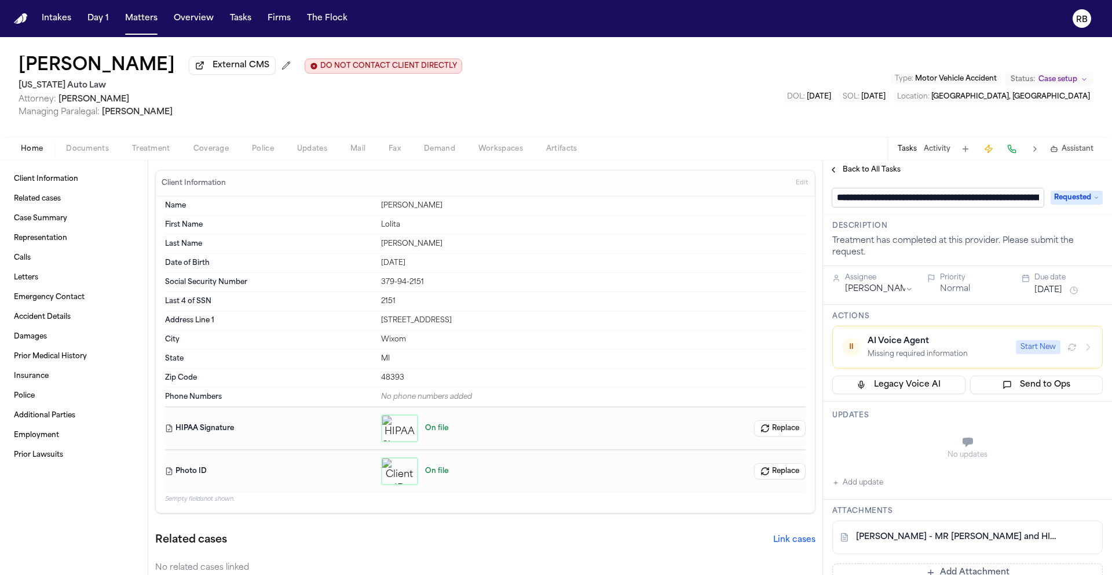
scroll to position [0, 142]
click at [853, 192] on input "**********" at bounding box center [933, 197] width 202 height 19
click at [850, 202] on input "**********" at bounding box center [933, 197] width 202 height 19
type input "**********"
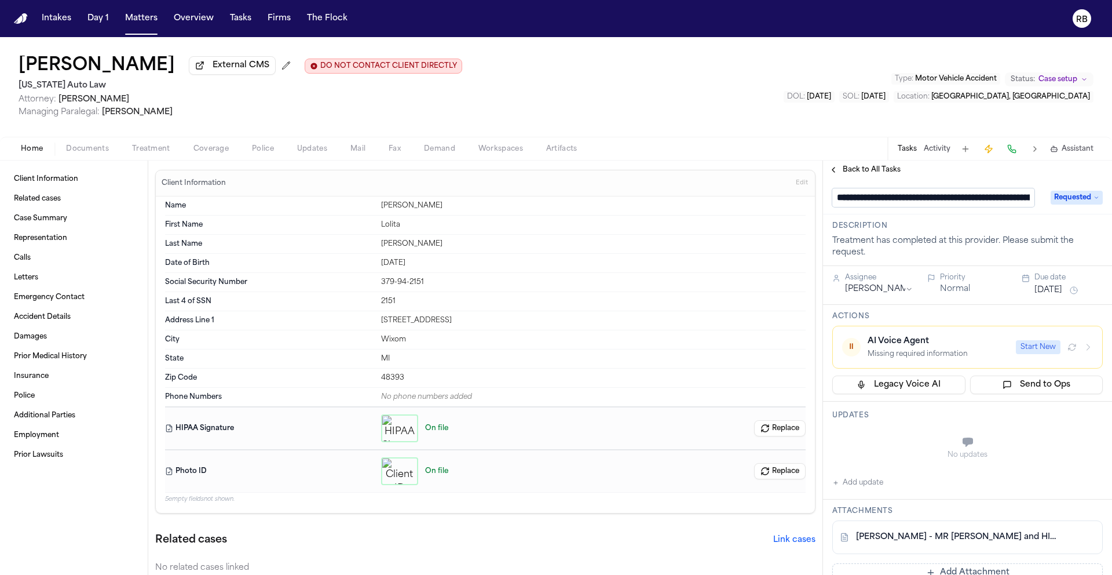
click at [955, 217] on div "**********" at bounding box center [967, 560] width 289 height 762
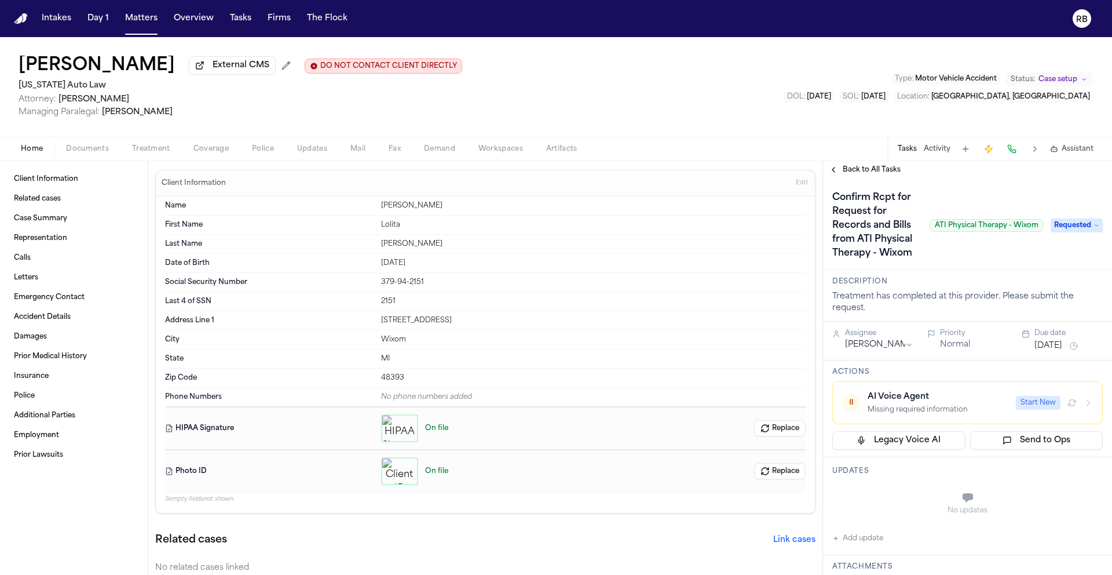
click at [786, 126] on div "[PERSON_NAME] External CMS DO NOT CONTACT CLIENT DIRECTLY DO NOT CONTACT [US_ST…" at bounding box center [556, 87] width 1112 height 100
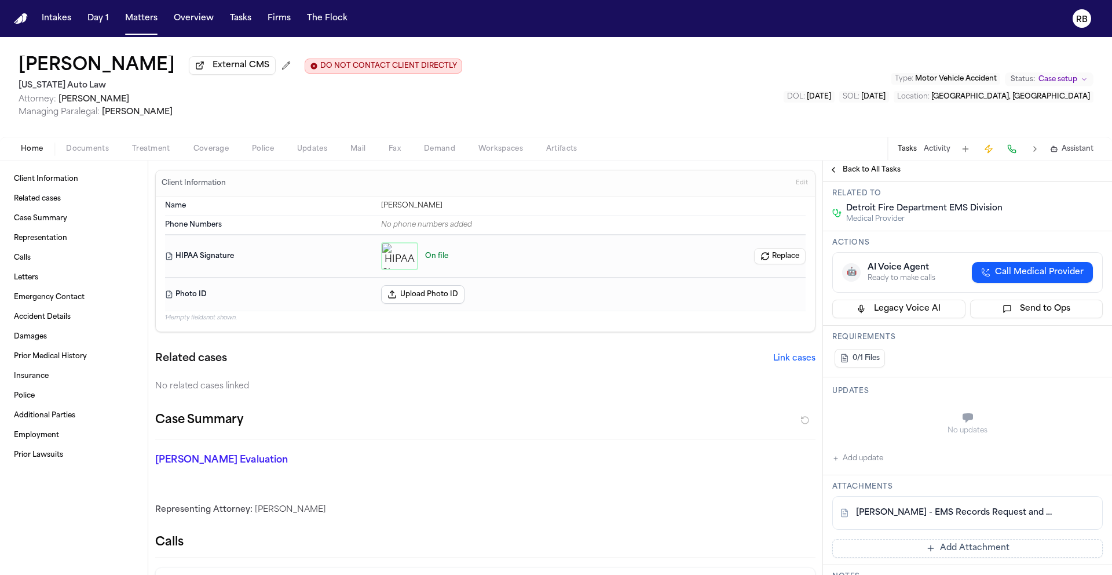
scroll to position [164, 0]
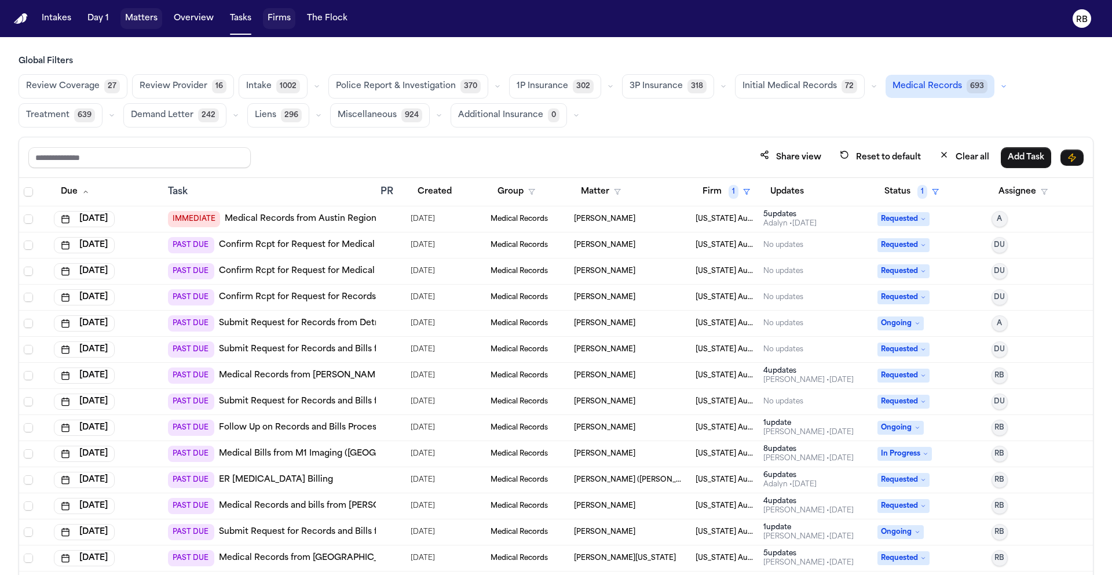
click at [140, 21] on button "Matters" at bounding box center [141, 18] width 42 height 21
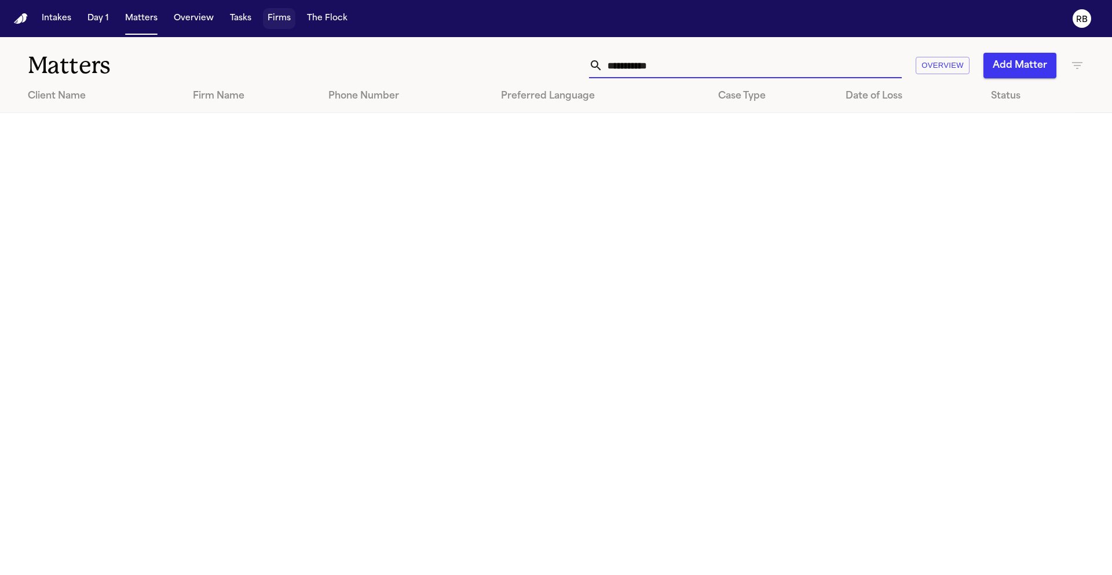
click at [684, 69] on input "**********" at bounding box center [752, 65] width 299 height 25
drag, startPoint x: 689, startPoint y: 69, endPoint x: 490, endPoint y: 59, distance: 198.9
click at [490, 59] on div "**********" at bounding box center [709, 65] width 749 height 25
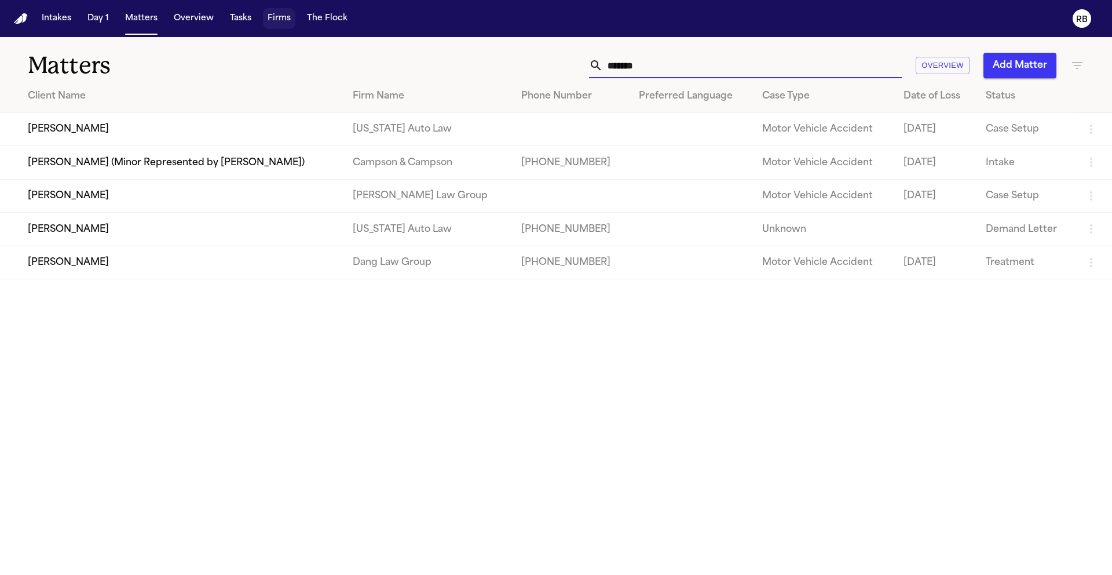
type input "*******"
click at [98, 132] on td "[PERSON_NAME]" at bounding box center [172, 129] width 344 height 33
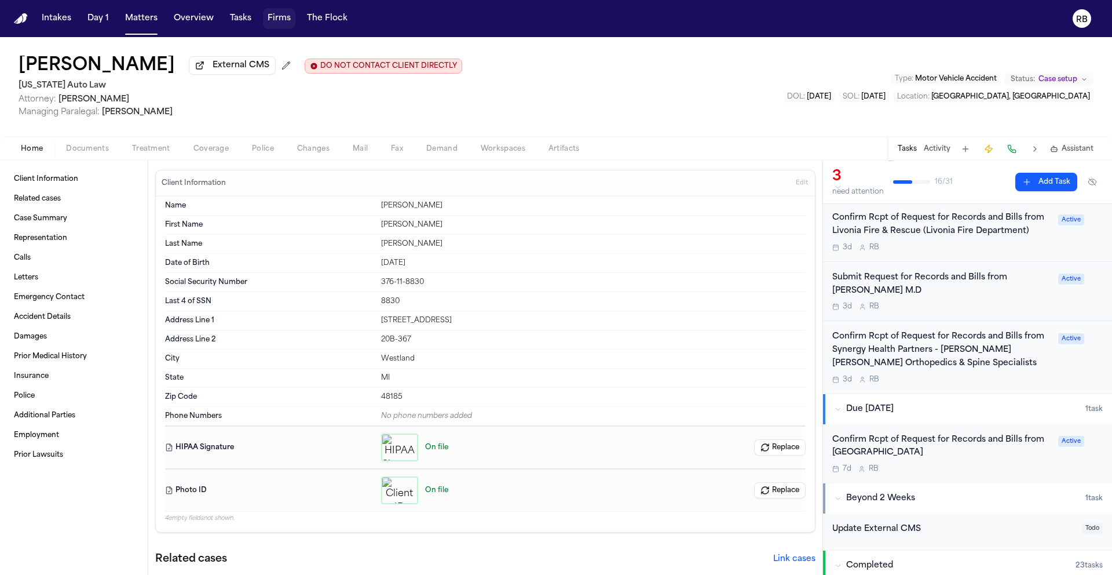
scroll to position [203, 0]
click at [958, 460] on div "Confirm Rcpt of Request for Records and Bills from [GEOGRAPHIC_DATA] 7d R B" at bounding box center [941, 451] width 219 height 41
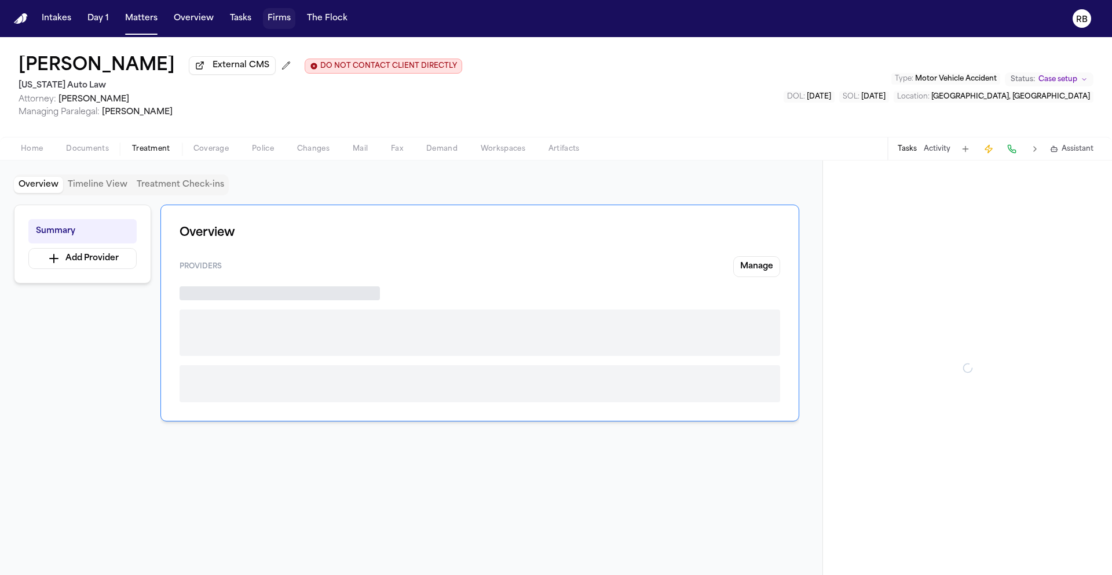
click at [160, 151] on span "Treatment" at bounding box center [151, 148] width 38 height 9
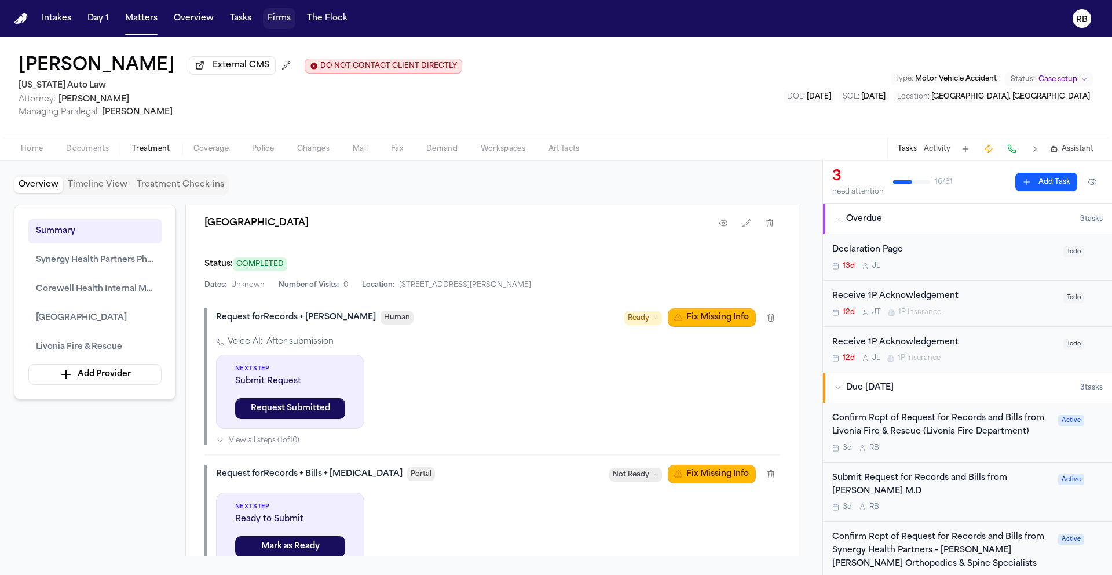
scroll to position [1652, 0]
click at [729, 226] on button "button" at bounding box center [723, 222] width 21 height 21
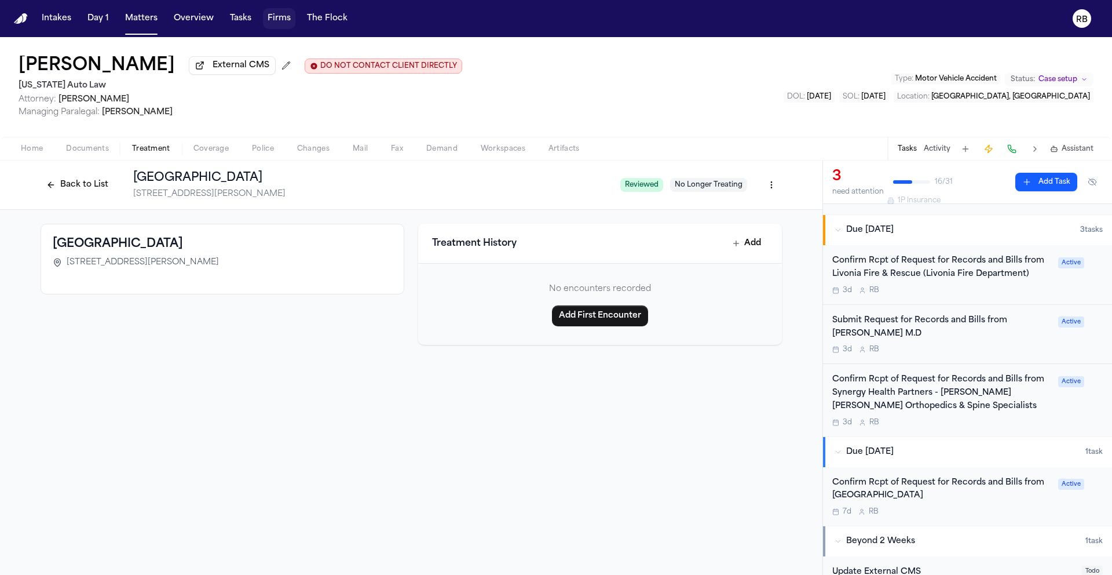
scroll to position [158, 0]
click at [1000, 505] on div "Confirm Rcpt of Request for Records and Bills from [GEOGRAPHIC_DATA] 7d R B" at bounding box center [941, 496] width 219 height 41
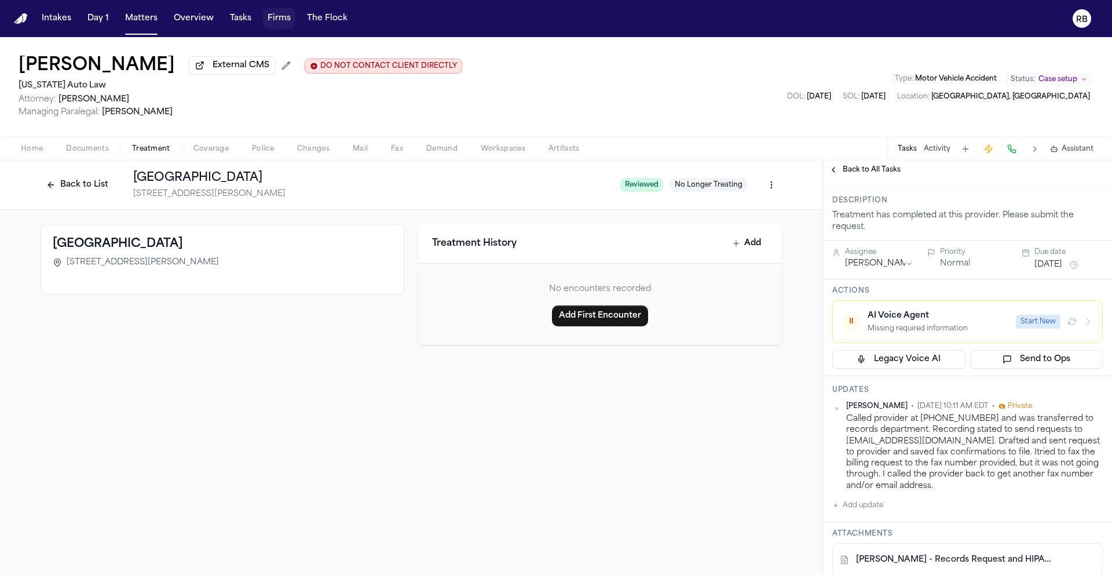
scroll to position [70, 0]
click at [867, 503] on button "Add update" at bounding box center [857, 502] width 51 height 14
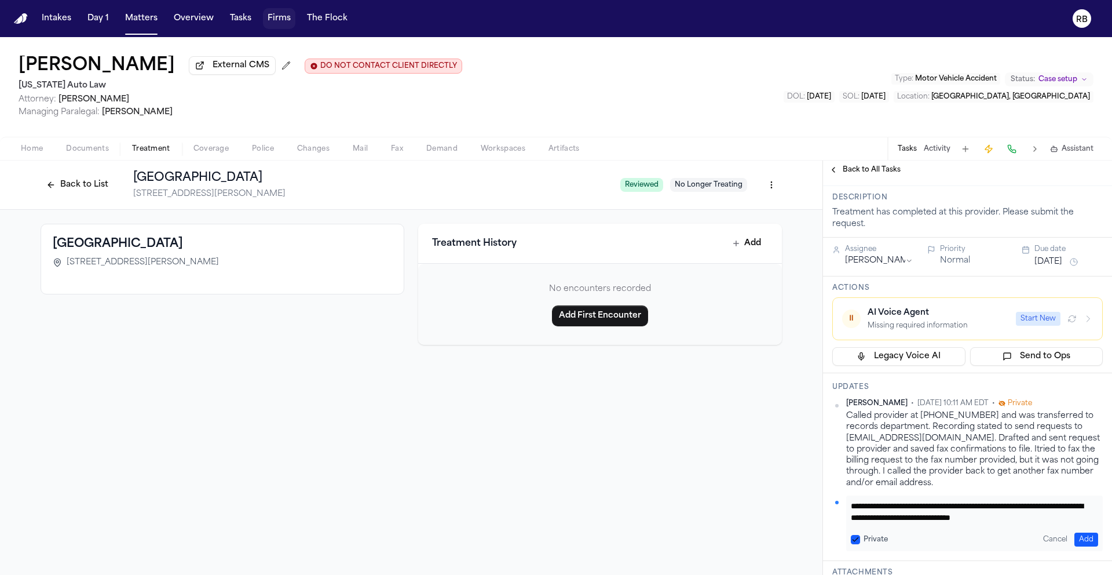
scroll to position [12, 0]
type textarea "**********"
click at [1076, 542] on button "Add" at bounding box center [1087, 539] width 24 height 14
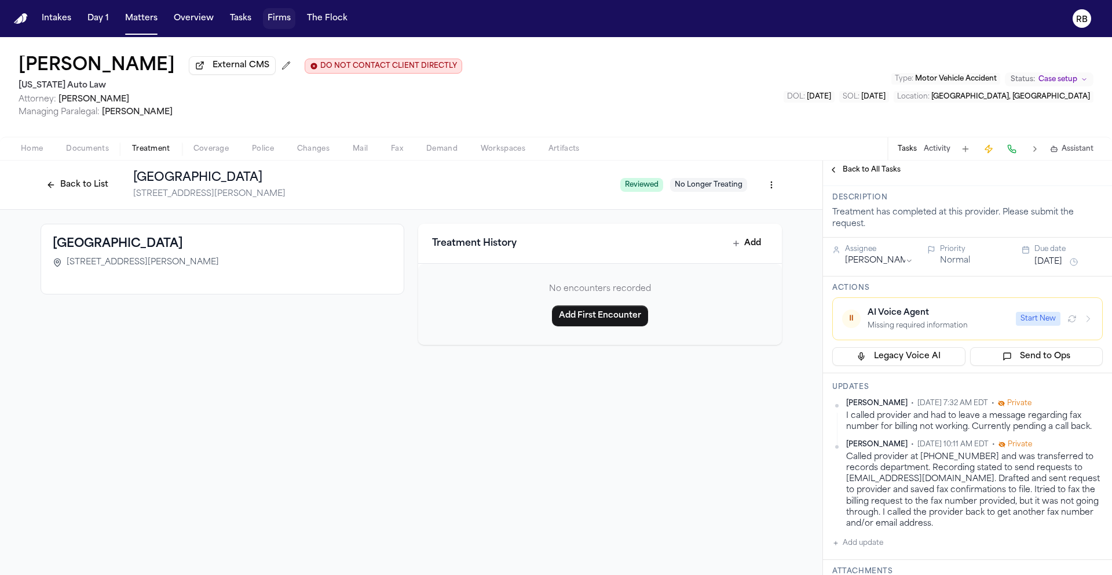
click at [1051, 260] on button "[DATE]" at bounding box center [1049, 262] width 28 height 12
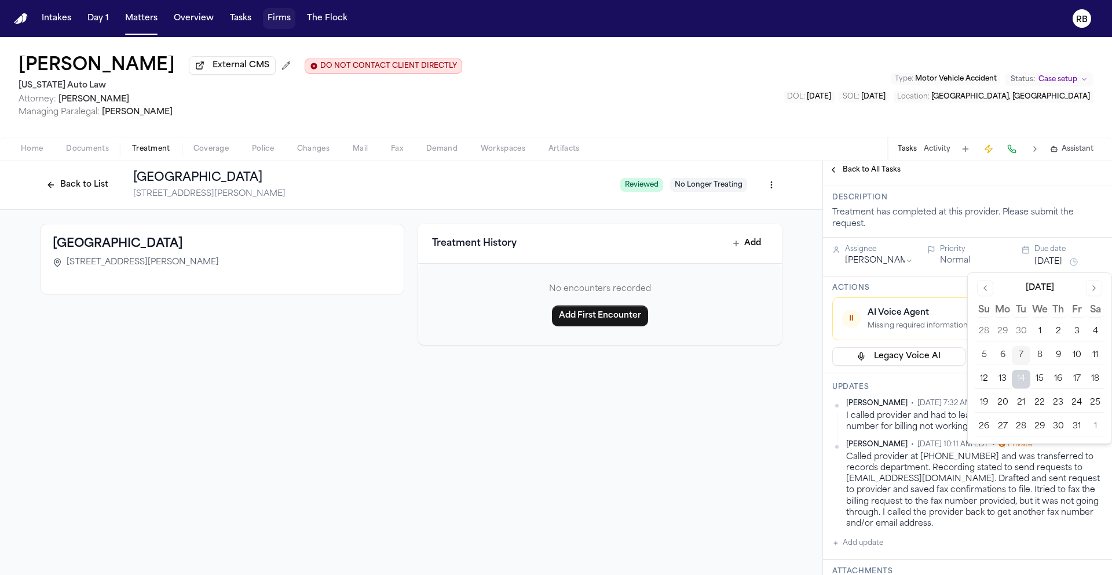
click at [1025, 375] on button "14" at bounding box center [1021, 379] width 19 height 19
click at [973, 238] on div "Description Treatment has completed at this provider. Please submit the request." at bounding box center [967, 212] width 289 height 52
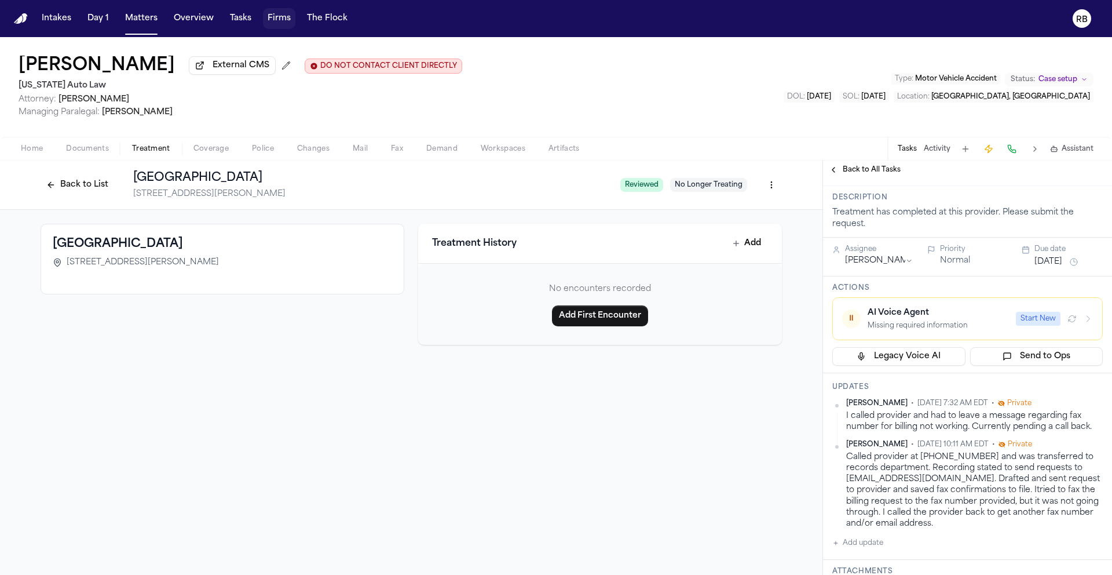
click at [728, 94] on div "[PERSON_NAME] External CMS DO NOT CONTACT CLIENT DIRECTLY DO NOT CONTACT [US_ST…" at bounding box center [556, 87] width 1112 height 100
drag, startPoint x: 574, startPoint y: 80, endPoint x: 539, endPoint y: 72, distance: 35.1
click at [572, 79] on div "[PERSON_NAME] External CMS DO NOT CONTACT CLIENT DIRECTLY DO NOT CONTACT [US_ST…" at bounding box center [556, 87] width 1112 height 100
click at [231, 17] on button "Tasks" at bounding box center [240, 18] width 31 height 21
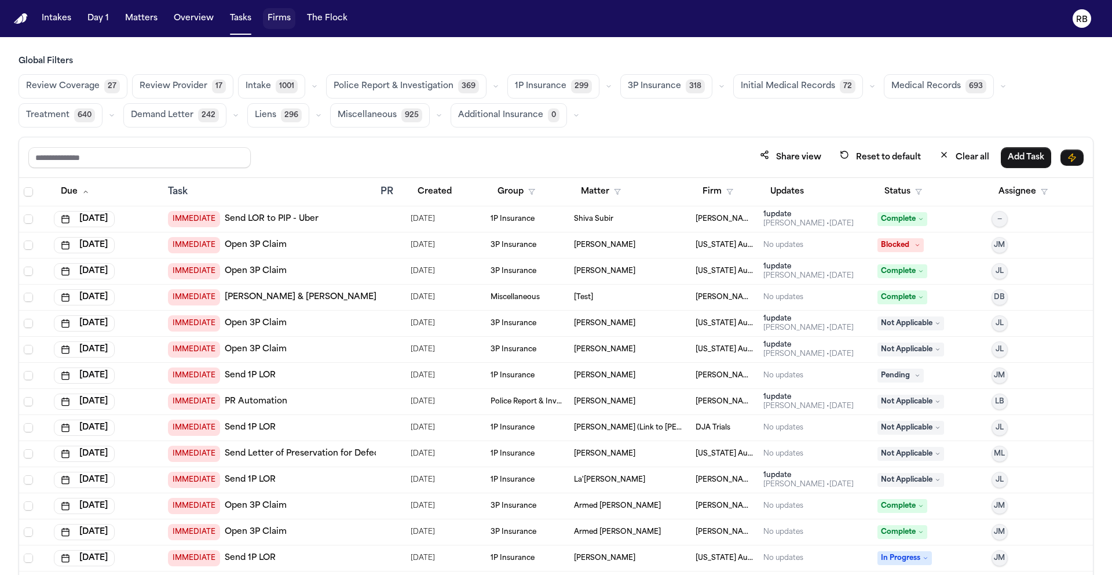
click at [904, 82] on span "Medical Records" at bounding box center [927, 87] width 70 height 12
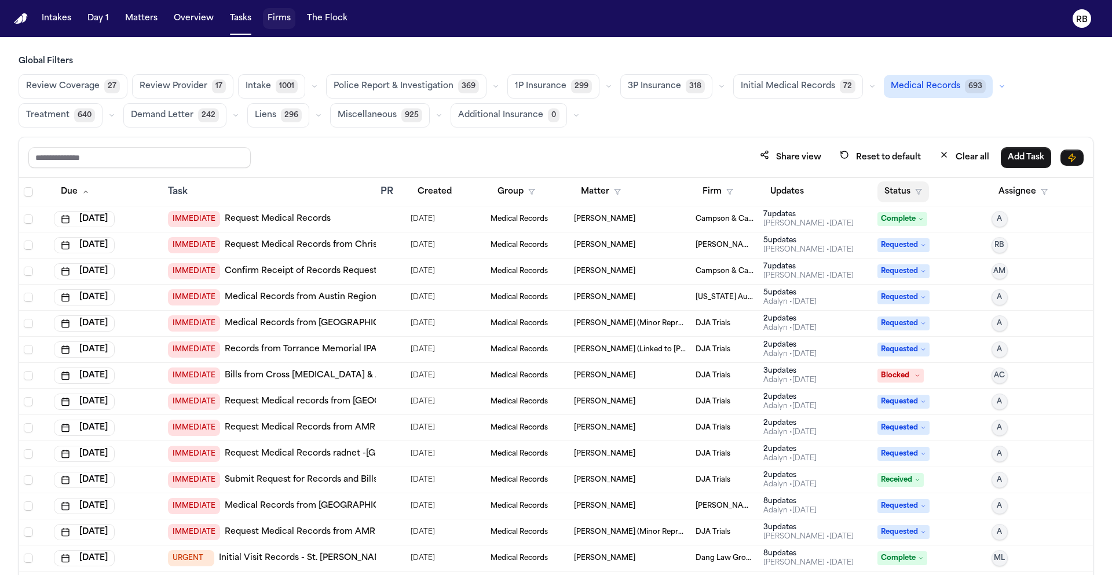
click at [899, 194] on button "Status" at bounding box center [904, 191] width 52 height 21
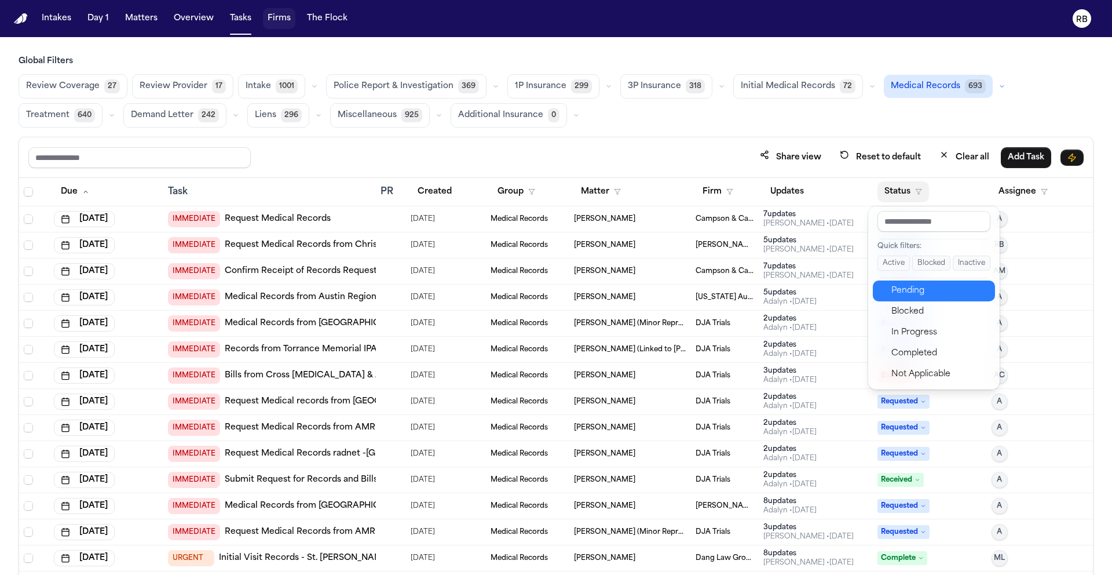
click at [921, 291] on div "Pending" at bounding box center [940, 291] width 97 height 14
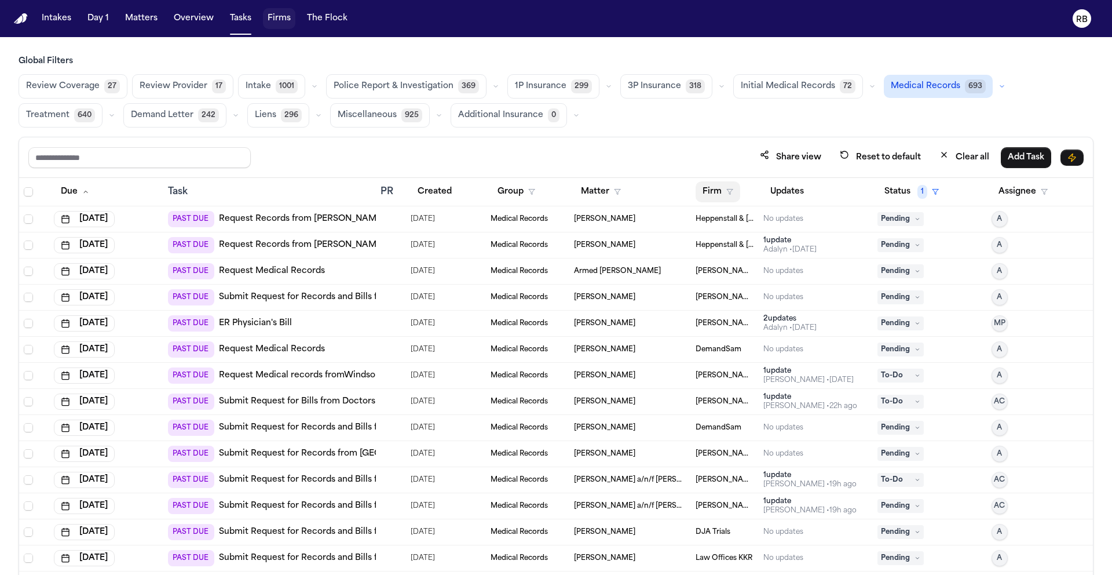
click at [700, 189] on button "Firm" at bounding box center [718, 191] width 45 height 21
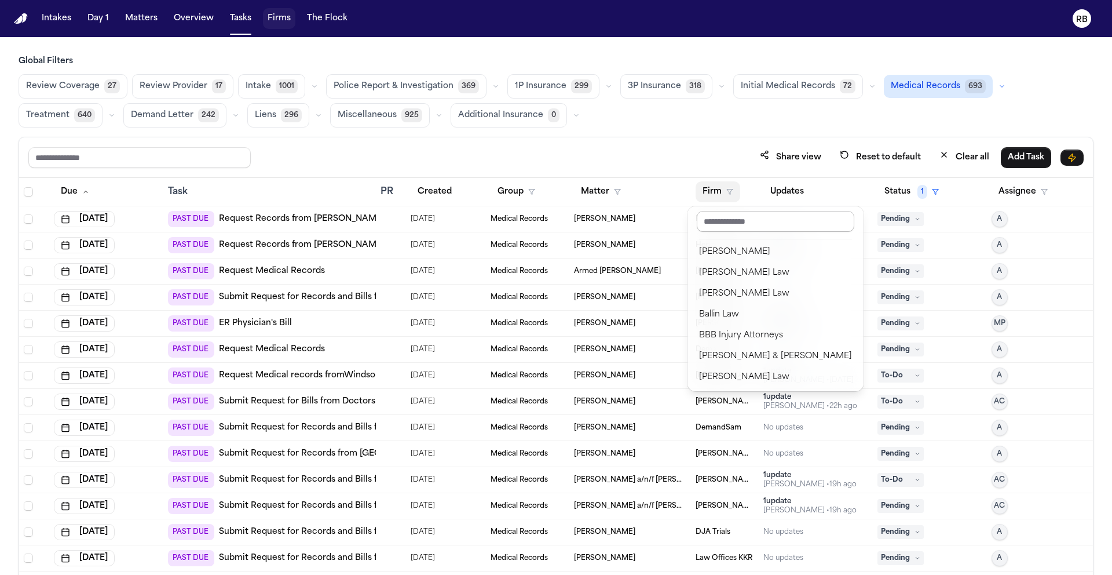
click at [737, 223] on input "text" at bounding box center [776, 221] width 158 height 21
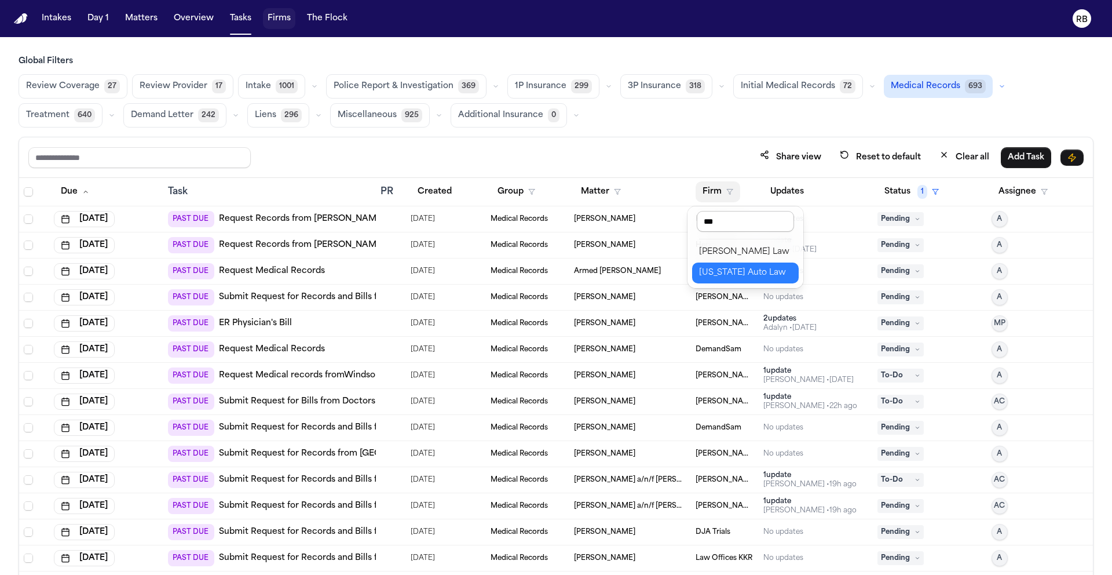
type input "****"
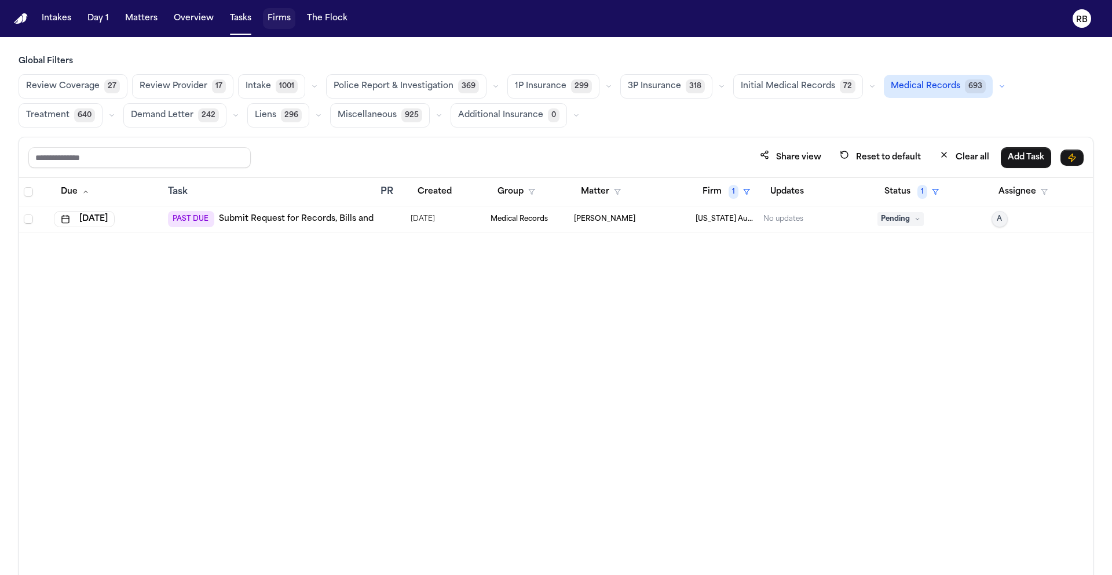
click at [513, 322] on div "Due Task PR Created Group Matter Firm 1 Updates Status 1 Assignee [DATE] PAST D…" at bounding box center [556, 401] width 1074 height 447
click at [390, 218] on div at bounding box center [391, 218] width 21 height 9
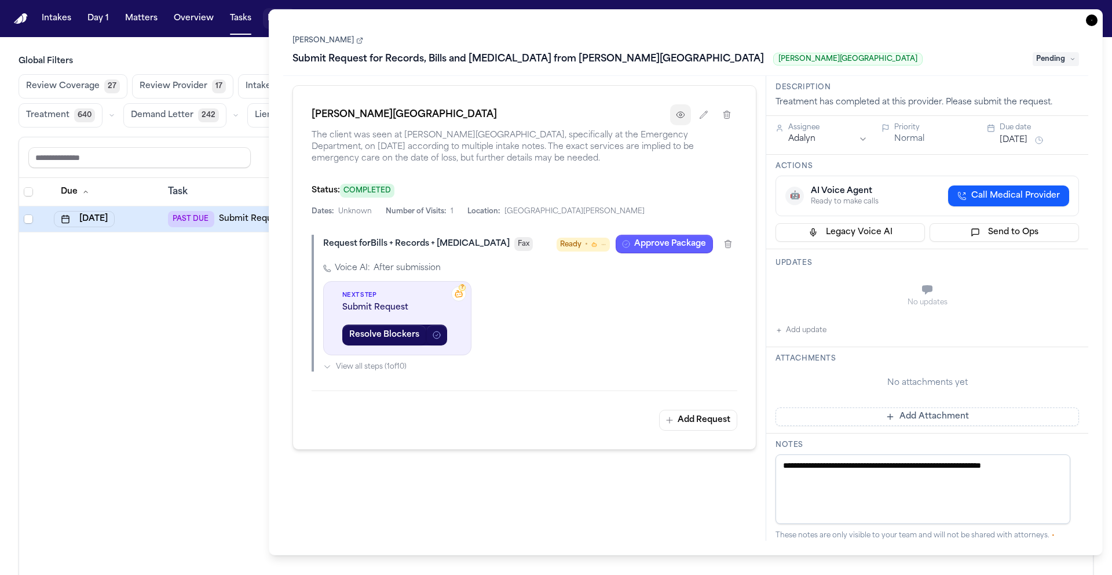
click at [680, 119] on icon "button" at bounding box center [680, 114] width 9 height 9
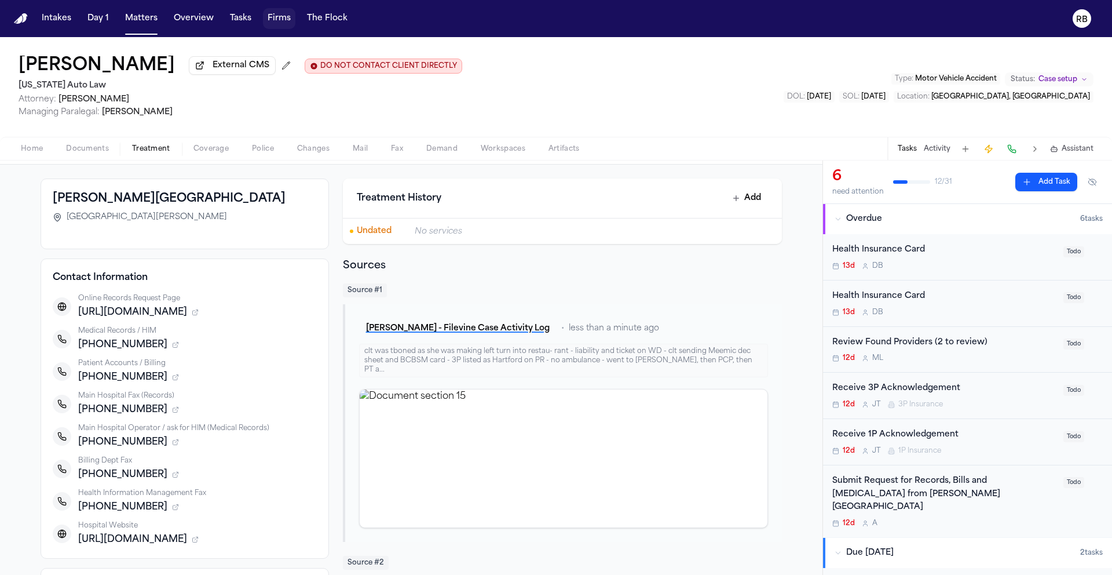
click at [999, 518] on div "12d A" at bounding box center [944, 522] width 224 height 9
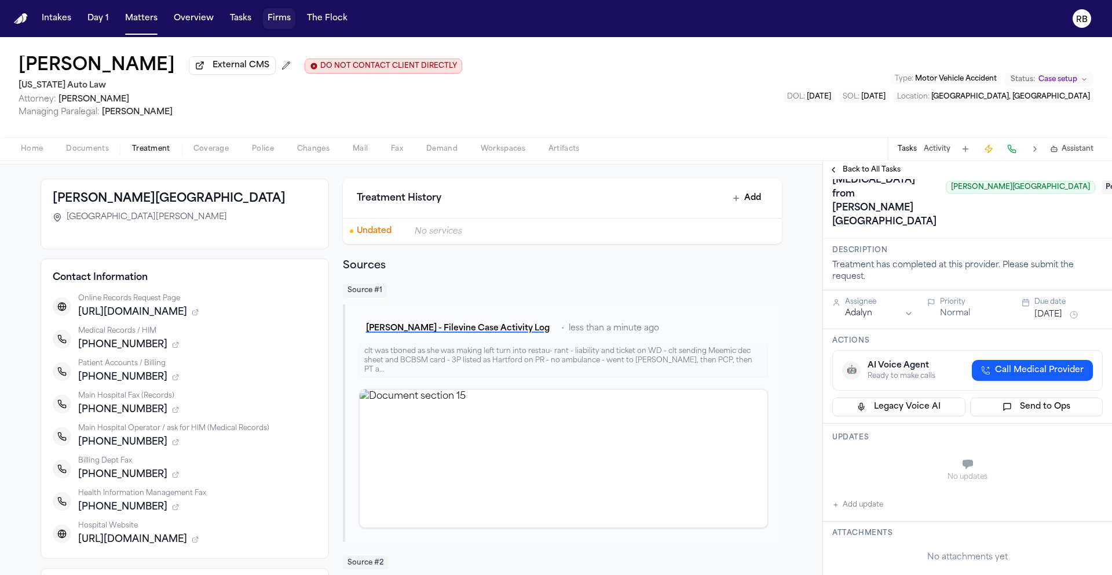
scroll to position [43, 0]
click at [881, 500] on button "Add update" at bounding box center [857, 507] width 51 height 14
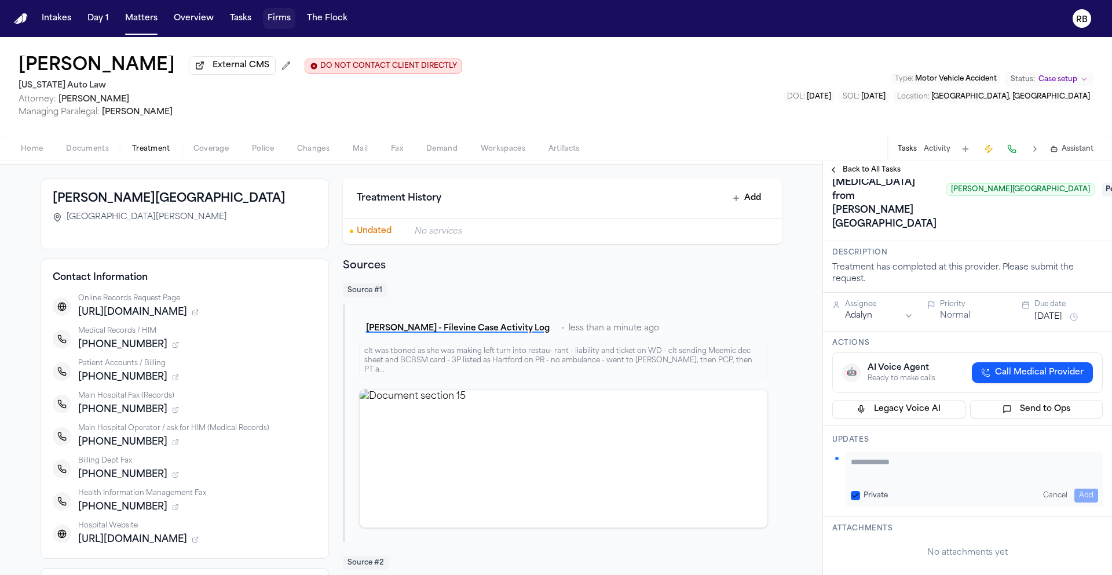
click at [901, 456] on textarea "Add your update" at bounding box center [974, 467] width 247 height 23
paste textarea "**********"
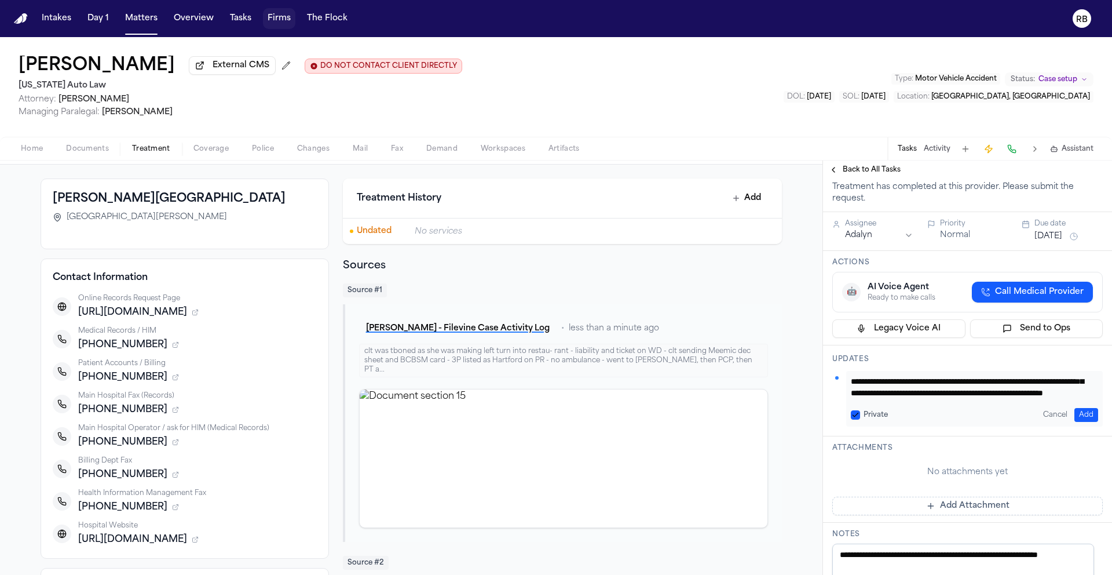
scroll to position [0, 0]
drag, startPoint x: 856, startPoint y: 357, endPoint x: 890, endPoint y: 355, distance: 34.2
click at [856, 375] on textarea "**********" at bounding box center [970, 386] width 239 height 23
type textarea "**********"
click at [1086, 408] on button "Add" at bounding box center [1087, 415] width 24 height 14
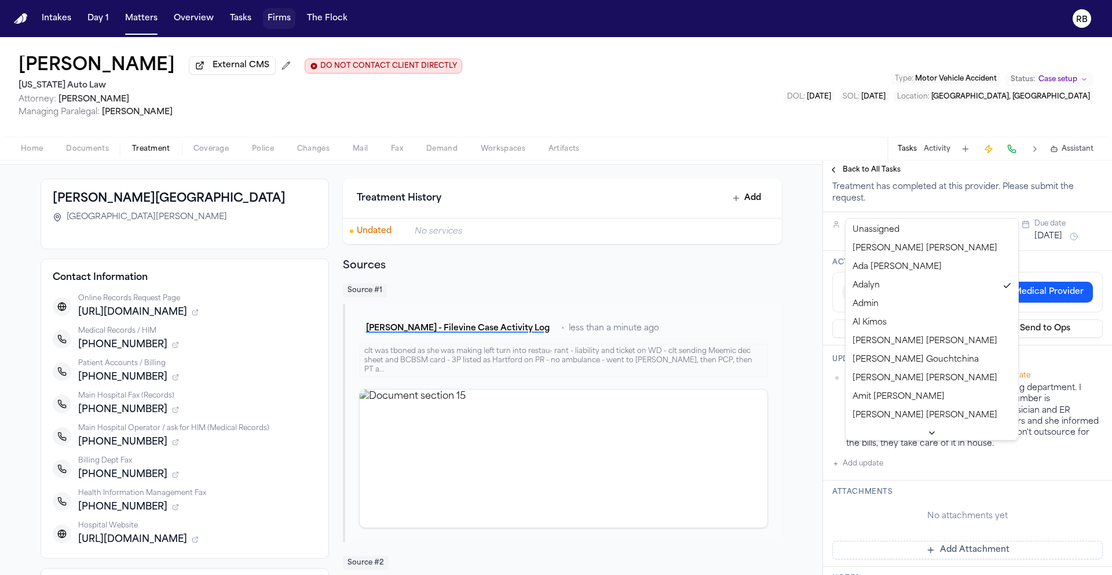
click at [904, 207] on html "Intakes Day 1 Matters Overview Tasks Firms The Flock RB Naomi Gray External CMS…" at bounding box center [556, 287] width 1112 height 575
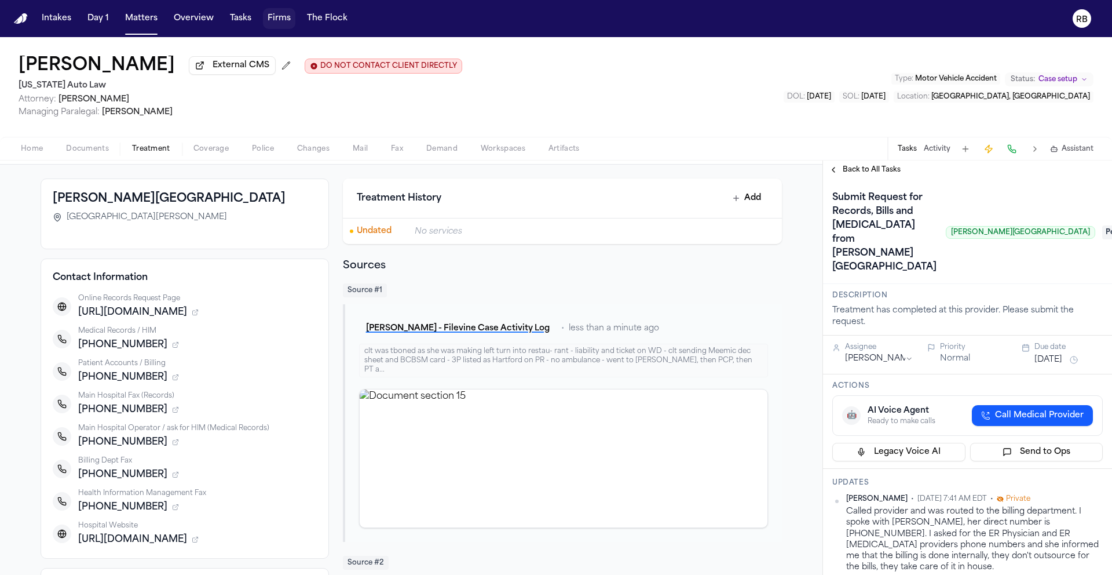
click at [1102, 225] on span "Pending" at bounding box center [1125, 232] width 46 height 14
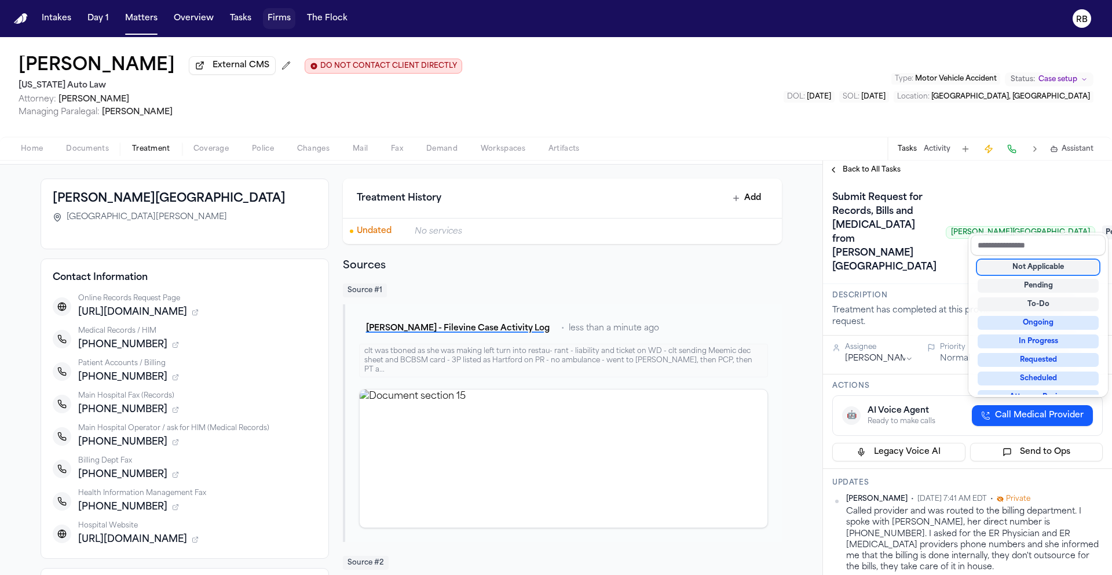
click at [1053, 265] on div "Not Applicable" at bounding box center [1038, 267] width 121 height 14
click at [927, 250] on div "Submit Request for Records, Bills and Radiology from Hurley Medical Center Hurl…" at bounding box center [967, 232] width 271 height 88
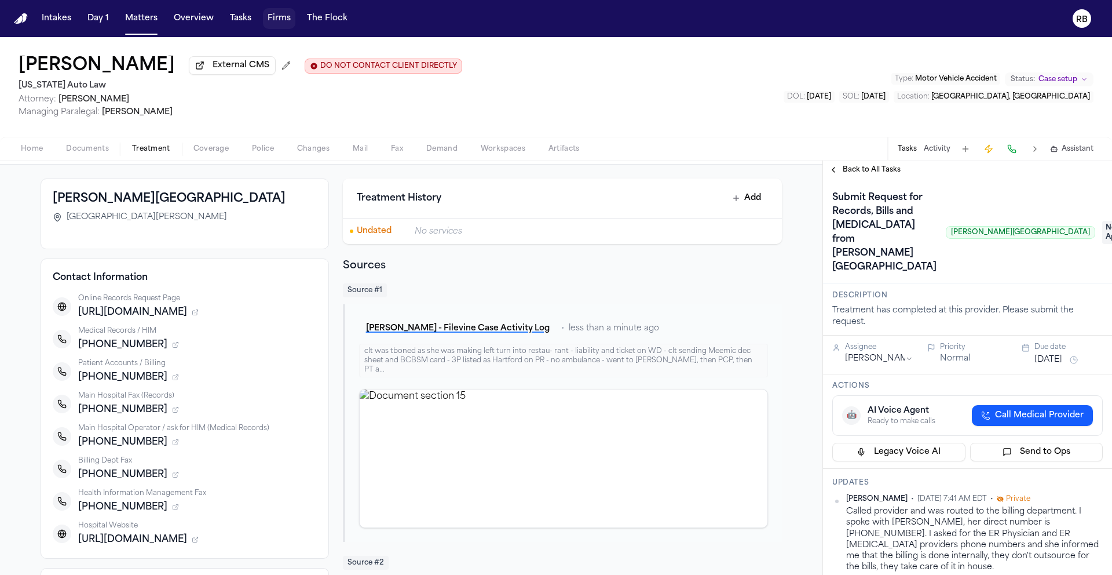
click at [539, 93] on div "Naomi Gray External CMS DO NOT CONTACT CLIENT DIRECTLY DO NOT CONTACT Michigan …" at bounding box center [556, 87] width 1112 height 100
click at [236, 16] on button "Tasks" at bounding box center [240, 18] width 31 height 21
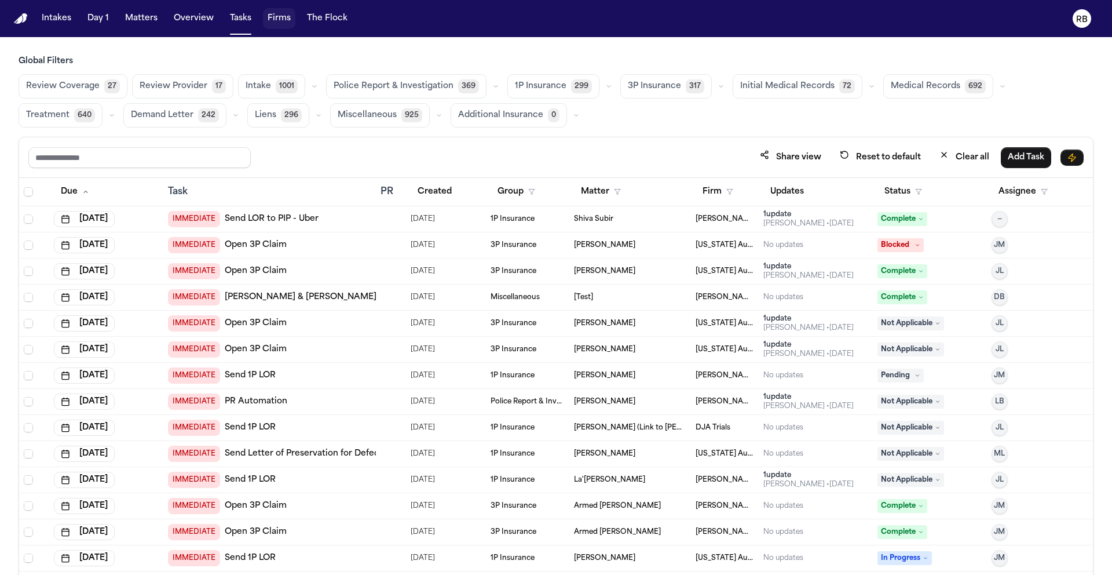
click at [921, 87] on span "Medical Records" at bounding box center [926, 87] width 70 height 12
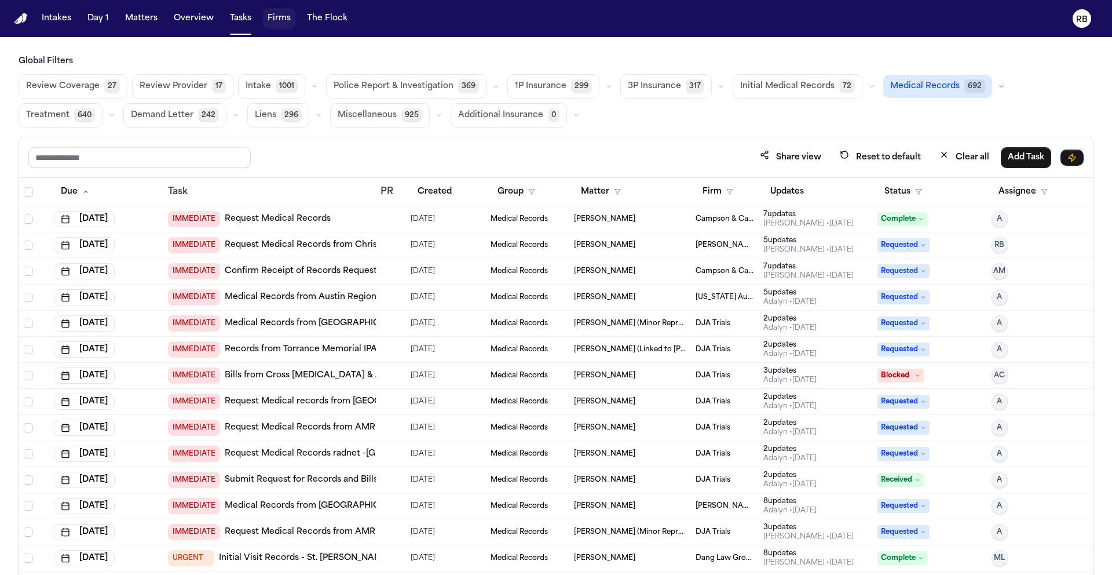
click at [750, 126] on div "Review Coverage 27 Review Provider 17 Intake 1001 Police Report & Investigation…" at bounding box center [556, 100] width 1075 height 53
click at [894, 193] on button "Status" at bounding box center [904, 191] width 52 height 21
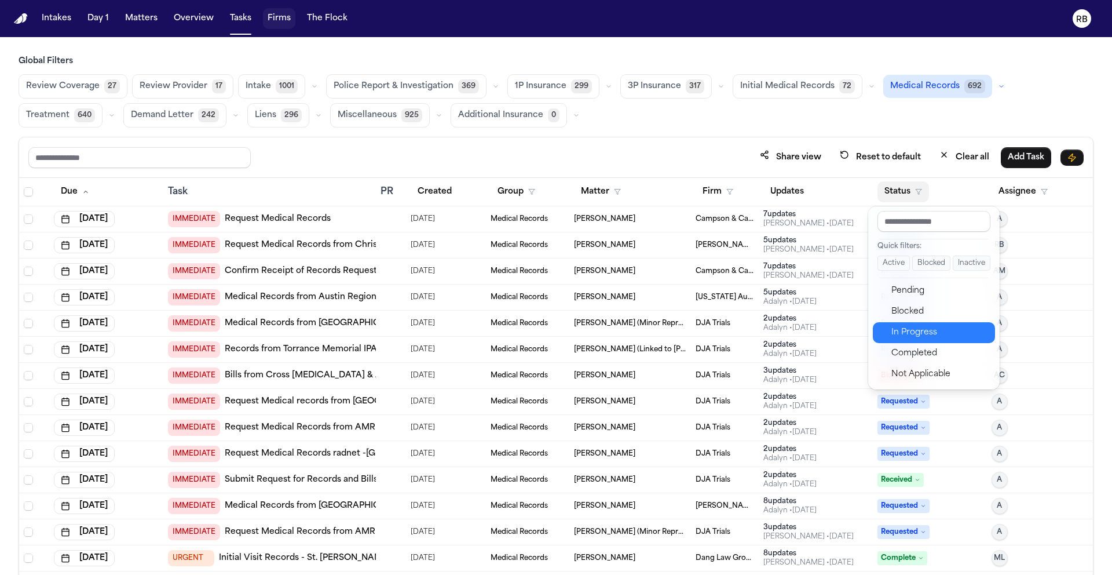
click at [932, 341] on button "In Progress" at bounding box center [934, 332] width 122 height 21
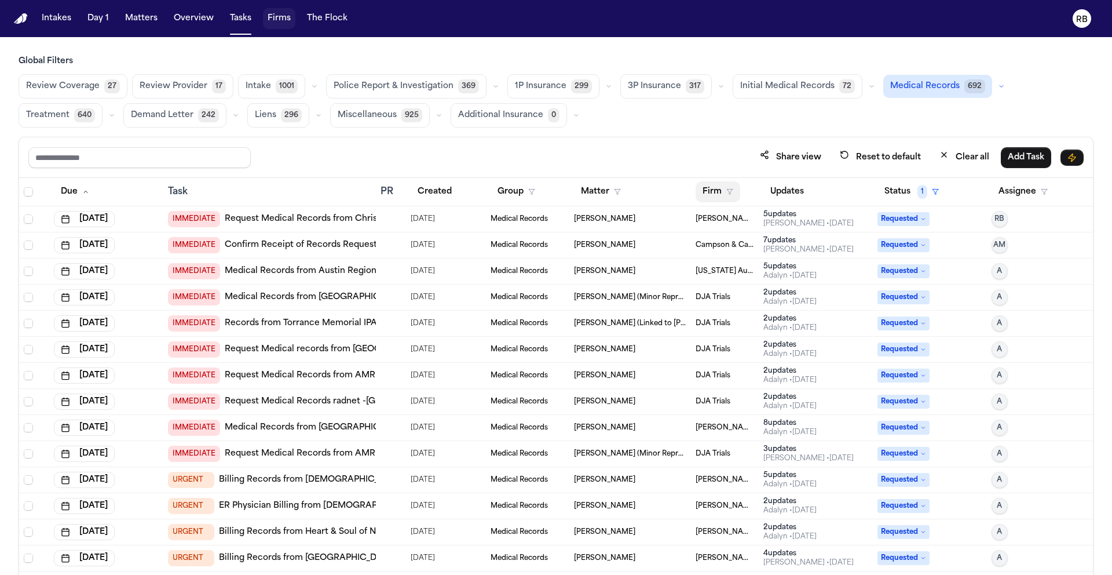
click at [715, 188] on button "Firm" at bounding box center [718, 191] width 45 height 21
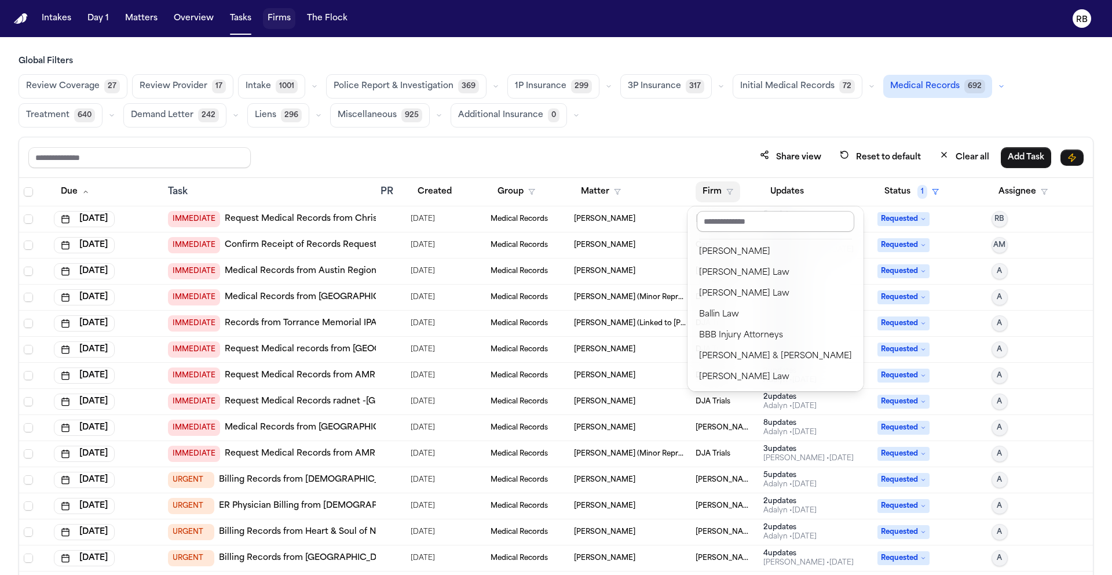
click at [736, 225] on input "text" at bounding box center [776, 221] width 158 height 21
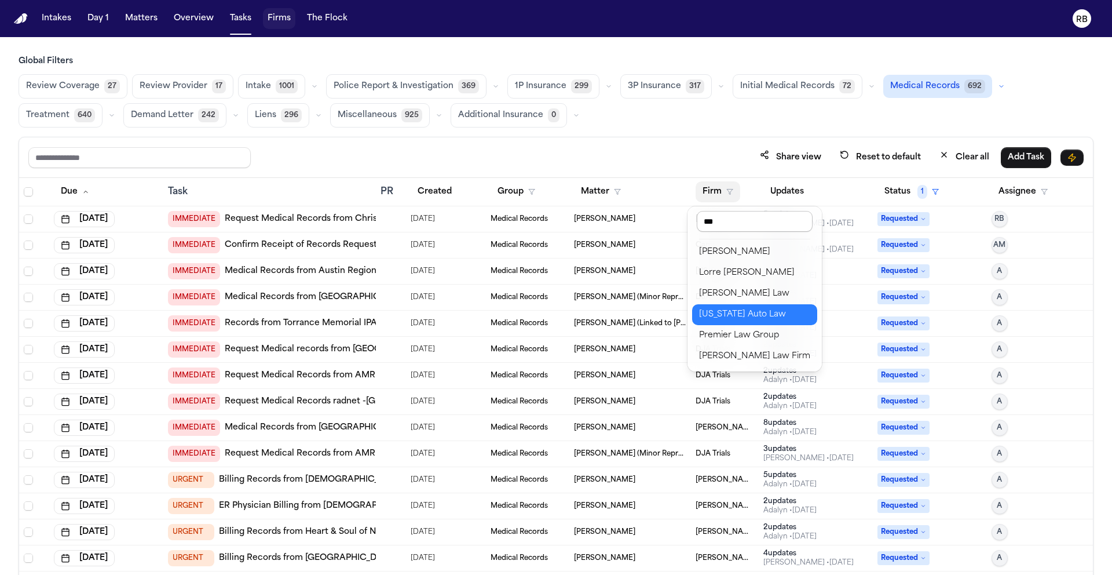
type input "****"
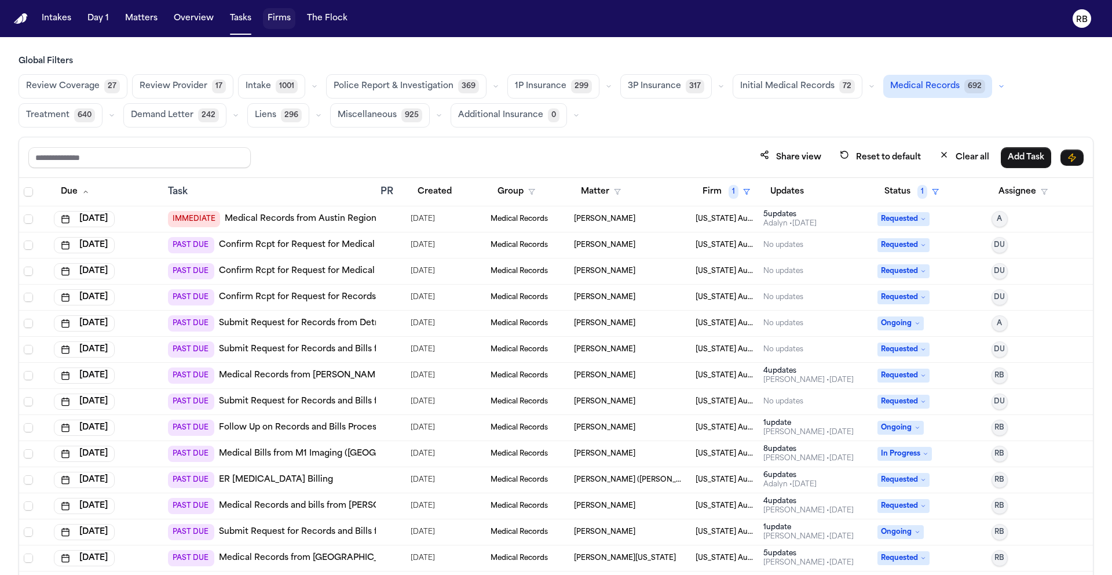
click at [674, 152] on div "Share view Reset to default Clear all Add Task" at bounding box center [556, 157] width 1056 height 21
click at [721, 132] on div "Global Filters Review Coverage 27 Review Provider 17 Intake 1001 Police Report …" at bounding box center [556, 341] width 1075 height 570
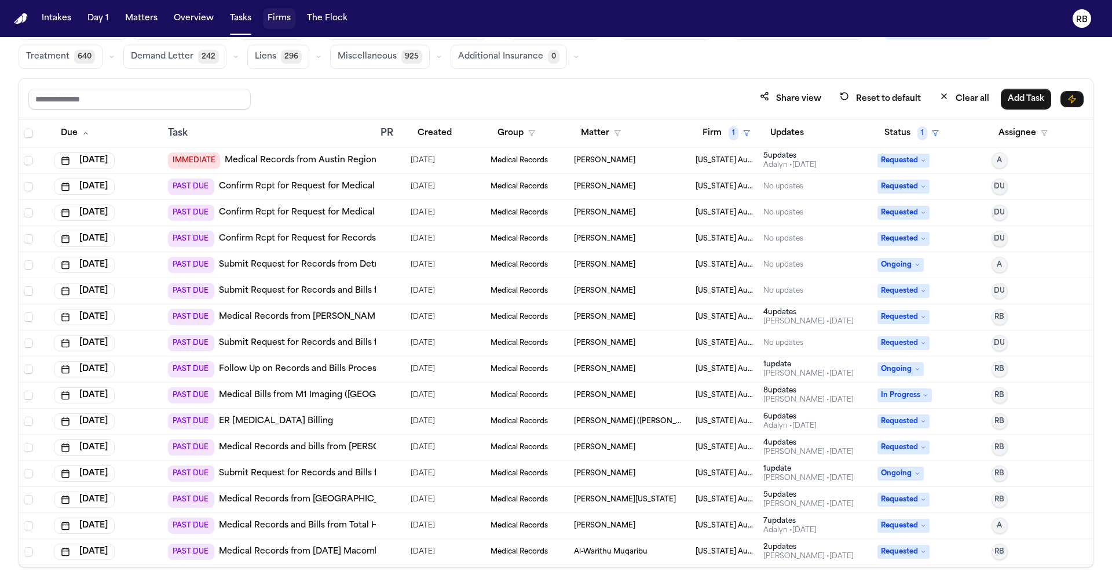
click at [809, 55] on div "Review Coverage 27 Review Provider 17 Intake 1001 Police Report & Investigation…" at bounding box center [556, 42] width 1075 height 53
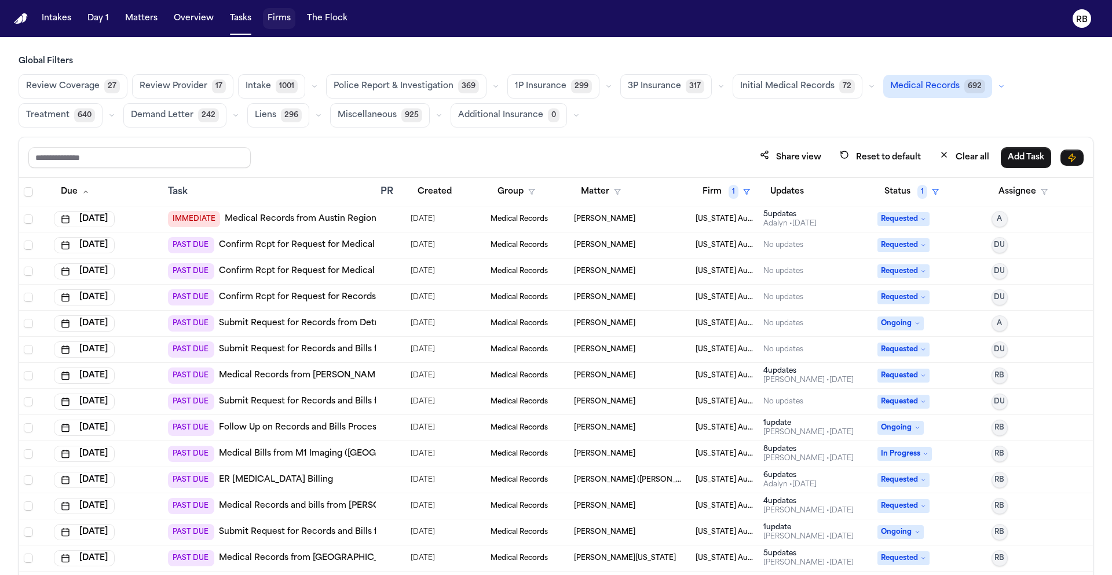
click at [748, 114] on div "Review Coverage 27 Review Provider 17 Intake 1001 Police Report & Investigation…" at bounding box center [556, 100] width 1075 height 53
click at [714, 193] on button "Firm 1" at bounding box center [726, 191] width 61 height 21
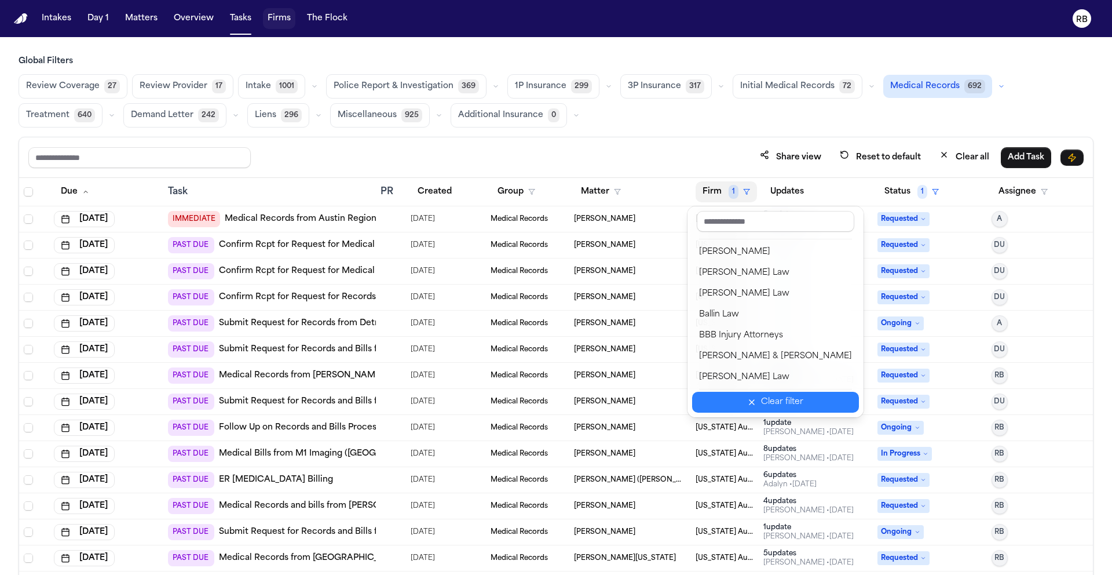
click at [774, 394] on button "Clear filter" at bounding box center [775, 402] width 167 height 21
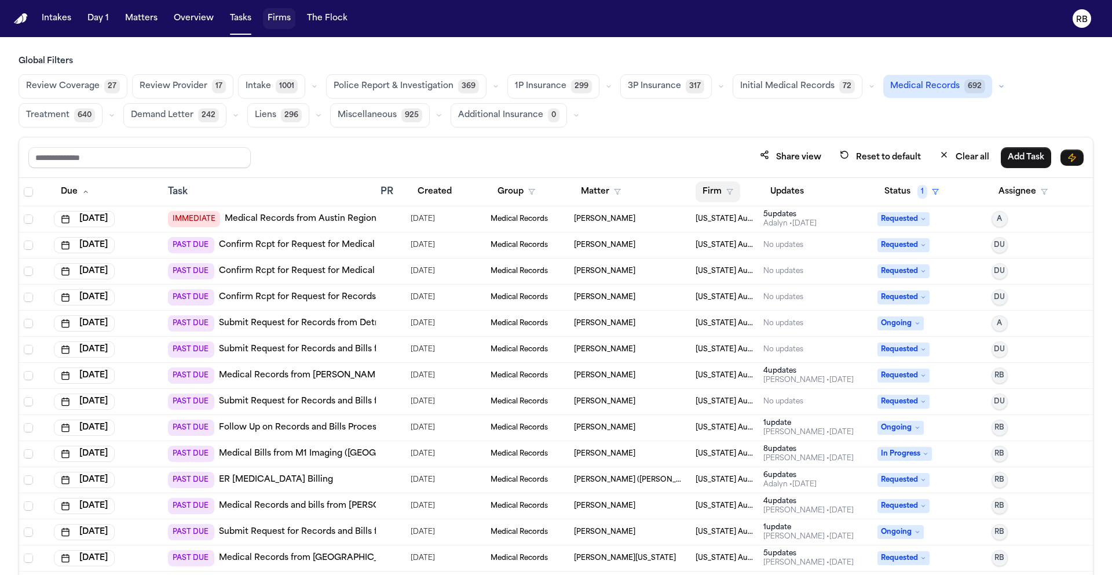
click at [708, 189] on button "Firm" at bounding box center [718, 191] width 45 height 21
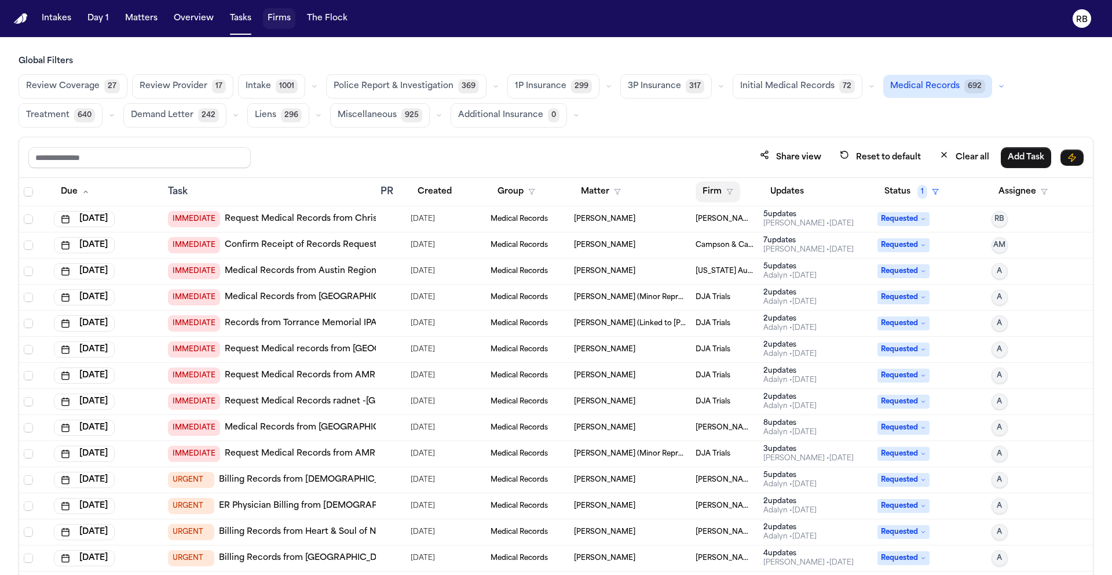
click at [703, 192] on button "Firm" at bounding box center [718, 191] width 45 height 21
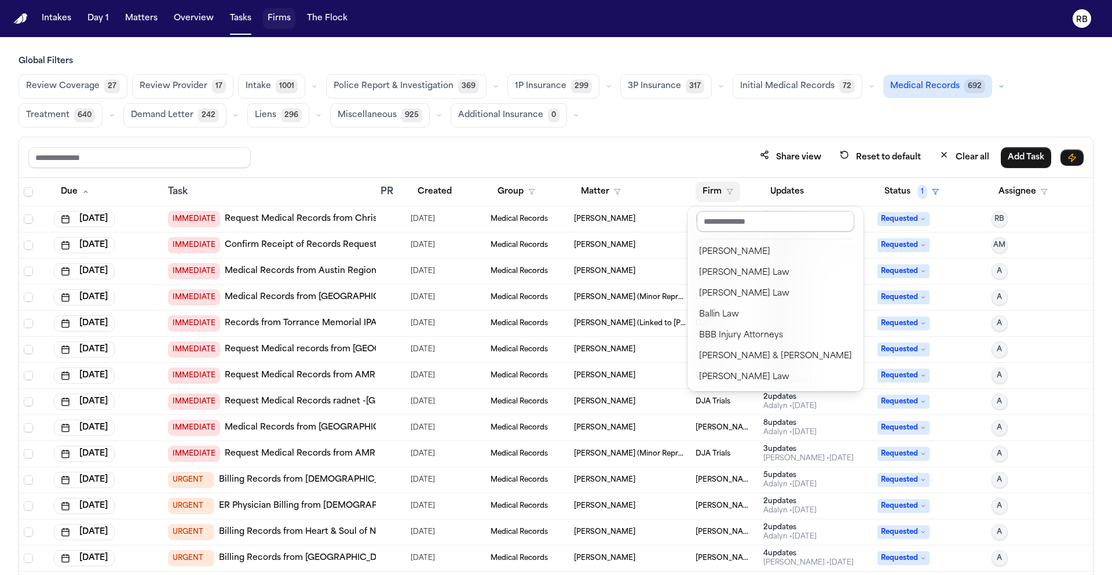
click at [737, 222] on input "text" at bounding box center [776, 221] width 158 height 21
type input "**"
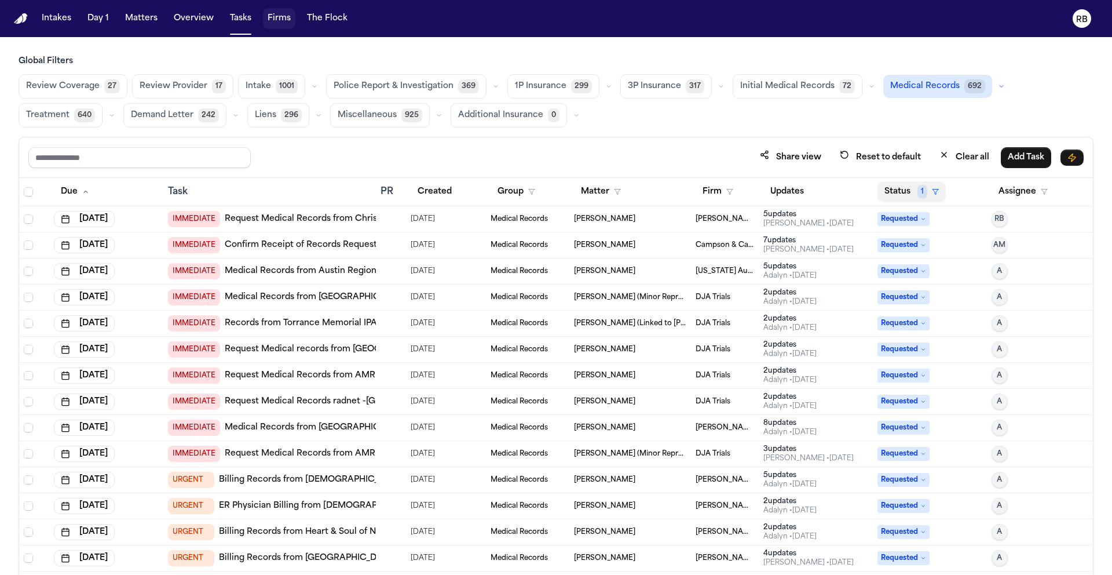
click at [892, 191] on button "Status 1" at bounding box center [912, 191] width 68 height 21
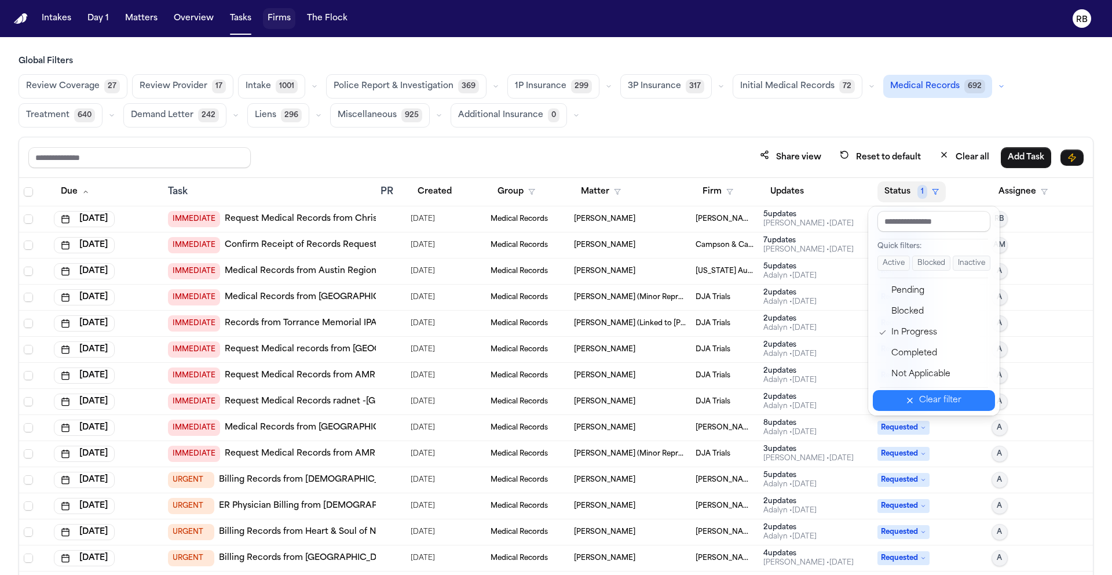
click at [929, 399] on div "Clear filter" at bounding box center [940, 400] width 42 height 14
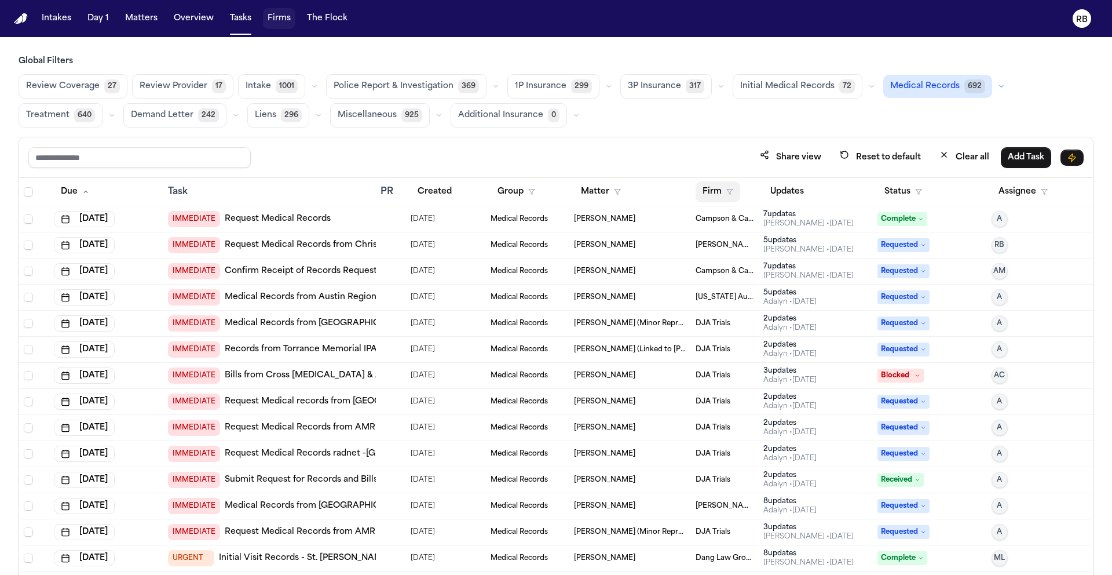
click at [717, 192] on button "Firm" at bounding box center [718, 191] width 45 height 21
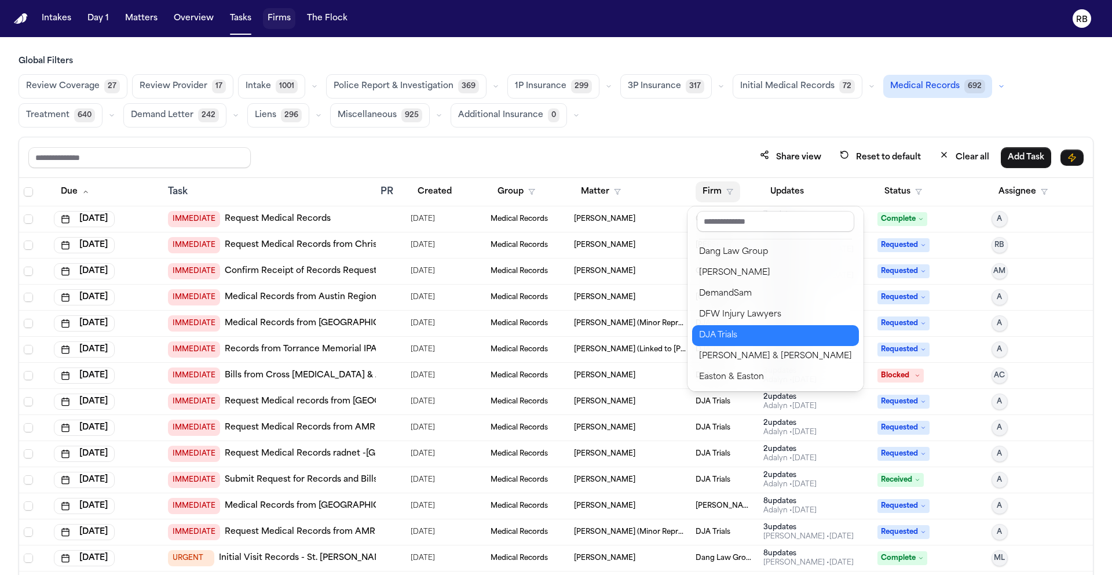
scroll to position [293, 0]
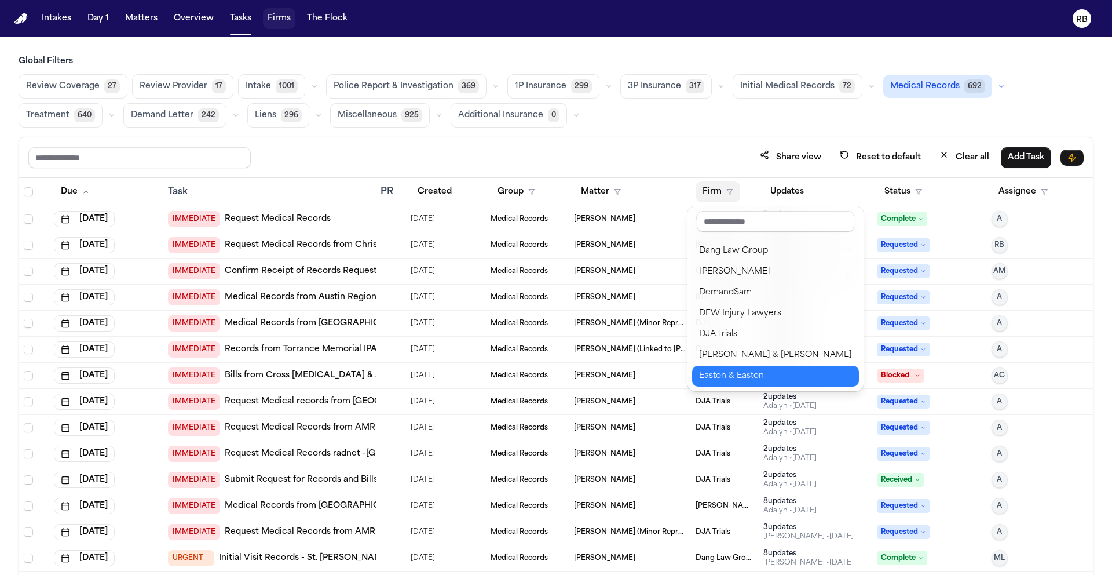
click at [765, 374] on div "Easton & Easton" at bounding box center [775, 376] width 153 height 14
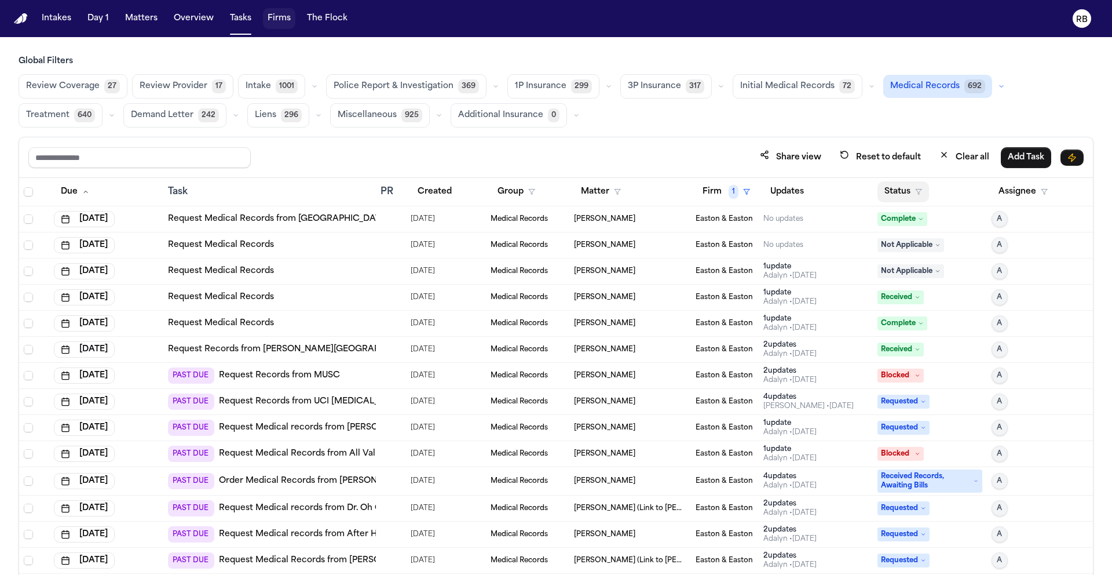
click at [887, 188] on button "Status" at bounding box center [904, 191] width 52 height 21
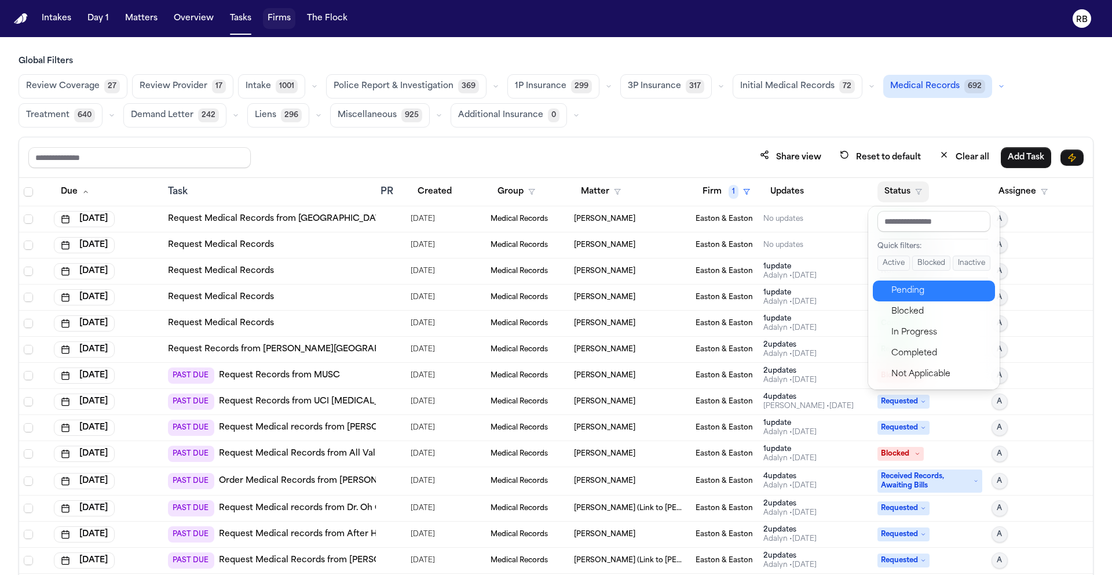
click at [941, 288] on div "Pending" at bounding box center [940, 291] width 97 height 14
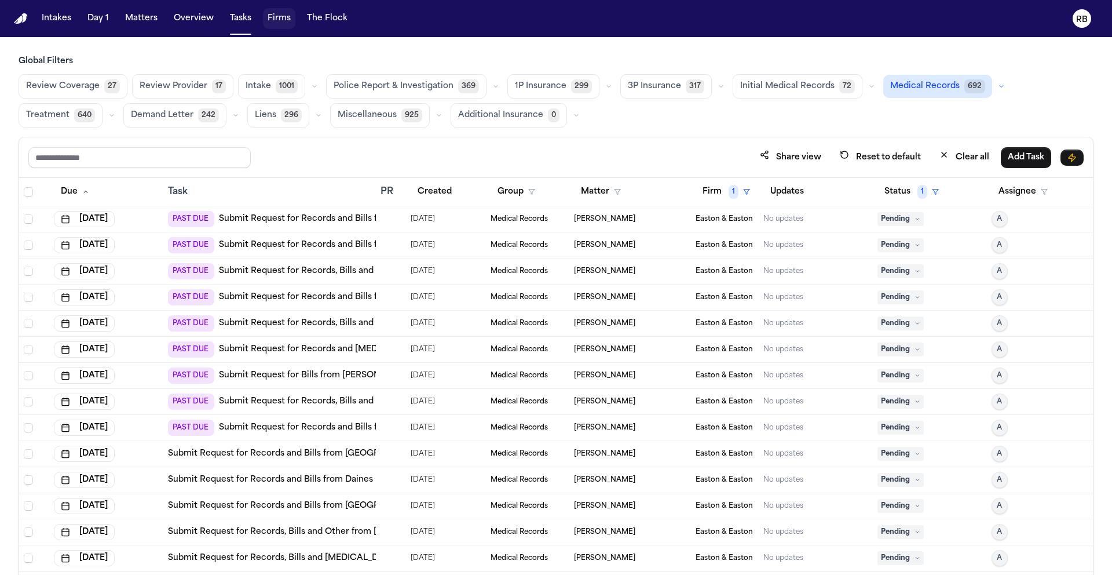
click at [411, 213] on span "09/22/2025" at bounding box center [423, 219] width 24 height 16
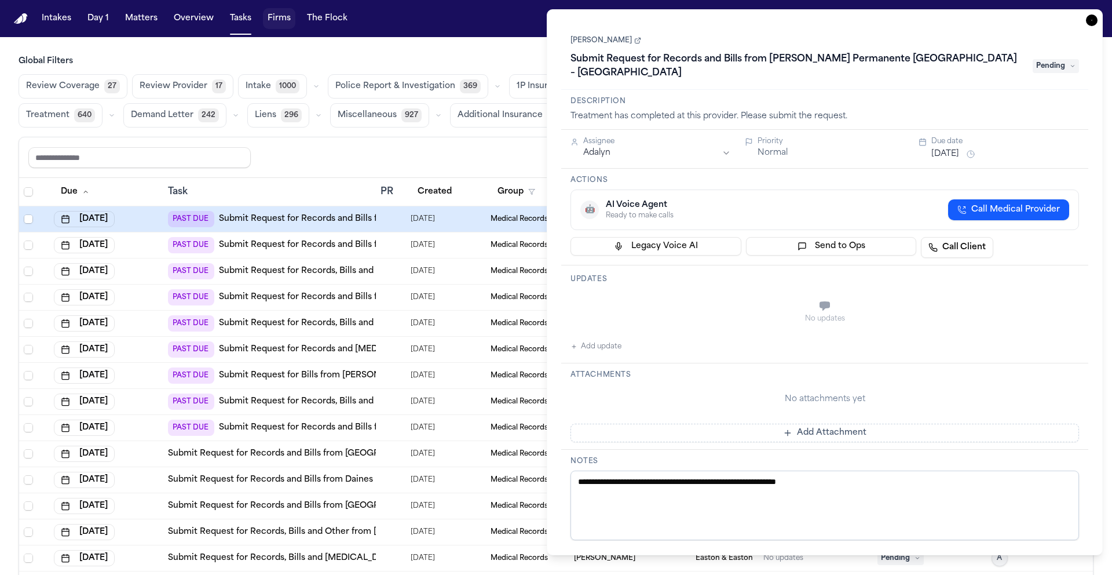
click at [609, 41] on link "[PERSON_NAME]" at bounding box center [606, 40] width 71 height 9
drag, startPoint x: 1093, startPoint y: 19, endPoint x: 1085, endPoint y: 23, distance: 9.1
click at [1093, 19] on icon "button" at bounding box center [1092, 20] width 12 height 12
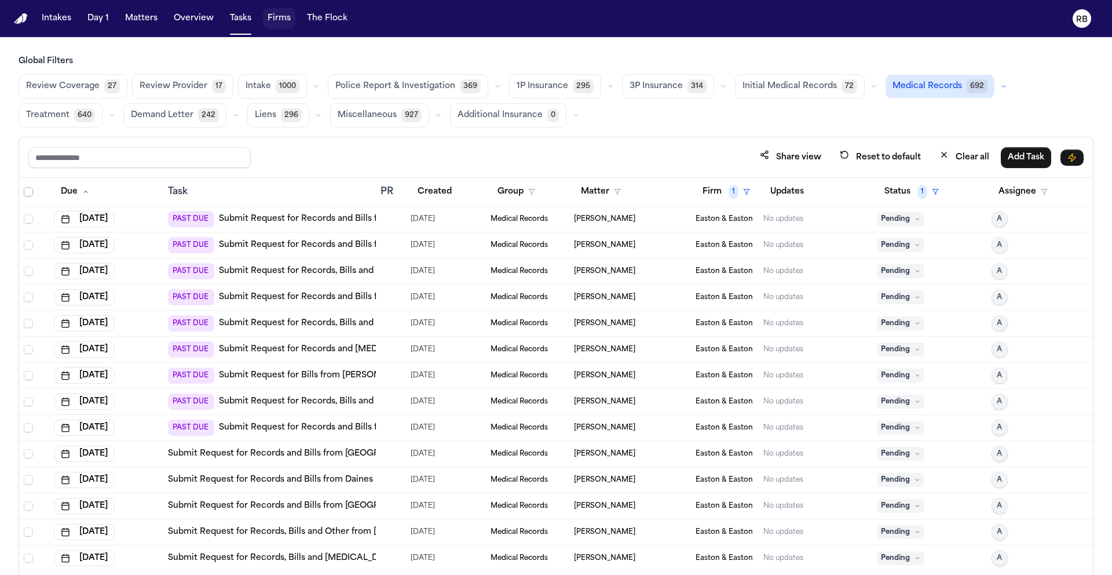
click at [27, 192] on span "Select all" at bounding box center [28, 191] width 9 height 9
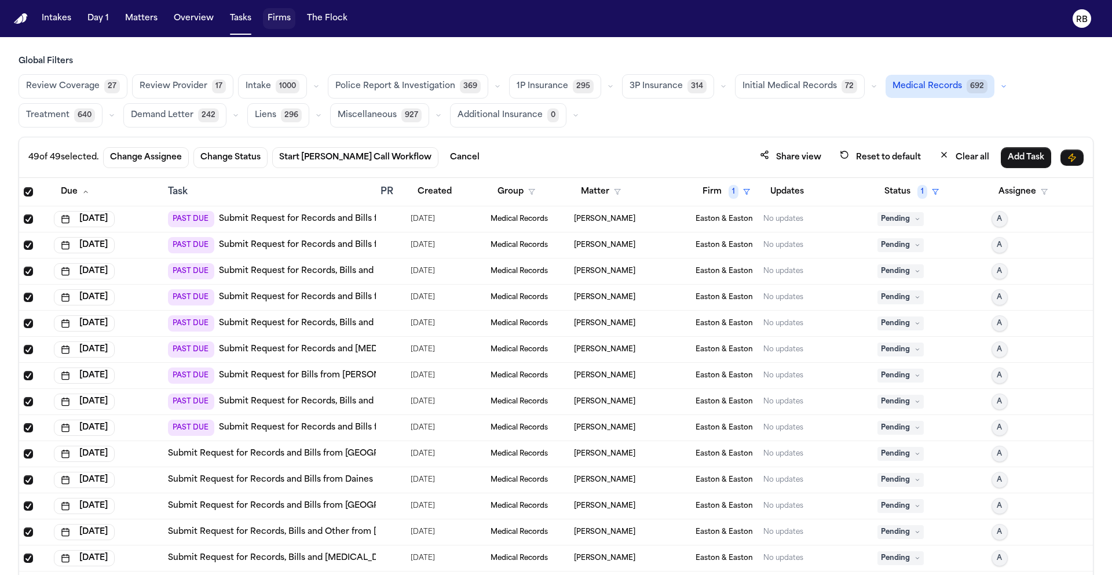
click at [27, 192] on span "Select all" at bounding box center [28, 191] width 9 height 9
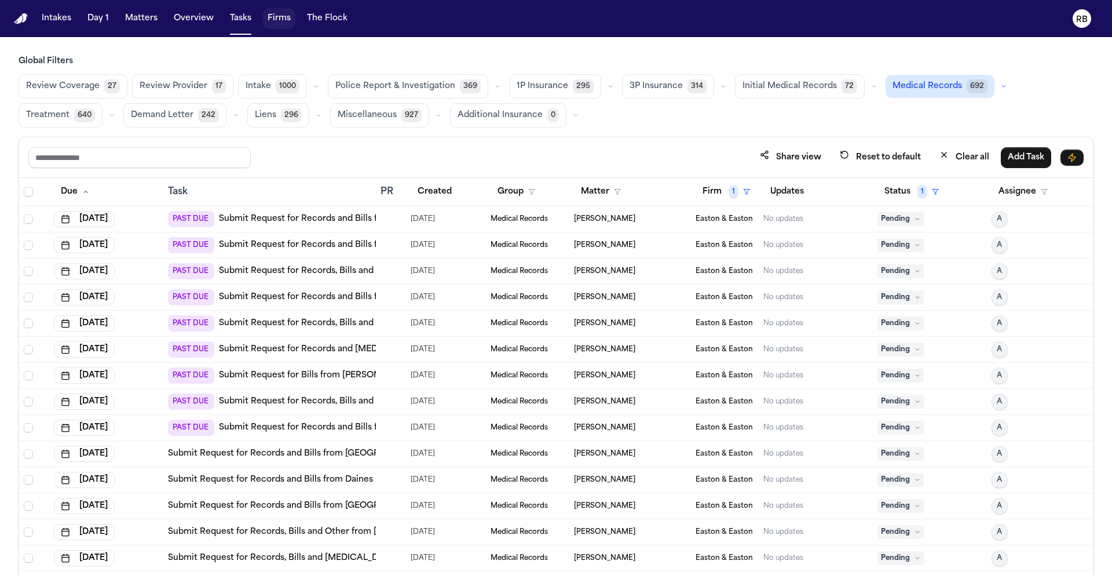
click at [9, 191] on div "Global Filters Review Coverage 27 Review Provider 17 Intake 1000 Police Report …" at bounding box center [556, 341] width 1112 height 570
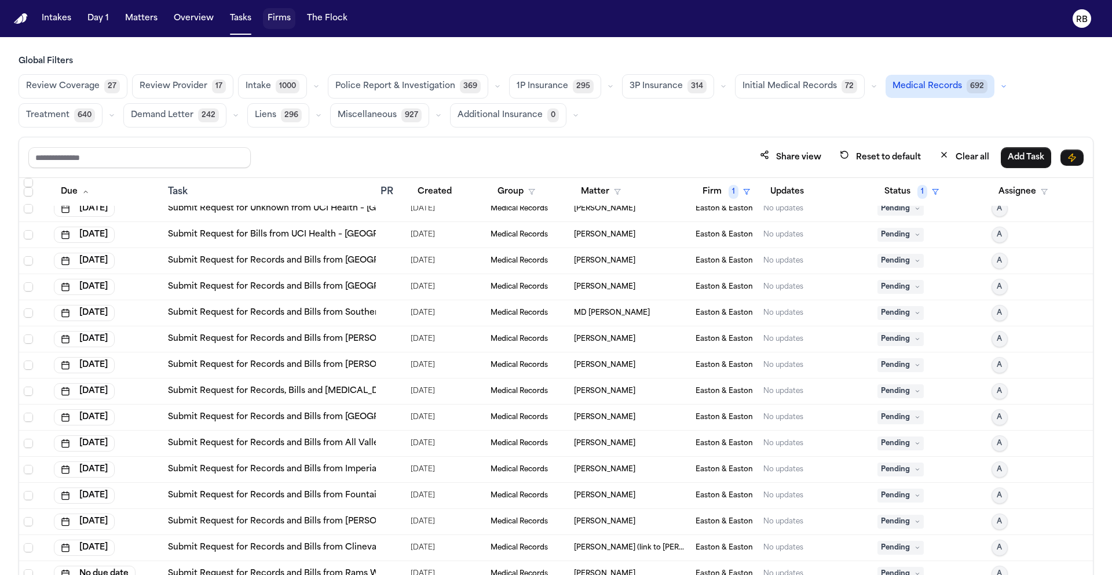
scroll to position [859, 0]
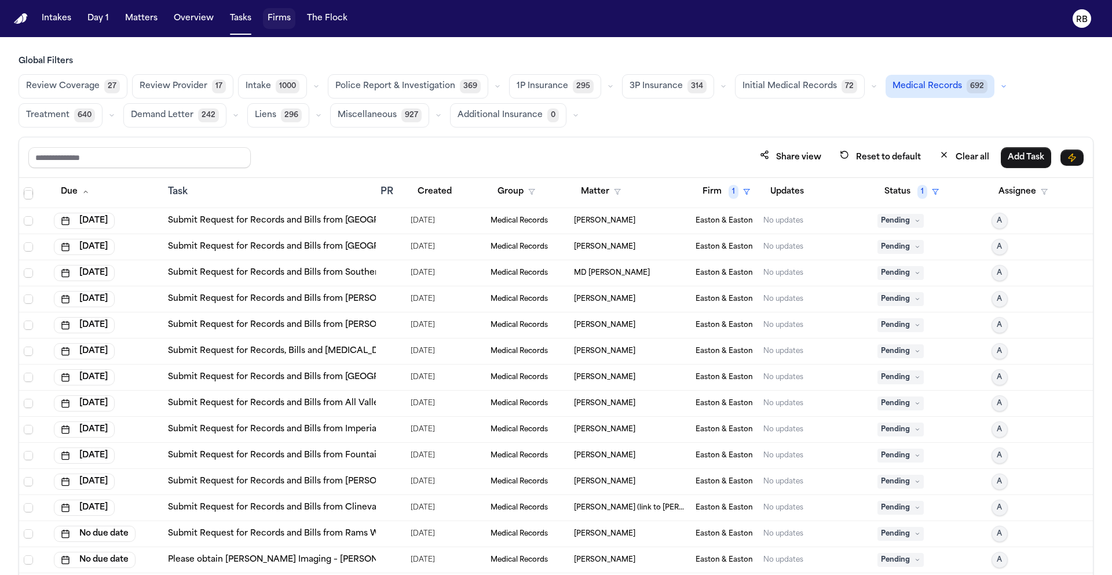
click at [385, 505] on div at bounding box center [385, 507] width 9 height 9
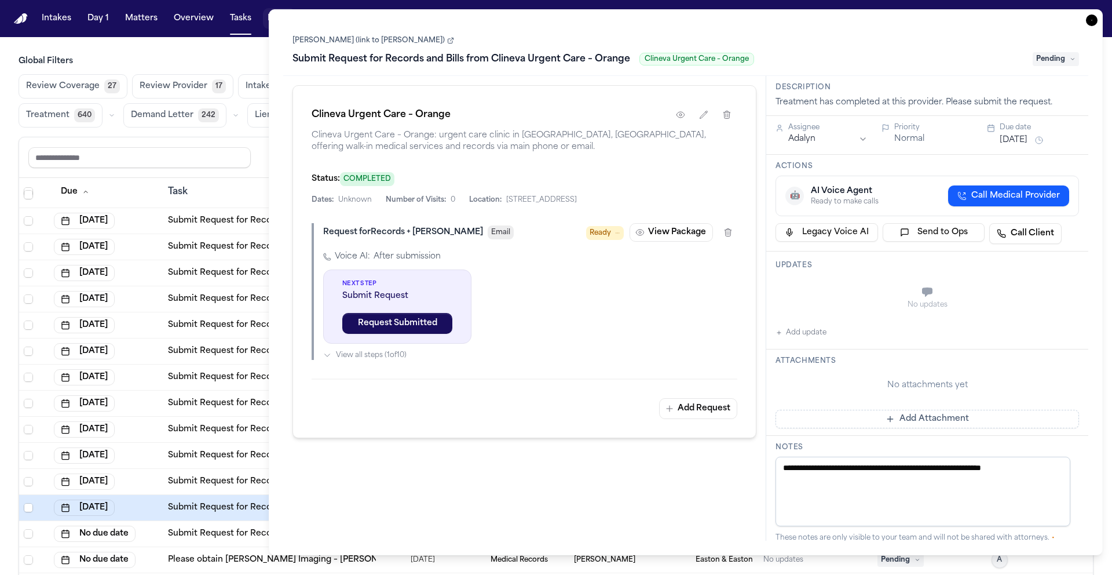
click at [1094, 16] on icon "button" at bounding box center [1092, 20] width 12 height 12
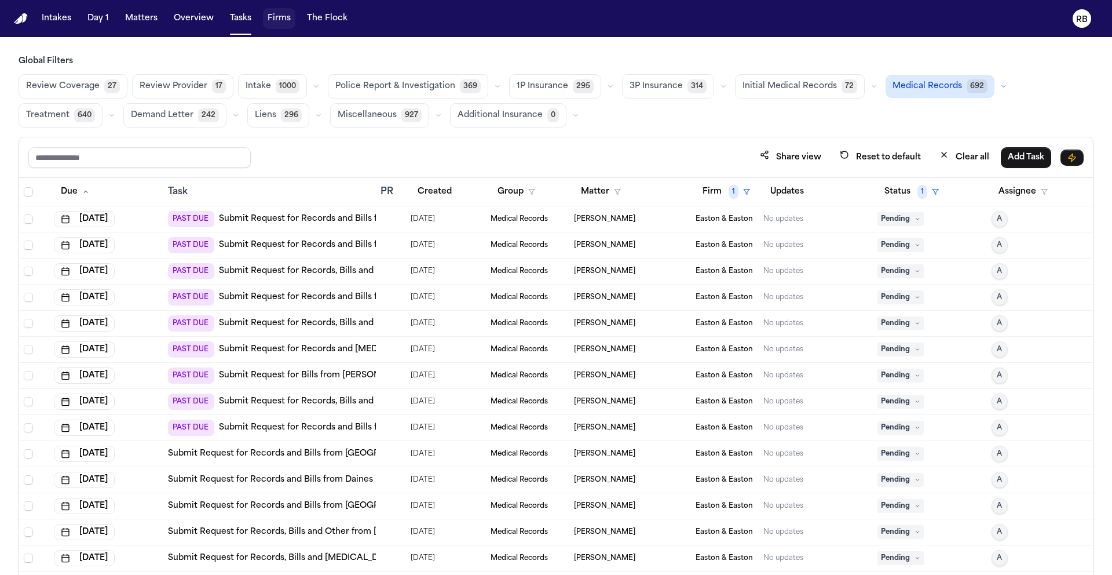
click at [1044, 100] on div "Review Coverage 27 Review Provider 17 Intake 1000 Police Report & Investigation…" at bounding box center [556, 100] width 1075 height 53
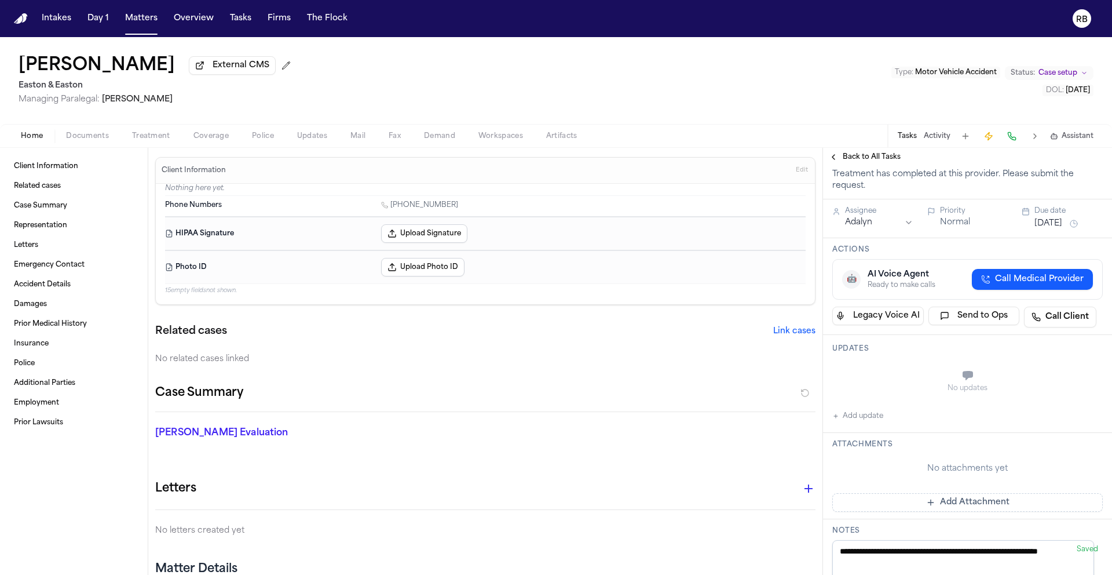
scroll to position [79, 0]
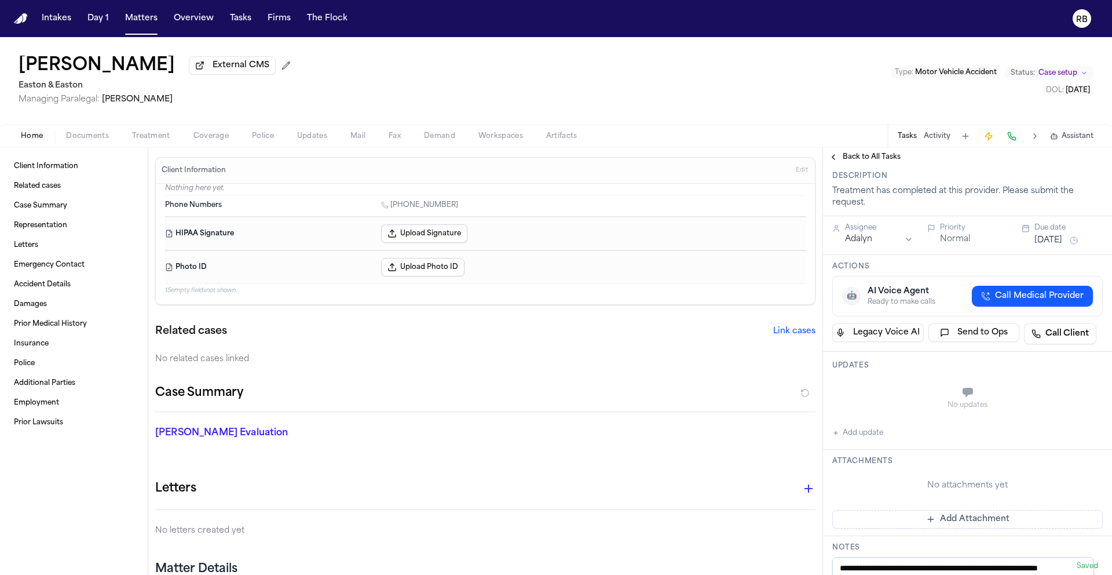
click at [158, 140] on span "Treatment" at bounding box center [151, 136] width 38 height 9
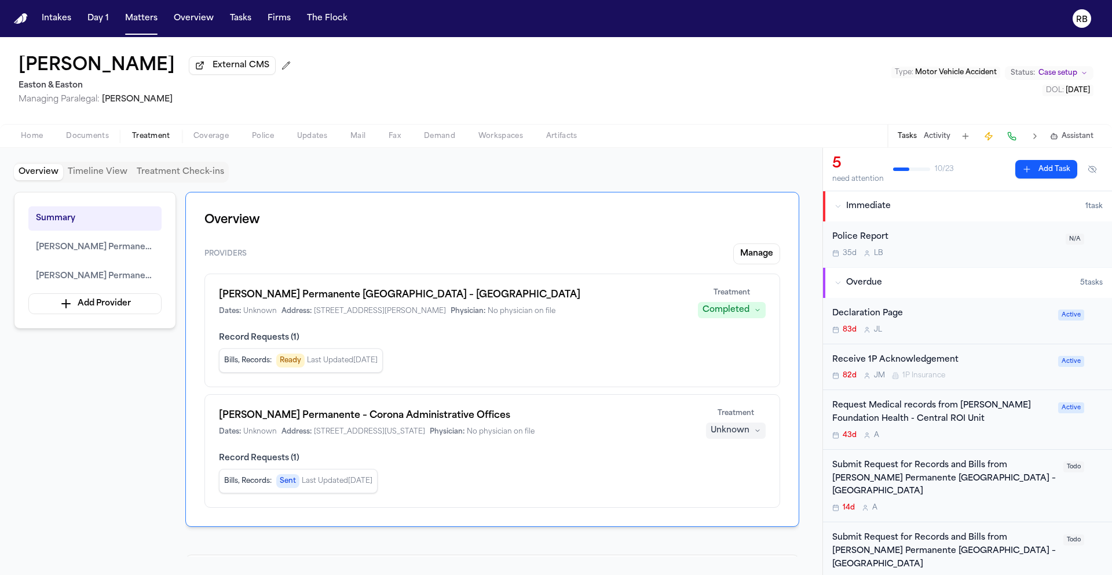
click at [998, 432] on div "43d A" at bounding box center [941, 434] width 219 height 9
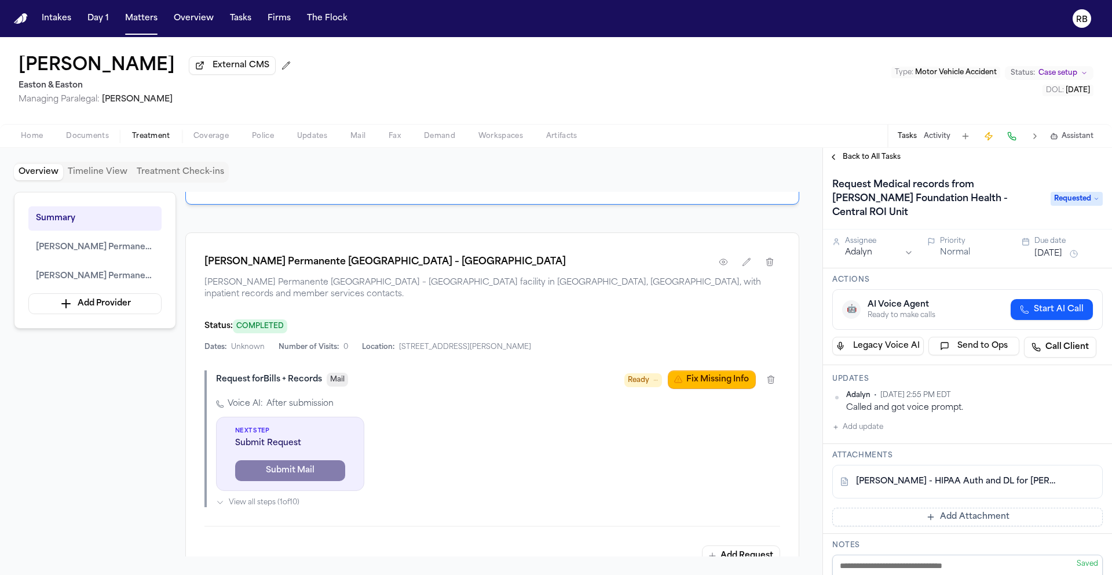
scroll to position [324, 0]
click at [532, 368] on div "Request for Bills + Records Mail Ready Fix Missing Info" at bounding box center [498, 377] width 564 height 19
click at [691, 368] on button "Fix Missing Info" at bounding box center [712, 377] width 88 height 19
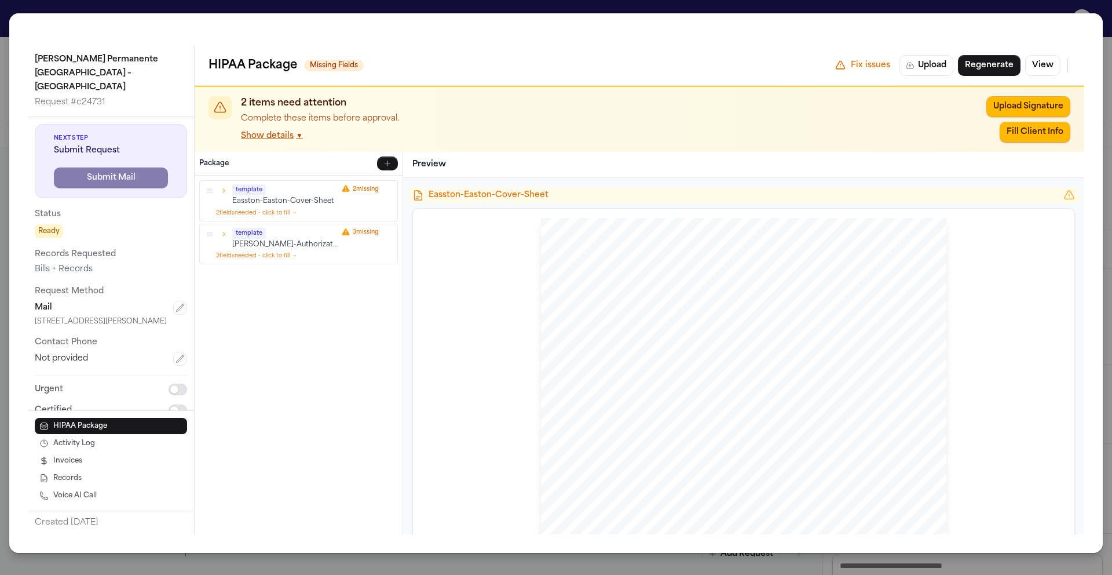
click at [8, 13] on div "[PERSON_NAME] Permanente [GEOGRAPHIC_DATA] – [GEOGRAPHIC_DATA] Request # c24731…" at bounding box center [556, 287] width 1112 height 575
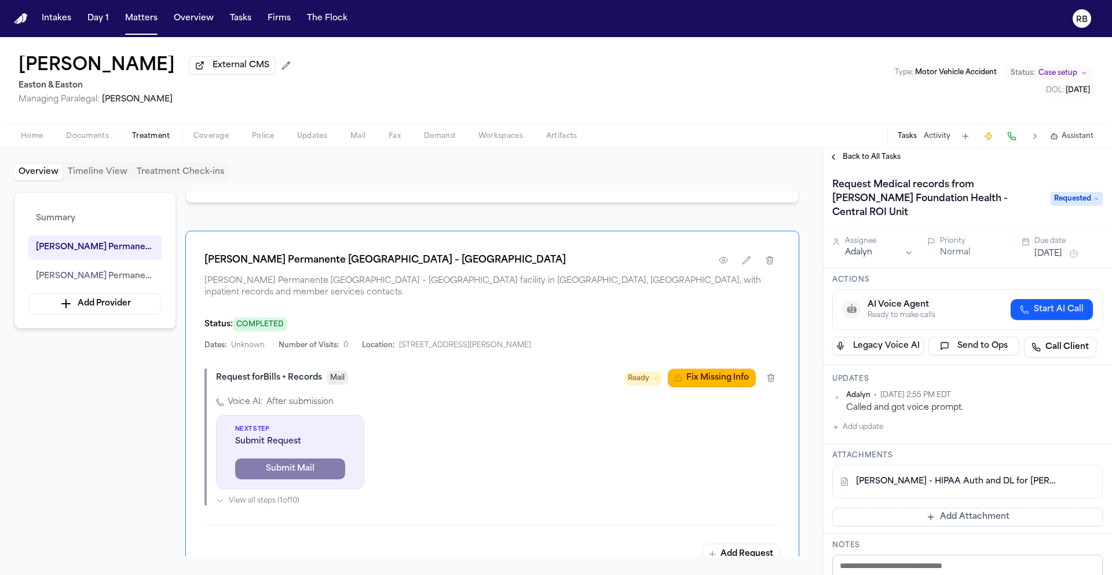
click at [731, 165] on div "Overview Timeline View Treatment Check-ins" at bounding box center [411, 172] width 795 height 21
click at [742, 130] on div "Home Documents Treatment Coverage Police Updates Mail Fax Demand Workspaces Art…" at bounding box center [556, 135] width 1112 height 23
